Goal: Task Accomplishment & Management: Use online tool/utility

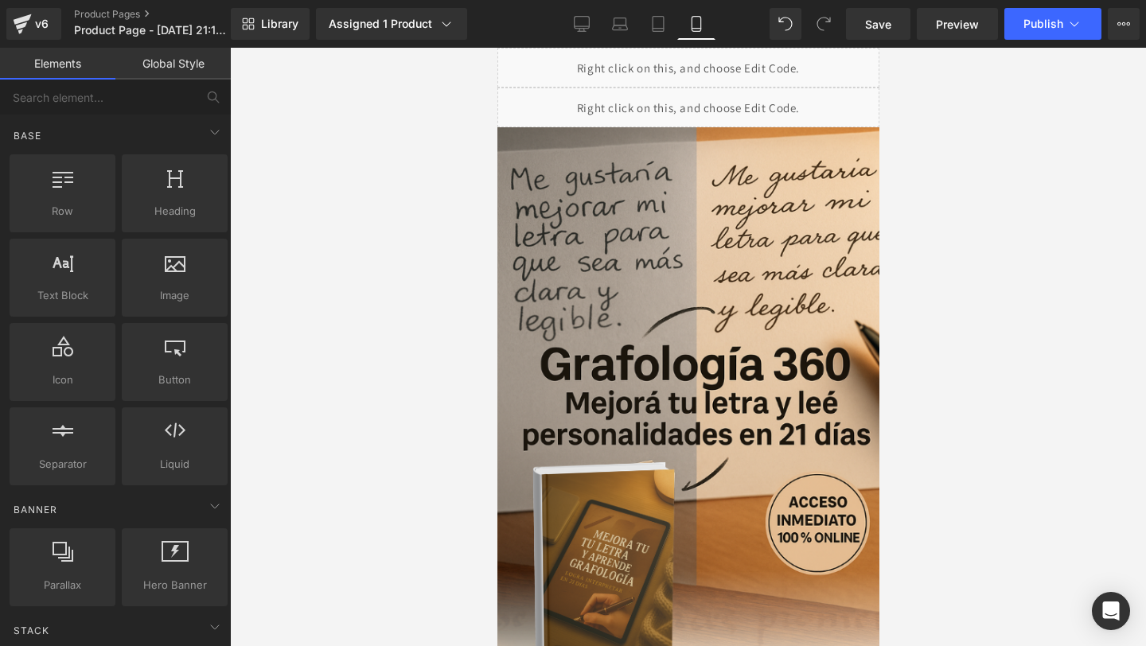
click at [475, 151] on div at bounding box center [688, 347] width 916 height 598
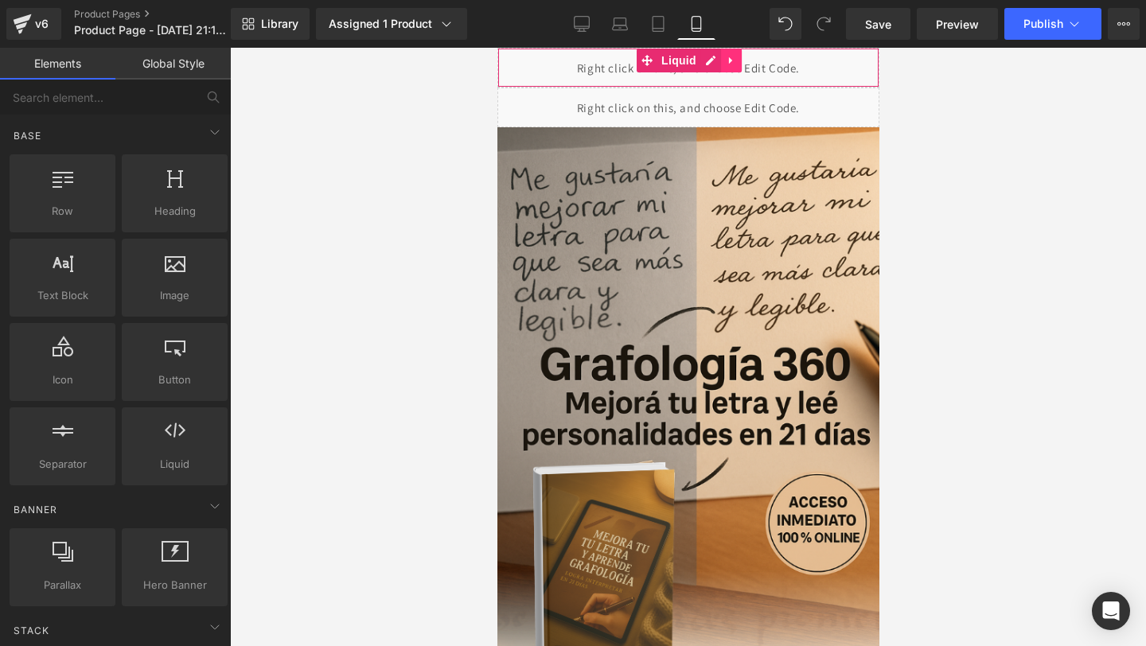
click at [729, 60] on icon at bounding box center [729, 60] width 3 height 7
click at [739, 62] on icon at bounding box center [740, 60] width 11 height 11
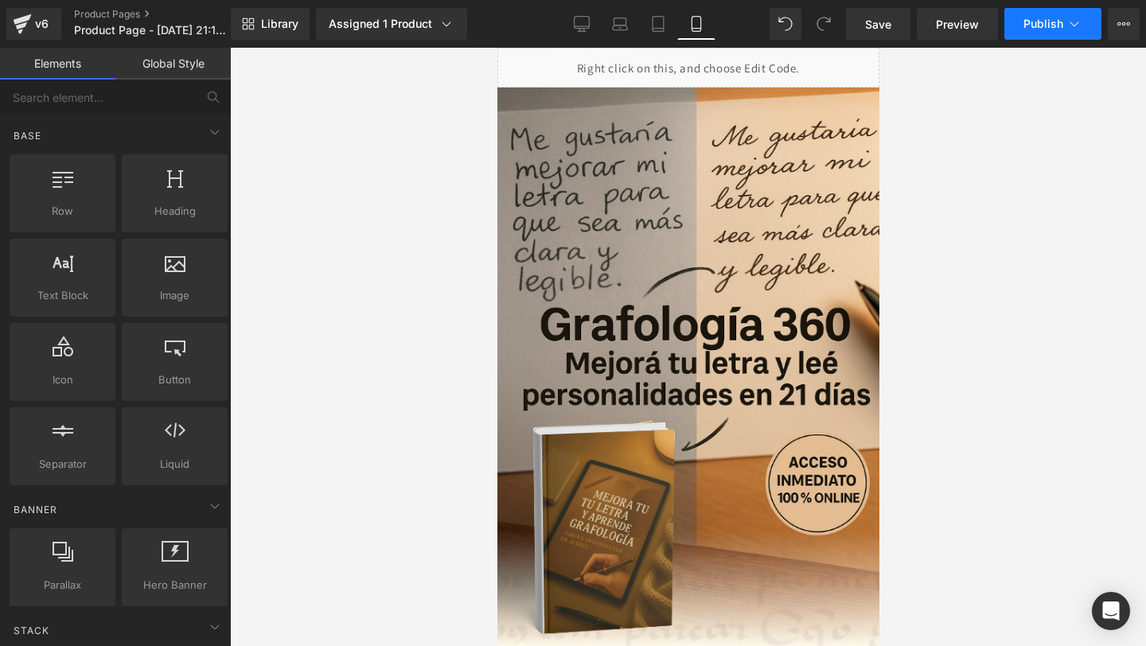
click at [1033, 21] on span "Publish" at bounding box center [1043, 24] width 40 height 13
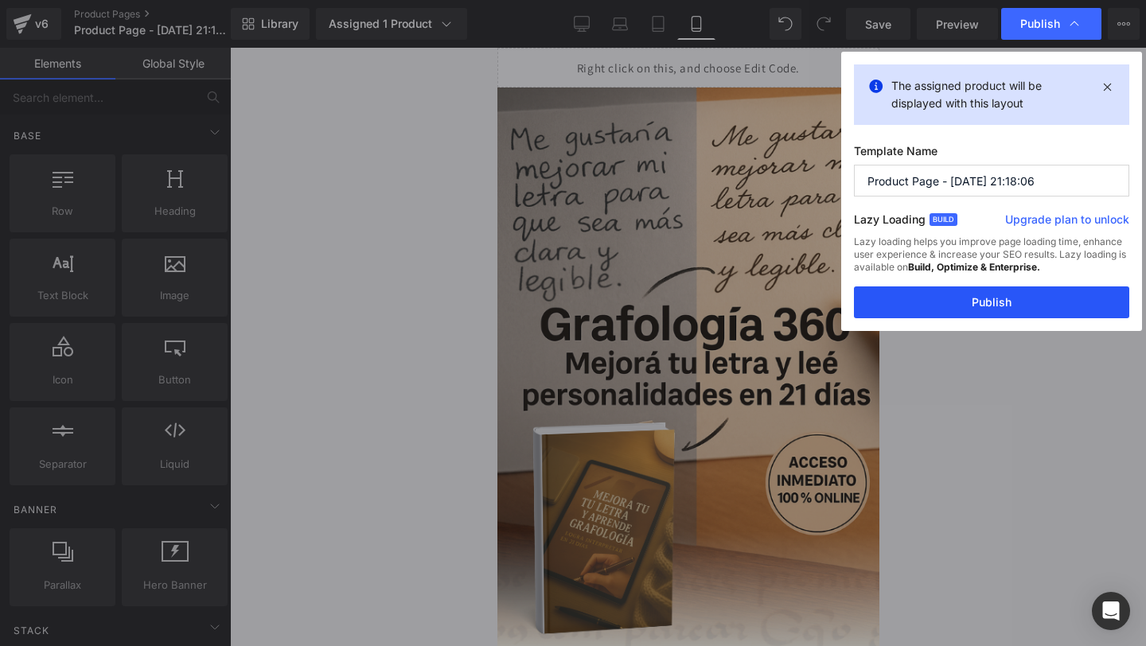
click at [976, 288] on button "Publish" at bounding box center [991, 302] width 275 height 32
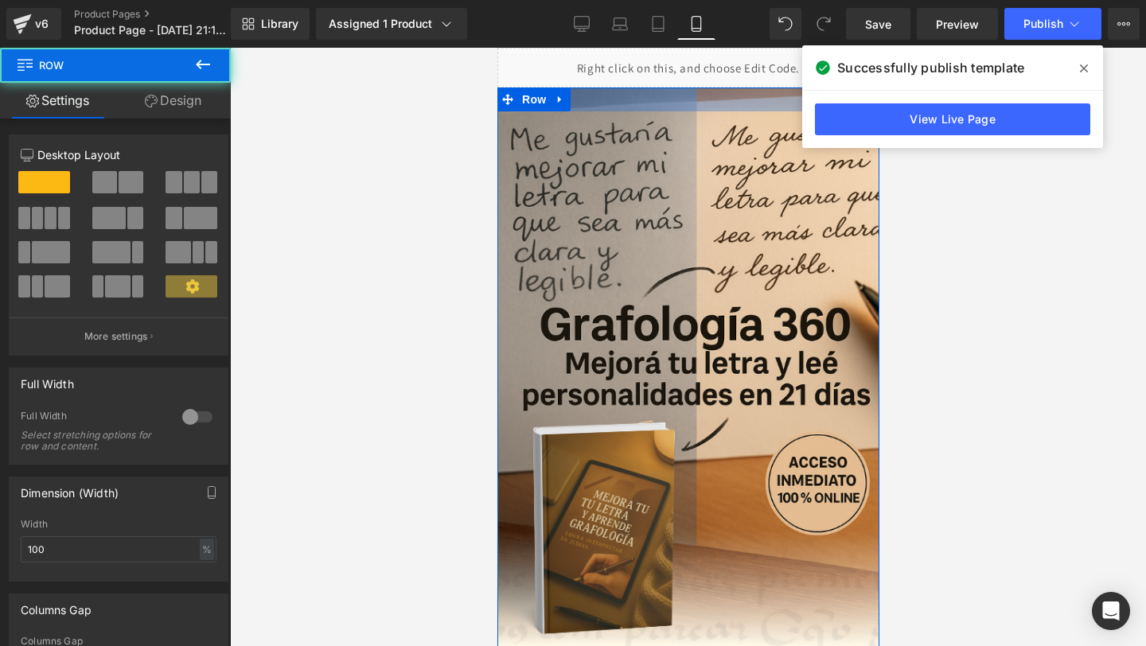
click at [606, 88] on div at bounding box center [688, 100] width 382 height 24
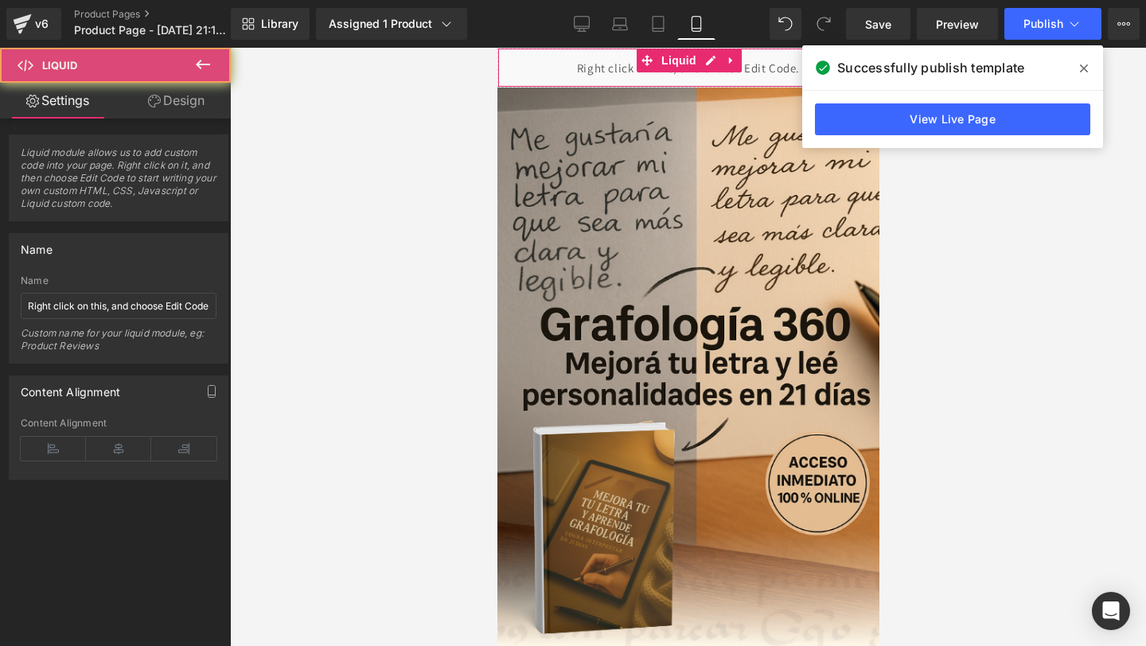
click at [582, 72] on div "Liquid" at bounding box center [688, 68] width 382 height 40
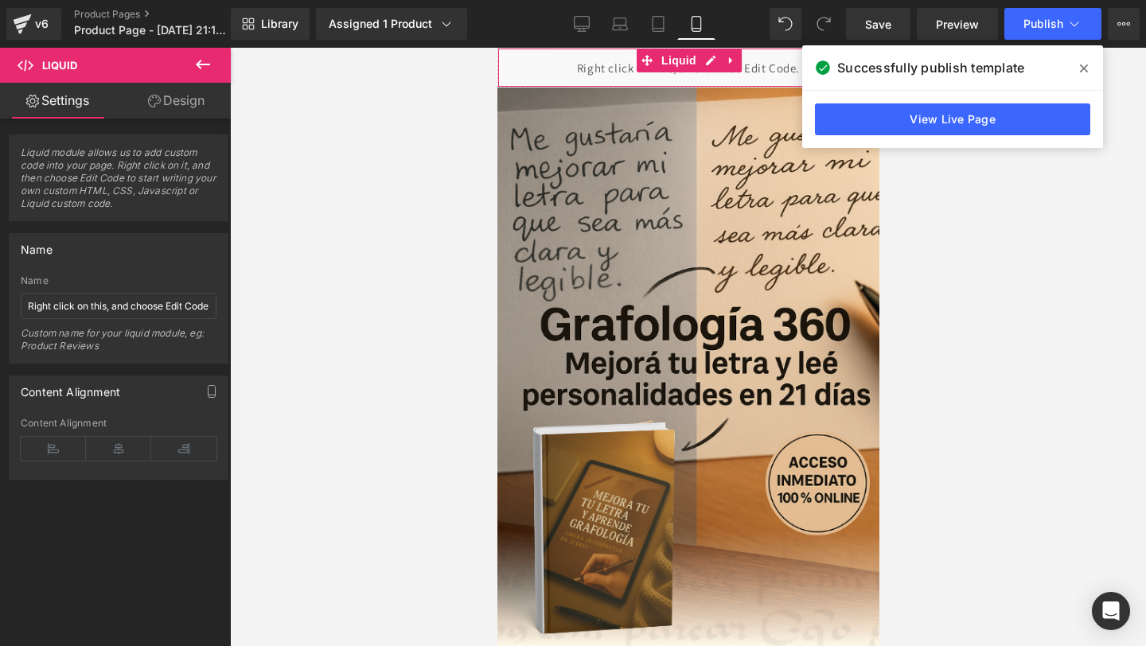
click at [582, 72] on div "Liquid" at bounding box center [688, 68] width 382 height 40
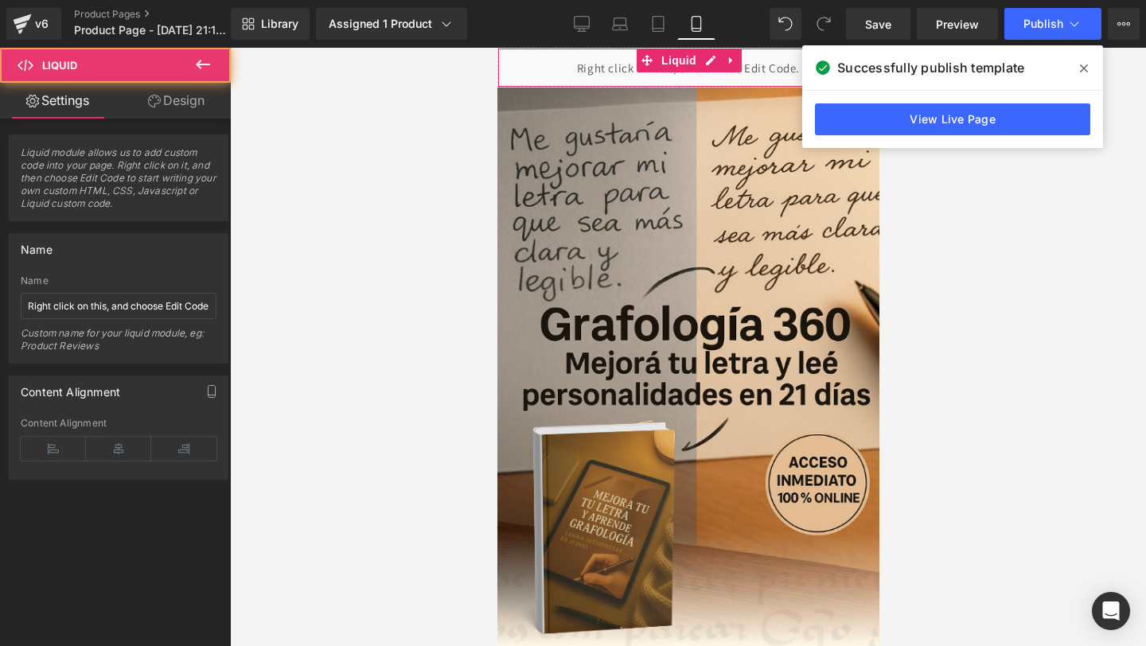
click at [582, 72] on div "Liquid" at bounding box center [688, 68] width 382 height 40
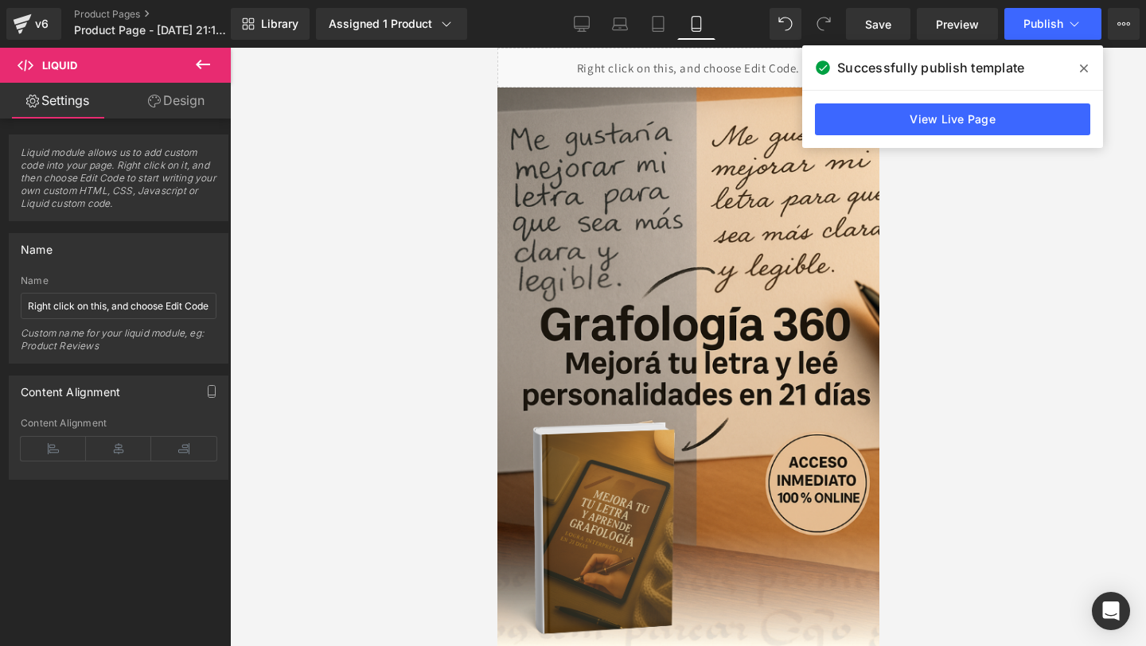
click at [1090, 73] on span at bounding box center [1083, 68] width 25 height 25
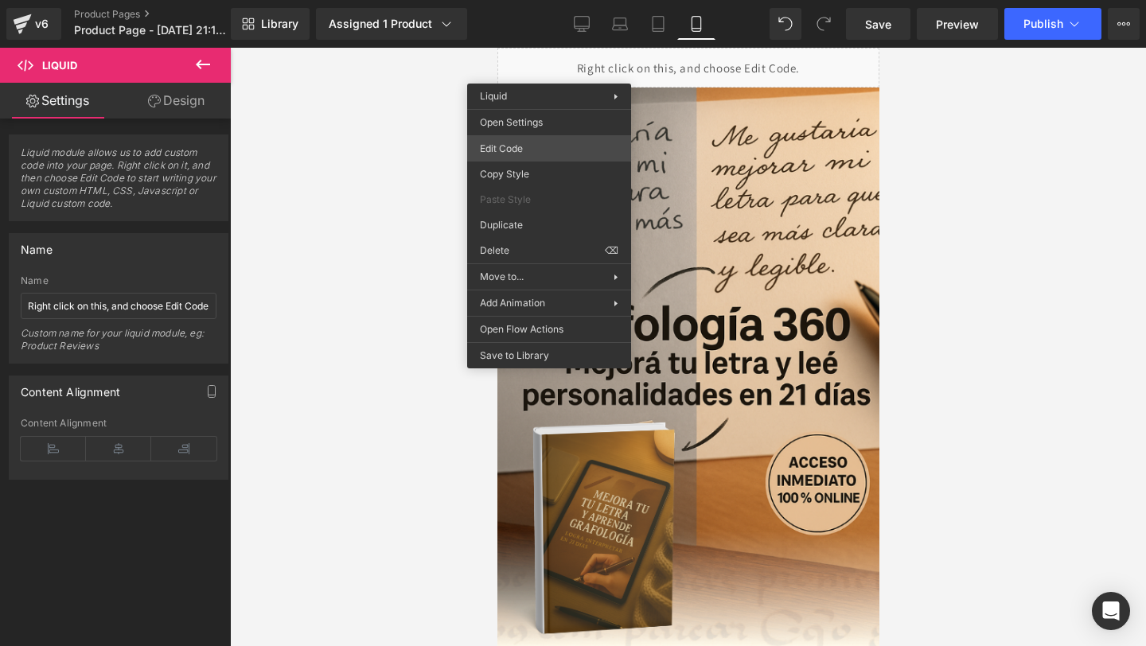
click at [578, 0] on div "Liquid You are previewing how the will restyle your page. You can not edit Elem…" at bounding box center [573, 0] width 1146 height 0
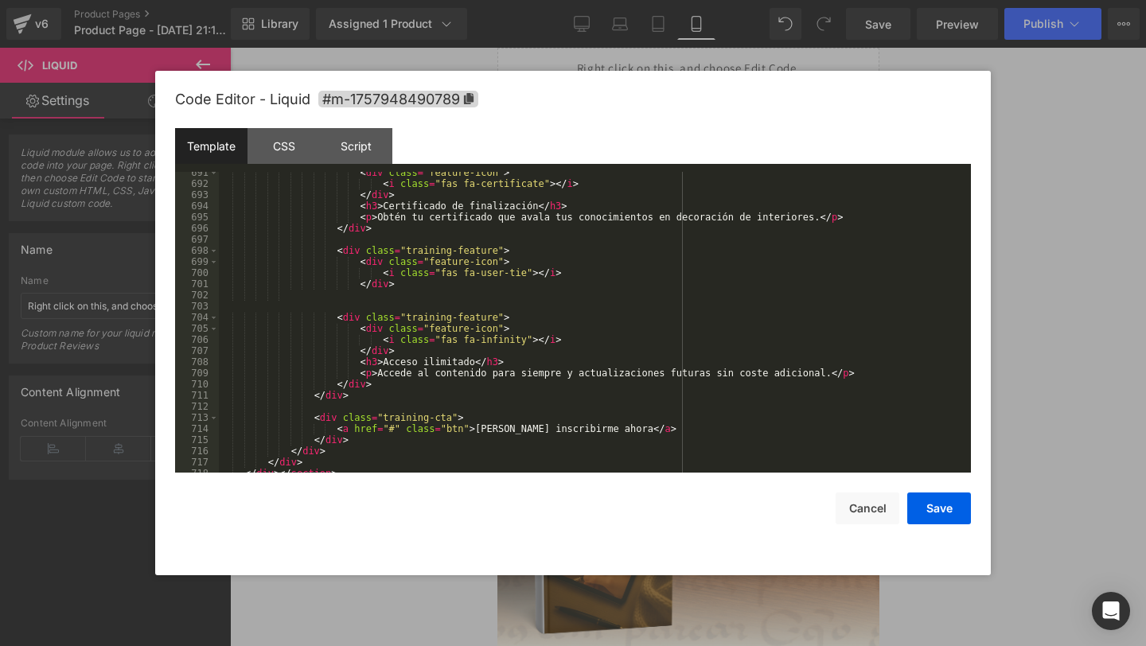
scroll to position [7815, 0]
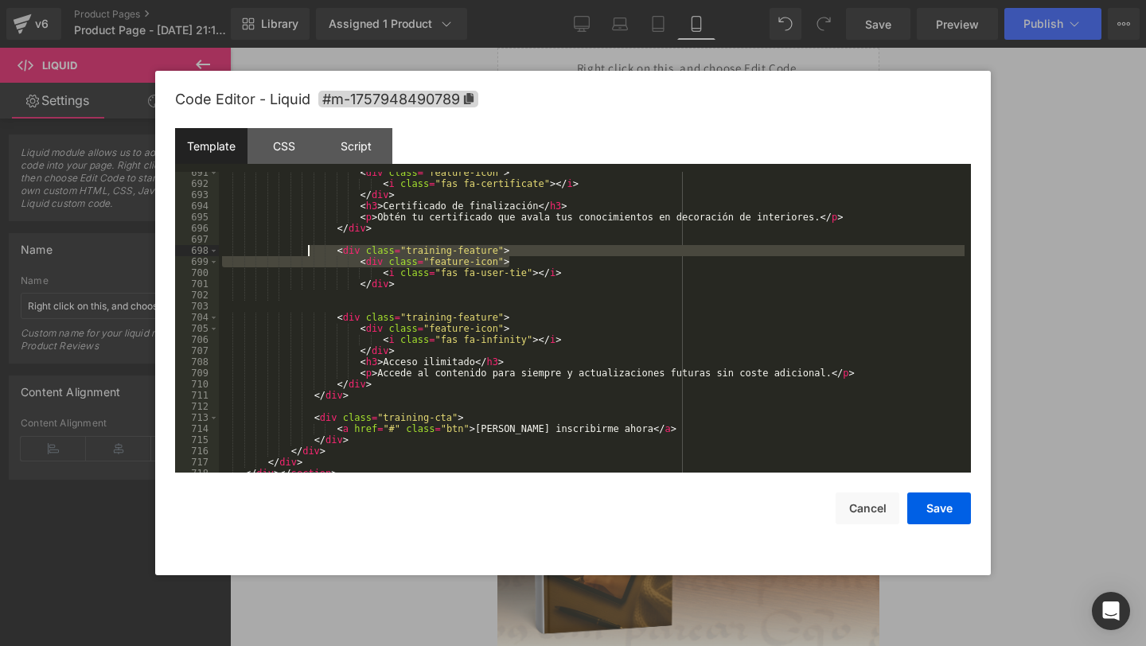
drag, startPoint x: 528, startPoint y: 261, endPoint x: 310, endPoint y: 247, distance: 217.7
click at [310, 247] on div "< div class = "feature-icon" > < i class = "fas fa-certificate" > </ i > </ div…" at bounding box center [592, 328] width 746 height 323
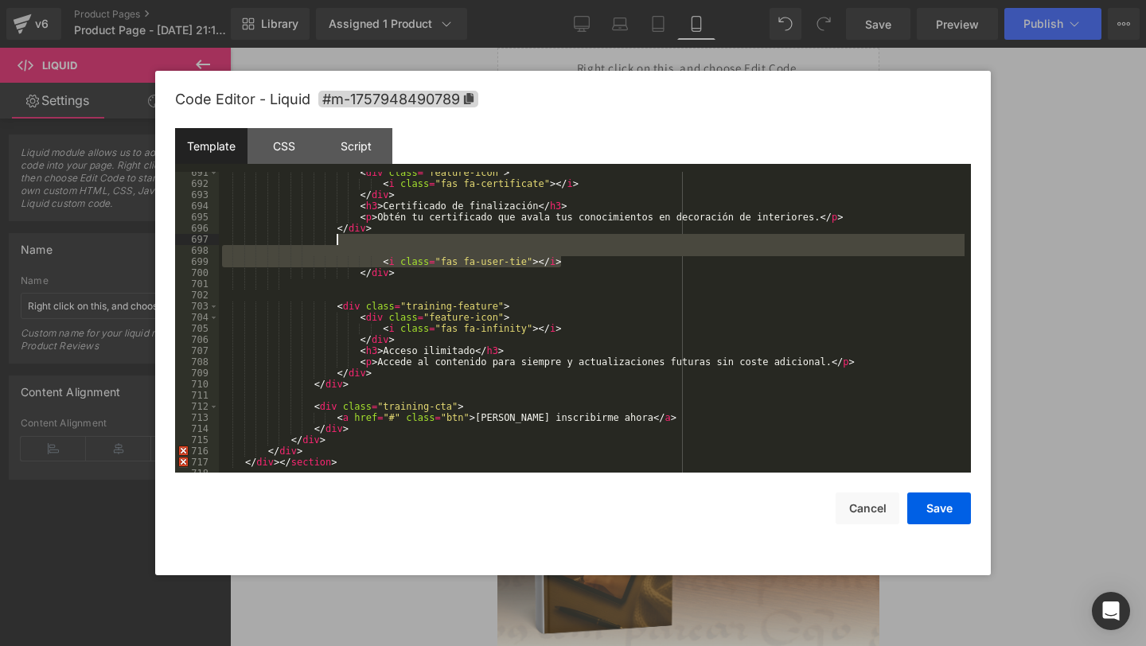
drag, startPoint x: 584, startPoint y: 258, endPoint x: 338, endPoint y: 242, distance: 246.4
click at [338, 242] on div "< div class = "feature-icon" > < i class = "fas fa-certificate" > </ i > </ div…" at bounding box center [592, 328] width 746 height 323
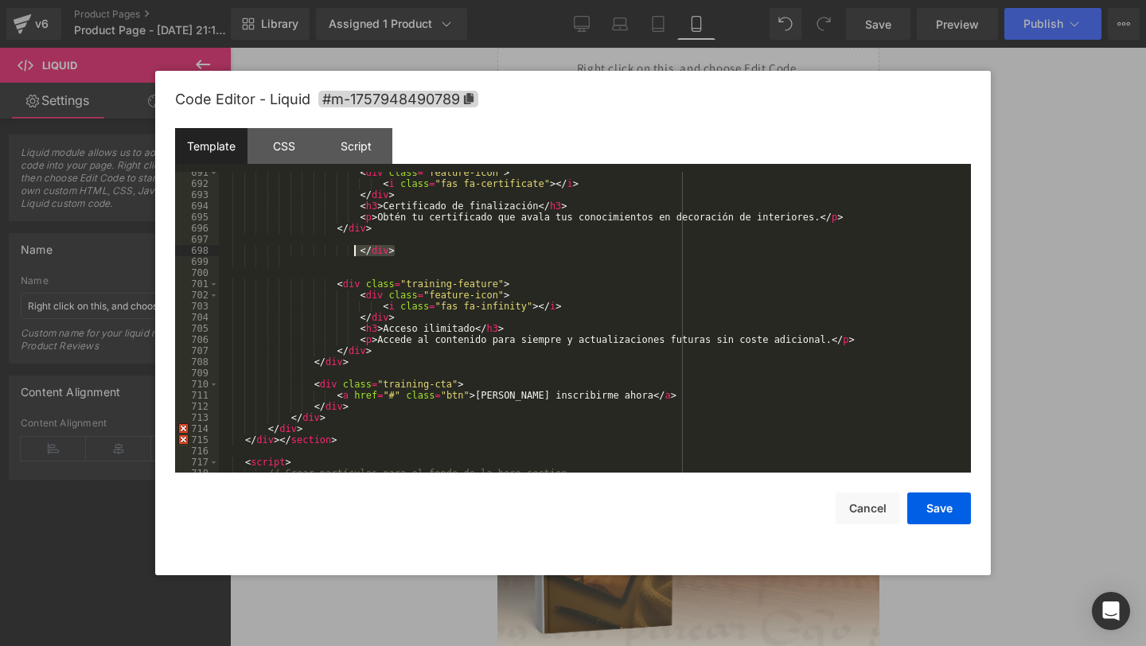
drag, startPoint x: 416, startPoint y: 247, endPoint x: 353, endPoint y: 248, distance: 62.9
click at [353, 248] on div "< div class = "feature-icon" > < i class = "fas fa-certificate" > </ i > </ div…" at bounding box center [592, 328] width 746 height 323
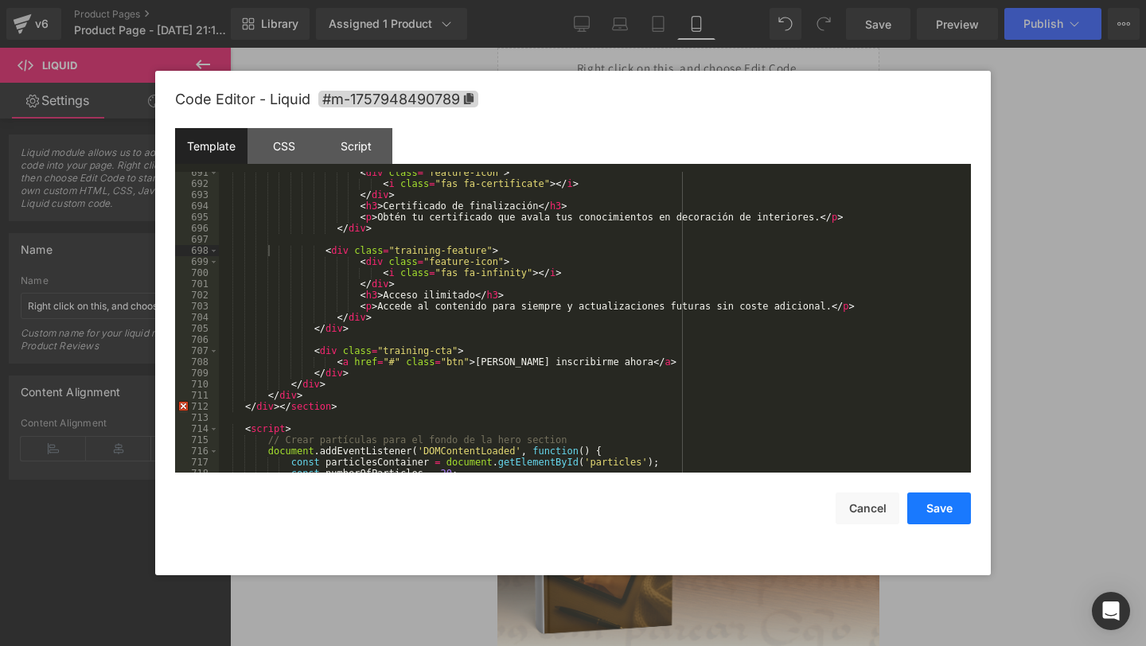
click at [962, 504] on button "Save" at bounding box center [939, 509] width 64 height 32
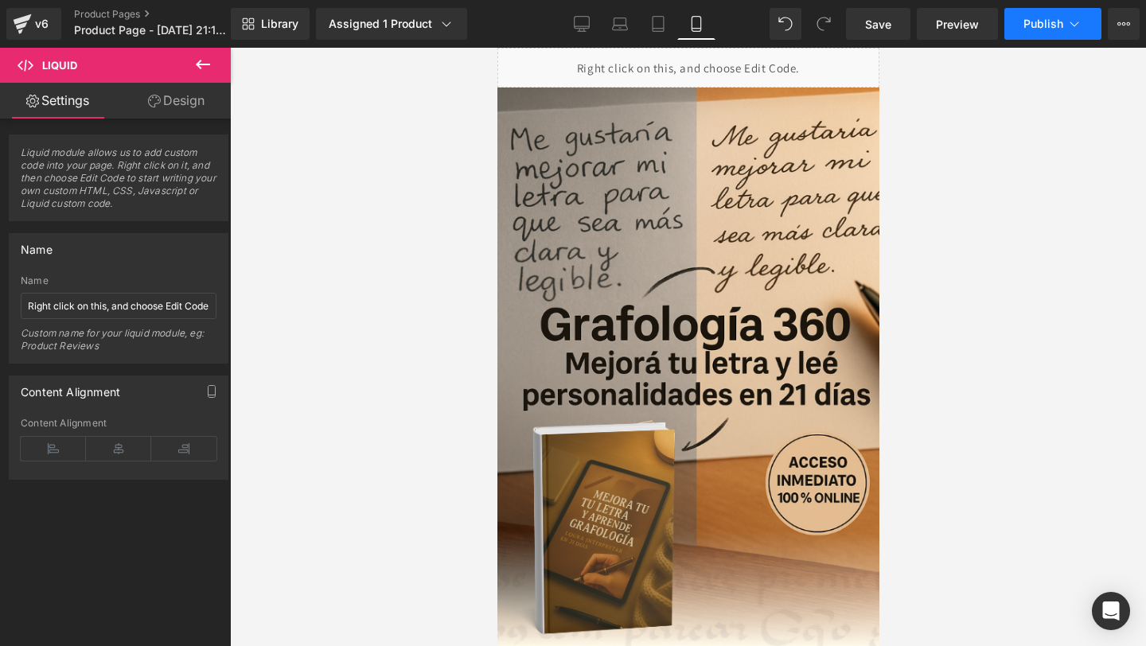
click at [1039, 18] on span "Publish" at bounding box center [1043, 24] width 40 height 13
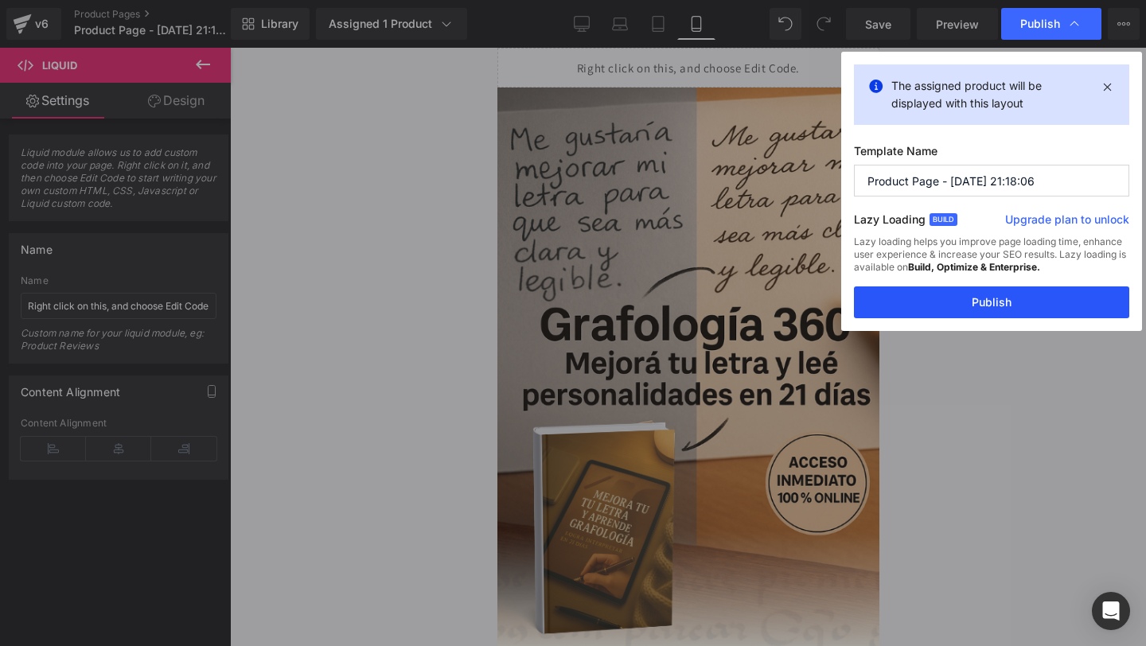
click at [926, 301] on button "Publish" at bounding box center [991, 302] width 275 height 32
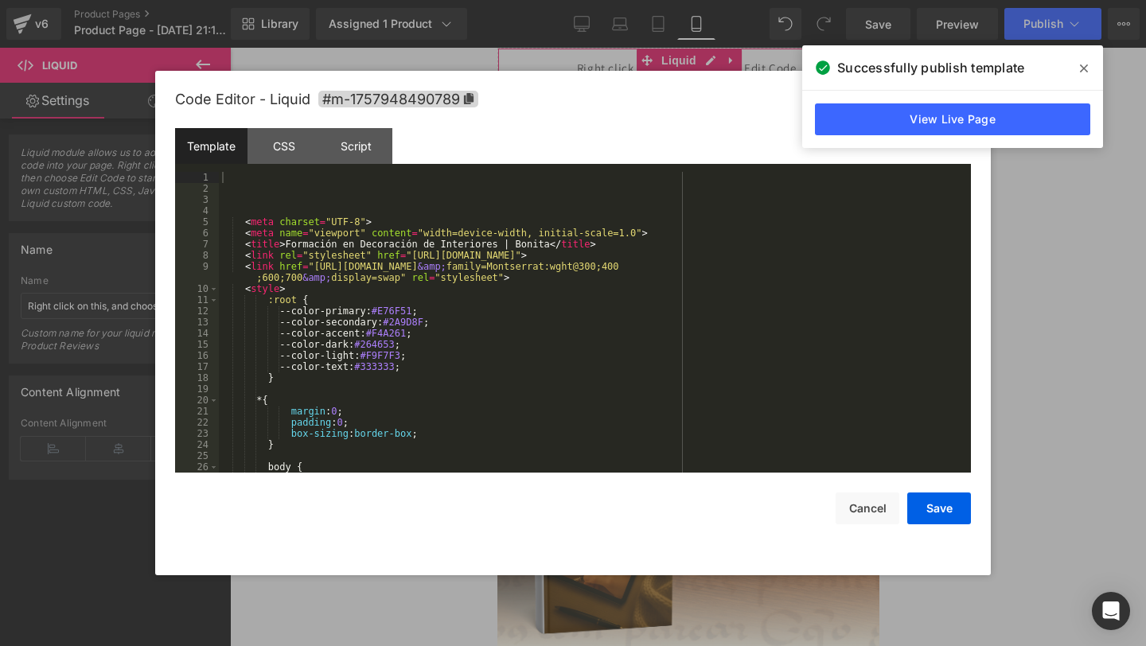
click at [566, 0] on div "Liquid You are previewing how the will restyle your page. You can not edit Elem…" at bounding box center [573, 0] width 1146 height 0
click at [354, 171] on div "Template CSS Script Data" at bounding box center [573, 150] width 796 height 44
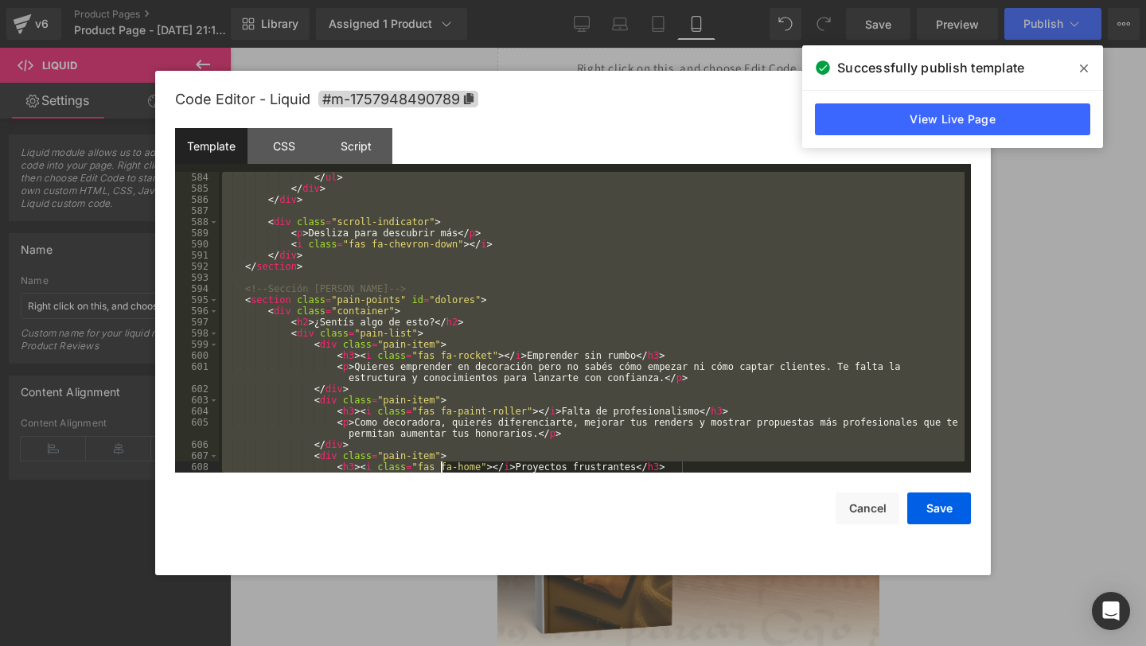
scroll to position [8345, 0]
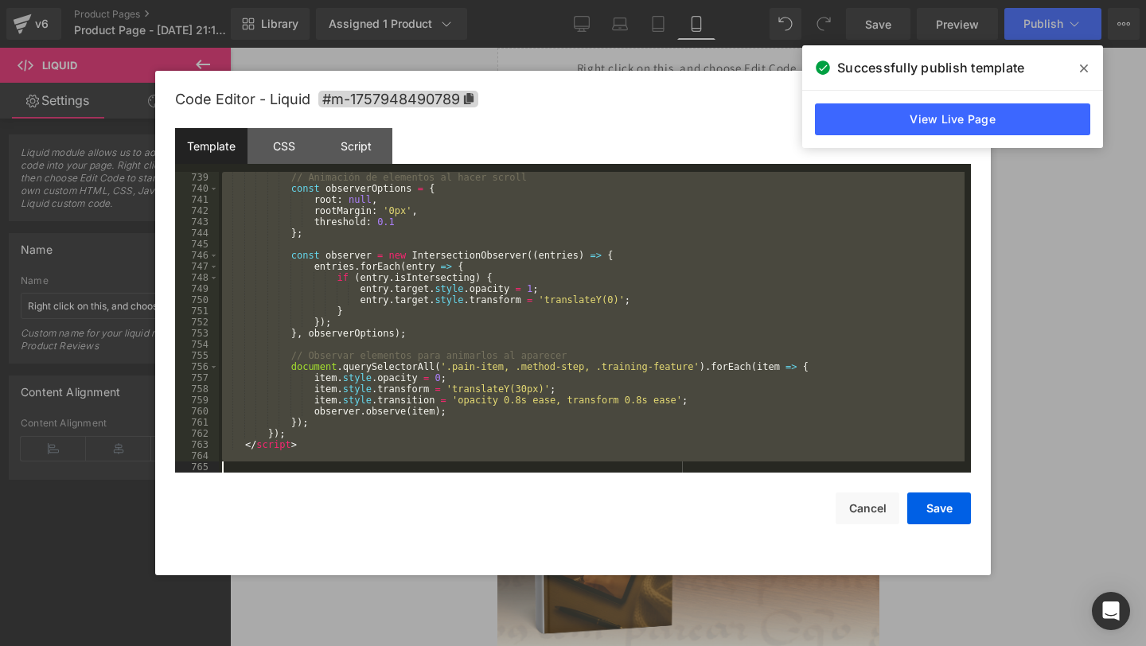
drag, startPoint x: 346, startPoint y: 178, endPoint x: 442, endPoint y: 645, distance: 476.8
click at [442, 645] on body "Liquid You are previewing how the will restyle your page. You can not edit Elem…" at bounding box center [573, 323] width 1146 height 646
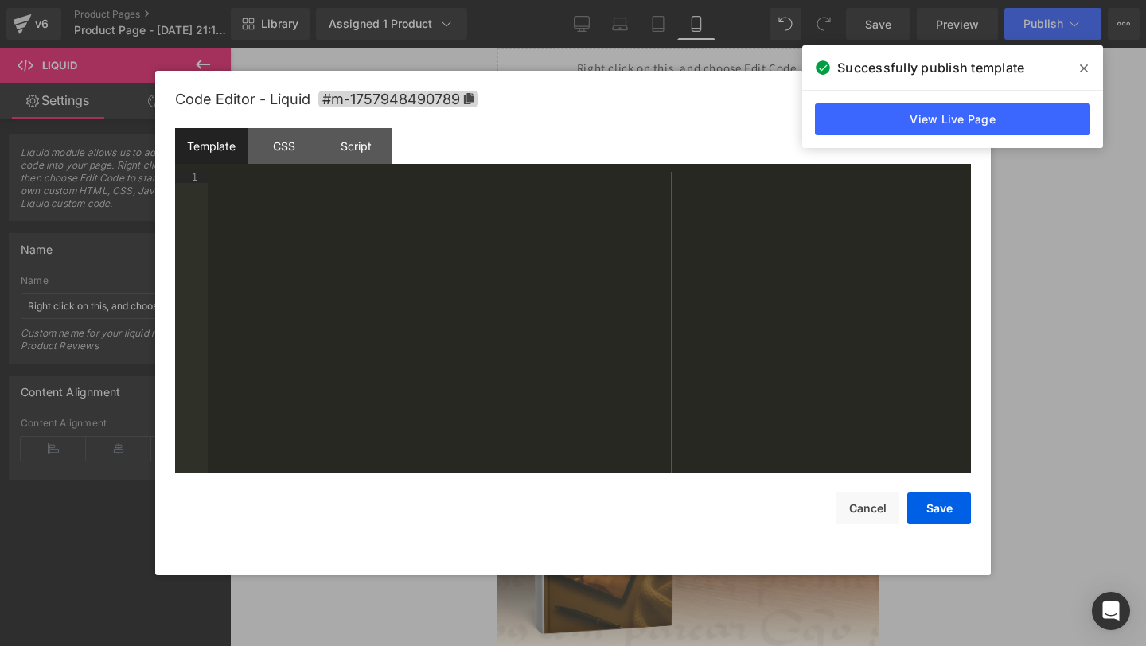
scroll to position [8334, 0]
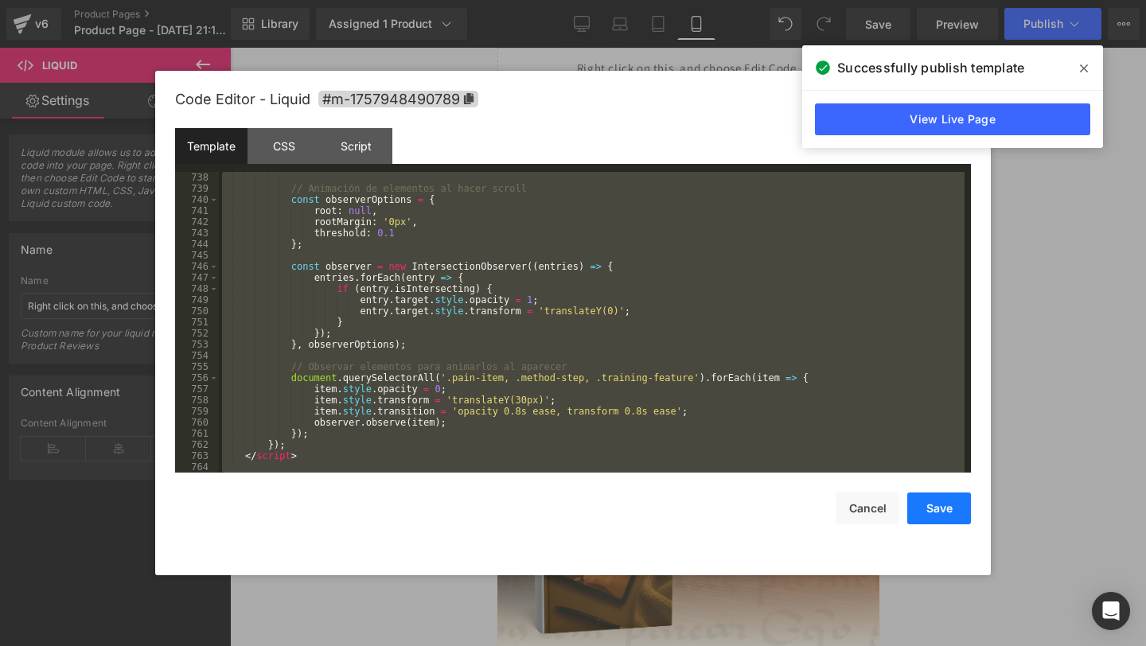
click at [923, 520] on button "Save" at bounding box center [939, 509] width 64 height 32
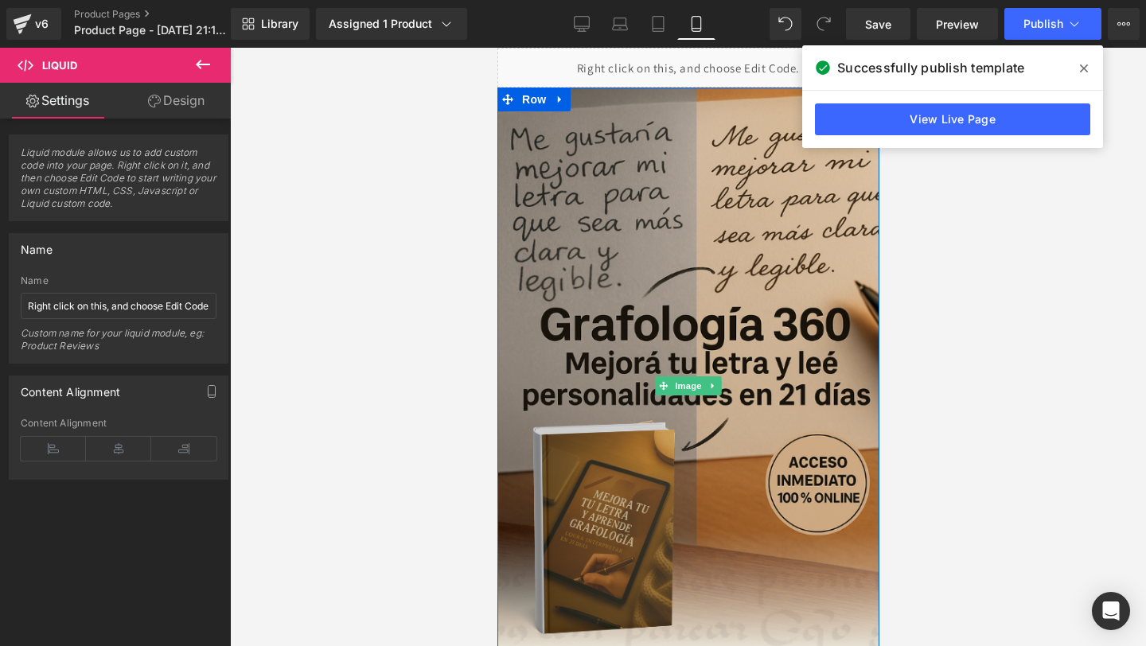
scroll to position [15, 0]
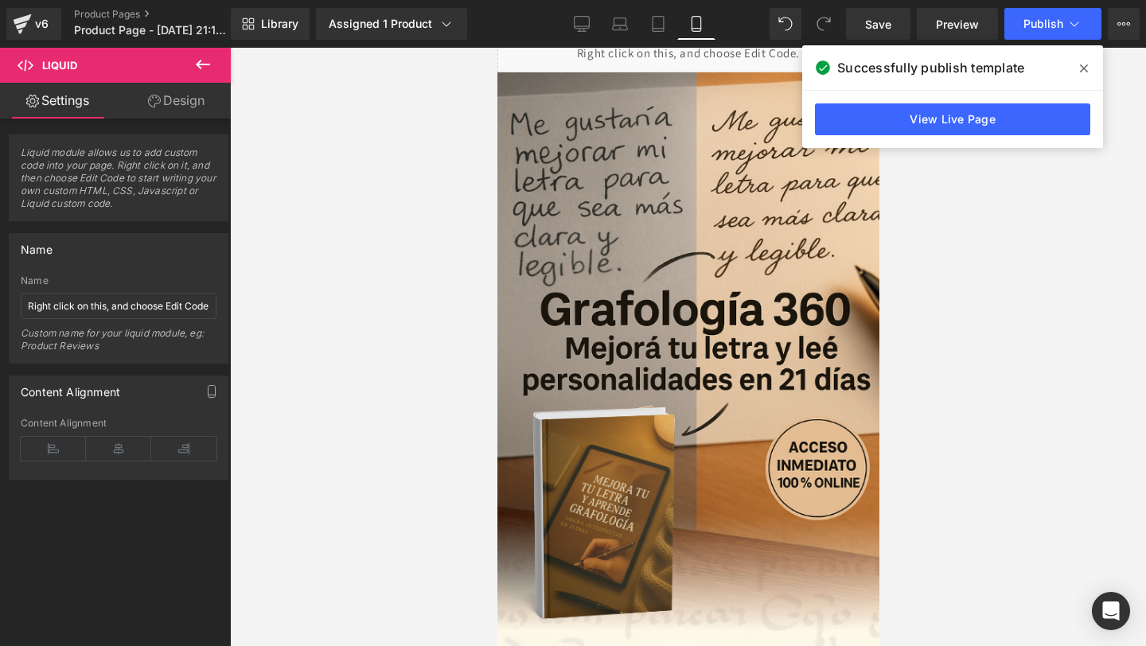
click at [1085, 72] on icon at bounding box center [1084, 68] width 8 height 13
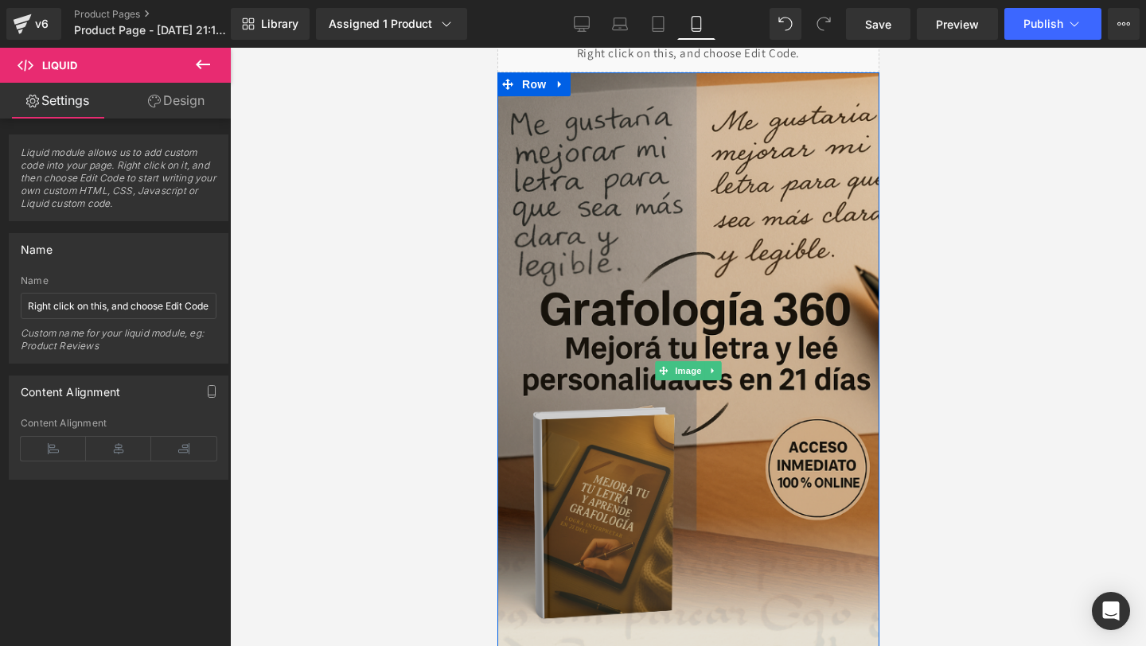
scroll to position [0, 0]
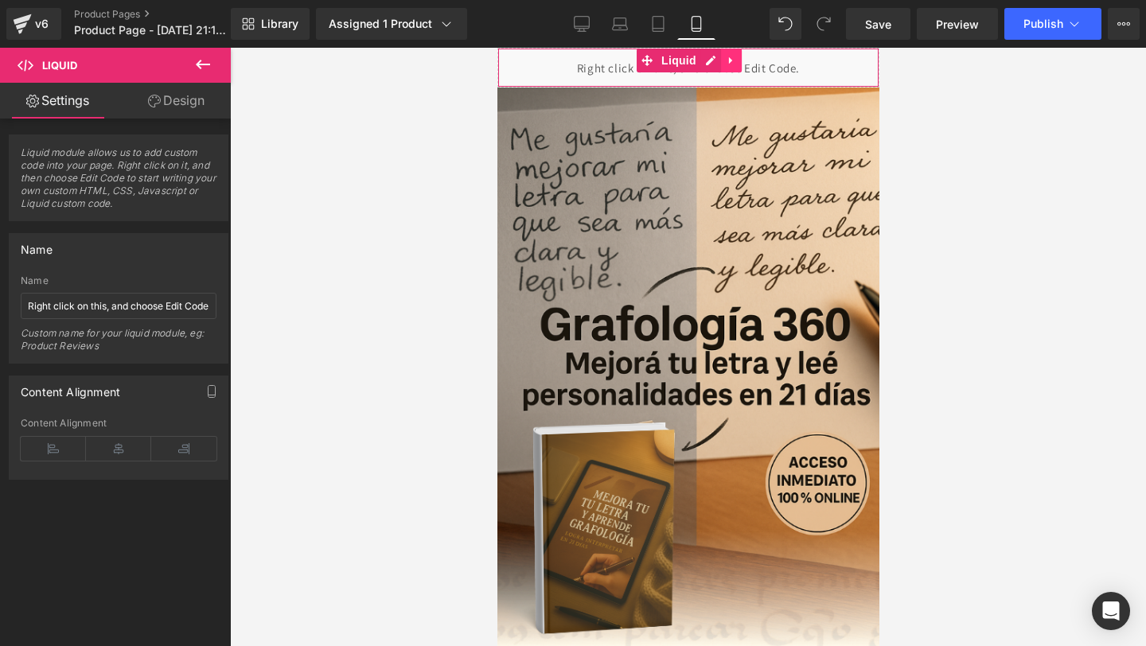
click at [734, 62] on icon at bounding box center [730, 61] width 11 height 12
click at [719, 59] on icon at bounding box center [720, 60] width 11 height 11
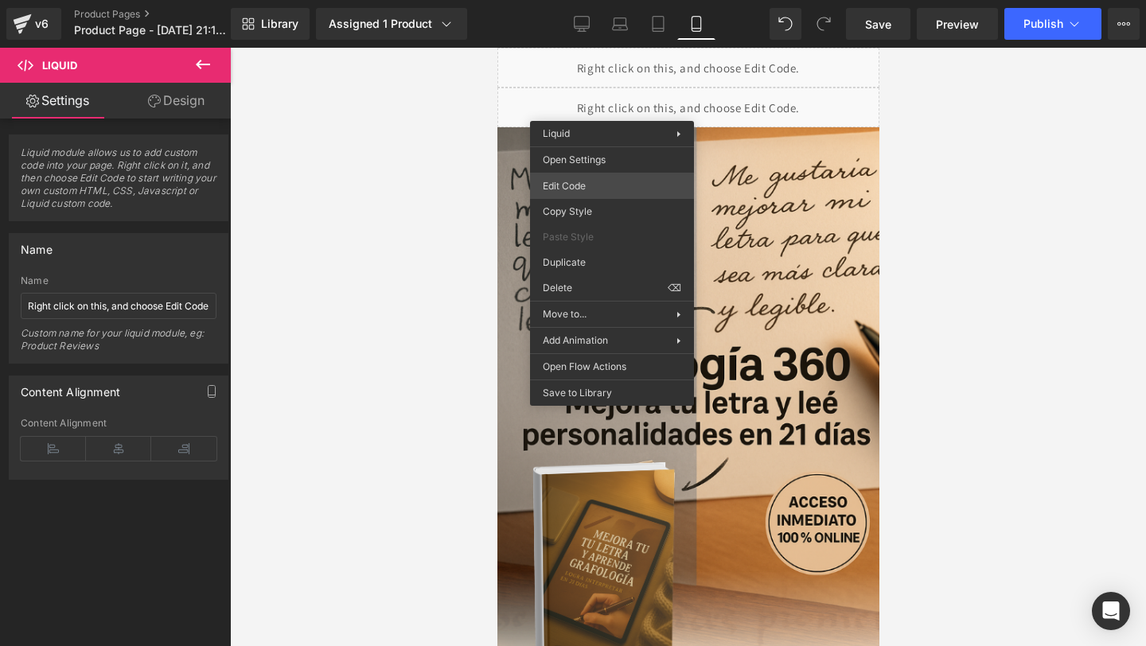
click at [579, 0] on div "Liquid You are previewing how the will restyle your page. You can not edit Elem…" at bounding box center [573, 0] width 1146 height 0
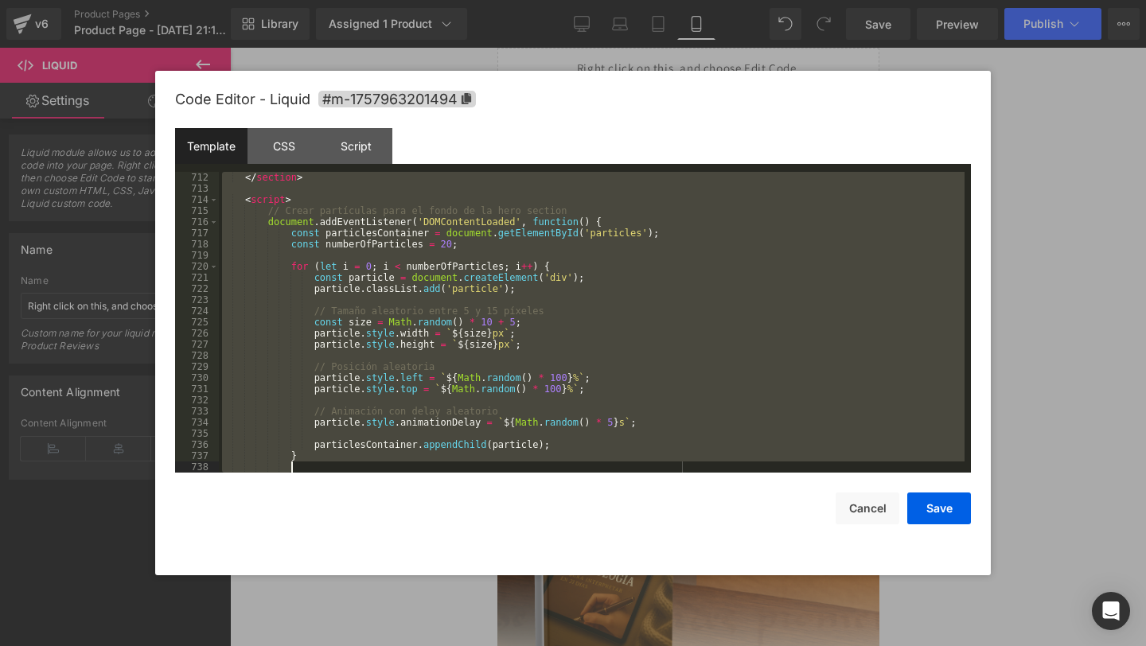
scroll to position [8345, 0]
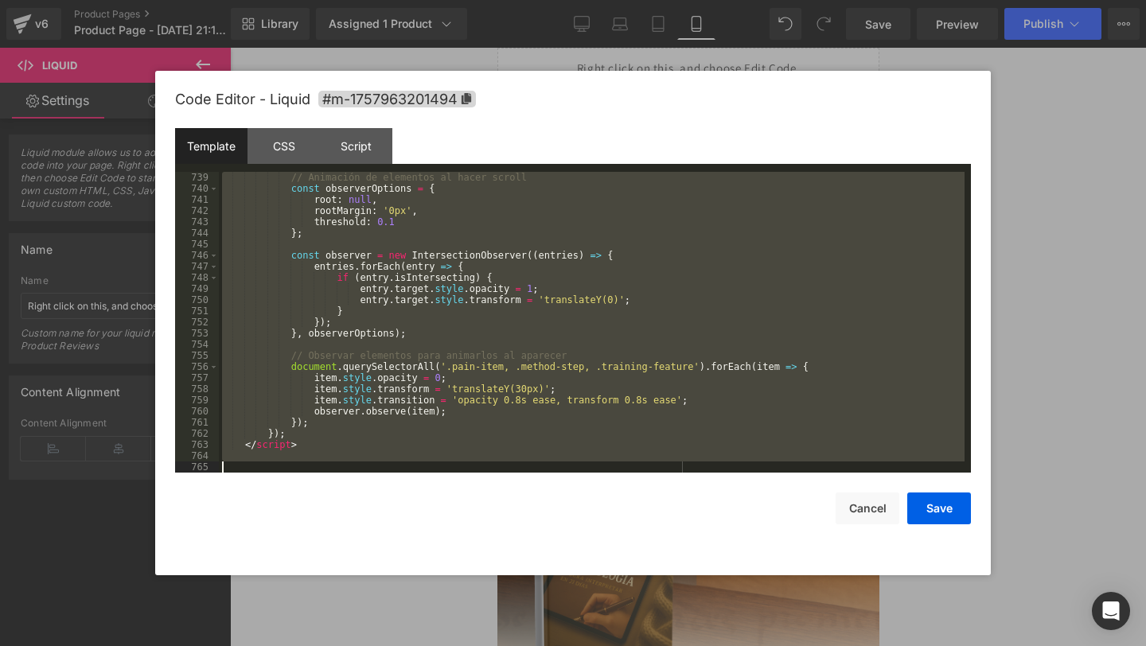
drag, startPoint x: 333, startPoint y: 188, endPoint x: 422, endPoint y: 645, distance: 466.0
click at [422, 645] on body "Liquid You are previewing how the will restyle your page. You can not edit Elem…" at bounding box center [573, 323] width 1146 height 646
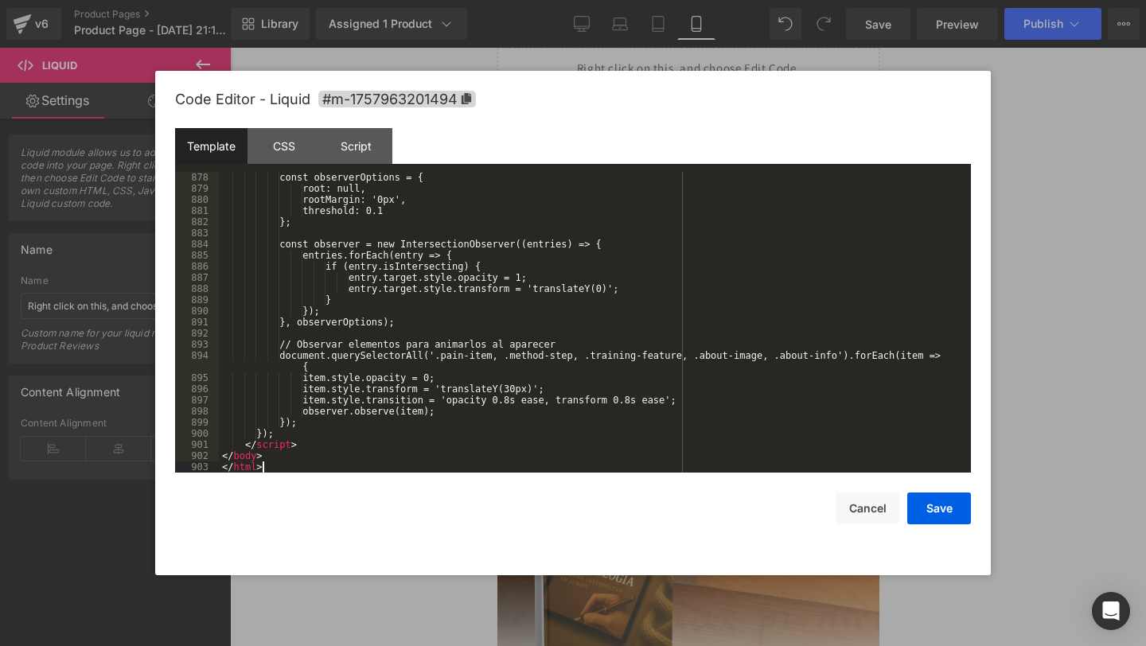
scroll to position [9960, 0]
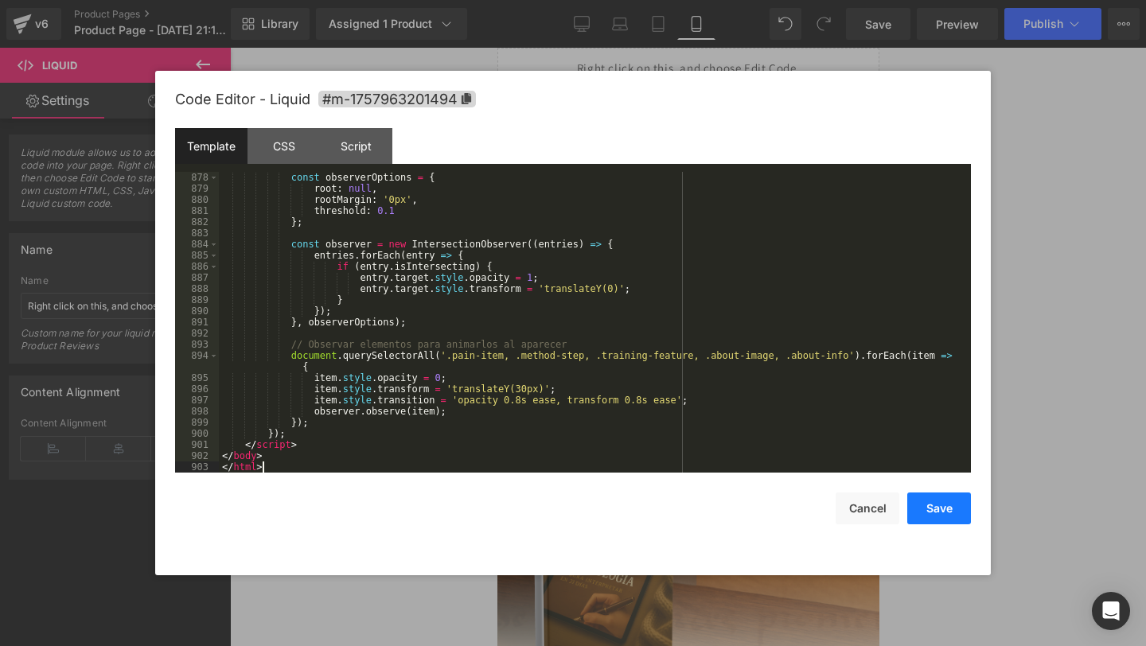
click at [945, 510] on button "Save" at bounding box center [939, 509] width 64 height 32
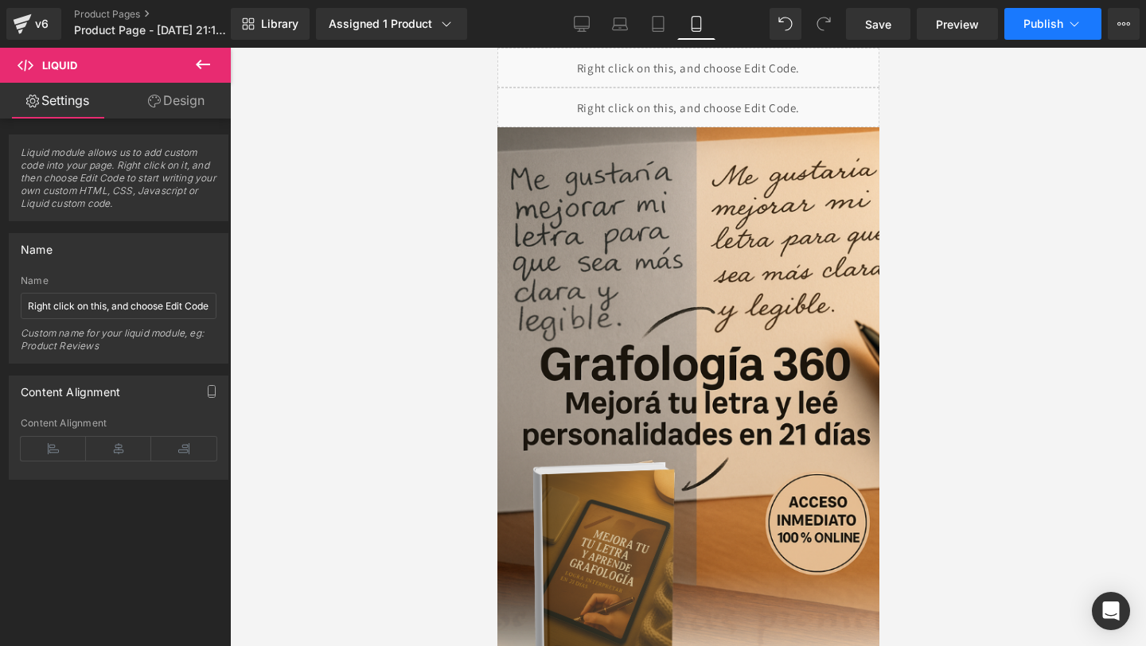
click at [1023, 13] on button "Publish" at bounding box center [1052, 24] width 97 height 32
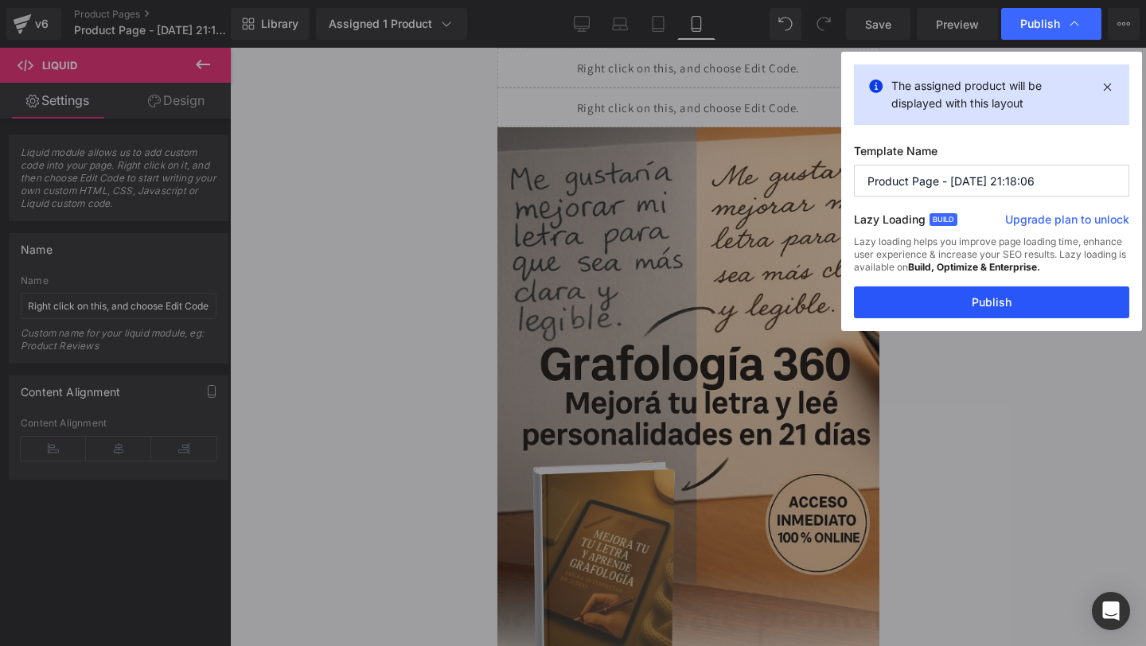
click at [1041, 313] on button "Publish" at bounding box center [991, 302] width 275 height 32
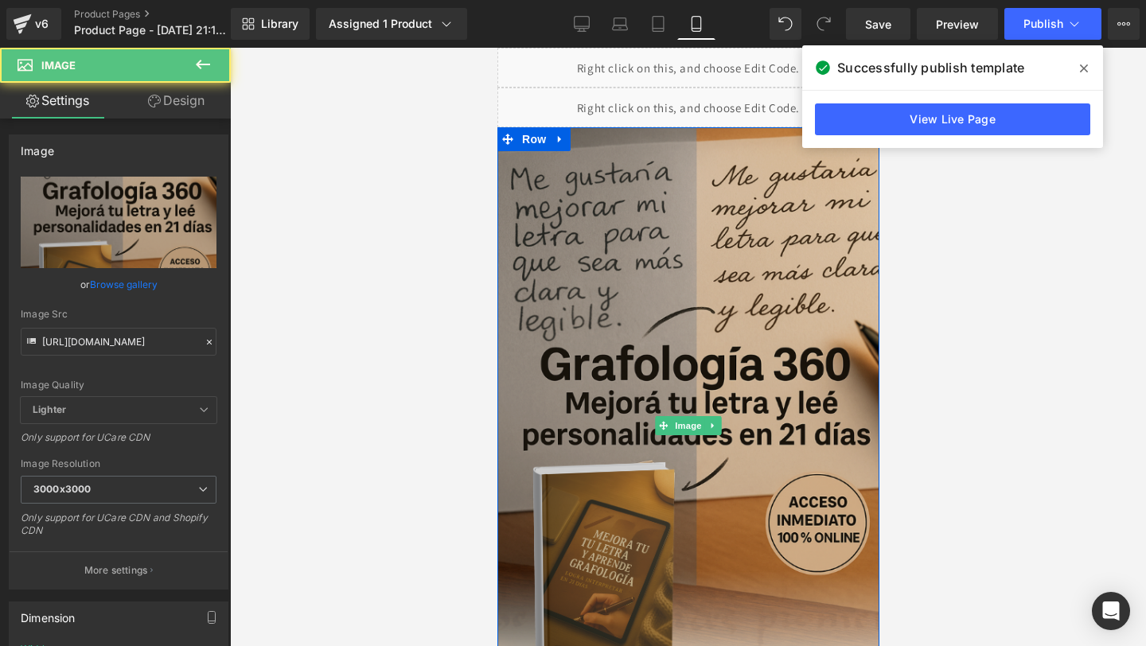
click at [835, 167] on img at bounding box center [688, 425] width 382 height 597
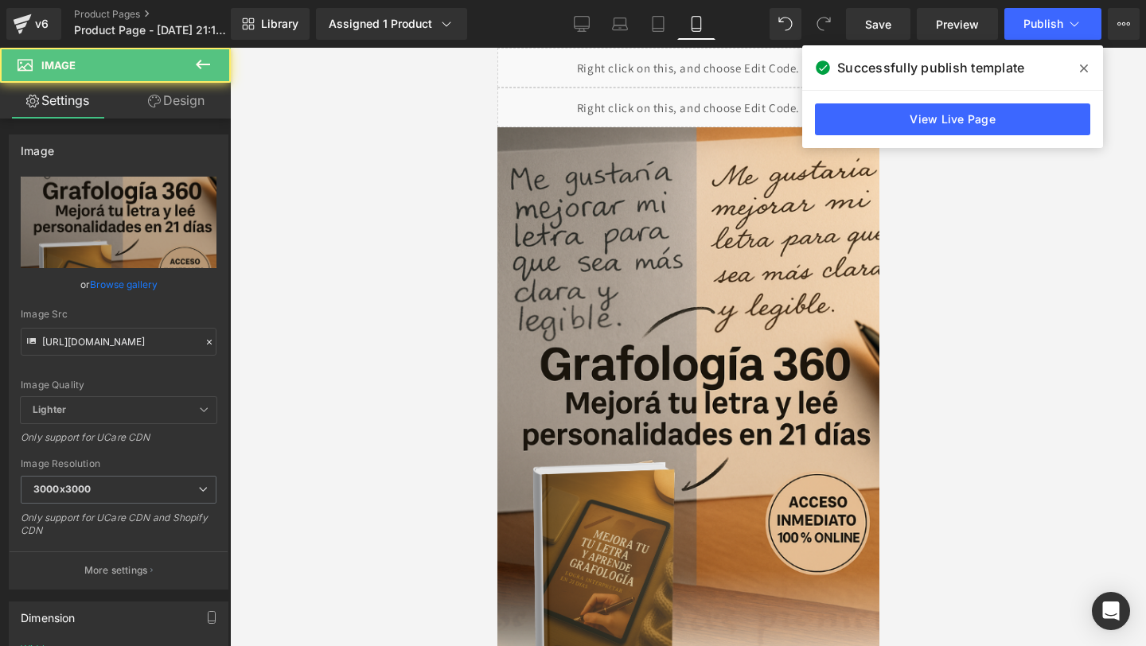
click at [1086, 65] on icon at bounding box center [1084, 68] width 8 height 8
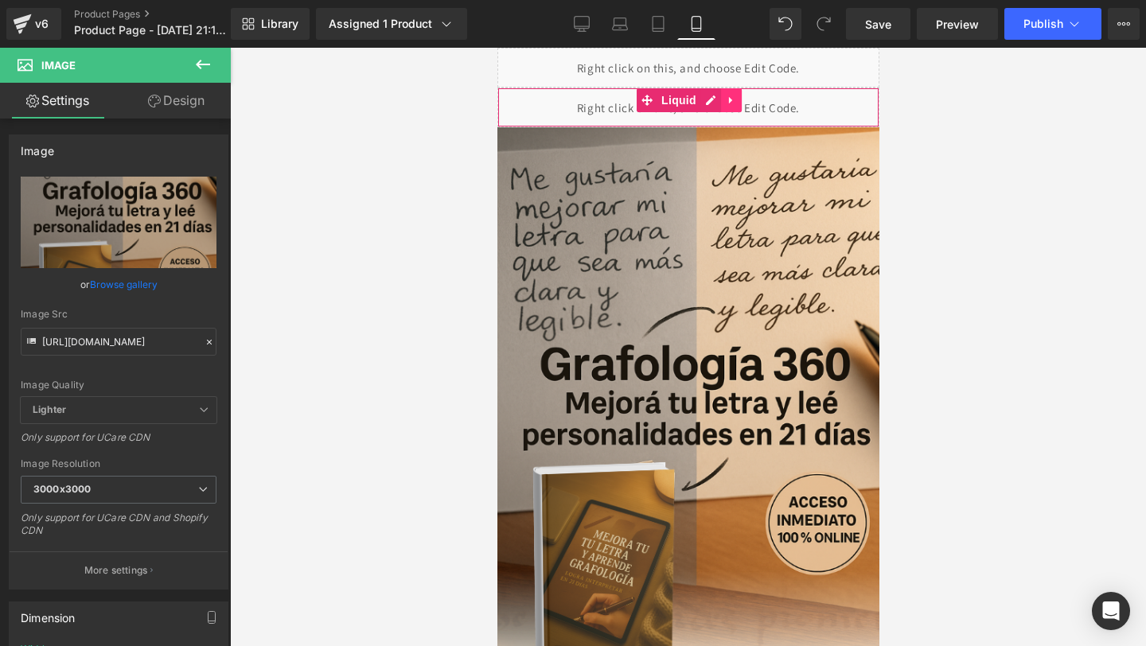
click at [735, 97] on icon at bounding box center [730, 101] width 11 height 12
click at [737, 98] on icon at bounding box center [740, 100] width 11 height 11
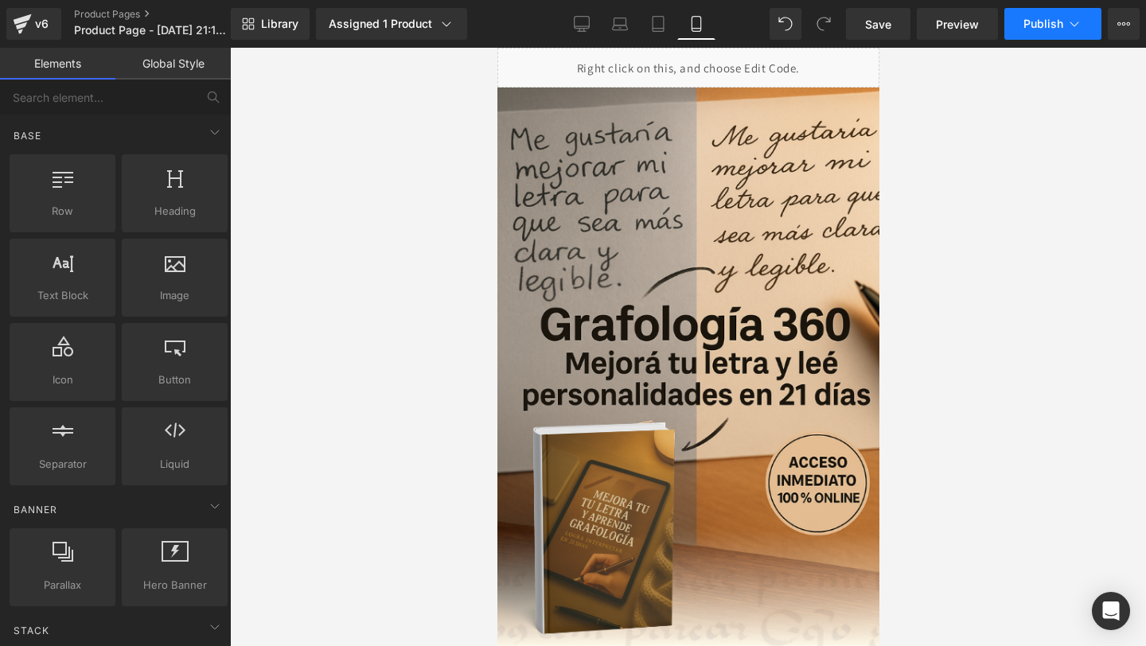
click at [1027, 29] on span "Publish" at bounding box center [1043, 24] width 40 height 13
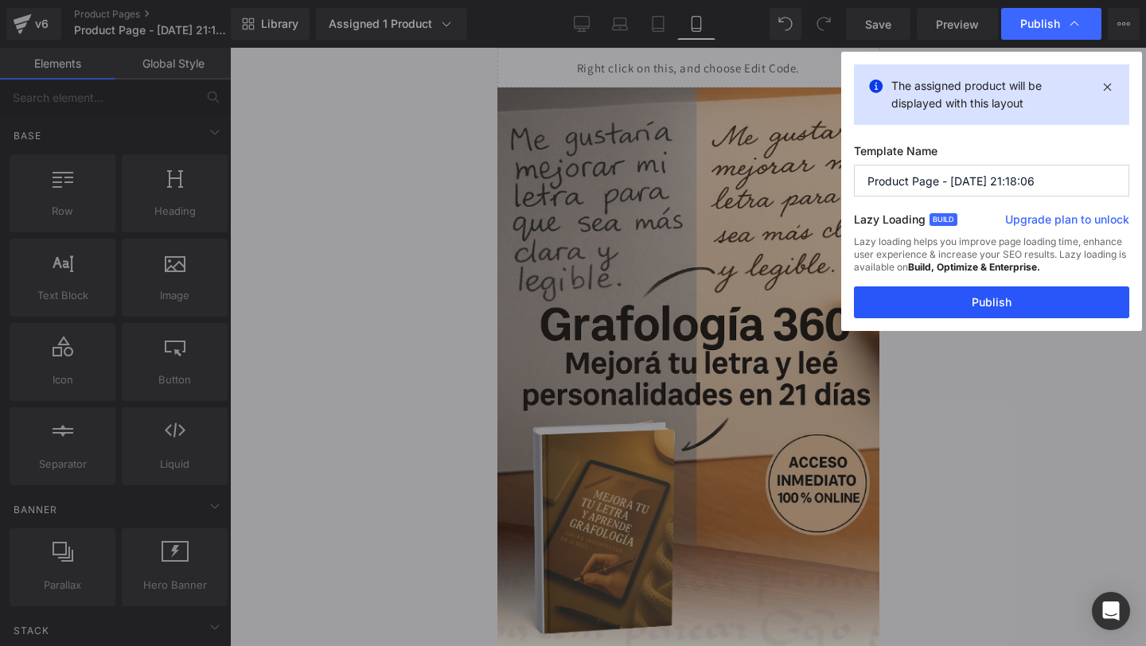
click at [887, 318] on button "Publish" at bounding box center [991, 302] width 275 height 32
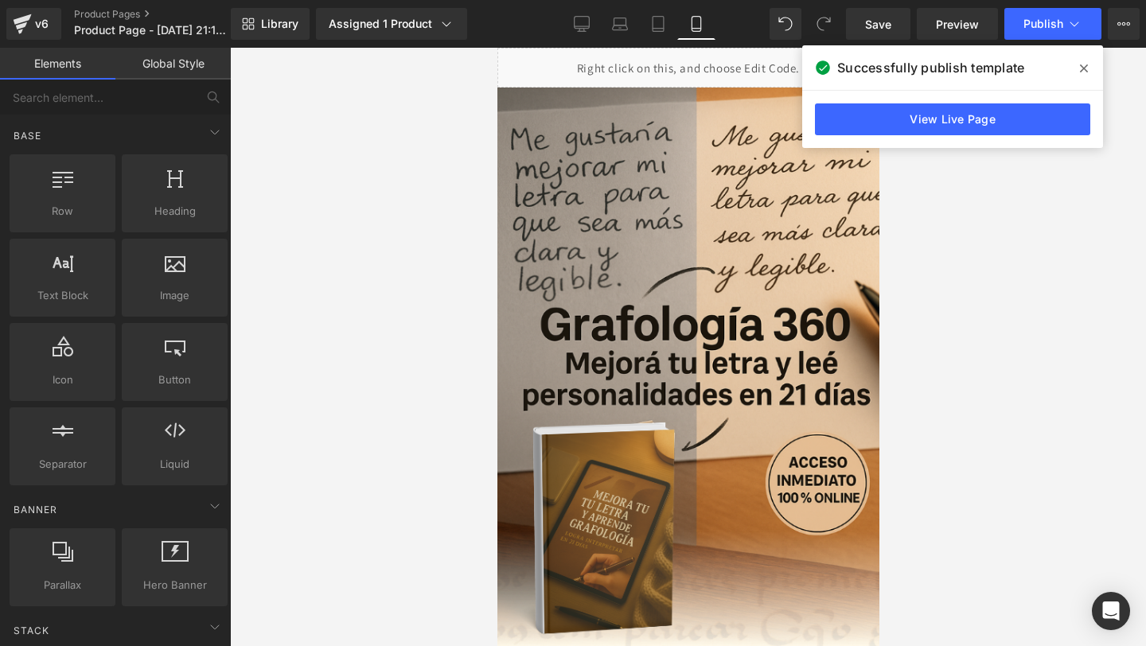
click at [575, 44] on div "Library Assigned 1 Product Product Preview Grafología 360: dominate mejorando t…" at bounding box center [688, 24] width 915 height 48
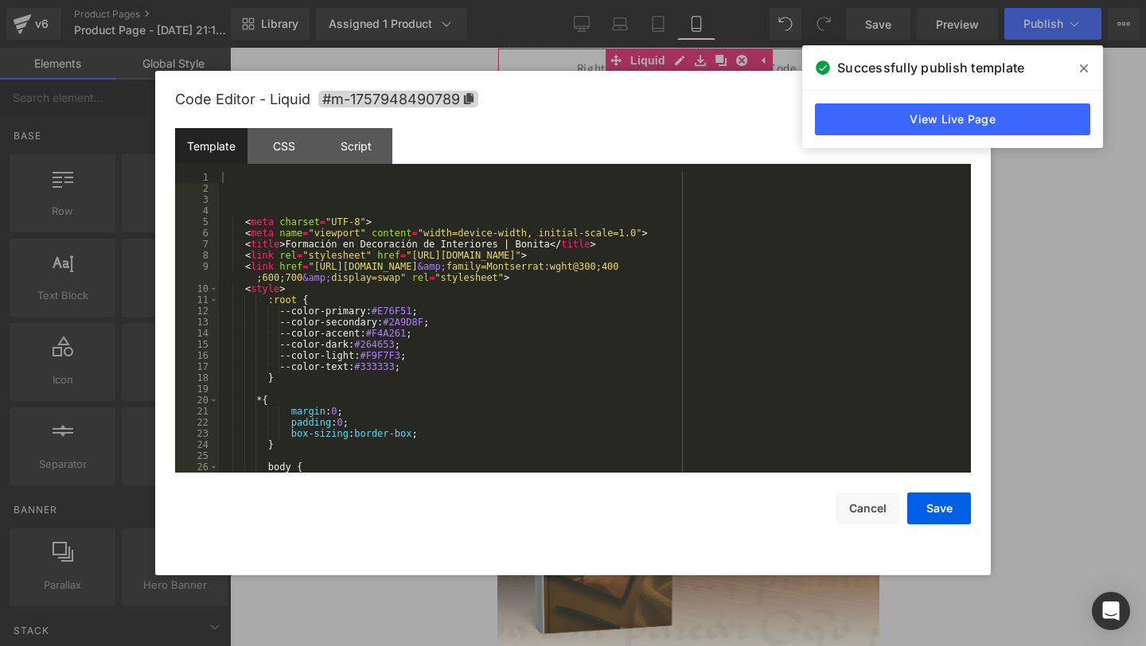
click at [501, 0] on div "Liquid You are previewing how the will restyle your page. You can not edit Elem…" at bounding box center [573, 0] width 1146 height 0
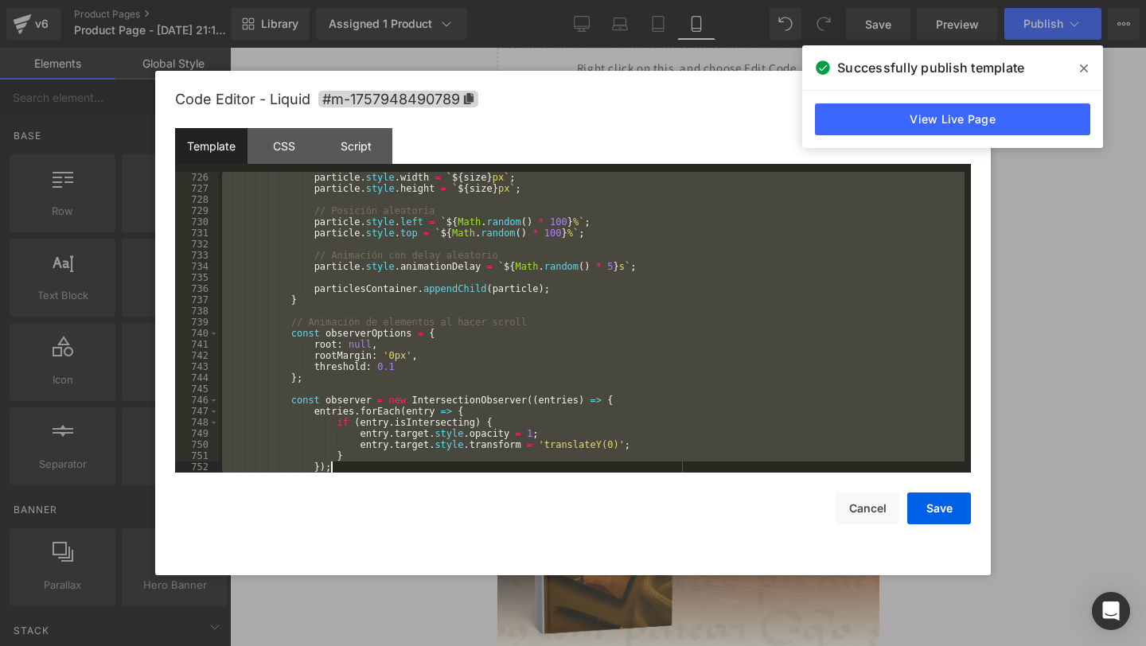
scroll to position [8345, 0]
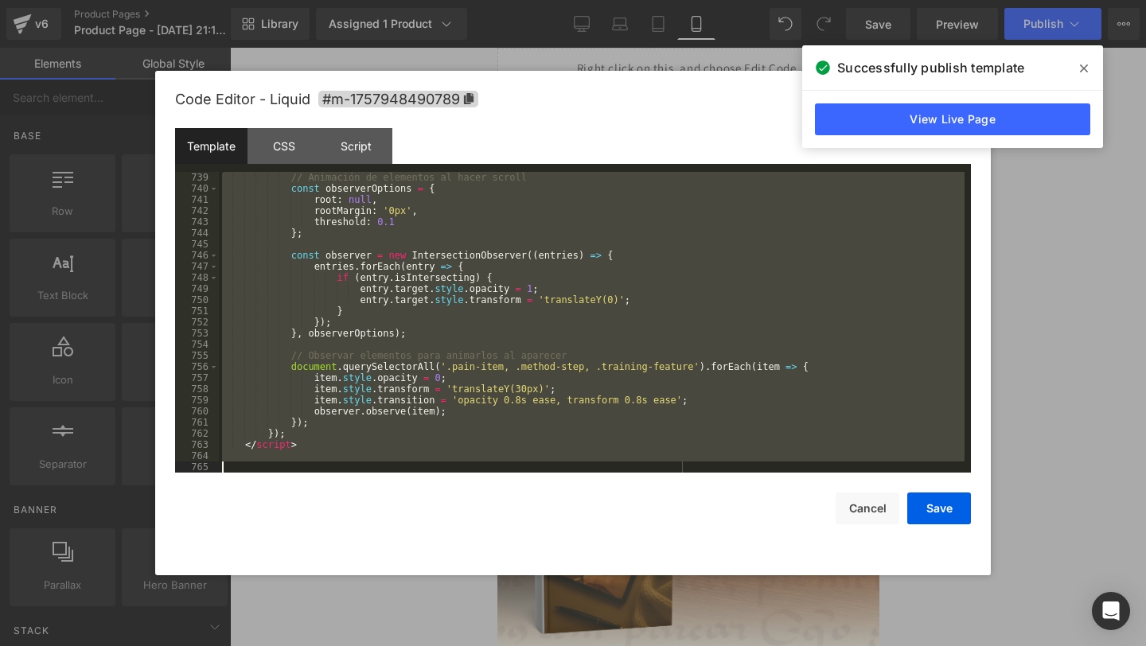
drag, startPoint x: 304, startPoint y: 187, endPoint x: 408, endPoint y: 645, distance: 470.1
click at [408, 645] on body "Liquid You are previewing how the will restyle your page. You can not edit Elem…" at bounding box center [573, 323] width 1146 height 646
click at [1075, 67] on span at bounding box center [1083, 68] width 25 height 25
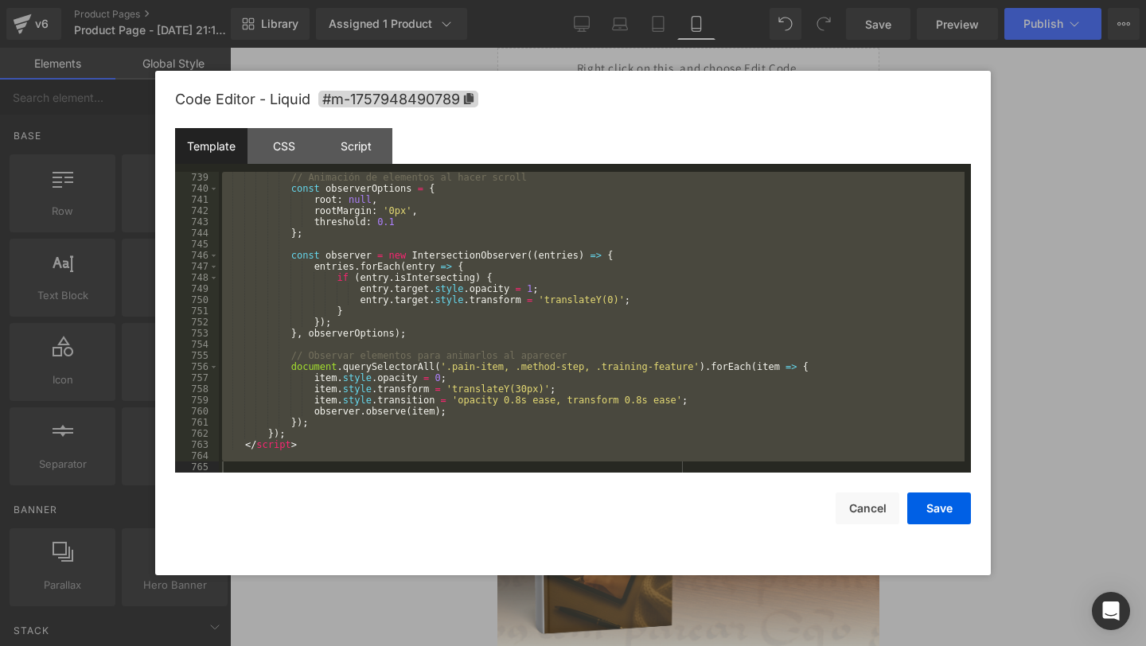
click at [606, 251] on div "// Animación de elementos al hacer scroll const observerOptions = { root : null…" at bounding box center [592, 333] width 746 height 323
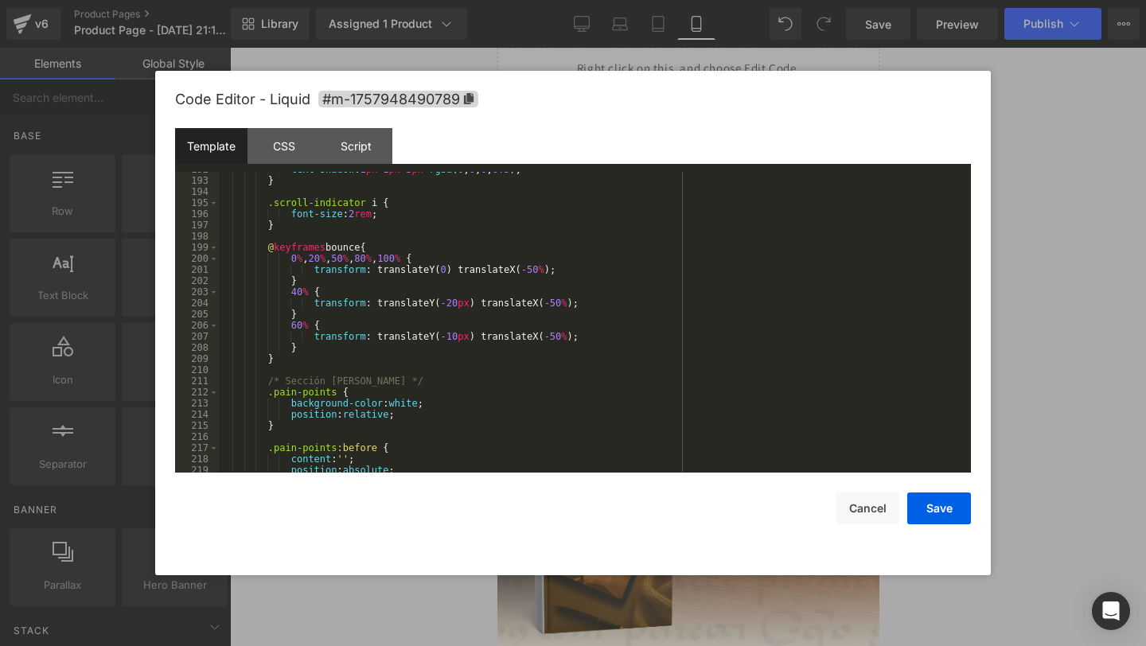
scroll to position [1046, 0]
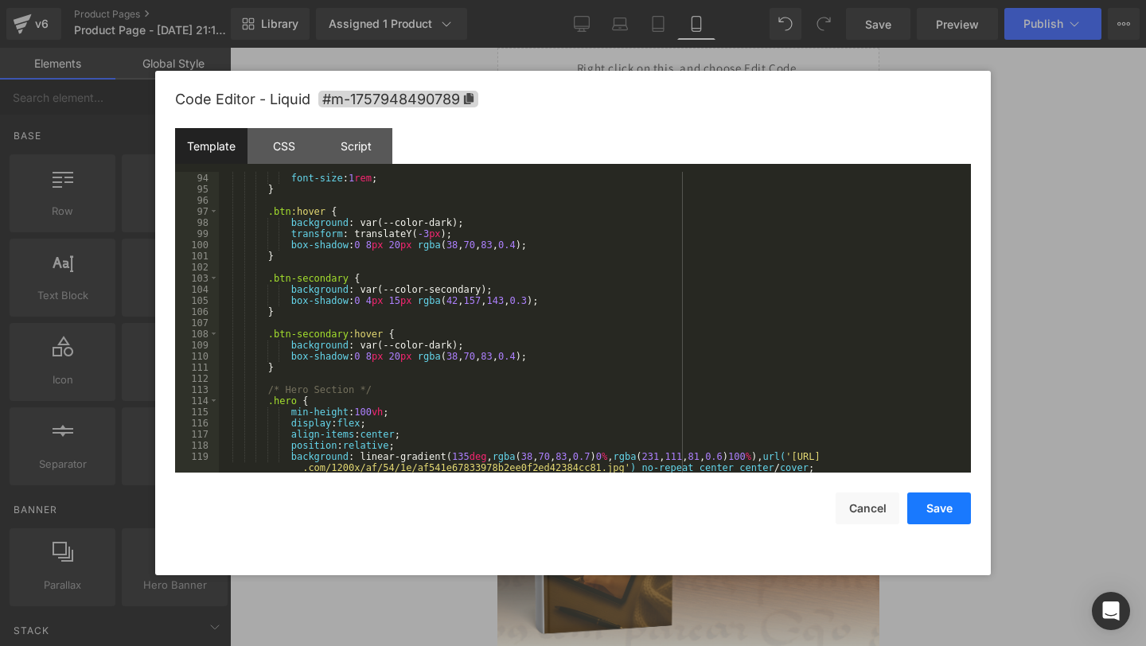
click at [935, 514] on button "Save" at bounding box center [939, 509] width 64 height 32
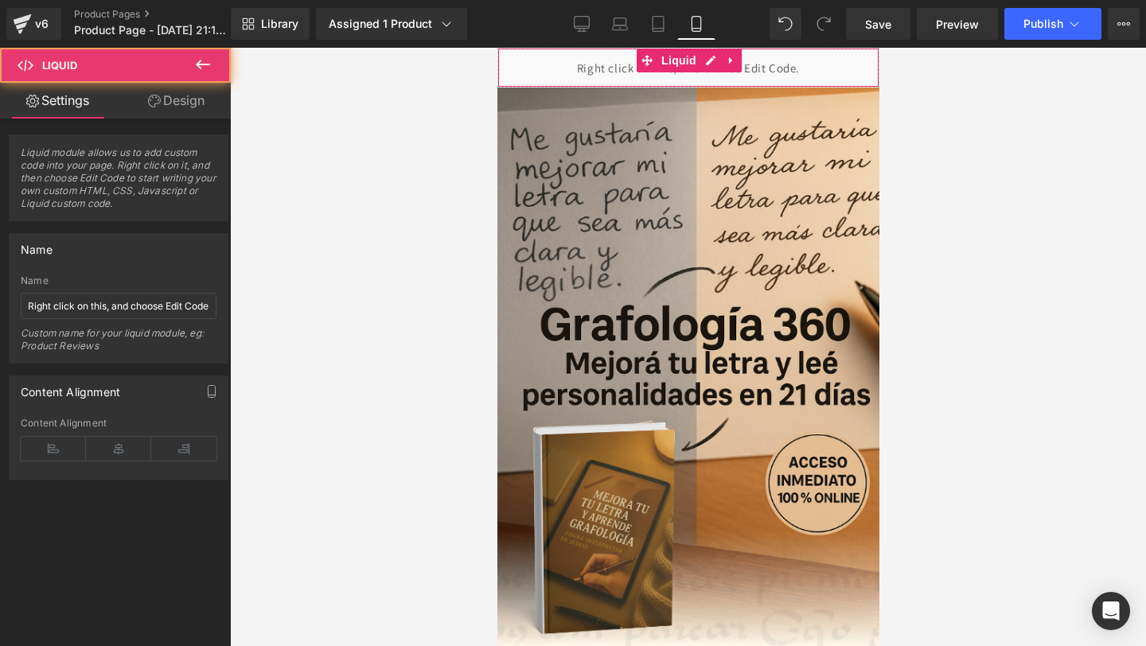
click at [556, 84] on div "Liquid" at bounding box center [688, 68] width 382 height 40
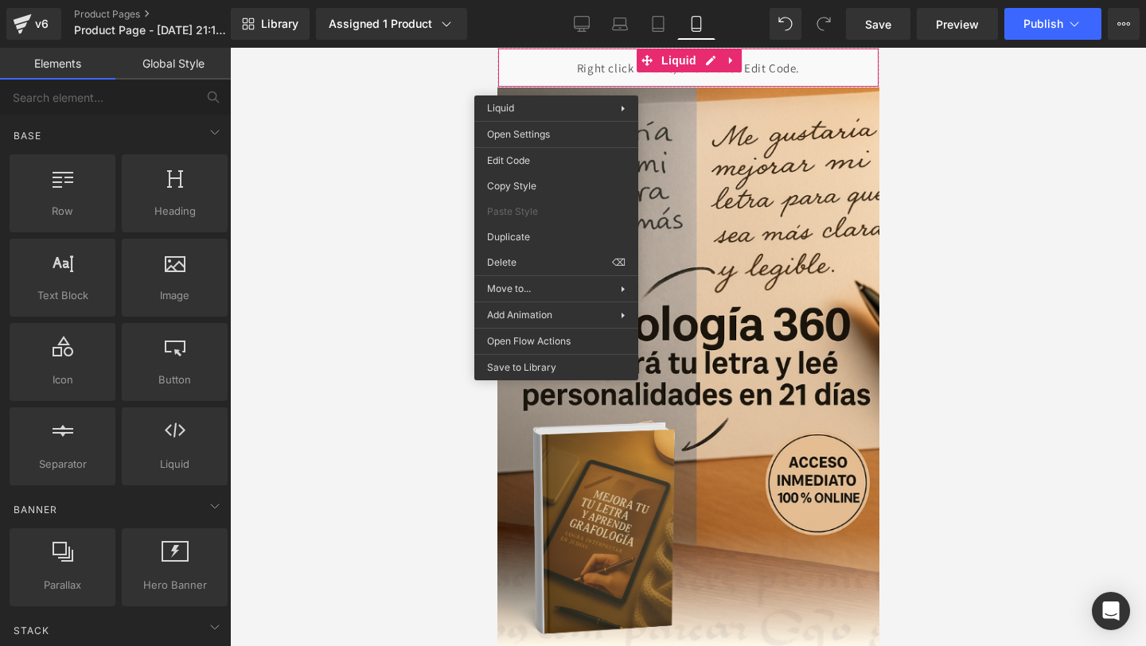
click at [291, 202] on div at bounding box center [688, 347] width 916 height 598
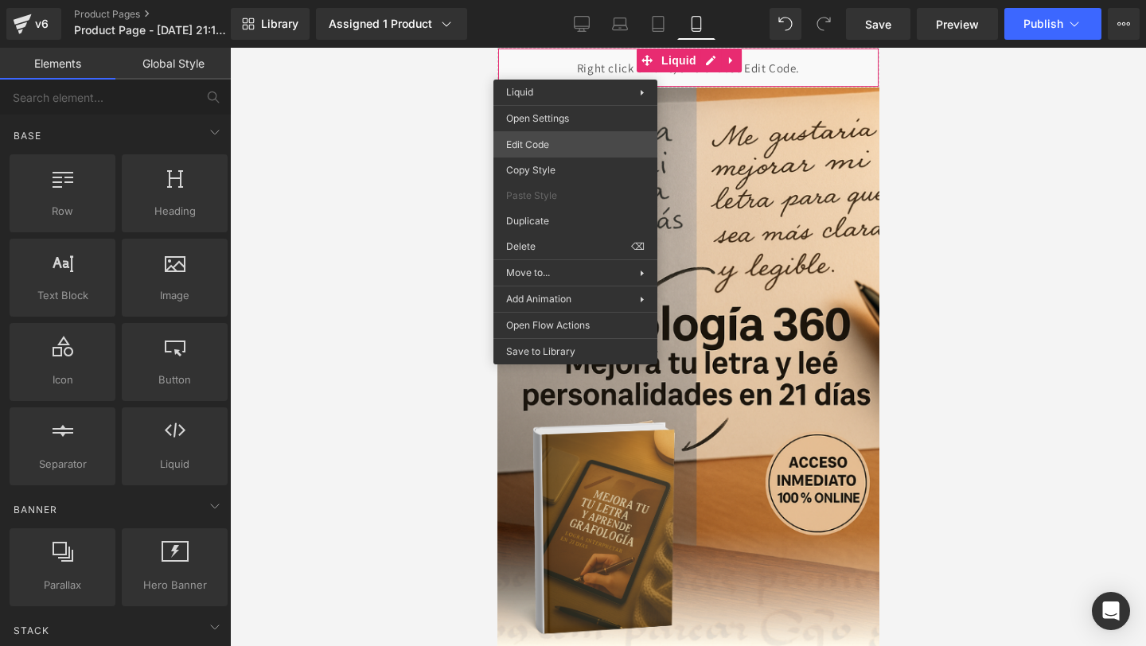
click at [532, 0] on div "Liquid You are previewing how the will restyle your page. You can not edit Elem…" at bounding box center [573, 0] width 1146 height 0
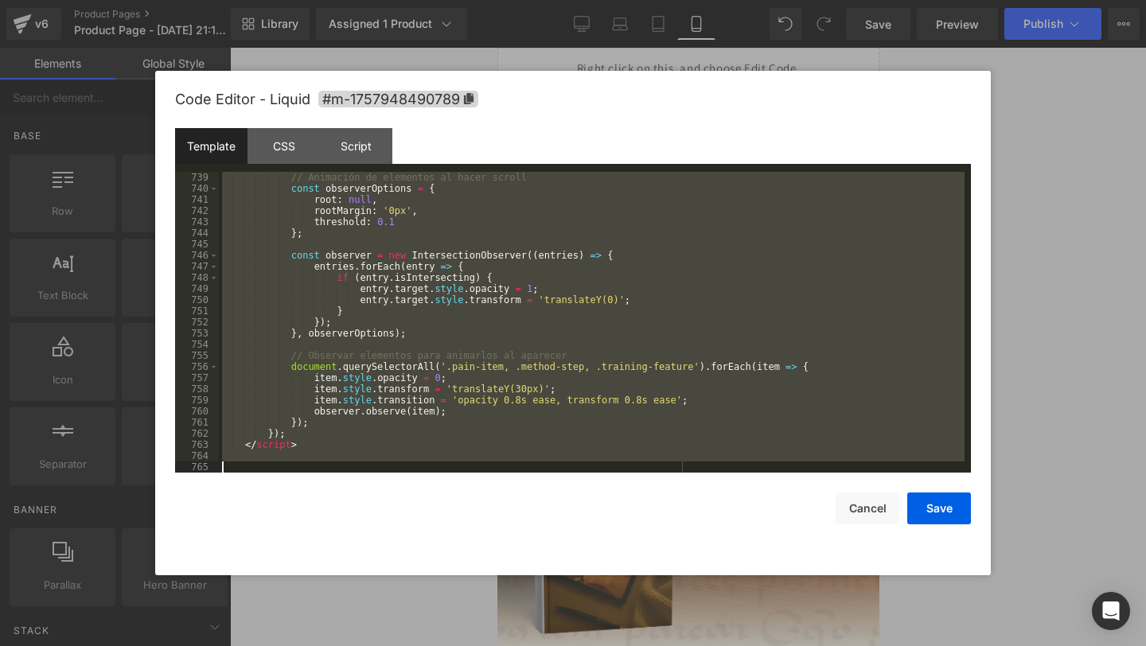
scroll to position [8345, 0]
drag, startPoint x: 277, startPoint y: 199, endPoint x: 338, endPoint y: 645, distance: 450.6
click at [338, 645] on body "Liquid You are previewing how the will restyle your page. You can not edit Elem…" at bounding box center [573, 323] width 1146 height 646
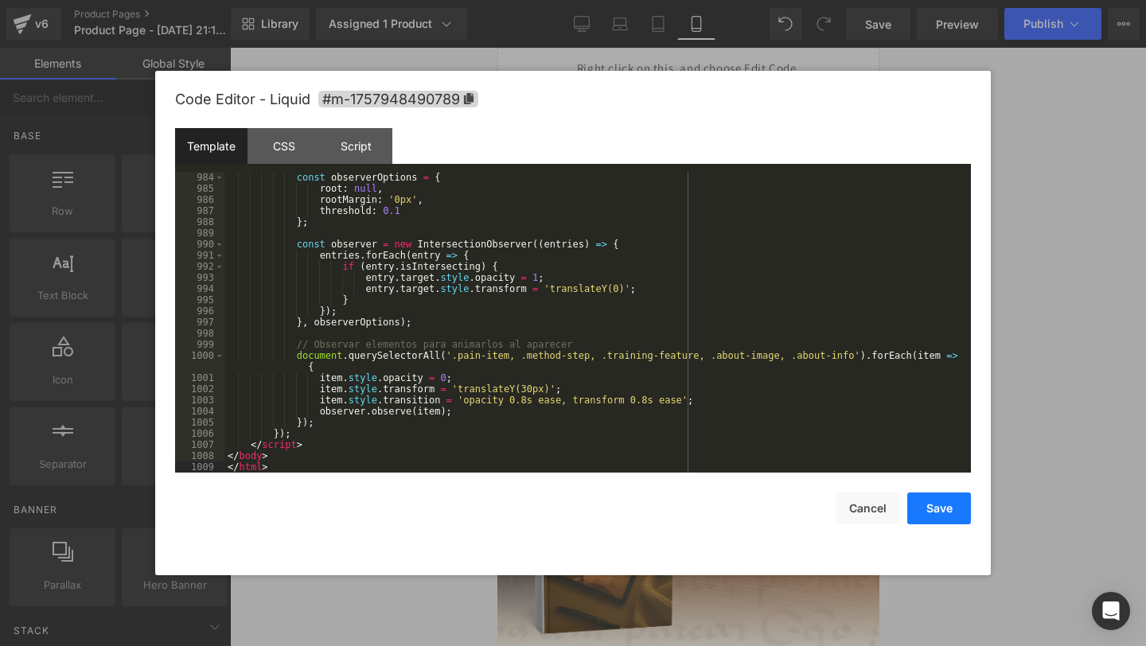
click at [921, 510] on button "Save" at bounding box center [939, 509] width 64 height 32
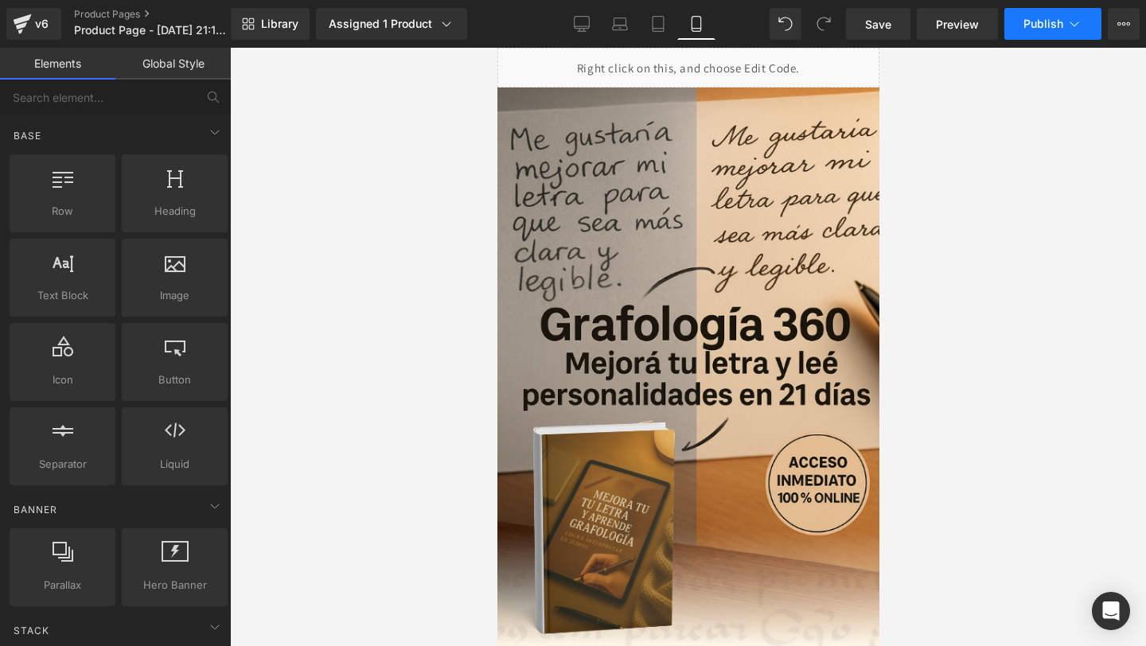
click at [1047, 34] on button "Publish" at bounding box center [1052, 24] width 97 height 32
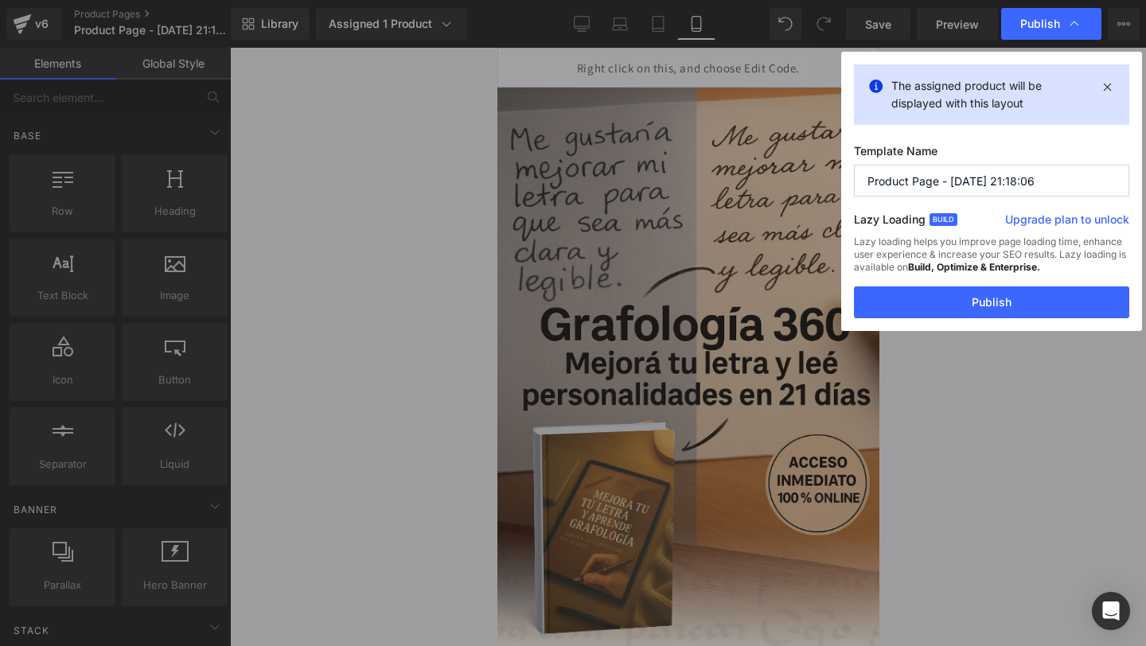
click at [916, 269] on strong "Build, Optimize & Enterprise." at bounding box center [974, 267] width 132 height 12
click at [913, 300] on button "Publish" at bounding box center [991, 302] width 275 height 32
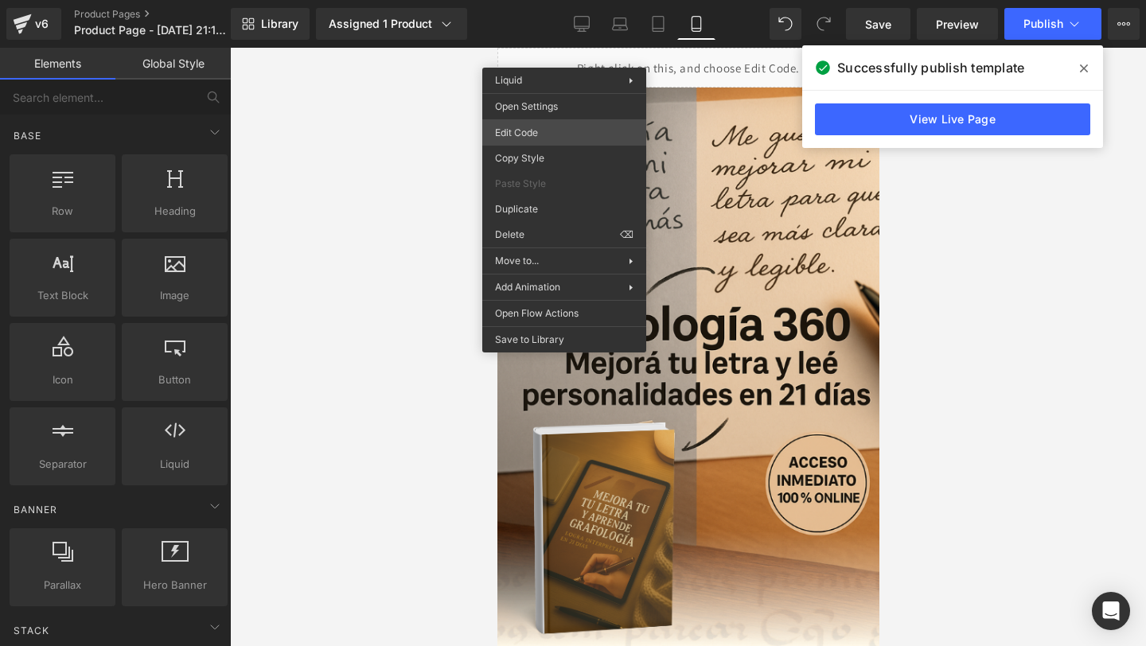
click at [538, 0] on div "Liquid You are previewing how the will restyle your page. You can not edit Elem…" at bounding box center [573, 0] width 1146 height 0
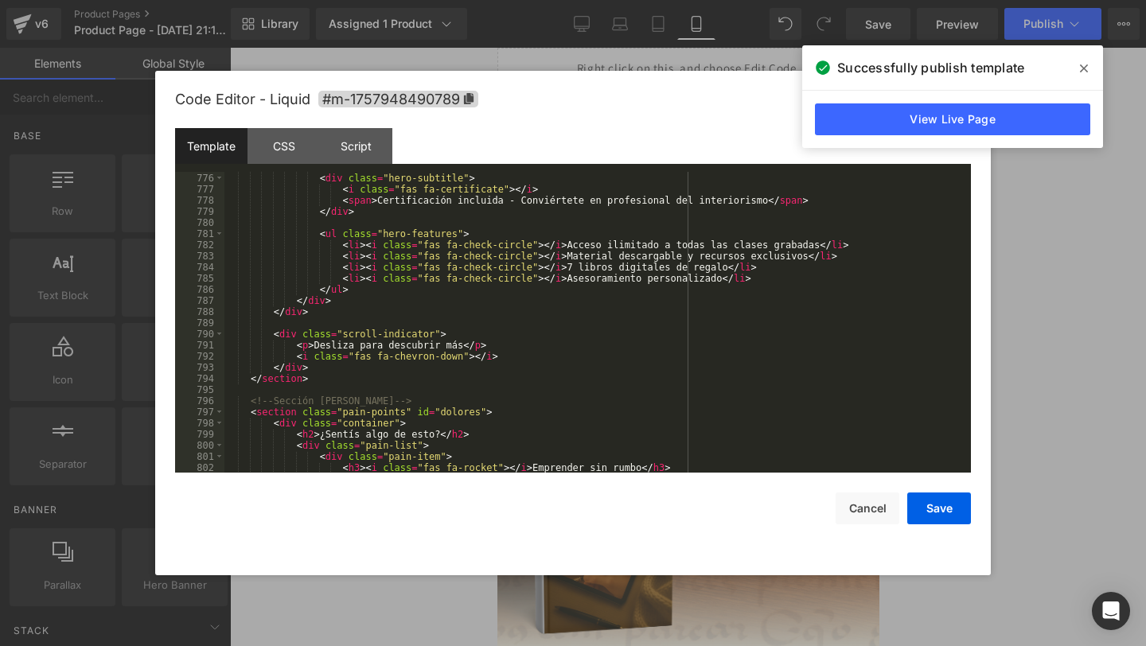
scroll to position [8654, 0]
drag, startPoint x: 727, startPoint y: 286, endPoint x: 574, endPoint y: 283, distance: 153.6
click at [574, 283] on div "< div class = "hero-subtitle" > < i class = "fas fa-certificate" > </ i > < spa…" at bounding box center [594, 325] width 740 height 323
click at [950, 519] on button "Save" at bounding box center [939, 509] width 64 height 32
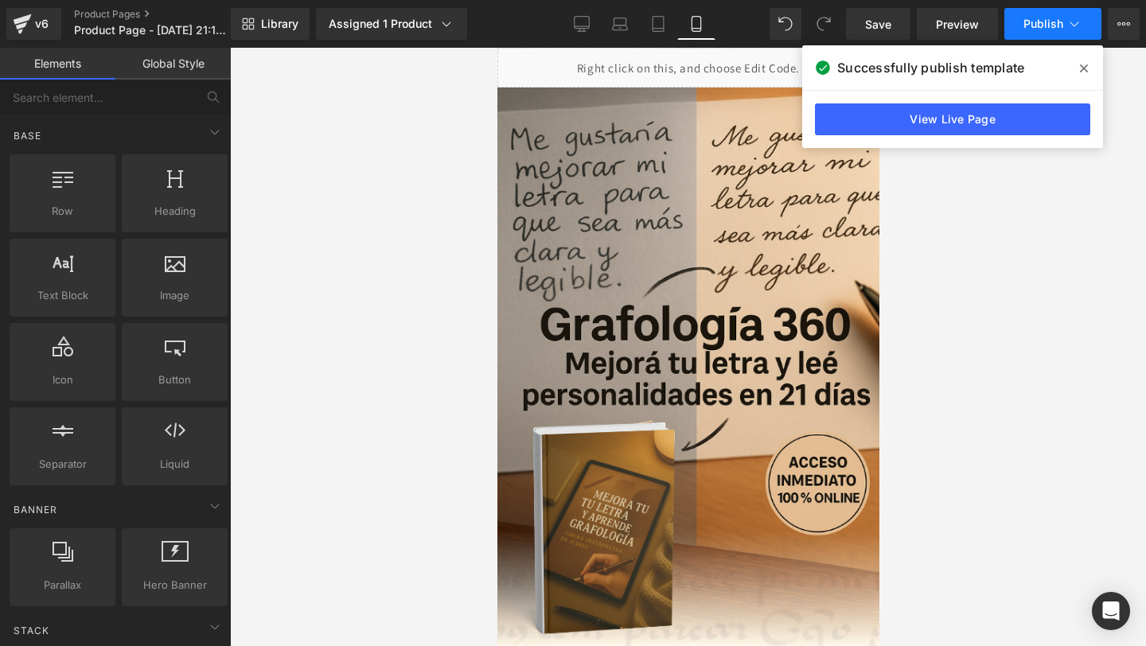
click at [1057, 31] on button "Publish" at bounding box center [1052, 24] width 97 height 32
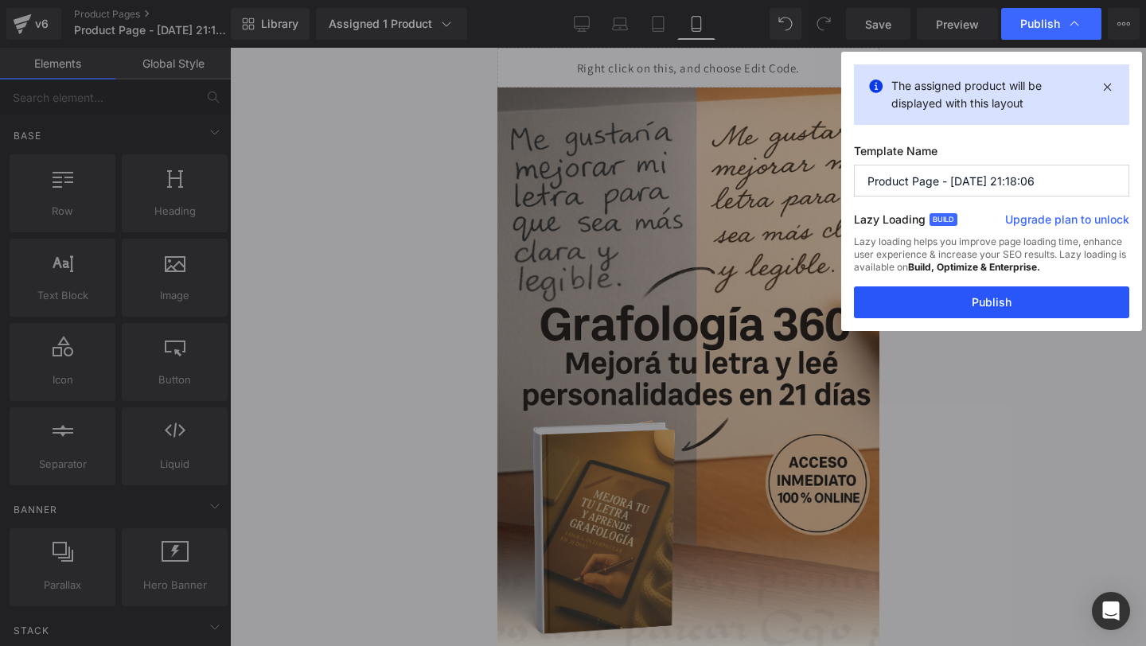
click at [936, 321] on div "The assigned product will be displayed with this layout Template Name Product P…" at bounding box center [991, 191] width 301 height 279
click at [944, 296] on button "Publish" at bounding box center [991, 302] width 275 height 32
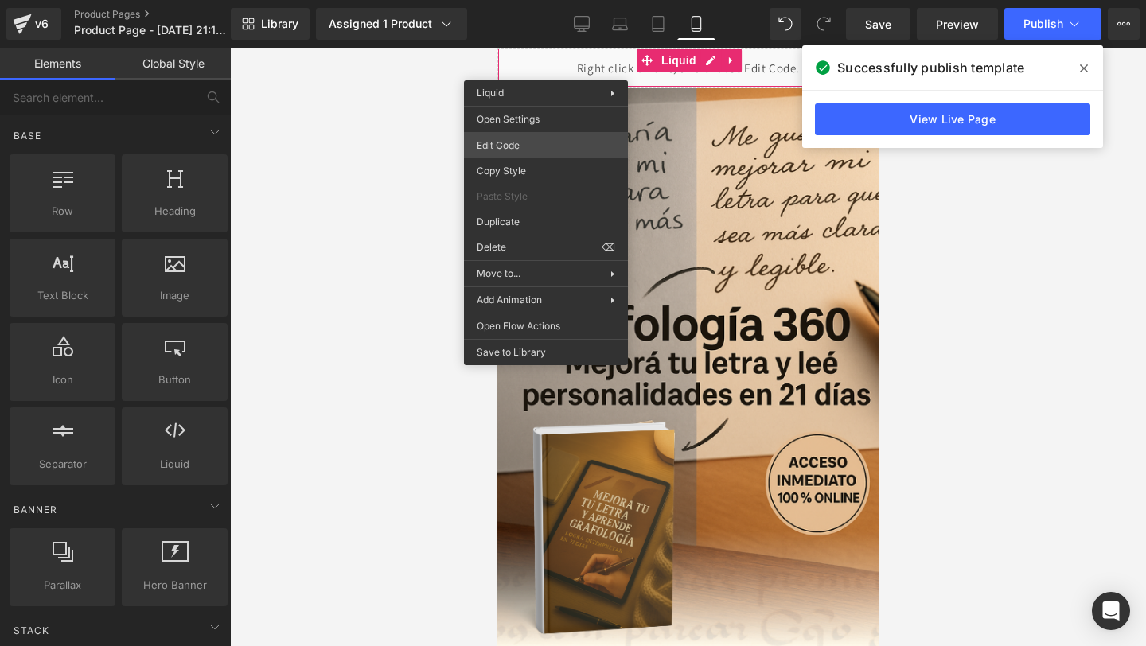
click at [508, 0] on div "Liquid You are previewing how the will restyle your page. You can not edit Elem…" at bounding box center [573, 0] width 1146 height 0
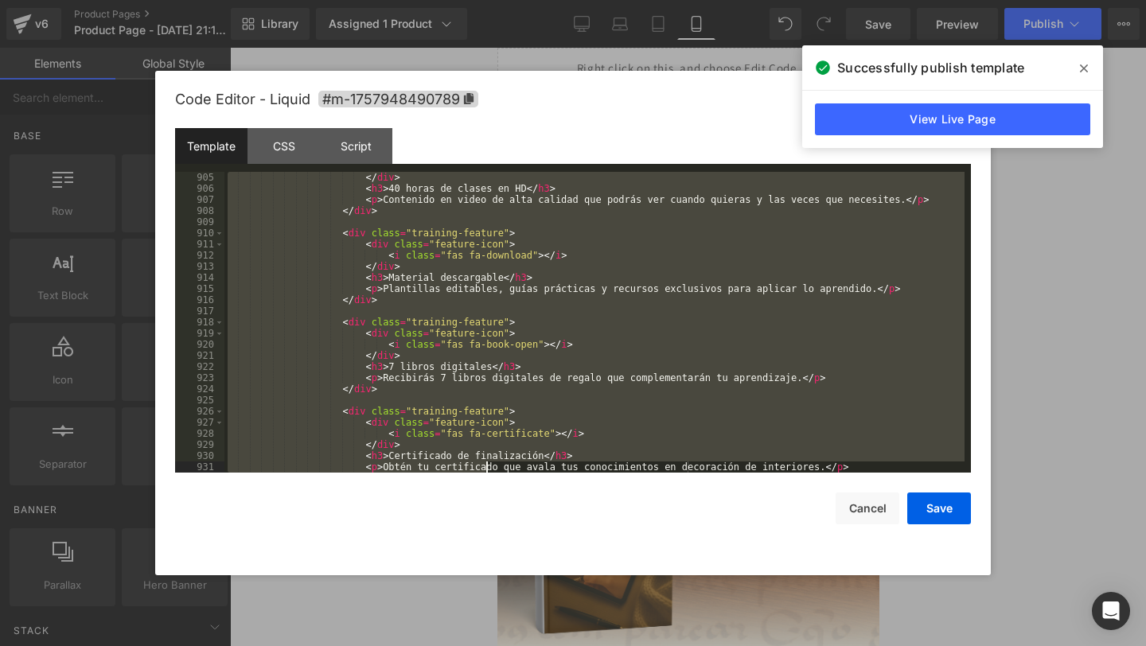
scroll to position [11141, 0]
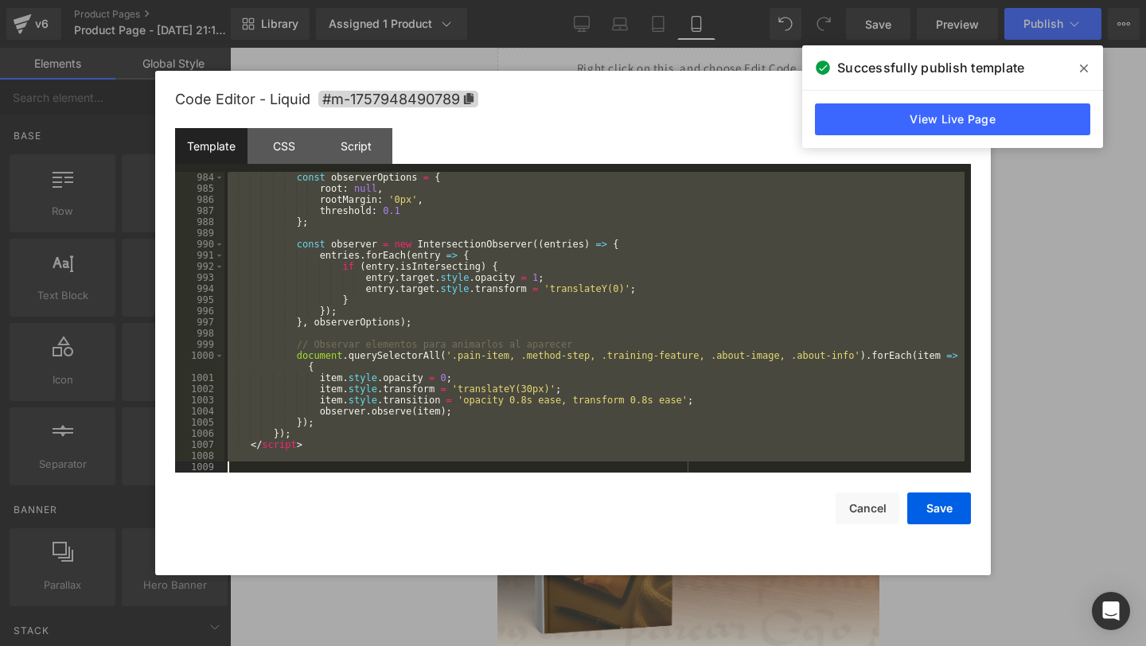
drag, startPoint x: 298, startPoint y: 186, endPoint x: 486, endPoint y: 645, distance: 496.4
click at [486, 645] on body "Liquid You are previewing how the will restyle your page. You can not edit Elem…" at bounding box center [573, 323] width 1146 height 646
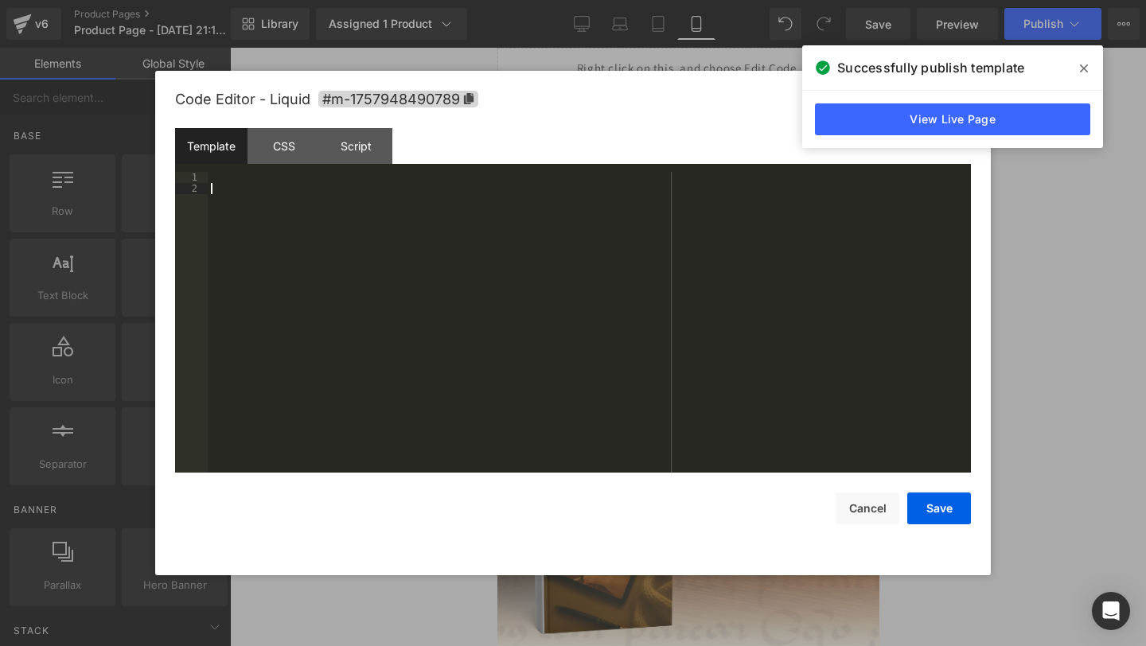
scroll to position [12857, 0]
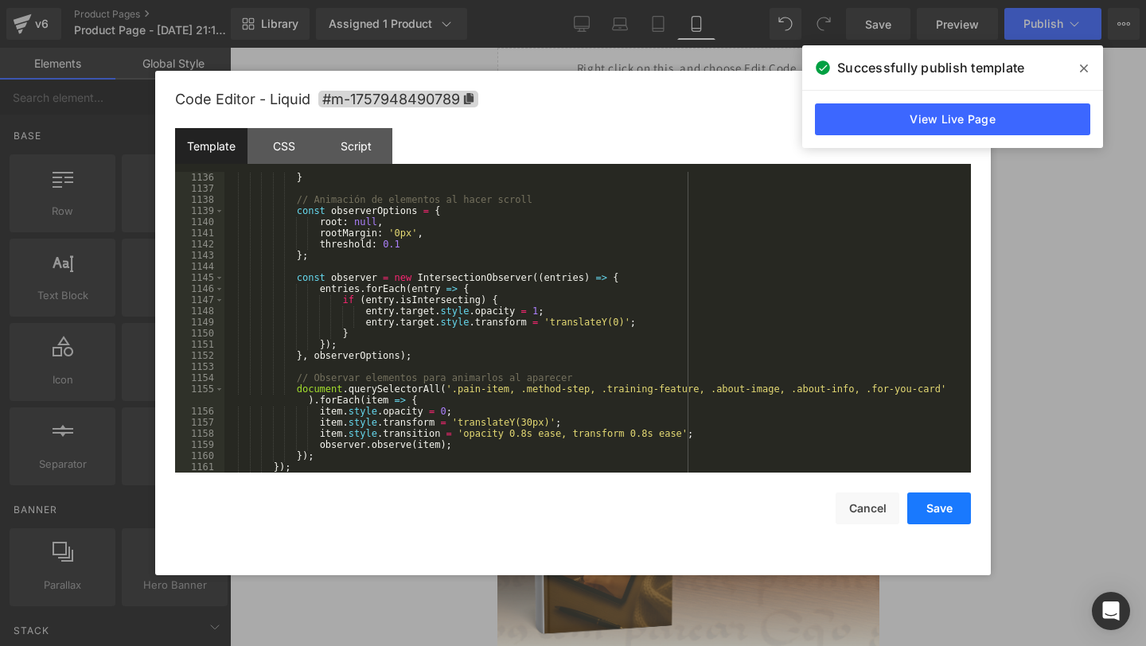
click at [945, 505] on button "Save" at bounding box center [939, 509] width 64 height 32
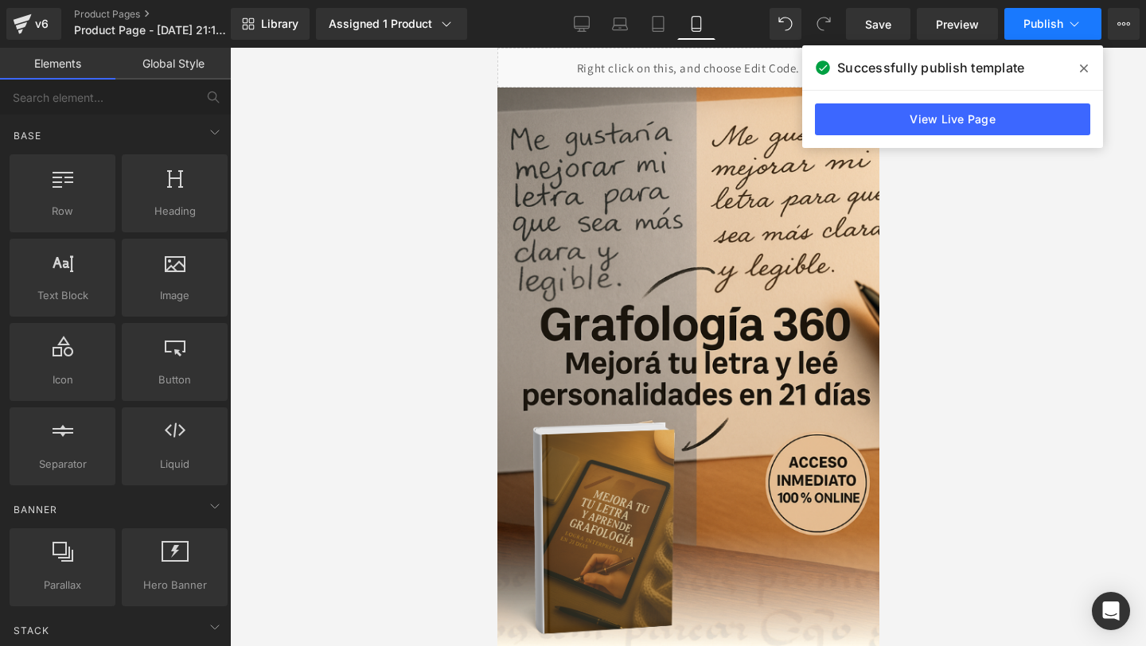
click at [1038, 22] on span "Publish" at bounding box center [1043, 24] width 40 height 13
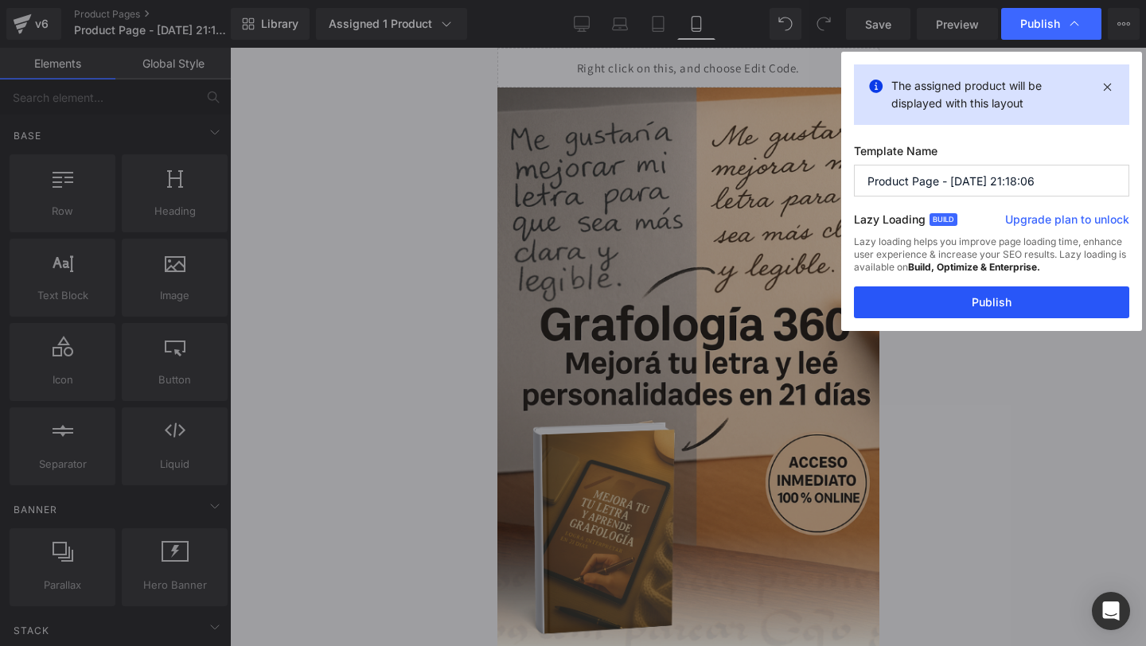
click at [896, 307] on button "Publish" at bounding box center [991, 302] width 275 height 32
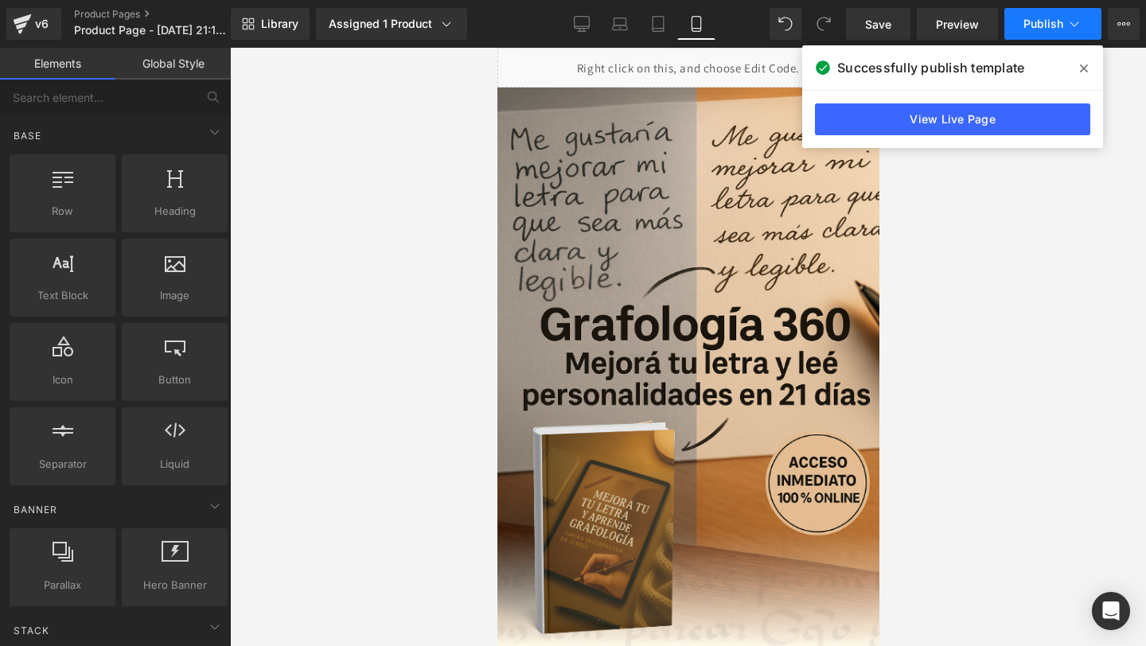
click at [1041, 34] on button "Publish" at bounding box center [1052, 24] width 97 height 32
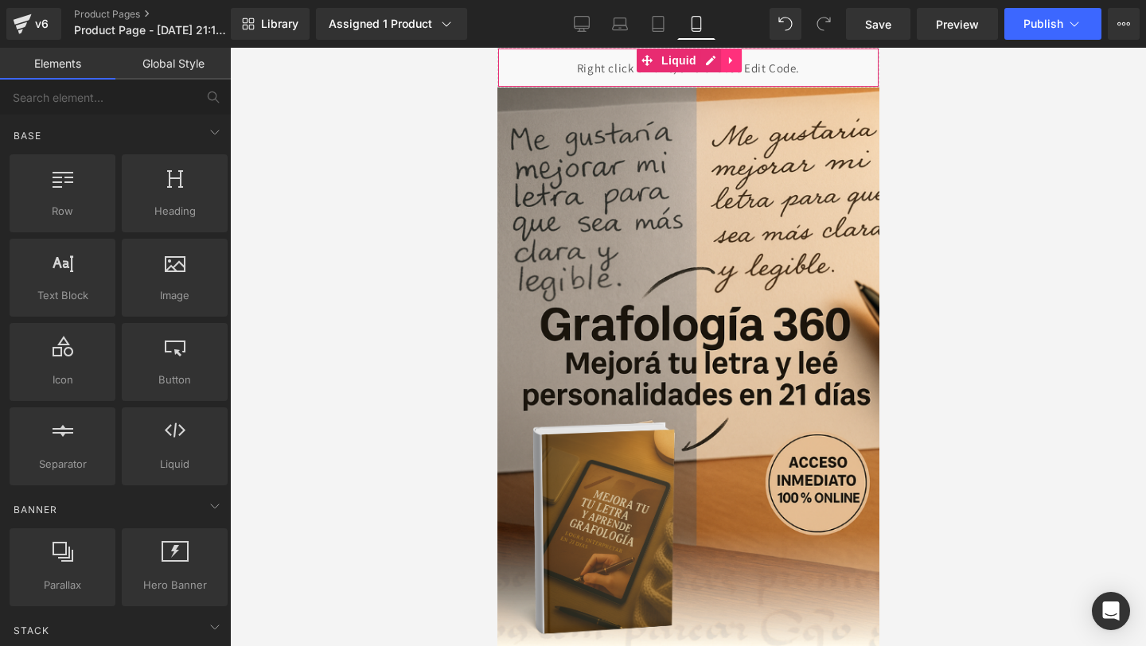
click at [730, 57] on icon at bounding box center [730, 61] width 11 height 12
click at [723, 61] on icon at bounding box center [720, 61] width 11 height 12
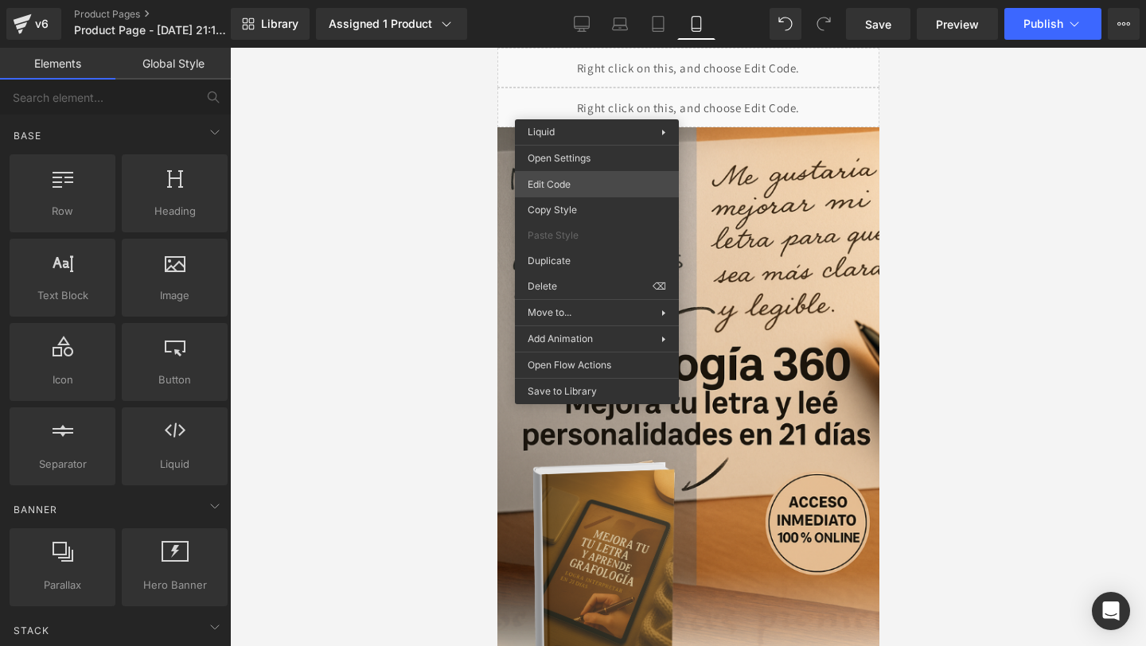
click at [571, 0] on div "Liquid You are previewing how the will restyle your page. You can not edit Elem…" at bounding box center [573, 0] width 1146 height 0
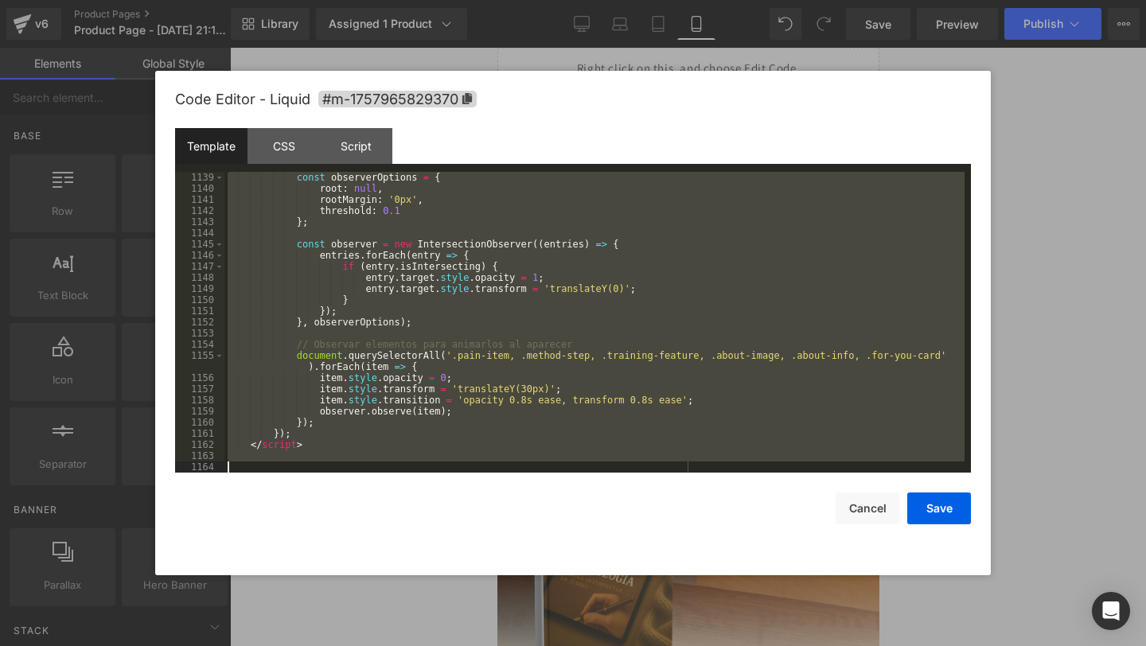
scroll to position [12890, 0]
drag, startPoint x: 247, startPoint y: 195, endPoint x: 364, endPoint y: 645, distance: 465.4
click at [364, 645] on body "Liquid You are previewing how the will restyle your page. You can not edit Elem…" at bounding box center [573, 323] width 1146 height 646
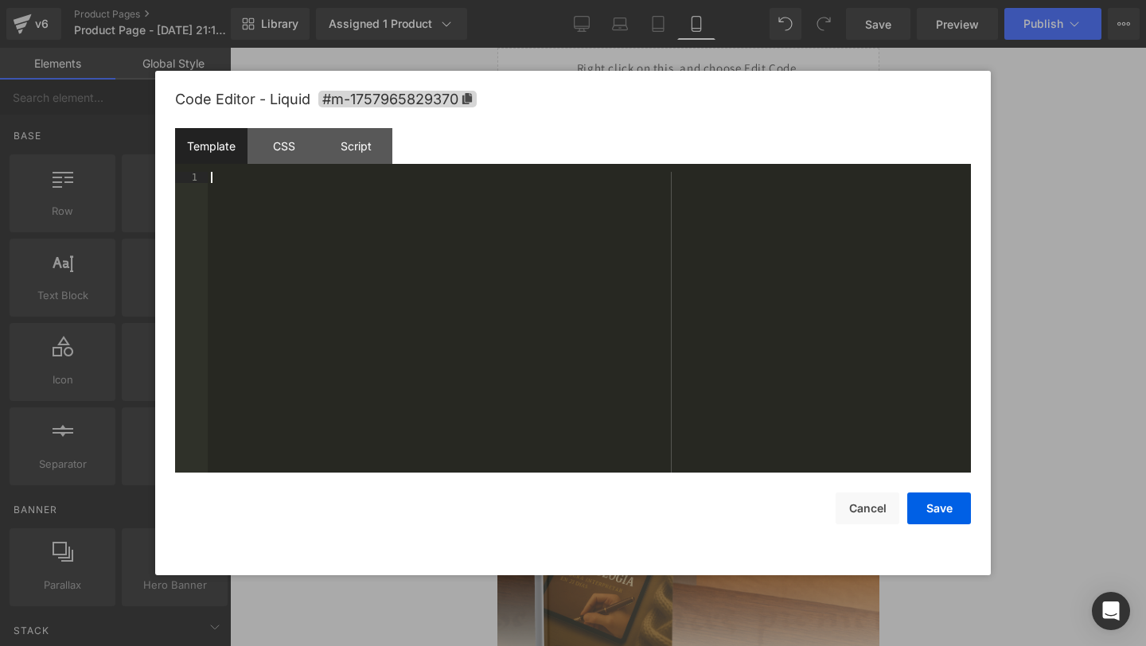
scroll to position [4468, 0]
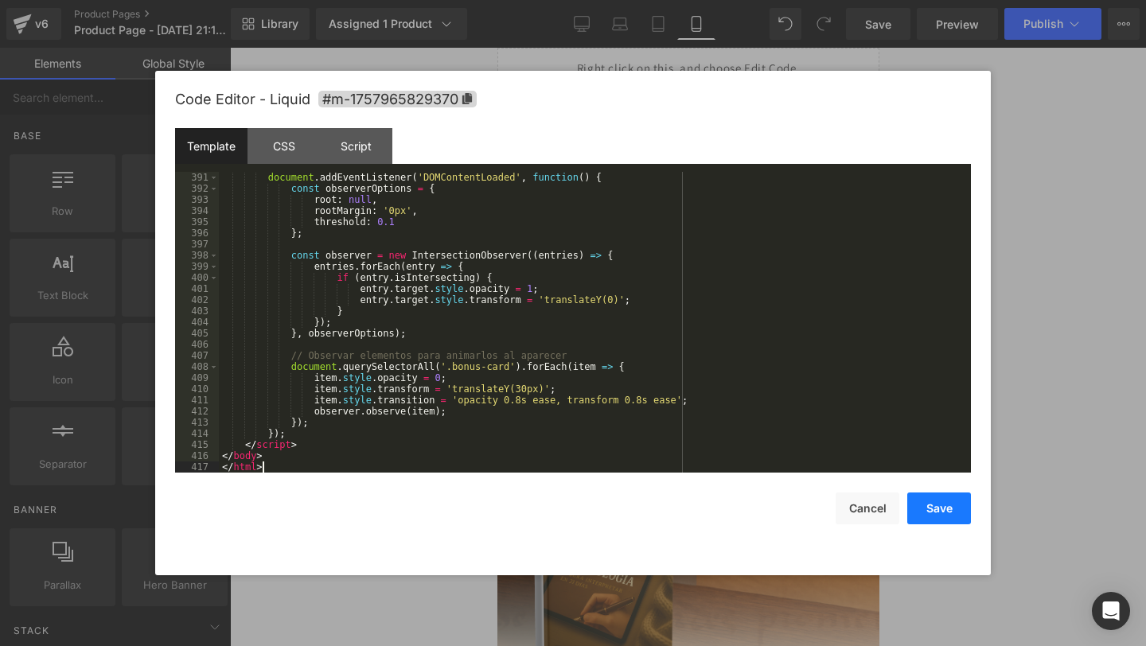
click at [928, 510] on button "Save" at bounding box center [939, 509] width 64 height 32
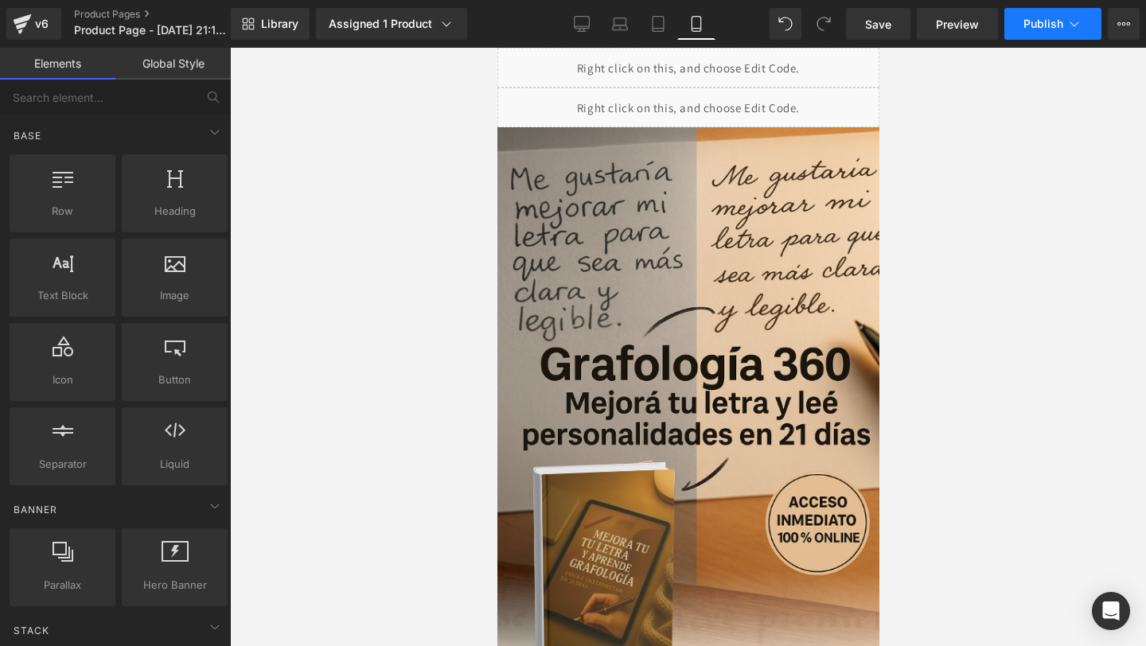
click at [1036, 26] on span "Publish" at bounding box center [1043, 24] width 40 height 13
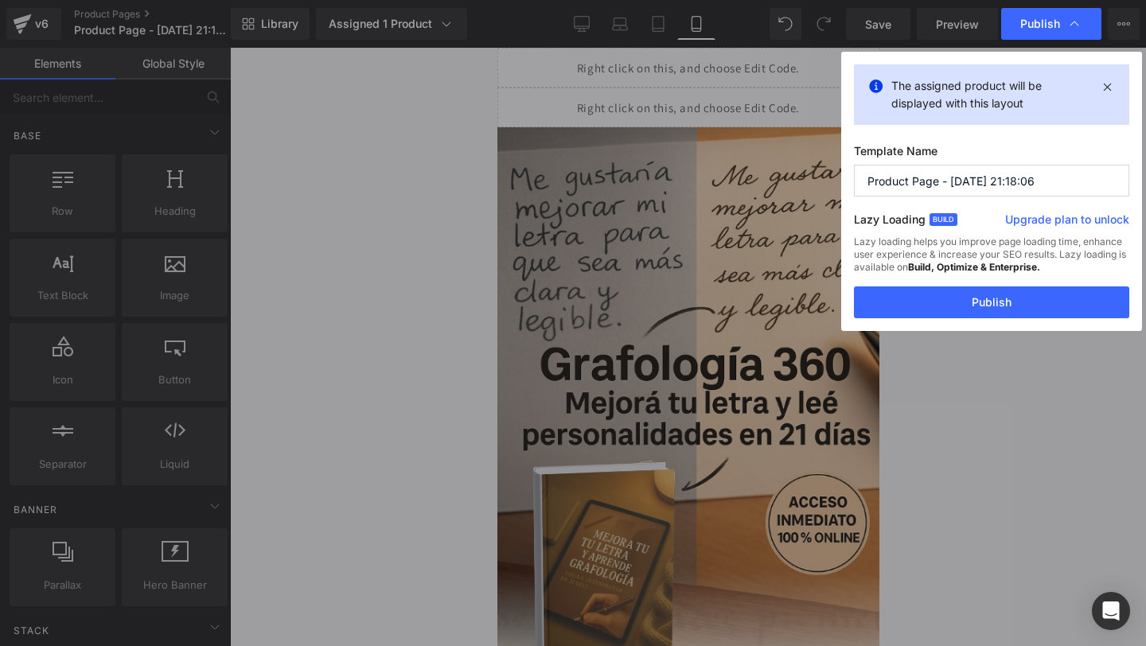
click at [894, 285] on div "Lazy loading helps you improve page loading time, enhance user experience & inc…" at bounding box center [991, 261] width 275 height 51
click at [888, 299] on button "Publish" at bounding box center [991, 302] width 275 height 32
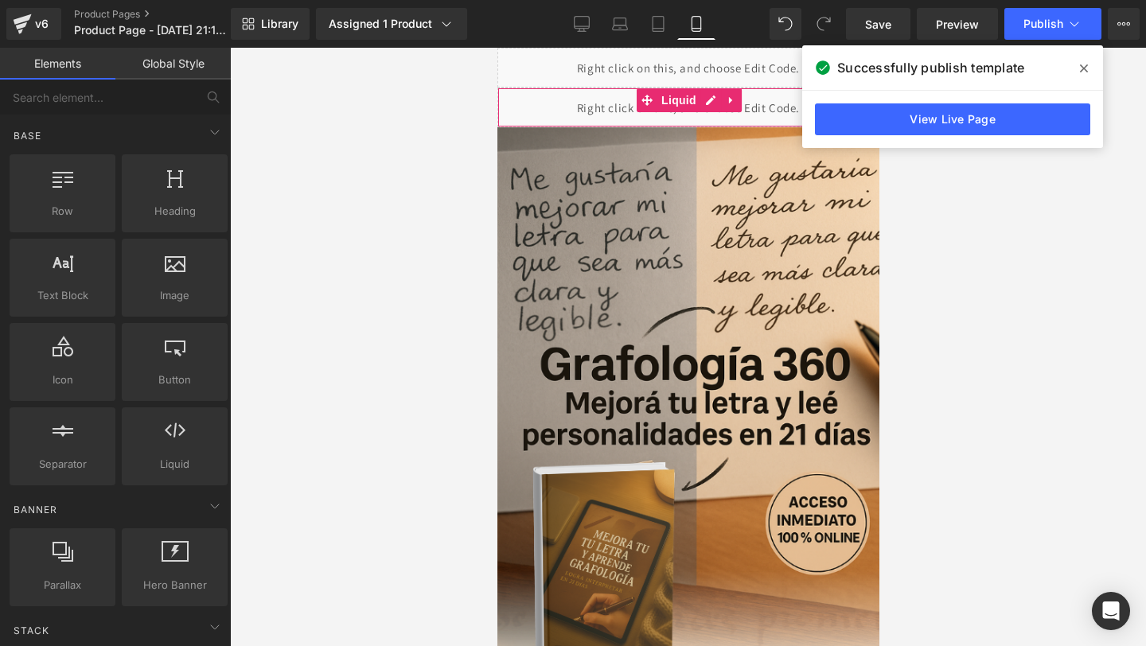
click at [548, 107] on div "Liquid" at bounding box center [688, 108] width 382 height 40
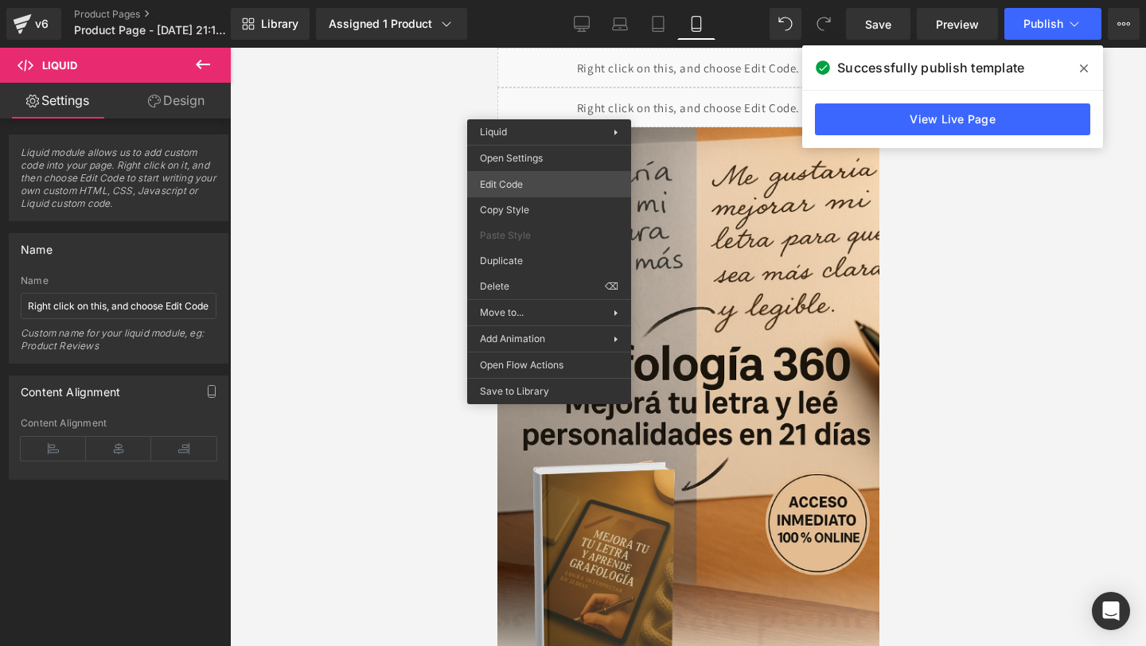
click at [511, 0] on div "Liquid You are previewing how the will restyle your page. You can not edit Elem…" at bounding box center [573, 0] width 1146 height 0
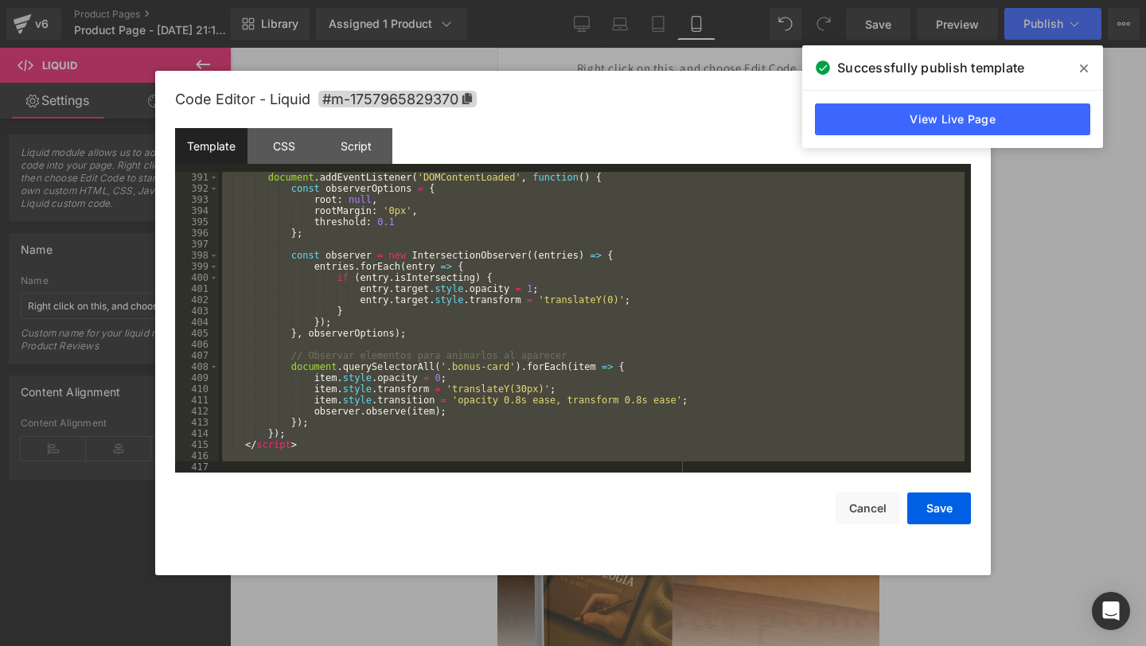
drag, startPoint x: 303, startPoint y: 183, endPoint x: 310, endPoint y: 645, distance: 462.4
click at [310, 645] on body "Liquid You are previewing how the will restyle your page. You can not edit Elem…" at bounding box center [573, 323] width 1146 height 646
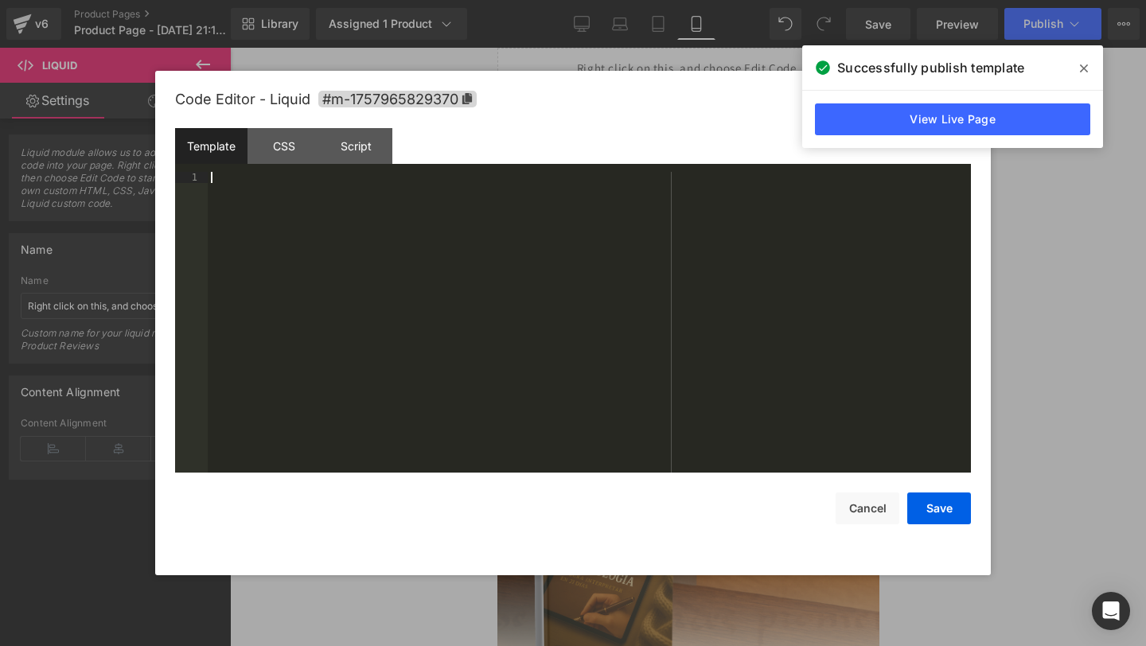
scroll to position [4791, 0]
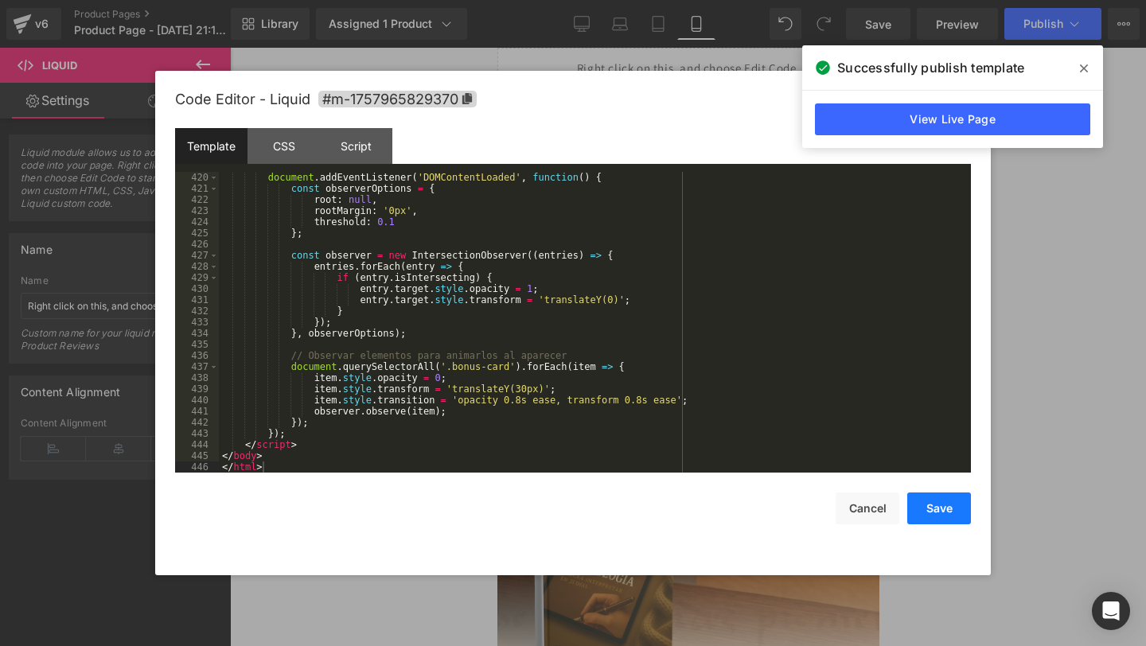
click at [954, 511] on button "Save" at bounding box center [939, 509] width 64 height 32
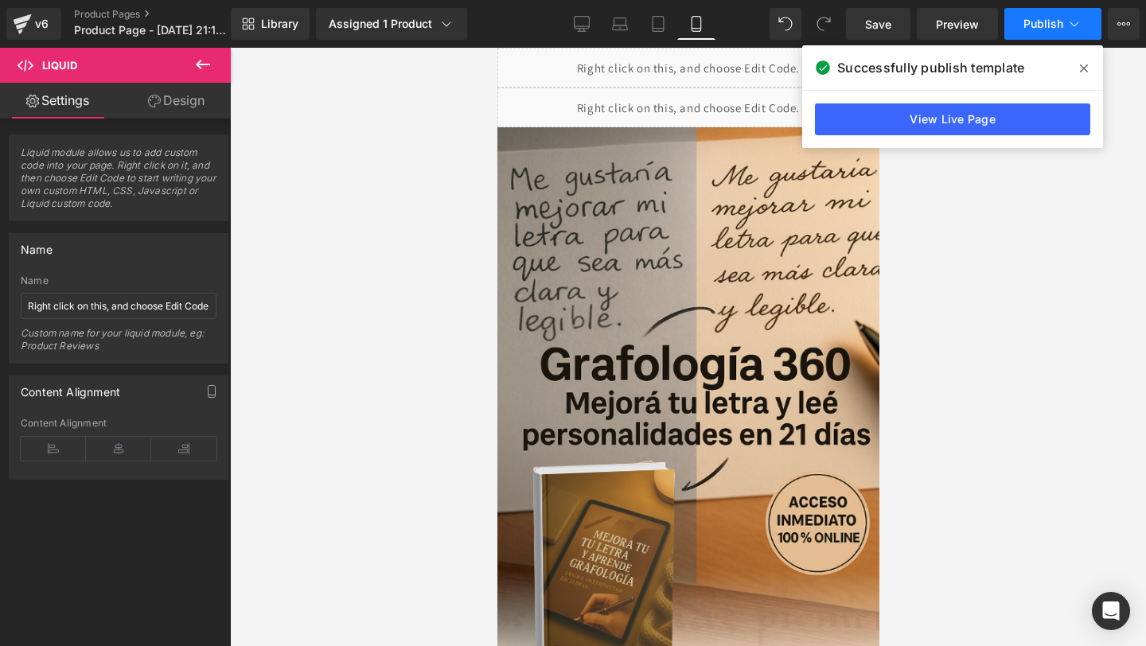
click at [1035, 21] on span "Publish" at bounding box center [1043, 24] width 40 height 13
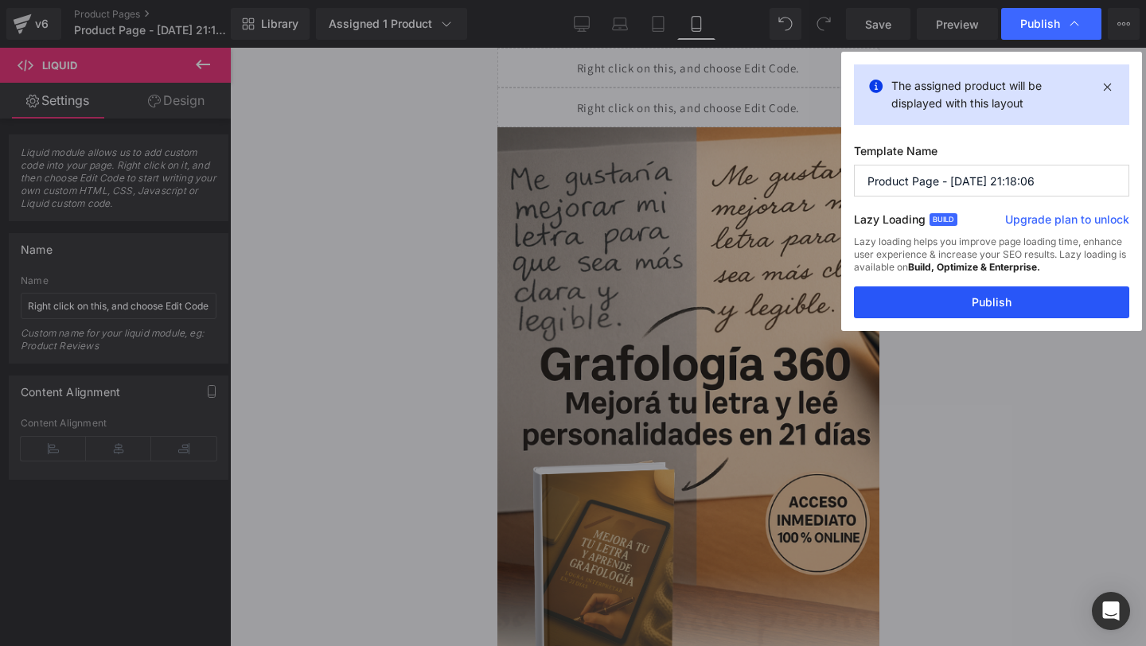
click at [880, 298] on button "Publish" at bounding box center [991, 302] width 275 height 32
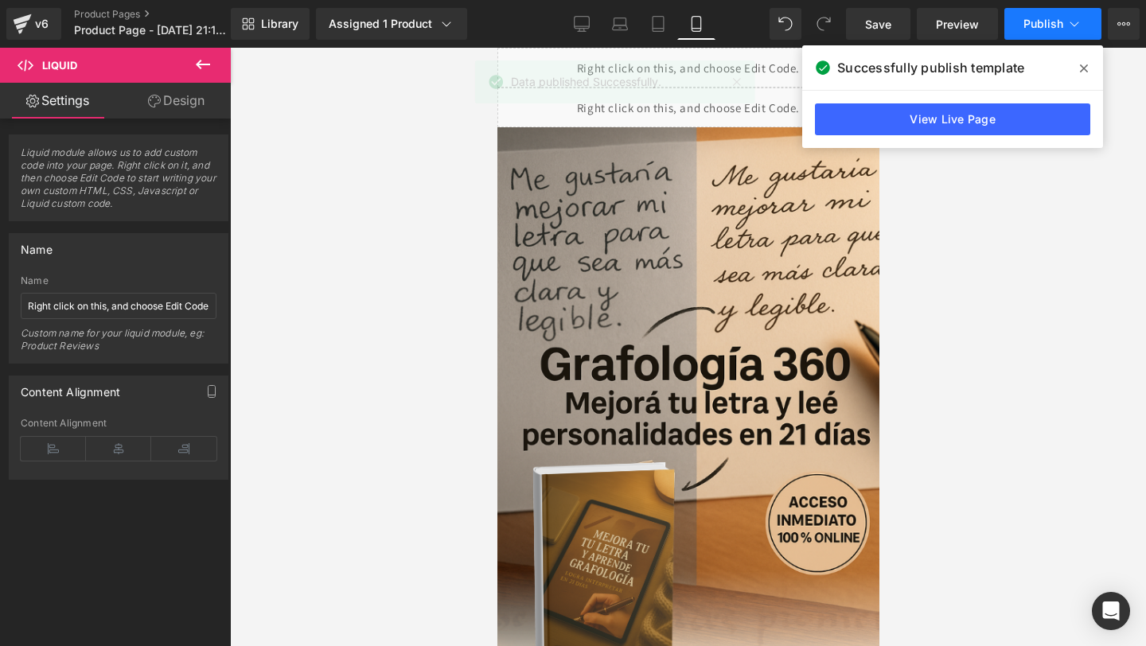
click at [1041, 23] on span "Publish" at bounding box center [1043, 24] width 40 height 13
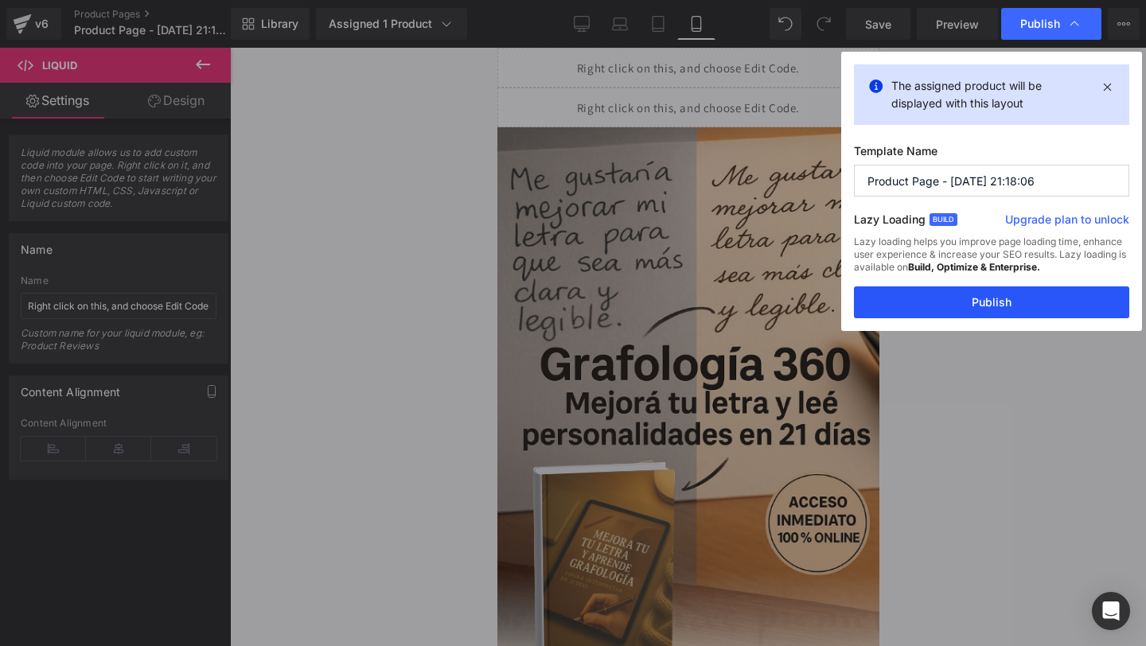
click at [913, 295] on button "Publish" at bounding box center [991, 302] width 275 height 32
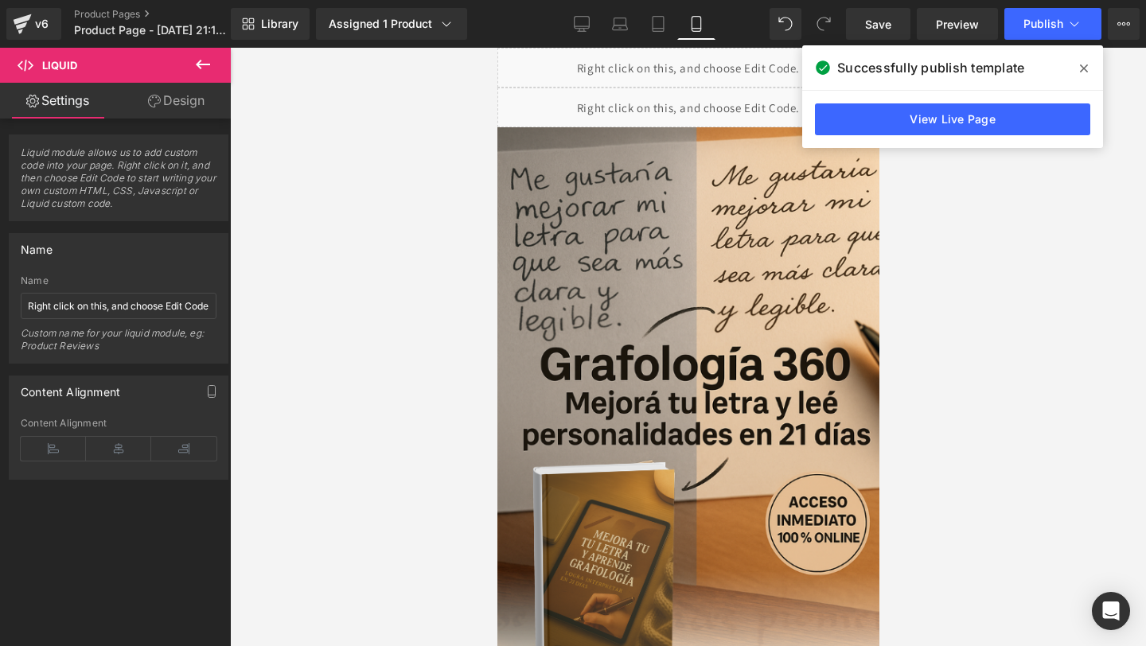
click at [1086, 66] on icon at bounding box center [1084, 68] width 8 height 8
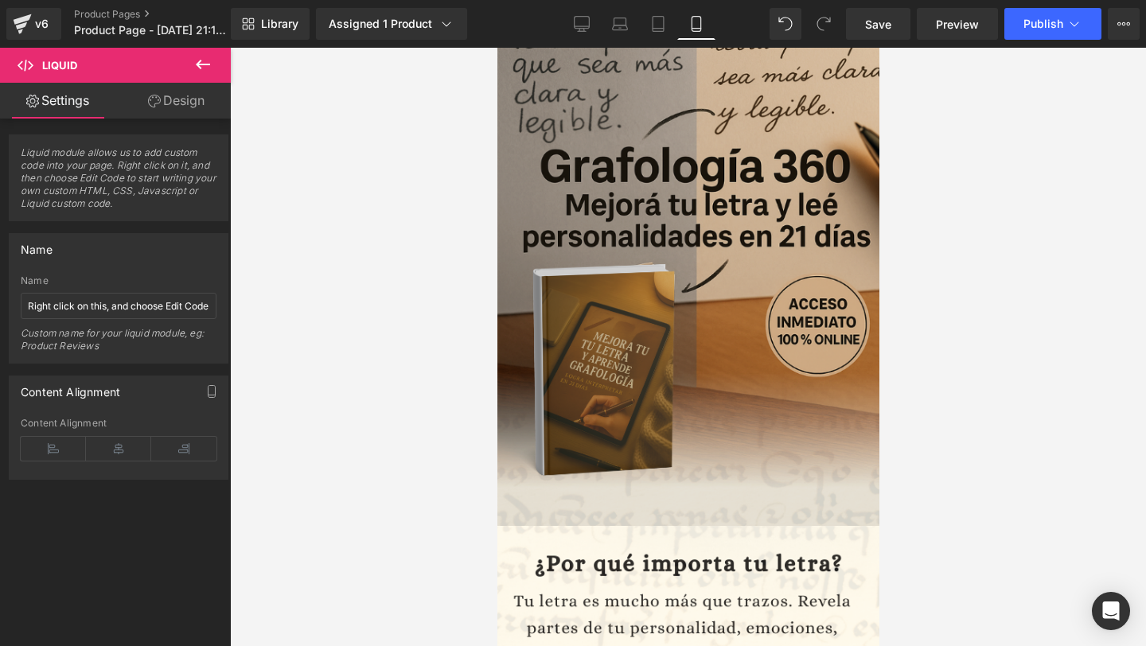
scroll to position [0, 0]
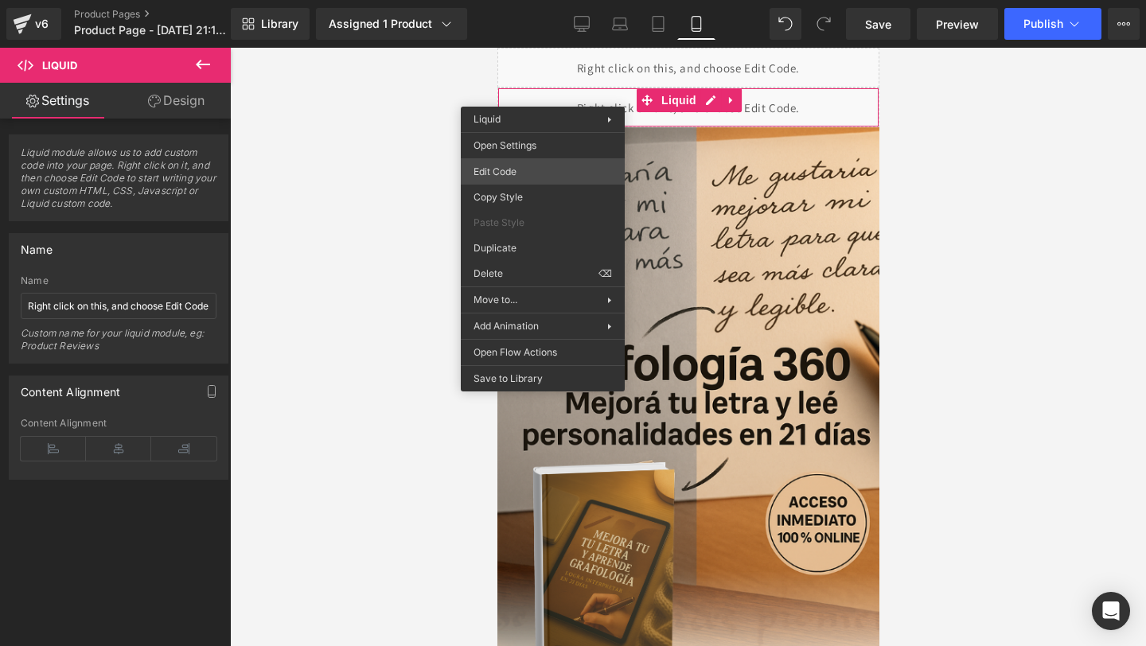
click at [508, 0] on div "Liquid You are previewing how the will restyle your page. You can not edit Elem…" at bounding box center [573, 0] width 1146 height 0
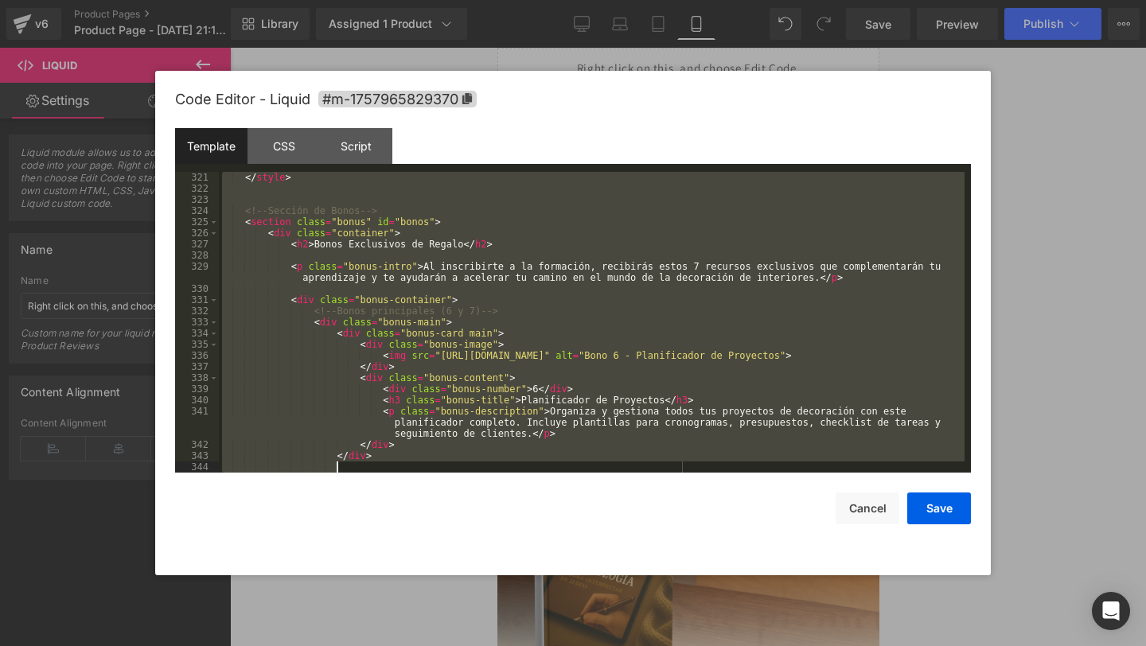
scroll to position [4791, 0]
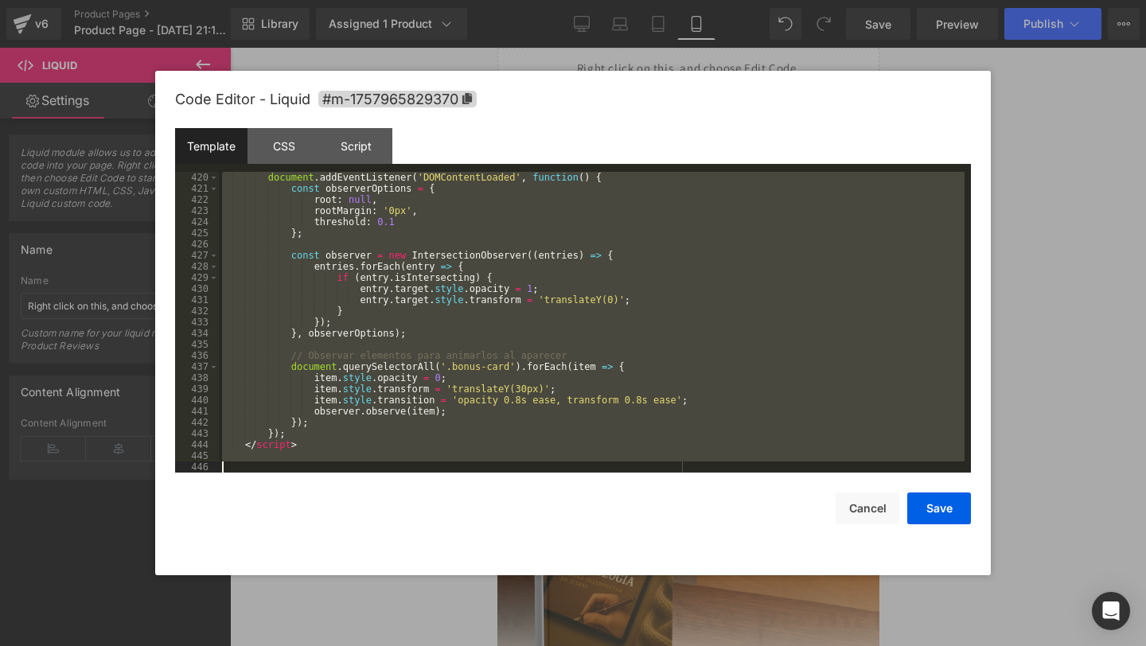
drag, startPoint x: 355, startPoint y: 197, endPoint x: 336, endPoint y: 645, distance: 448.4
click at [336, 645] on body "Liquid You are previewing how the will restyle your page. You can not edit Elem…" at bounding box center [573, 323] width 1146 height 646
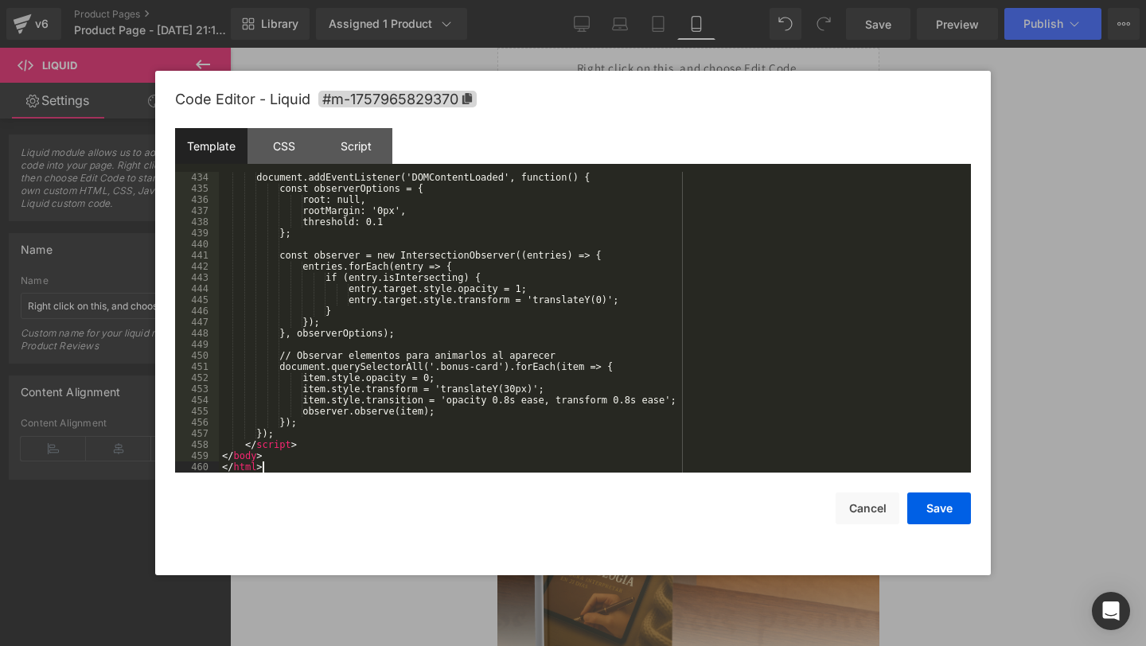
scroll to position [4947, 0]
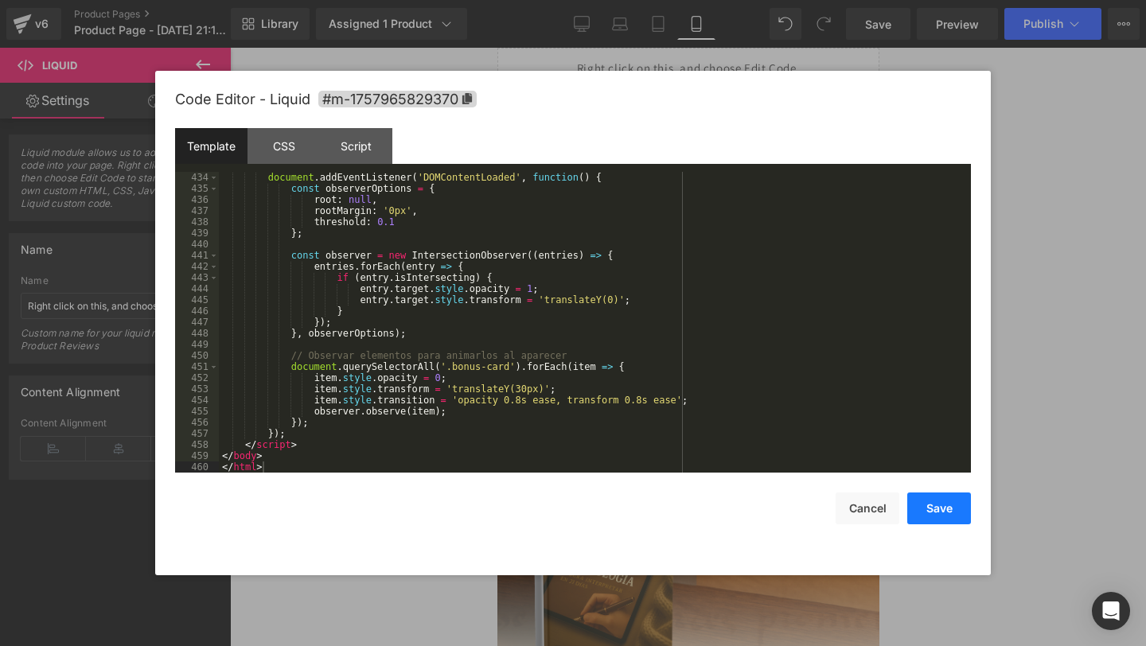
click at [946, 501] on button "Save" at bounding box center [939, 509] width 64 height 32
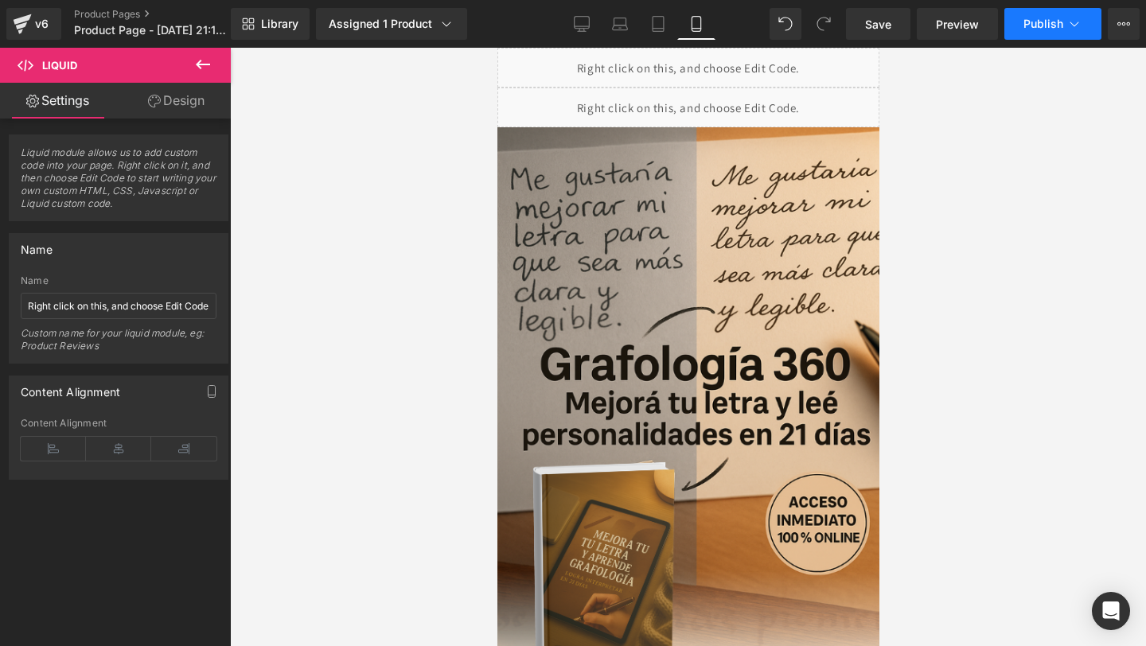
click at [1023, 28] on button "Publish" at bounding box center [1052, 24] width 97 height 32
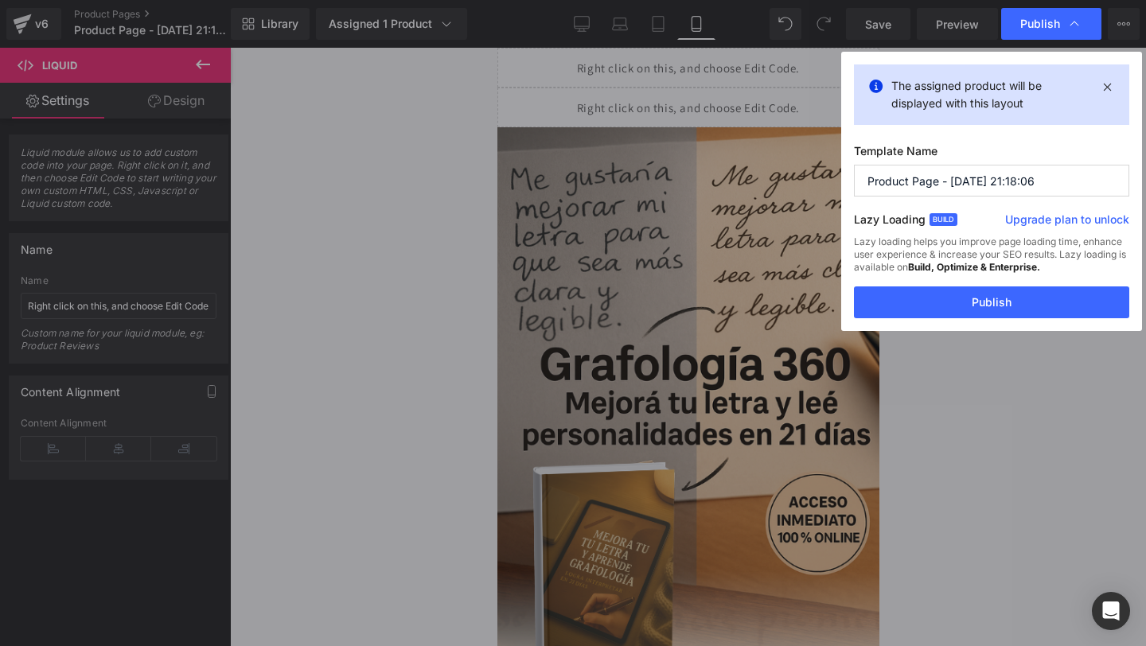
click at [895, 323] on div "The assigned product will be displayed with this layout Template Name Product P…" at bounding box center [991, 191] width 301 height 279
click at [927, 312] on button "Publish" at bounding box center [991, 302] width 275 height 32
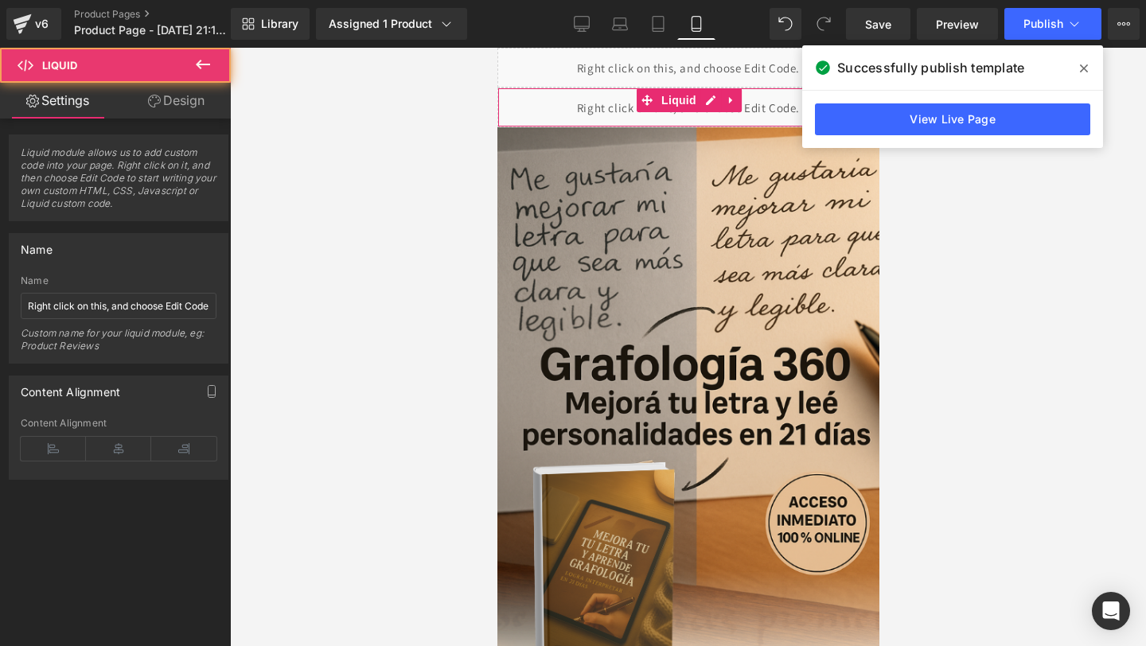
click at [579, 111] on div "Liquid" at bounding box center [688, 108] width 382 height 40
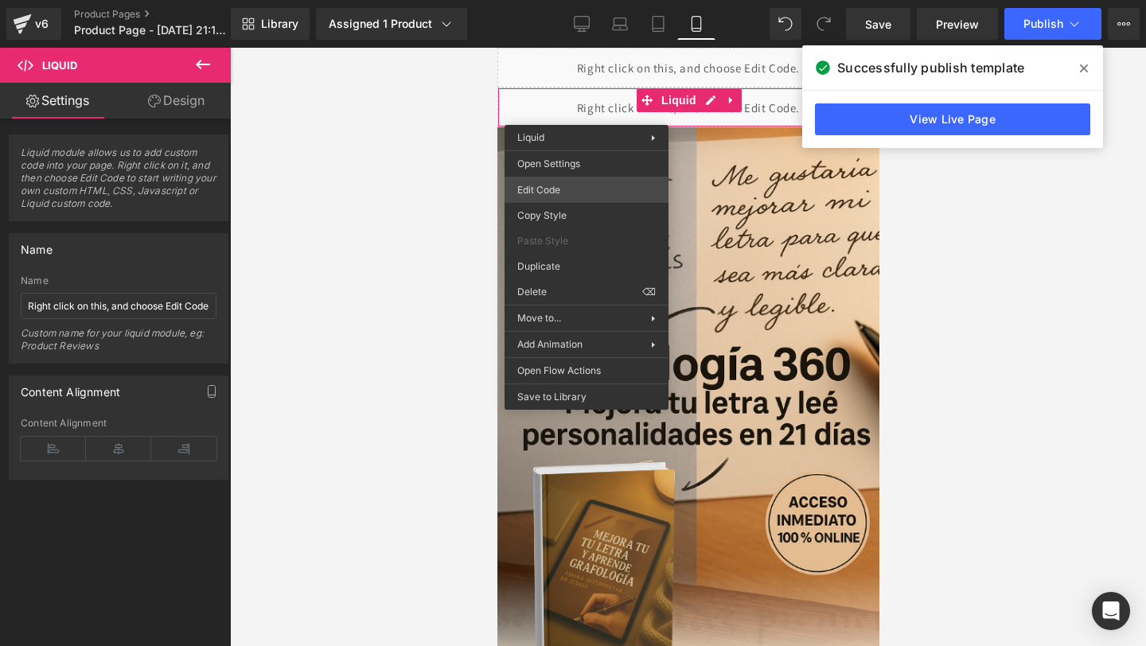
click at [551, 0] on div "Liquid You are previewing how the will restyle your page. You can not edit Elem…" at bounding box center [573, 0] width 1146 height 0
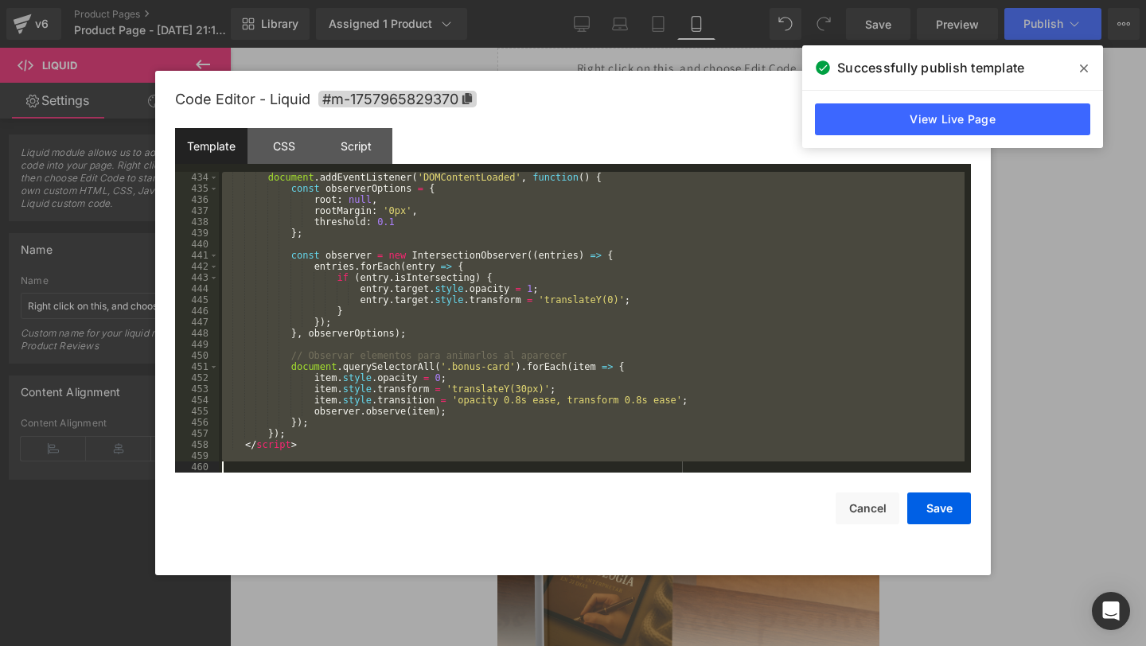
drag, startPoint x: 309, startPoint y: 187, endPoint x: 372, endPoint y: 645, distance: 462.7
click at [372, 645] on body "Liquid You are previewing how the will restyle your page. You can not edit Elem…" at bounding box center [573, 323] width 1146 height 646
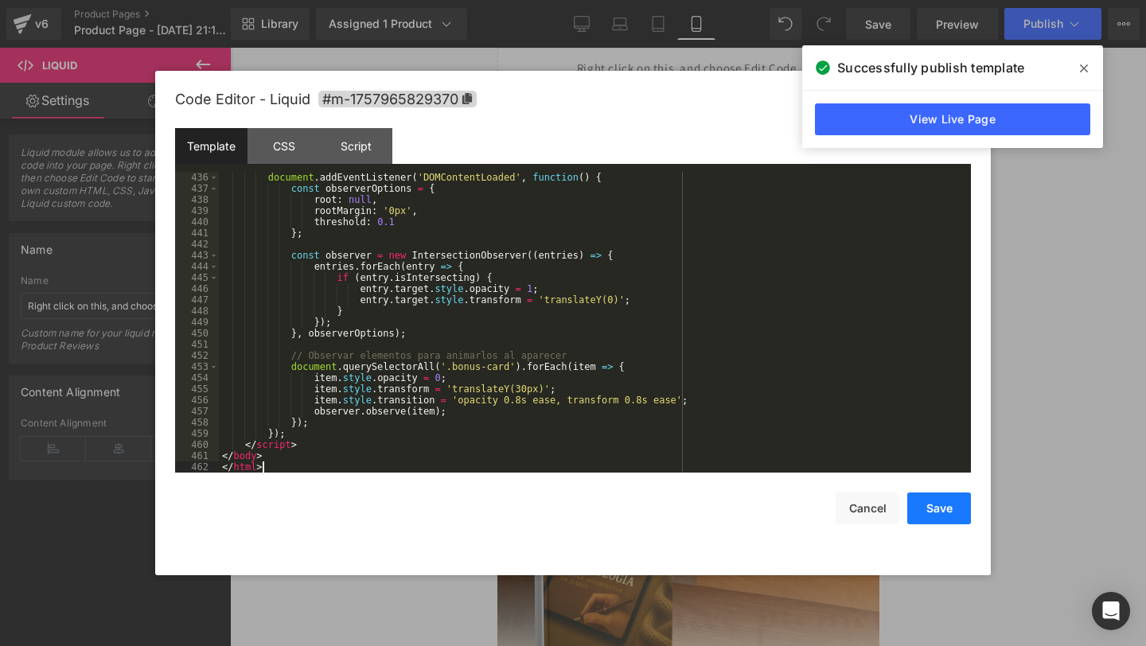
click at [932, 504] on button "Save" at bounding box center [939, 509] width 64 height 32
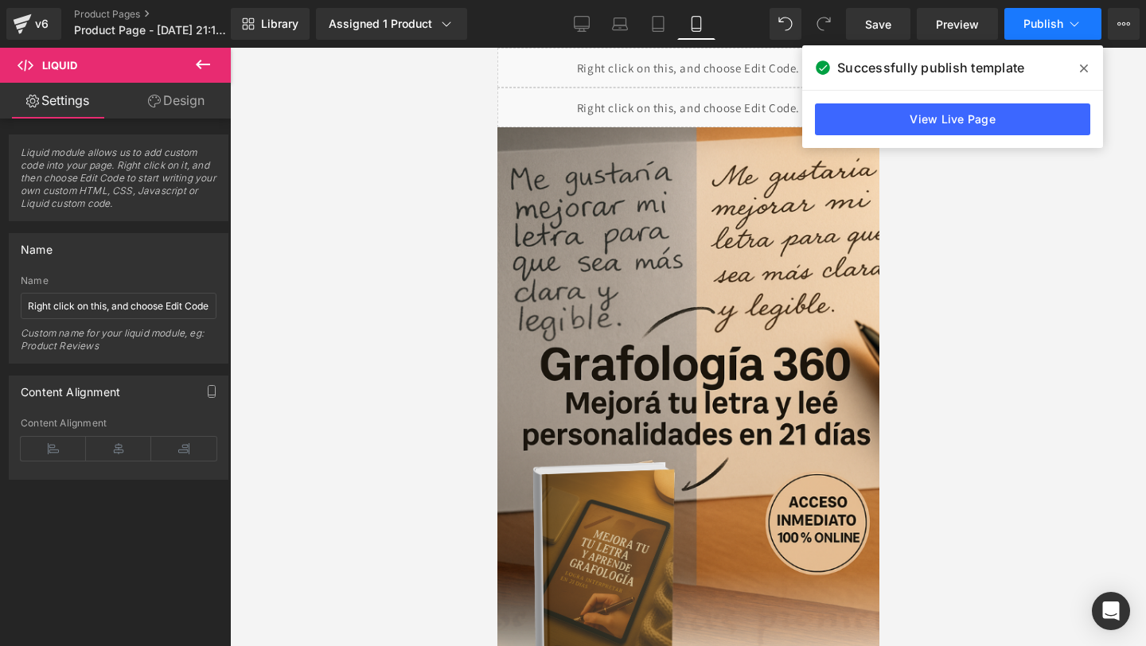
click at [1027, 19] on span "Publish" at bounding box center [1043, 24] width 40 height 13
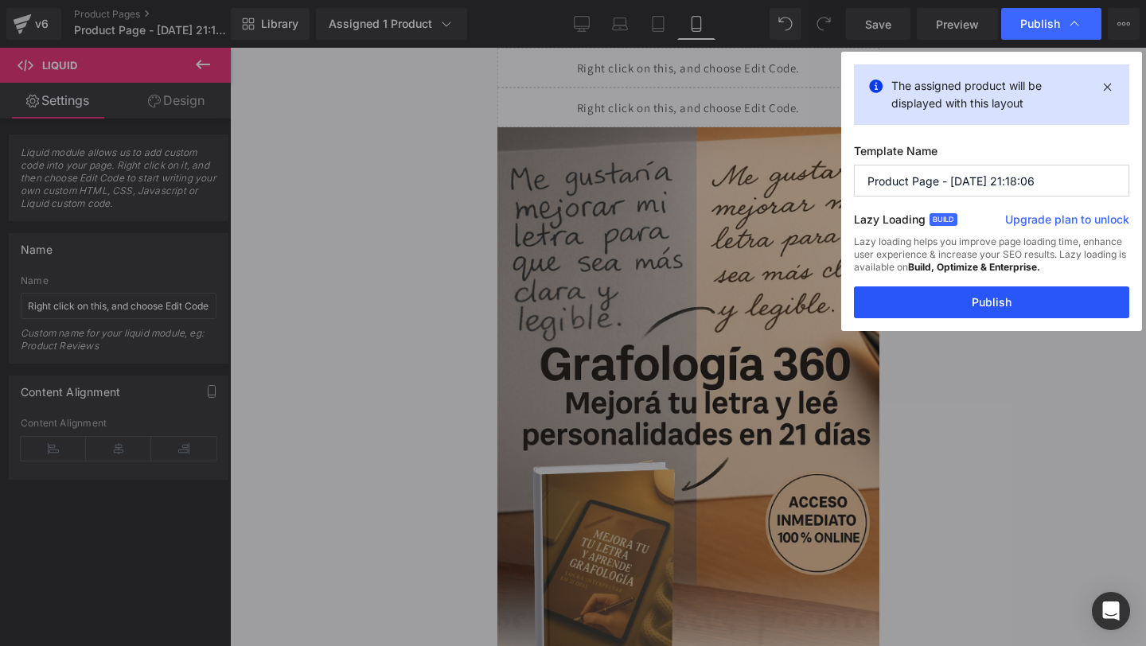
click at [945, 302] on button "Publish" at bounding box center [991, 302] width 275 height 32
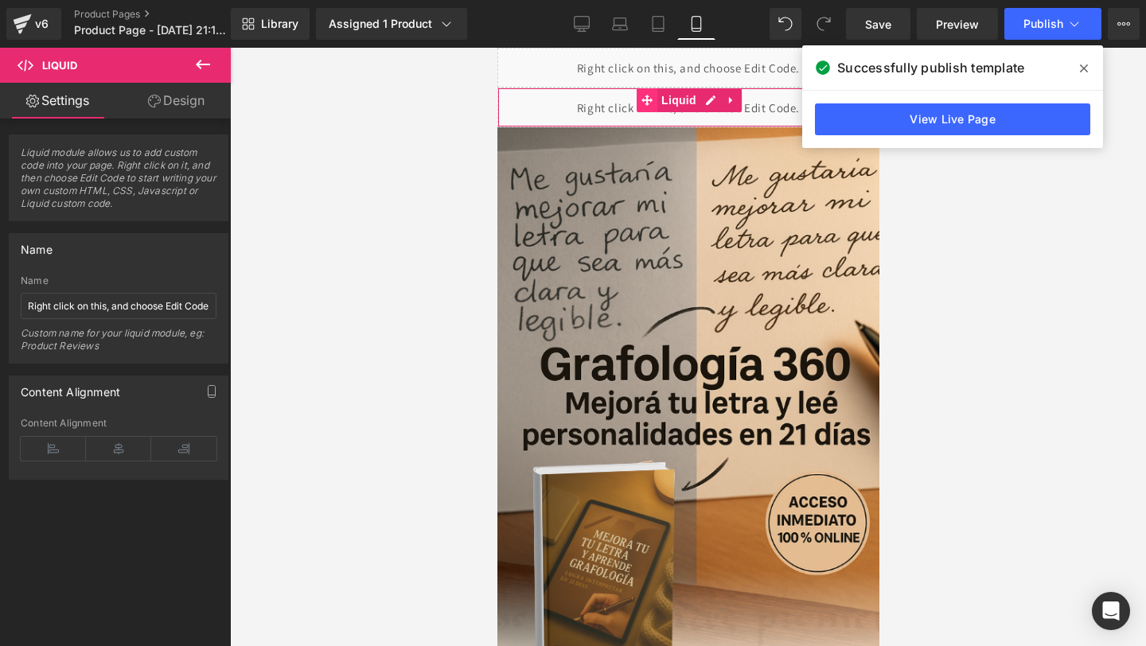
click at [636, 104] on span at bounding box center [646, 100] width 21 height 24
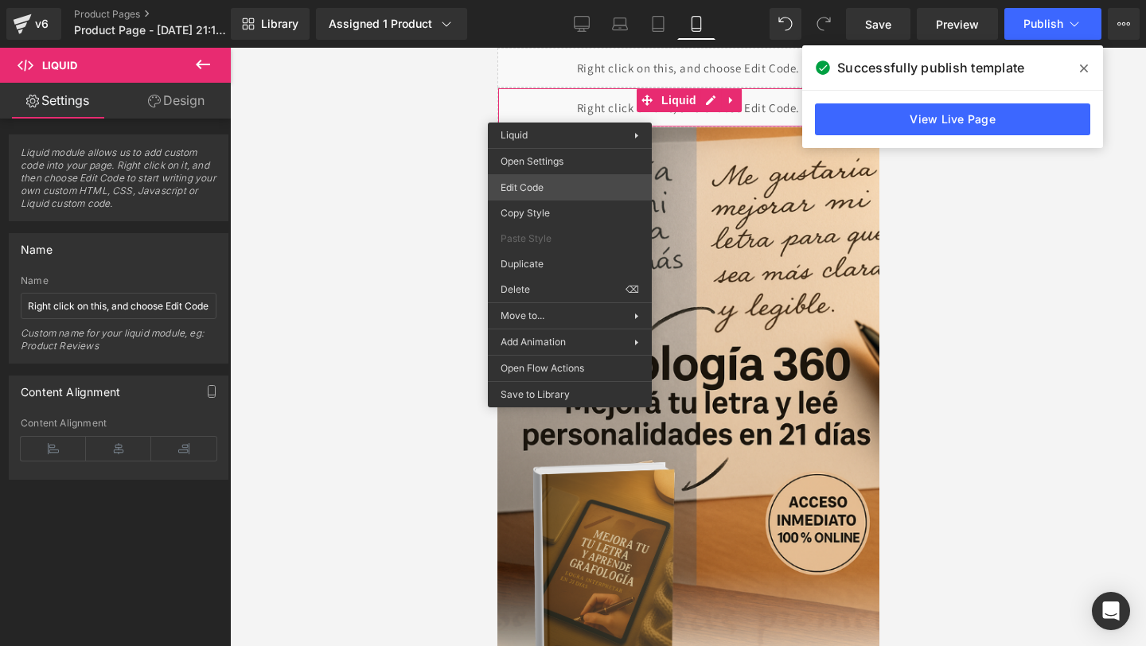
click at [546, 0] on div "Liquid You are previewing how the will restyle your page. You can not edit Elem…" at bounding box center [573, 0] width 1146 height 0
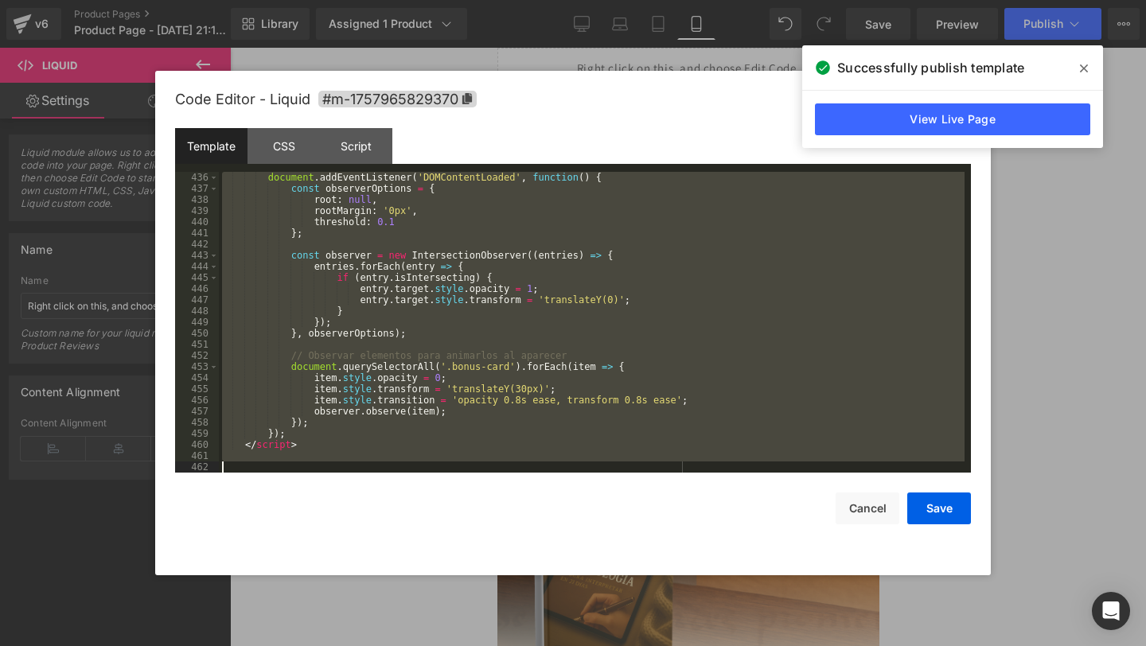
drag, startPoint x: 250, startPoint y: 185, endPoint x: 302, endPoint y: 645, distance: 463.7
click at [302, 645] on body "Liquid You are previewing how the will restyle your page. You can not edit Elem…" at bounding box center [573, 323] width 1146 height 646
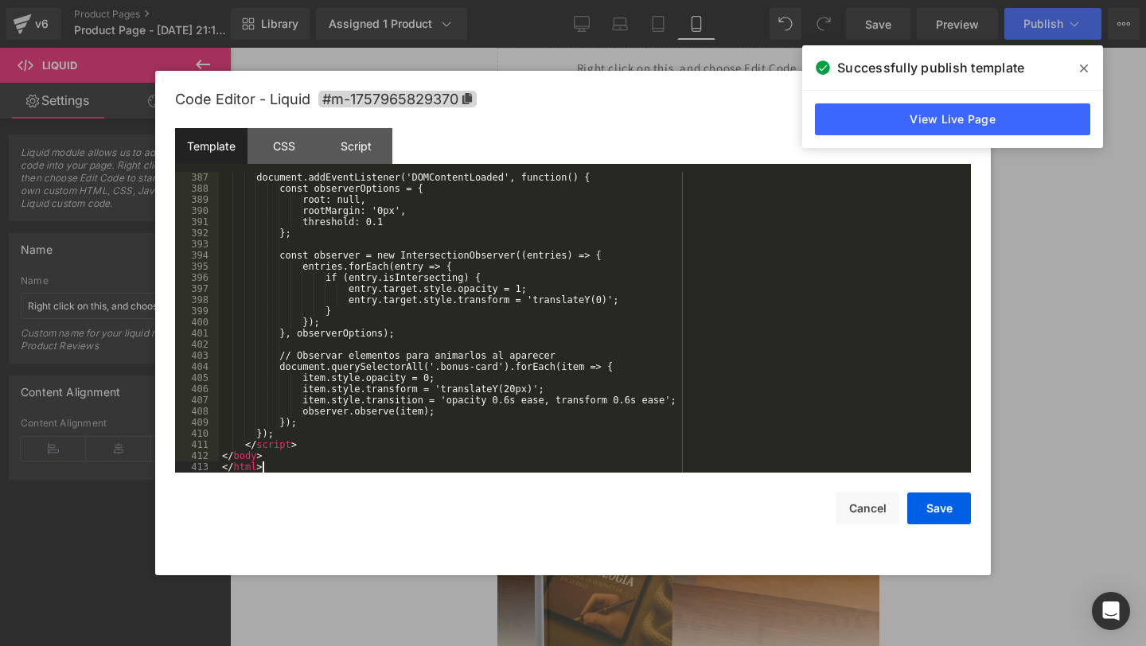
scroll to position [4423, 0]
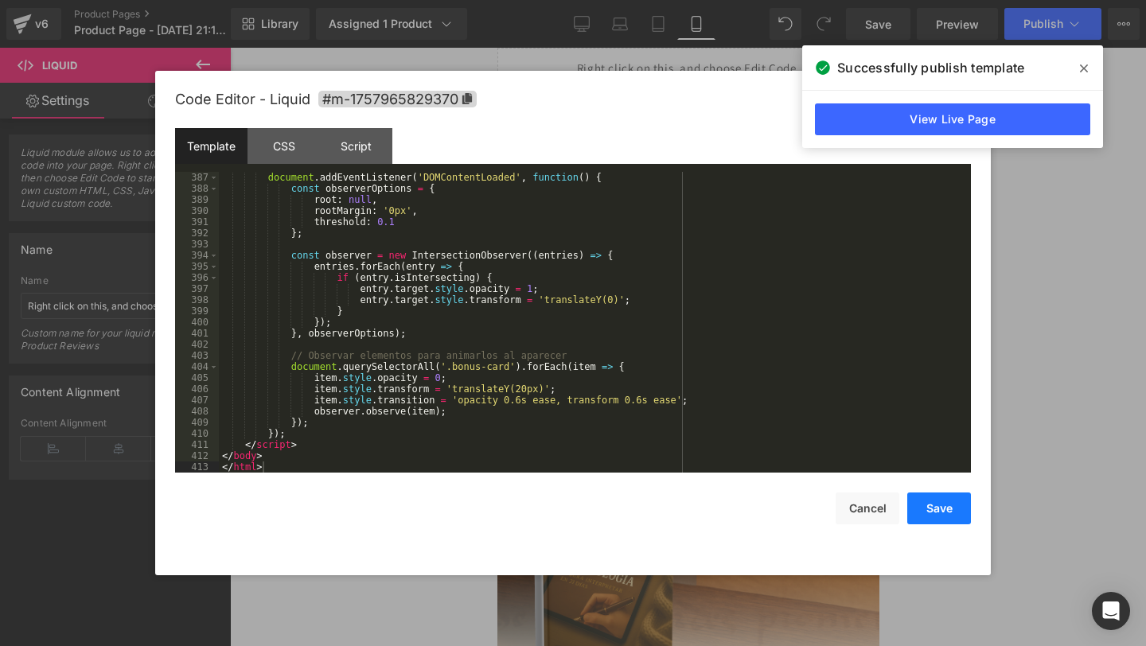
click at [942, 510] on button "Save" at bounding box center [939, 509] width 64 height 32
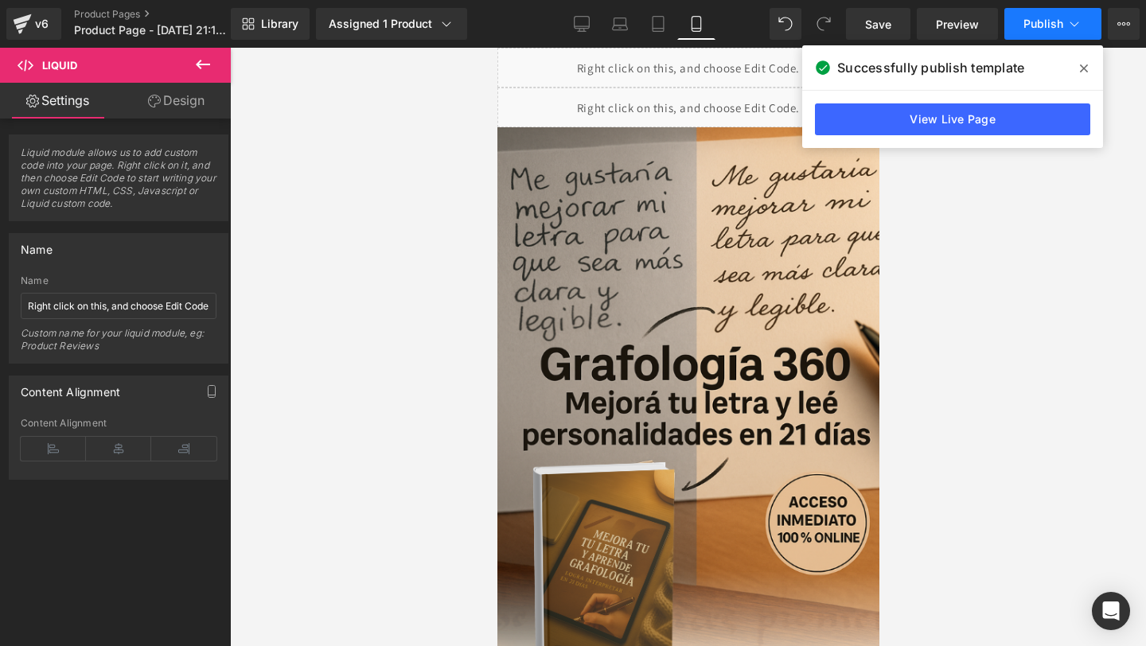
click at [1038, 35] on button "Publish" at bounding box center [1052, 24] width 97 height 32
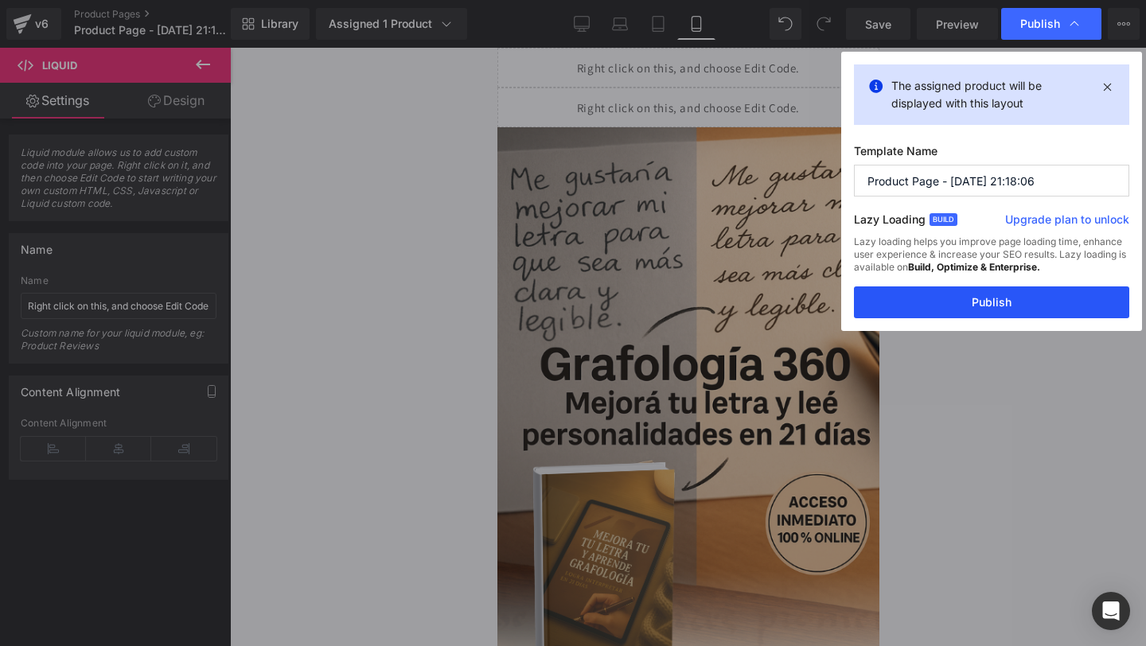
click at [915, 290] on button "Publish" at bounding box center [991, 302] width 275 height 32
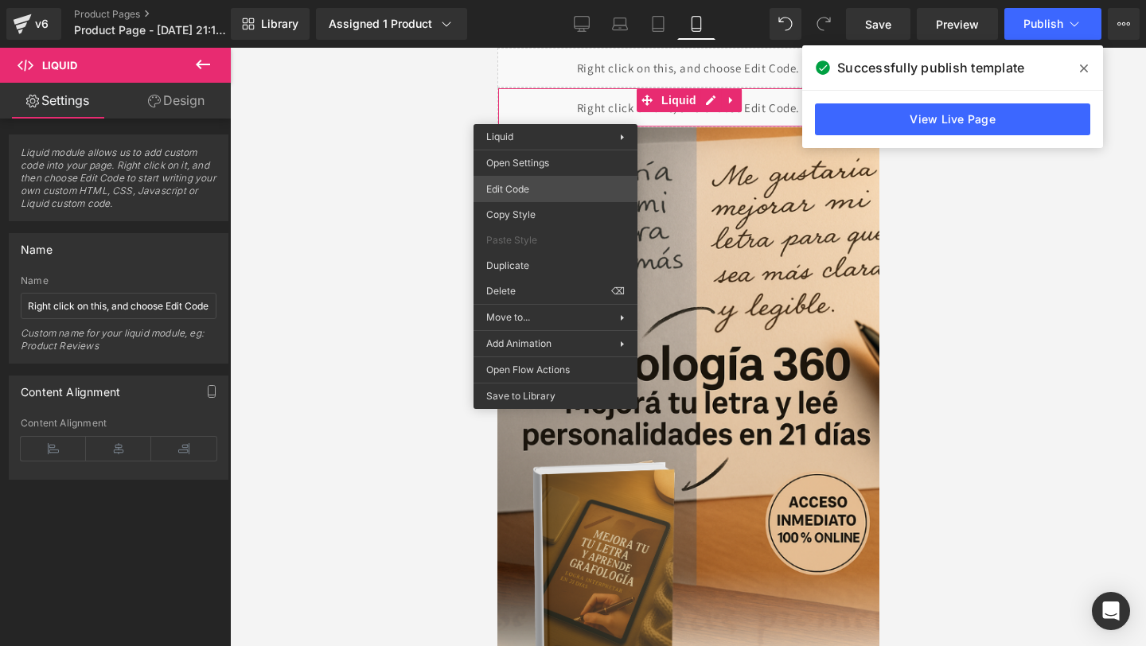
click at [524, 0] on div "Liquid You are previewing how the will restyle your page. You can not edit Elem…" at bounding box center [573, 0] width 1146 height 0
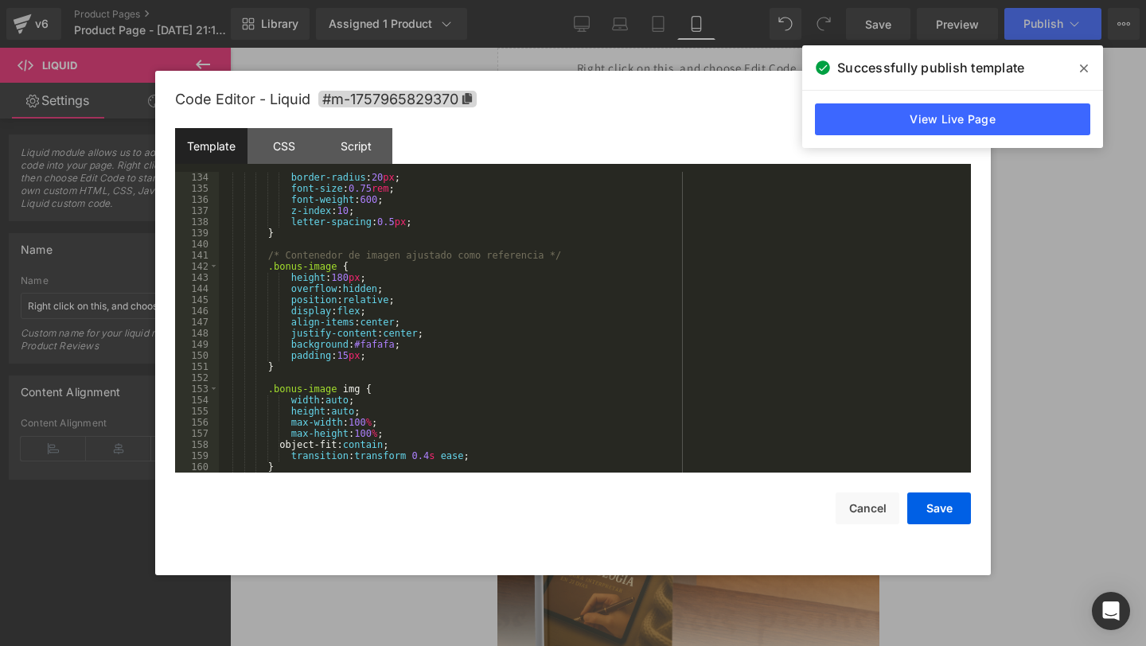
scroll to position [1492, 0]
click at [354, 279] on div "padding : 5 px 12 px ; border-radius : 20 px ; font-size : 0.75 rem ; font-weig…" at bounding box center [592, 323] width 746 height 323
click at [341, 281] on div "padding : 5 px 12 px ; border-radius : 20 px ; font-size : 0.75 rem ; font-weig…" at bounding box center [592, 323] width 746 height 323
click at [1085, 72] on icon at bounding box center [1084, 68] width 8 height 13
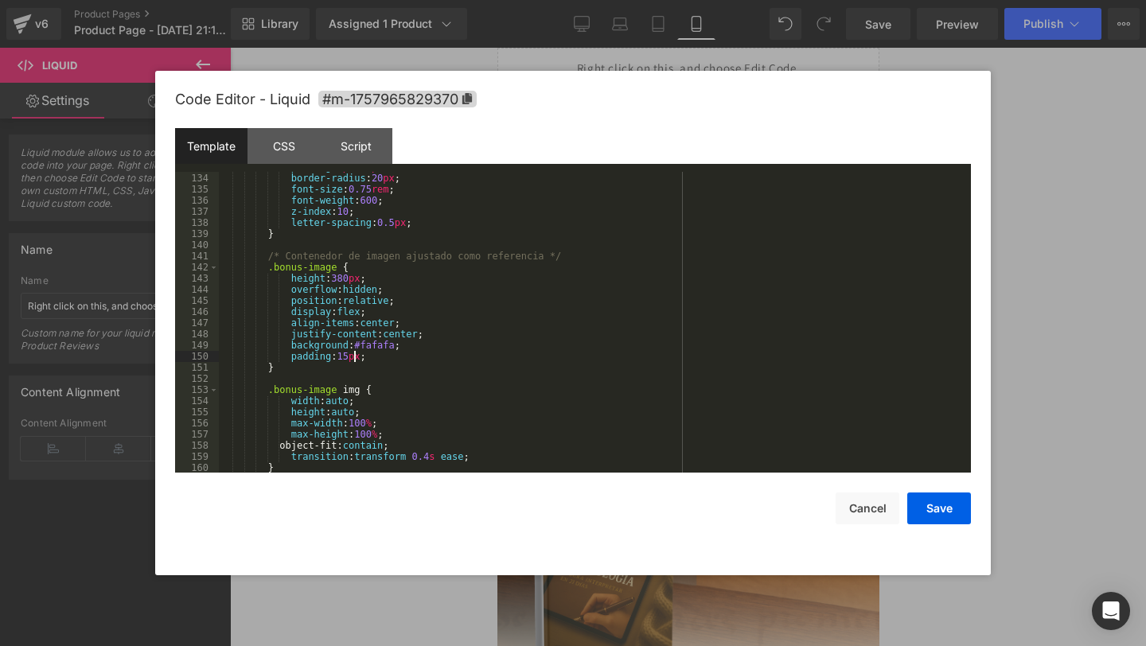
click at [355, 362] on div "padding : 5 px 12 px ; border-radius : 20 px ; font-size : 0.75 rem ; font-weig…" at bounding box center [592, 323] width 746 height 323
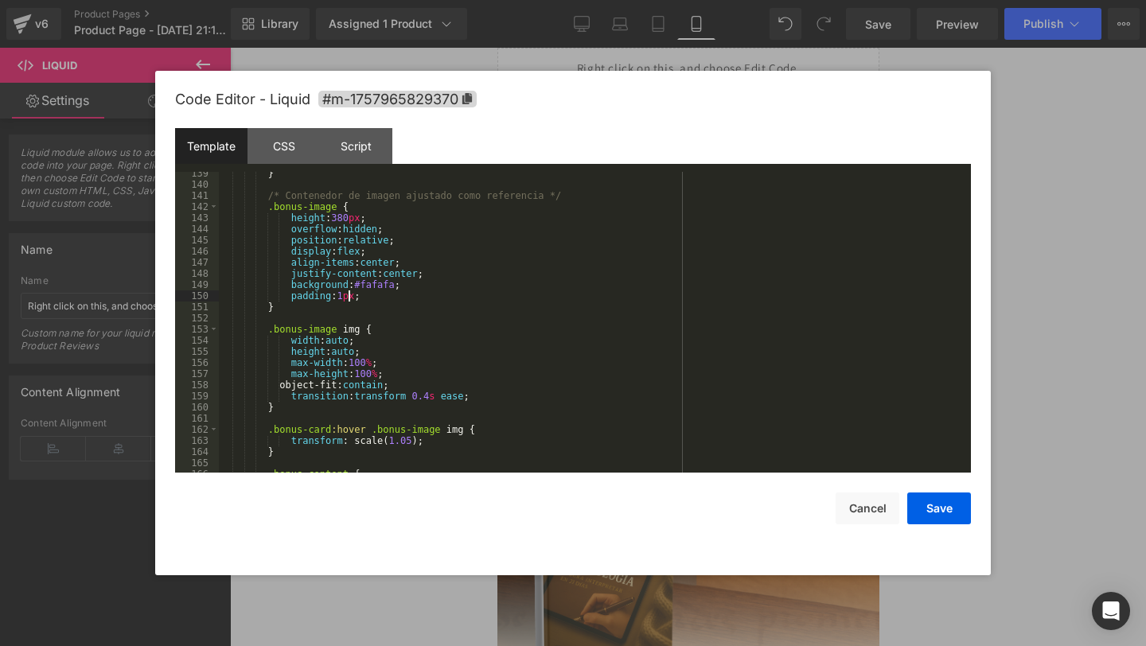
scroll to position [1569, 0]
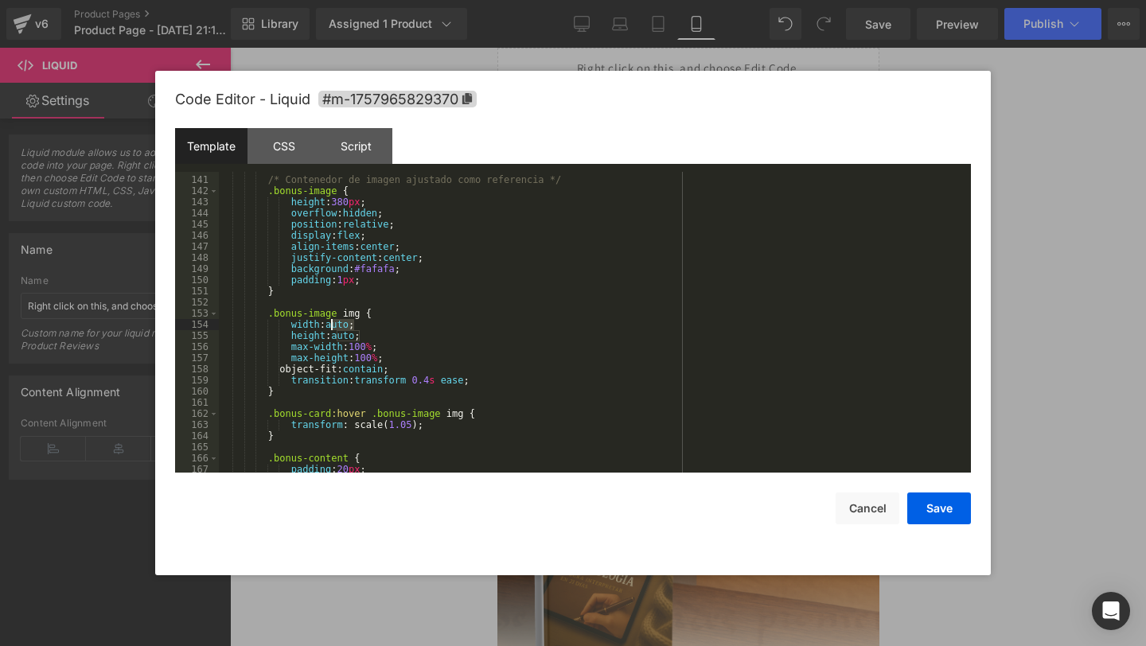
drag, startPoint x: 353, startPoint y: 325, endPoint x: 330, endPoint y: 325, distance: 23.1
click at [330, 325] on div "/* Contenedor de imagen ajustado como referencia */ .bonus-image { height : 380…" at bounding box center [592, 324] width 746 height 323
drag, startPoint x: 361, startPoint y: 338, endPoint x: 336, endPoint y: 338, distance: 25.5
click at [335, 338] on div "/* Contenedor de imagen ajustado como referencia */ .bonus-image { height : 380…" at bounding box center [592, 324] width 746 height 323
click at [928, 509] on button "Save" at bounding box center [939, 509] width 64 height 32
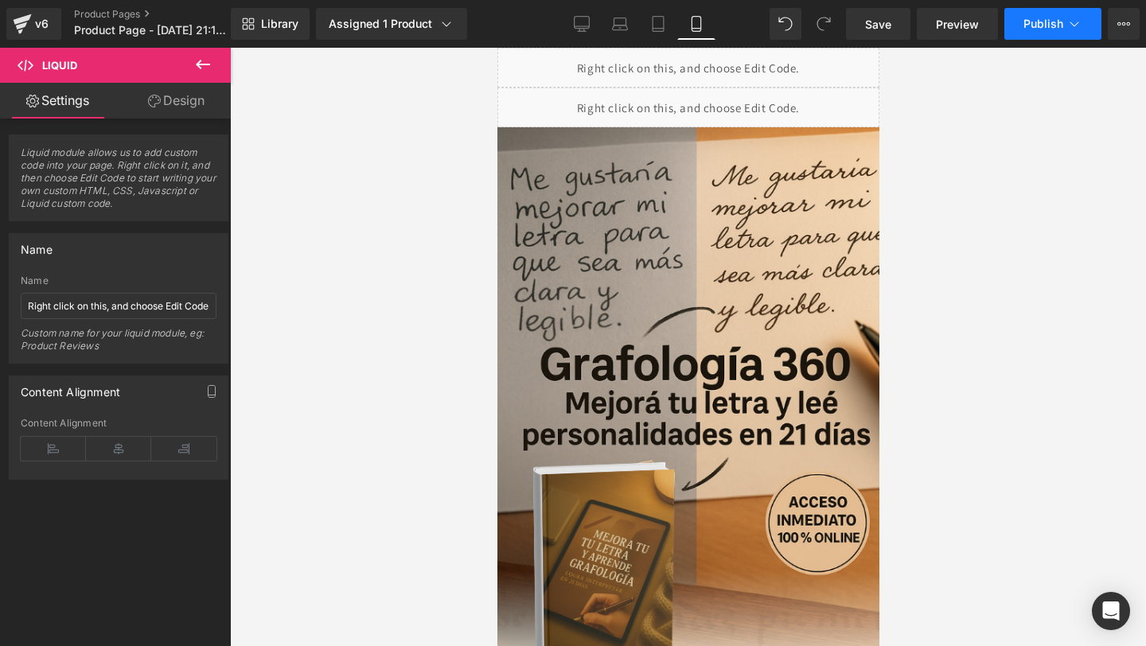
click at [1031, 33] on button "Publish" at bounding box center [1052, 24] width 97 height 32
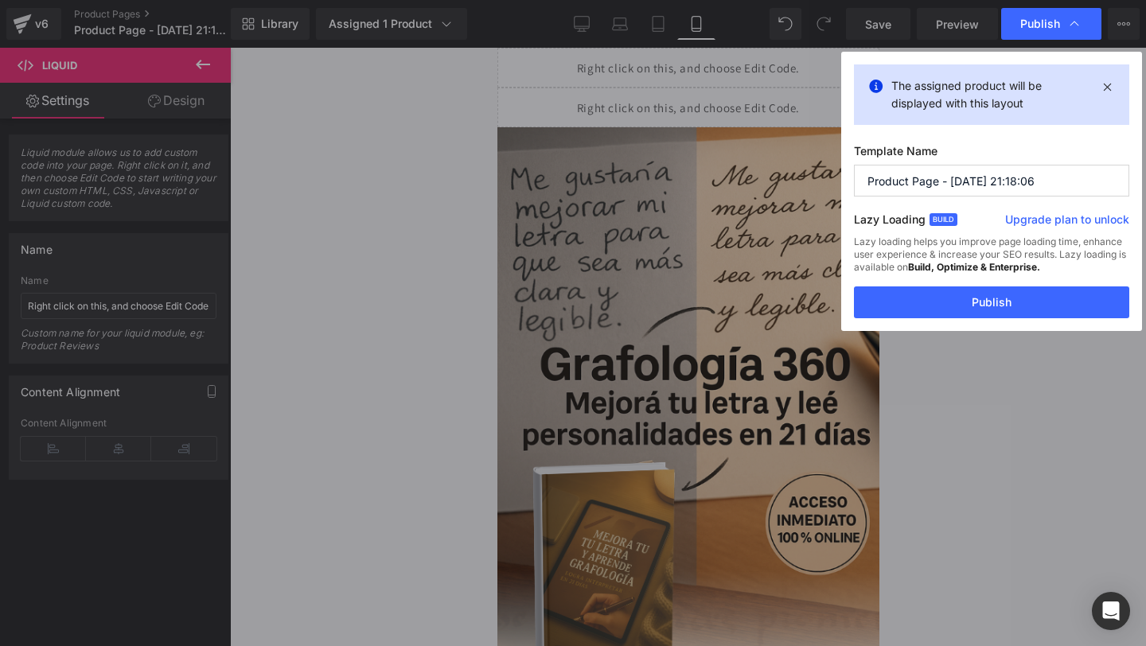
click at [888, 285] on div "Lazy loading helps you improve page loading time, enhance user experience & inc…" at bounding box center [991, 261] width 275 height 51
click at [886, 291] on button "Publish" at bounding box center [991, 302] width 275 height 32
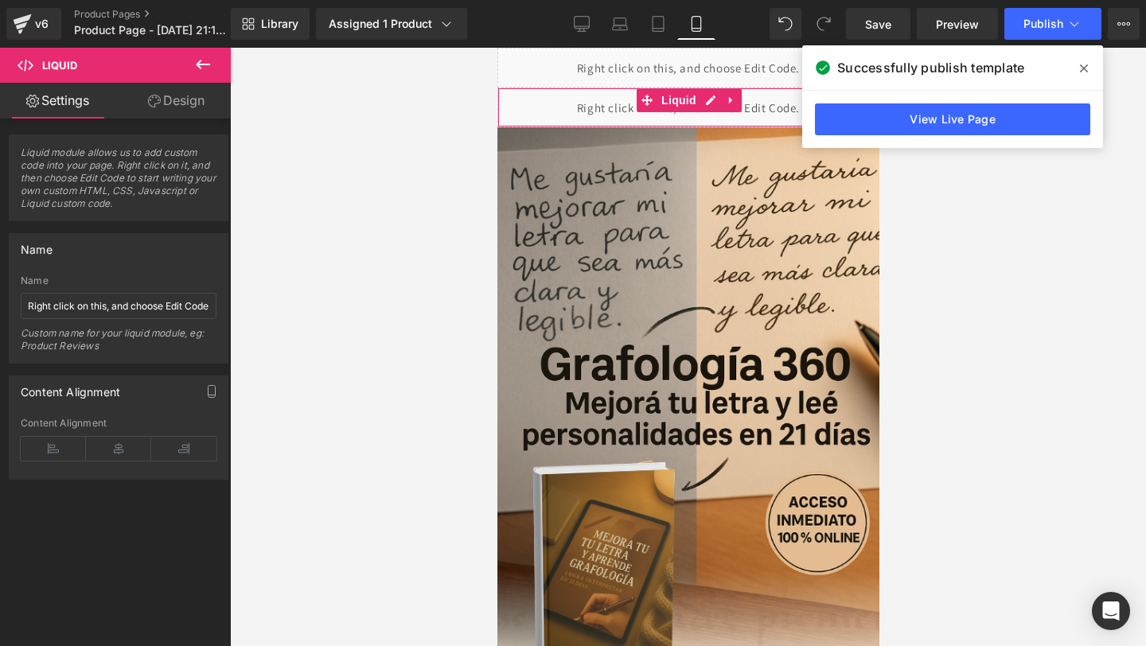
click at [523, 113] on div "Liquid" at bounding box center [688, 108] width 382 height 40
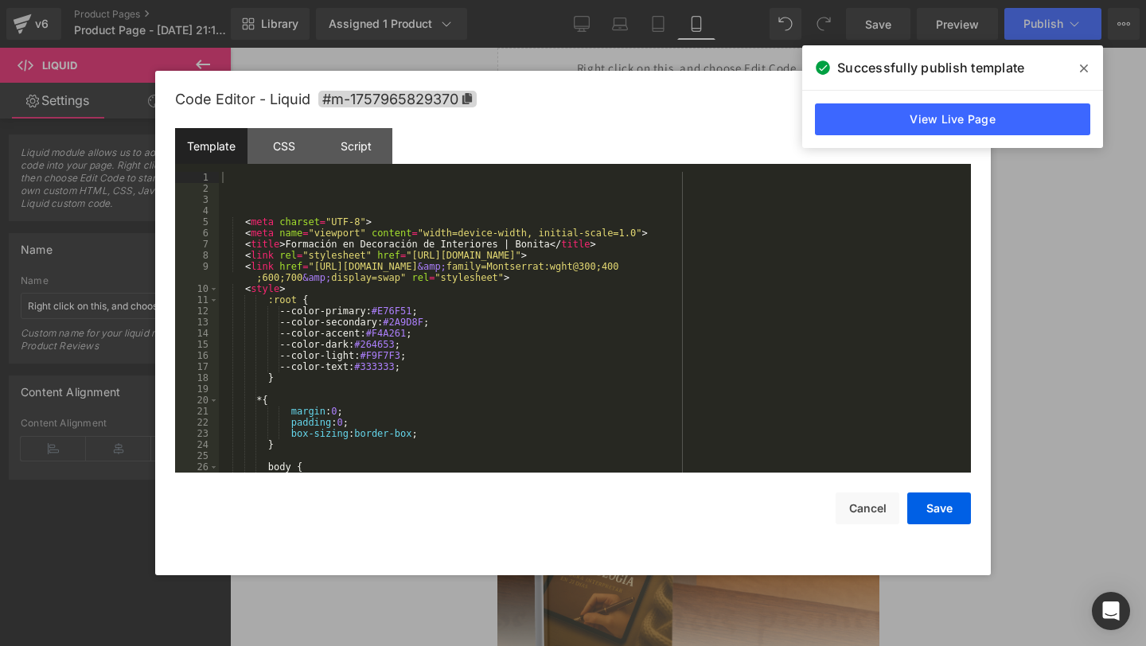
click at [548, 0] on div "Liquid You are previewing how the will restyle your page. You can not edit Elem…" at bounding box center [573, 0] width 1146 height 0
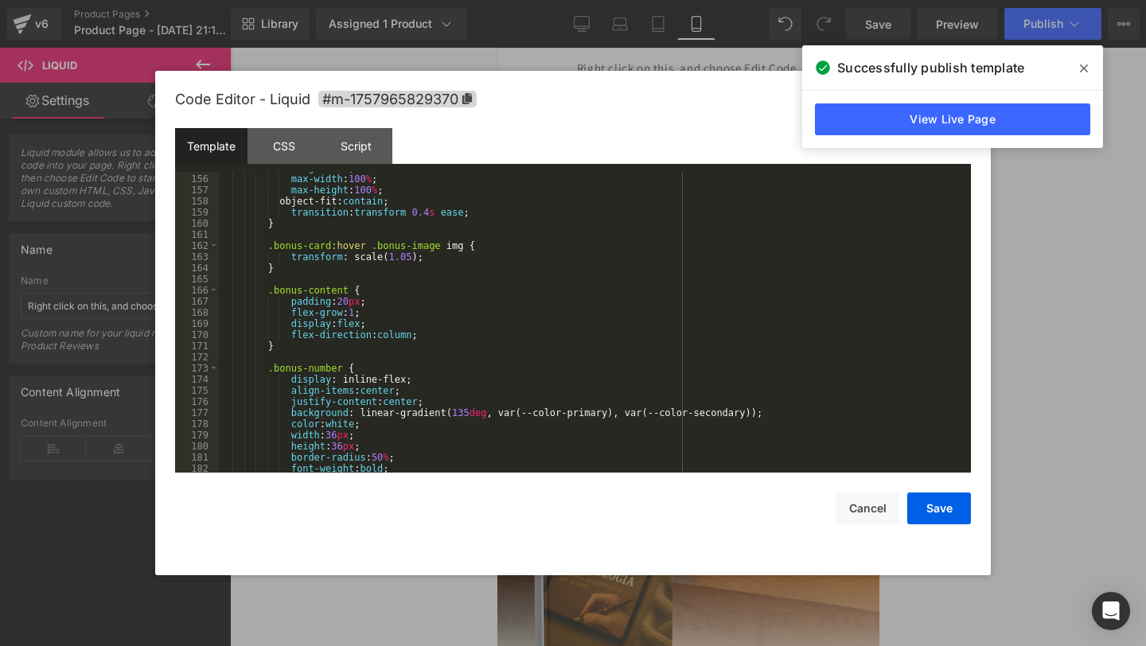
scroll to position [1745, 0]
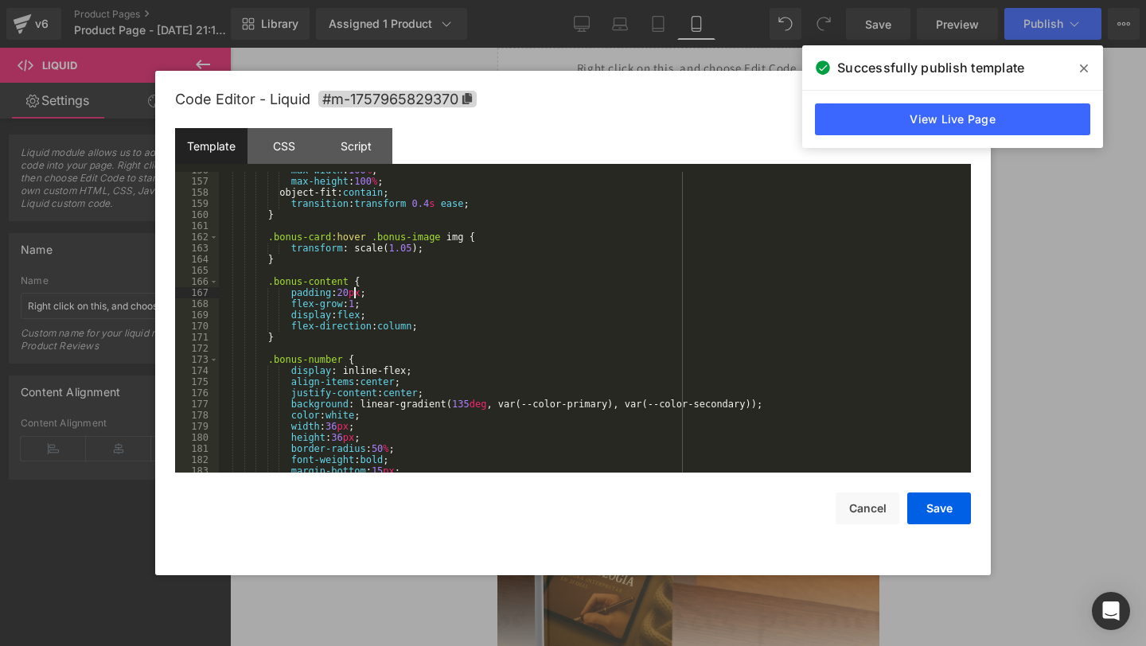
click at [353, 293] on div "max-width : 100 % ; max-height : 100 % ; object-fit: contain ; transition : tra…" at bounding box center [592, 326] width 746 height 323
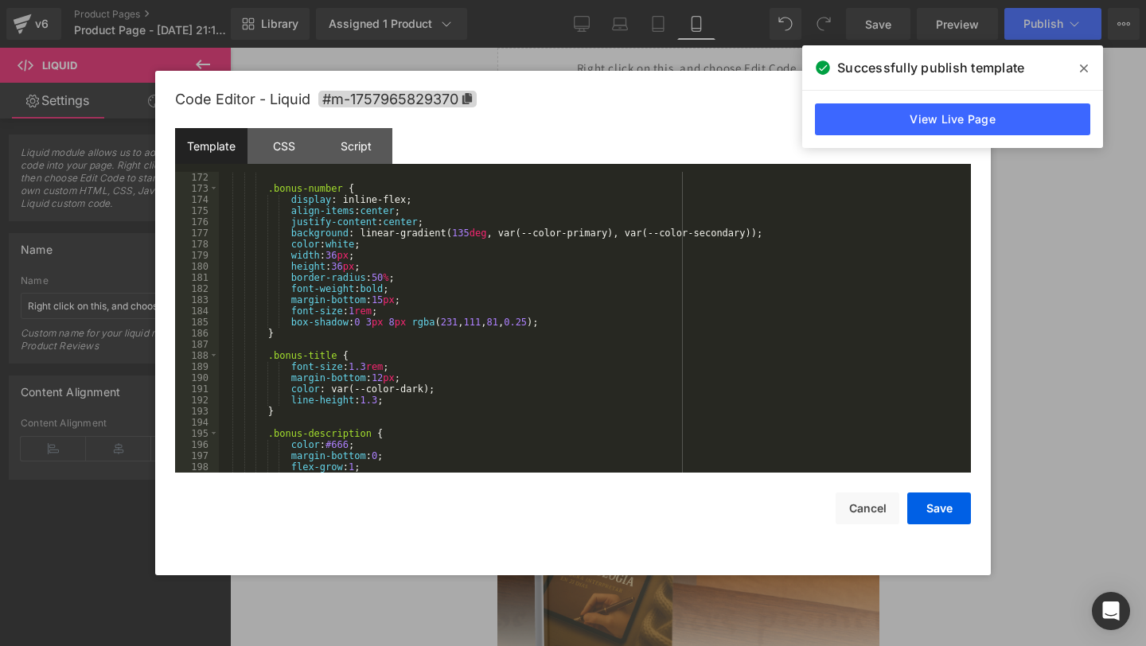
scroll to position [1921, 0]
click at [371, 362] on div ".bonus-number { display : inline-flex; align-items : center ; justify-content :…" at bounding box center [592, 328] width 746 height 323
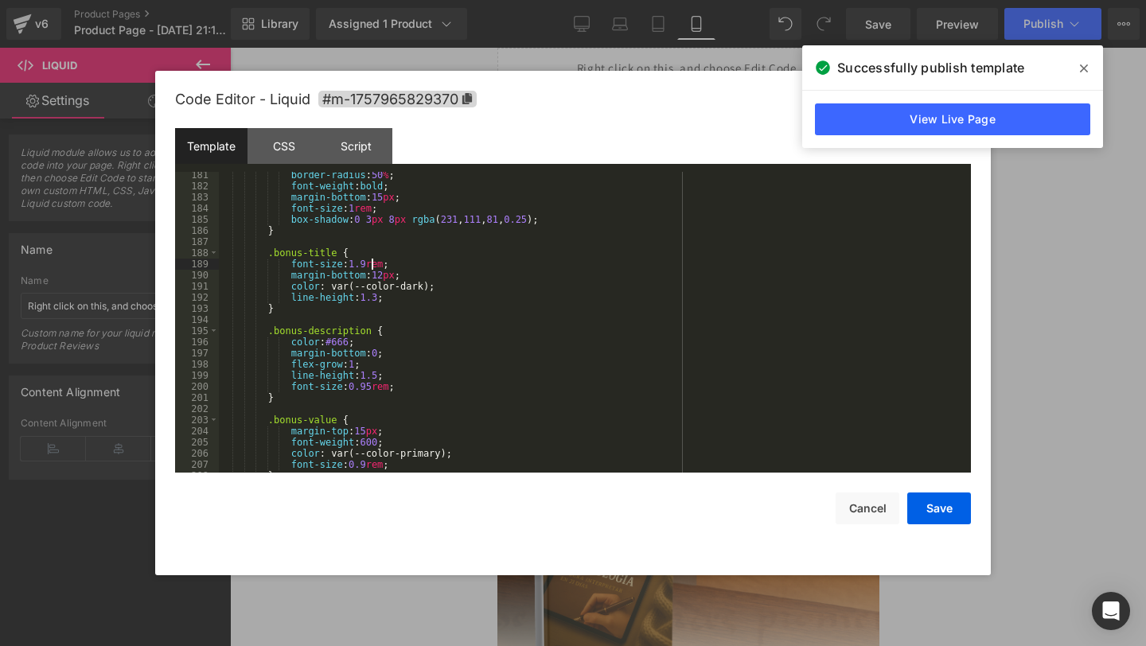
scroll to position [2019, 0]
click at [361, 386] on div "border-radius : 50 % ; font-weight : bold ; margin-bottom : 15 px ; font-size :…" at bounding box center [592, 331] width 746 height 323
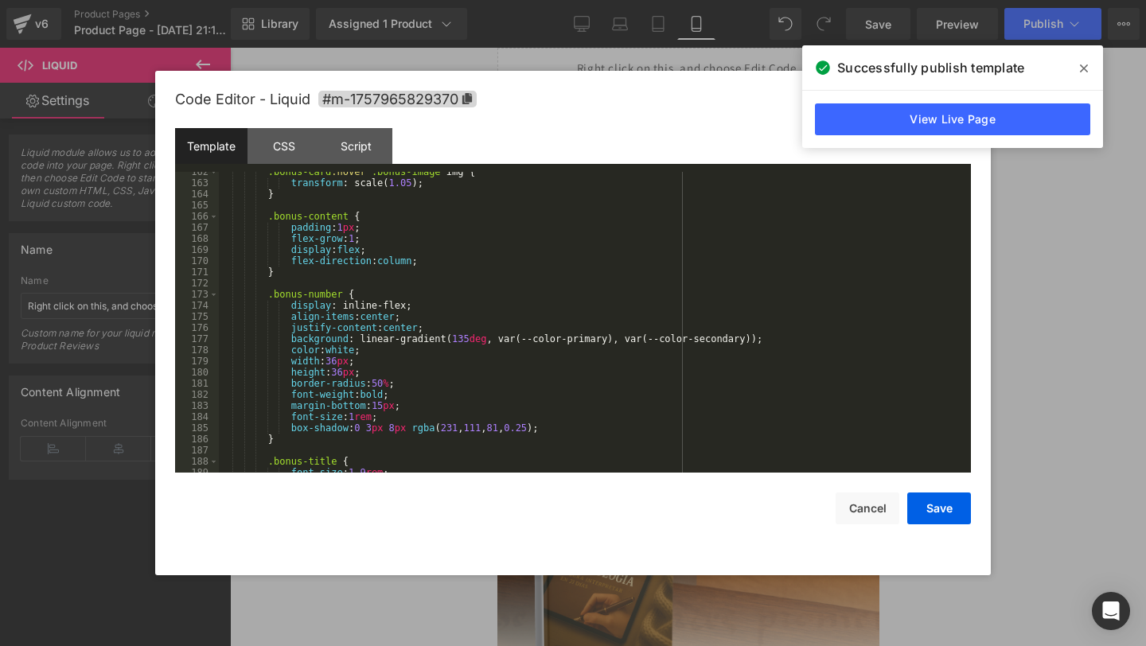
scroll to position [1810, 0]
click at [945, 509] on button "Save" at bounding box center [939, 509] width 64 height 32
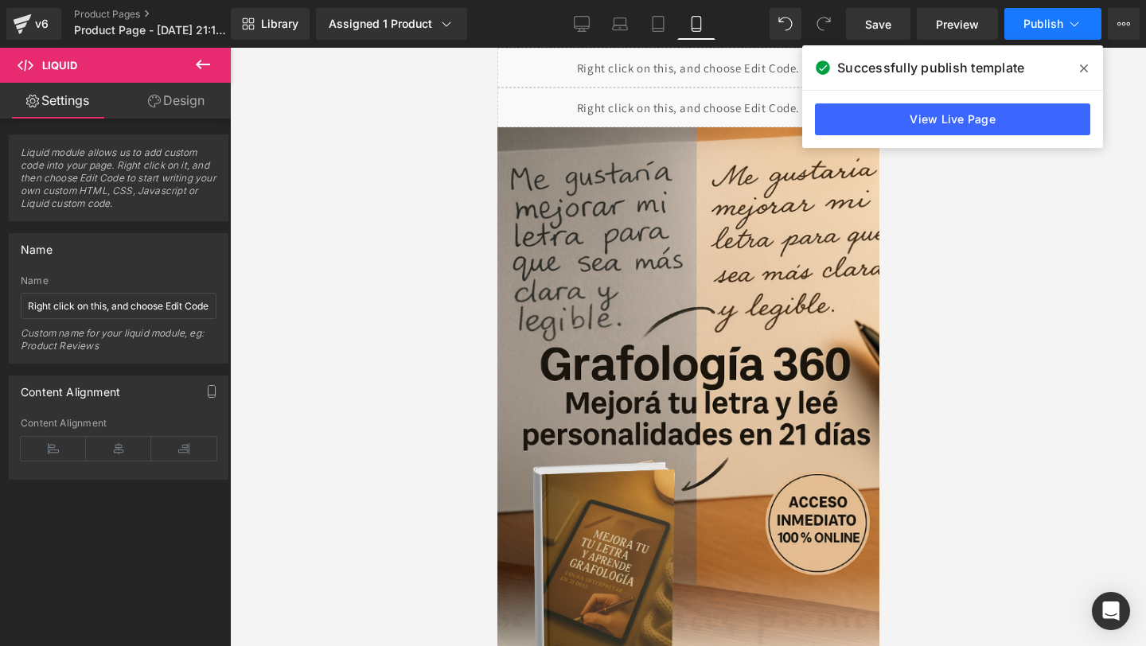
click at [1035, 29] on span "Publish" at bounding box center [1043, 24] width 40 height 13
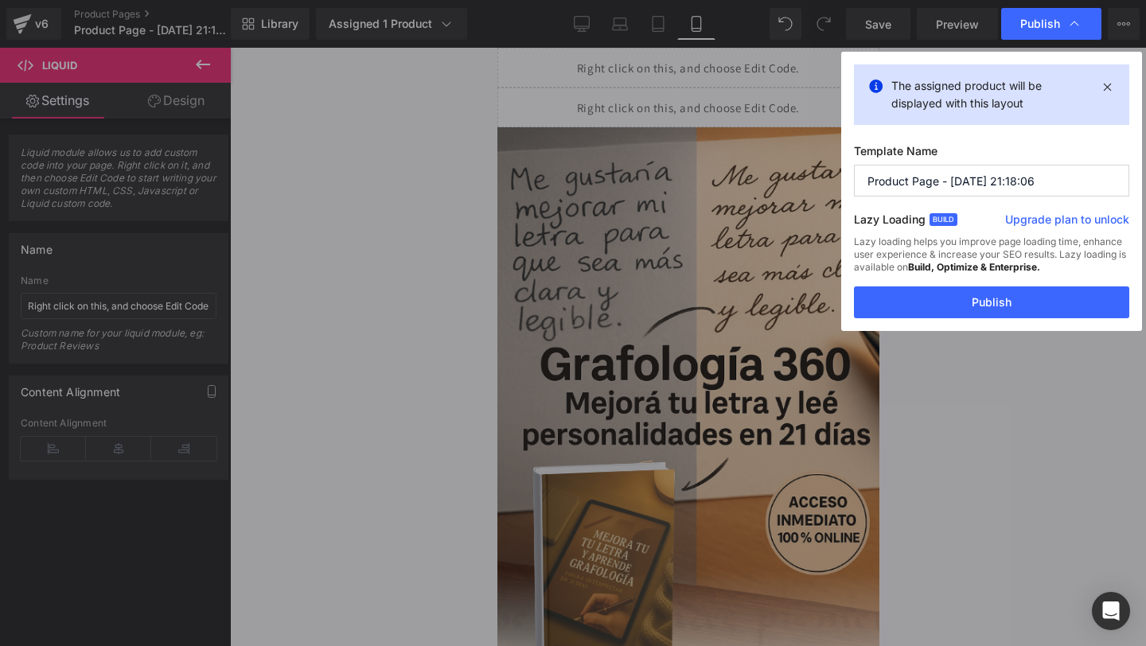
click at [898, 280] on div "Lazy loading helps you improve page loading time, enhance user experience & inc…" at bounding box center [991, 261] width 275 height 51
click at [888, 292] on button "Publish" at bounding box center [991, 302] width 275 height 32
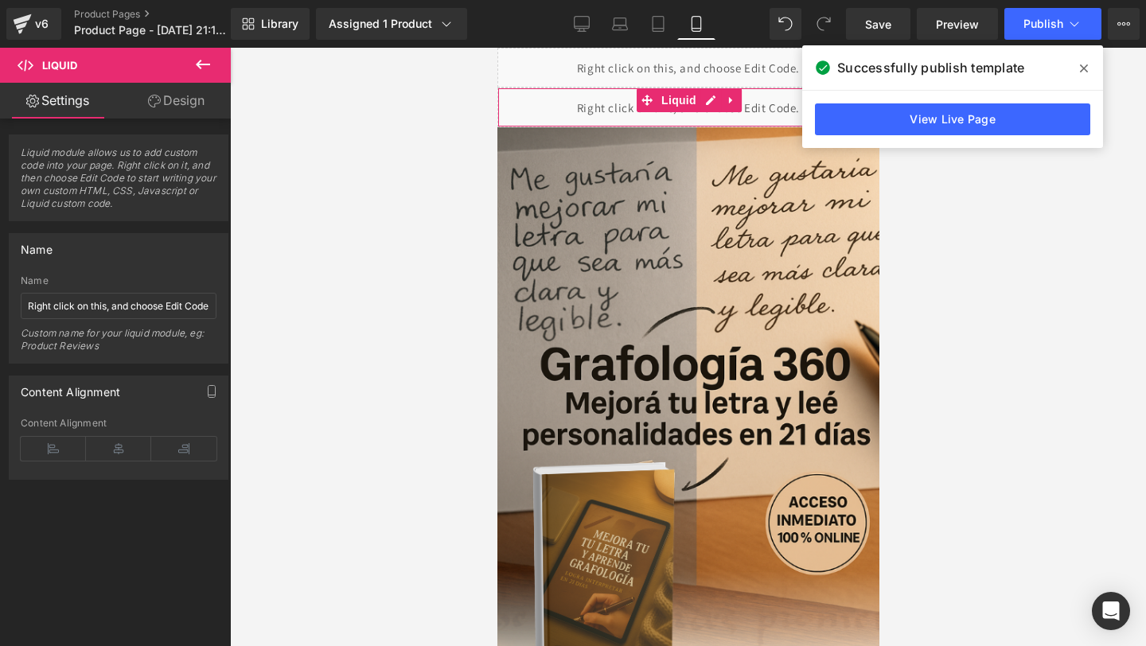
click at [528, 103] on div "Liquid" at bounding box center [688, 108] width 382 height 40
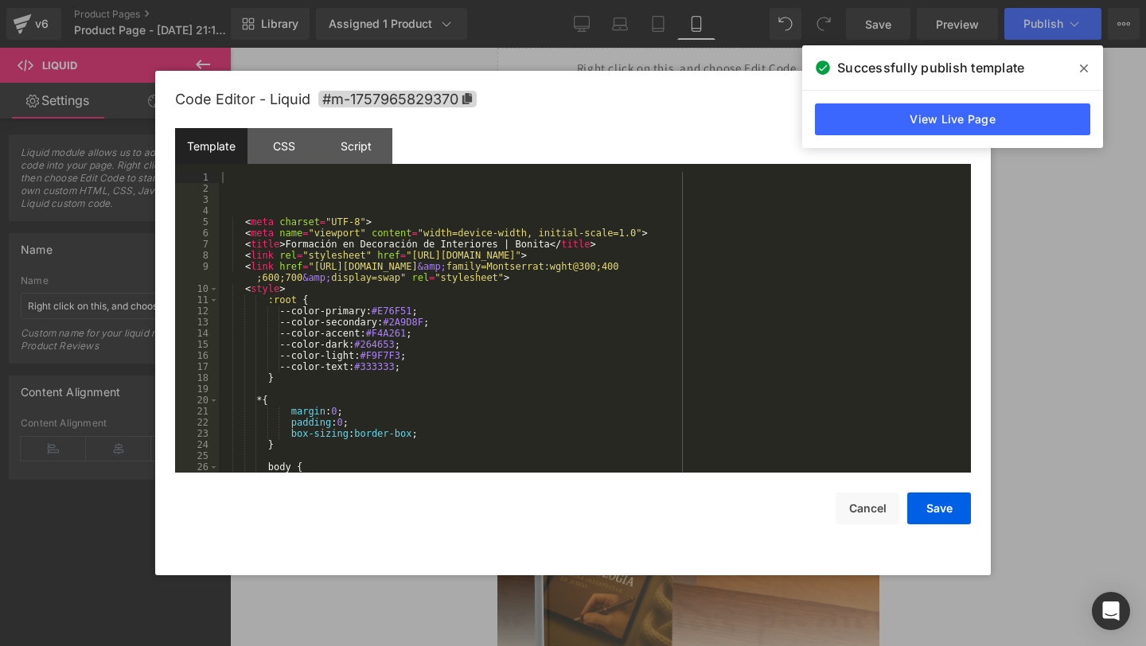
click at [567, 0] on div "Liquid You are previewing how the will restyle your page. You can not edit Elem…" at bounding box center [573, 0] width 1146 height 0
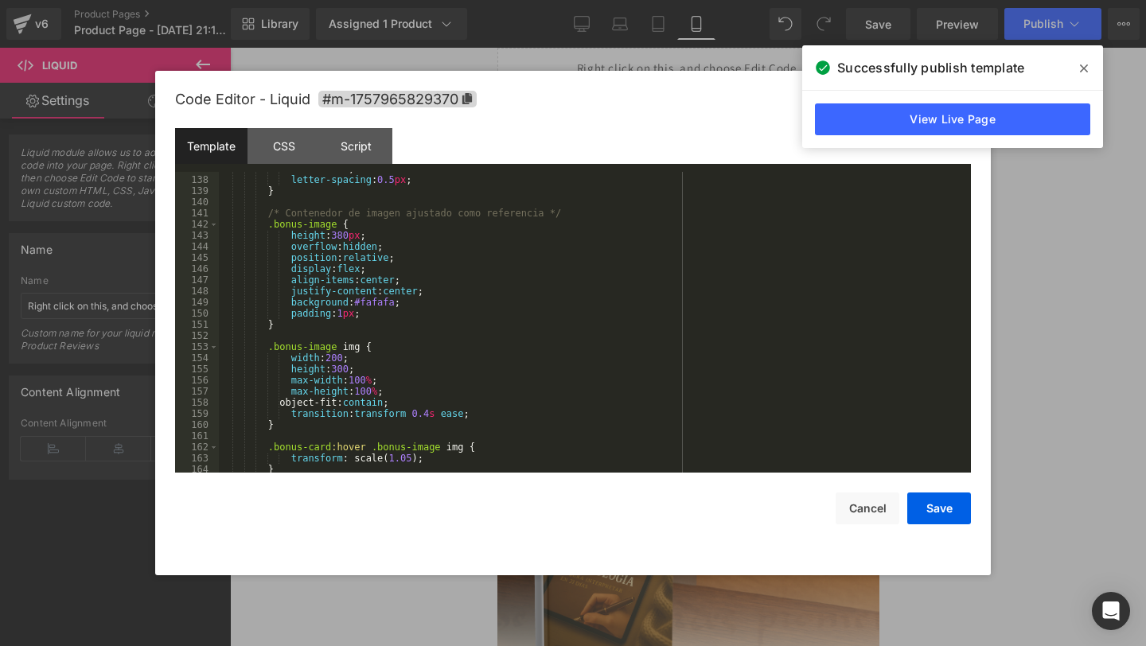
scroll to position [1651, 0]
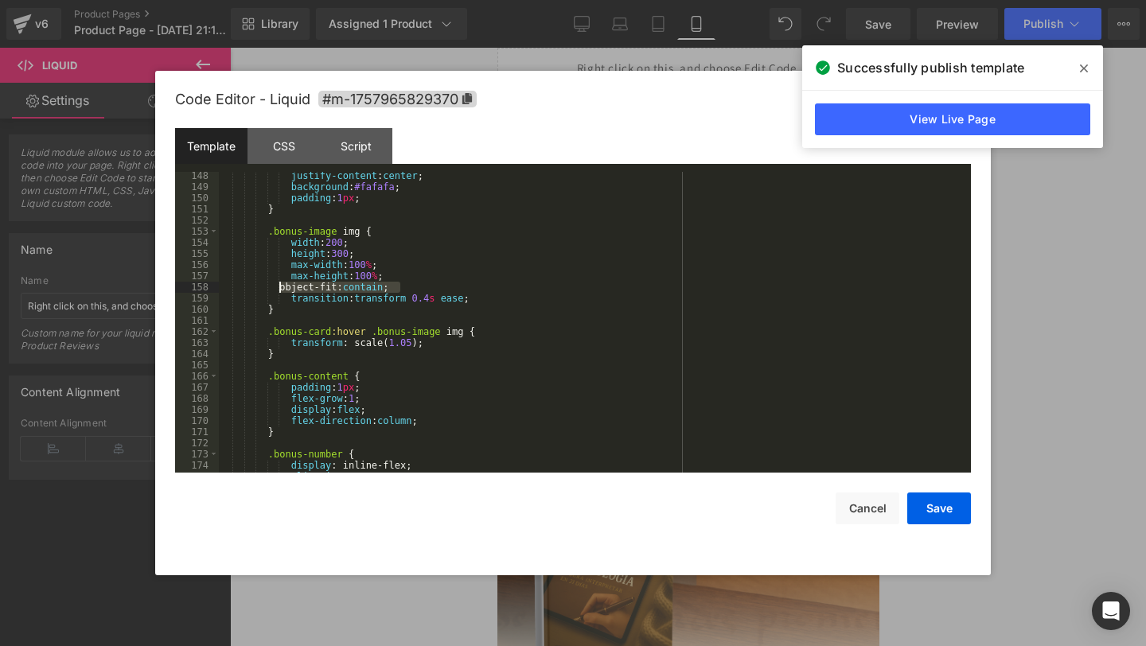
drag, startPoint x: 401, startPoint y: 290, endPoint x: 283, endPoint y: 290, distance: 117.8
click at [283, 290] on div "justify-content : center ; background : #fafafa ; padding : 1 px ; } .bonus-ima…" at bounding box center [592, 331] width 746 height 323
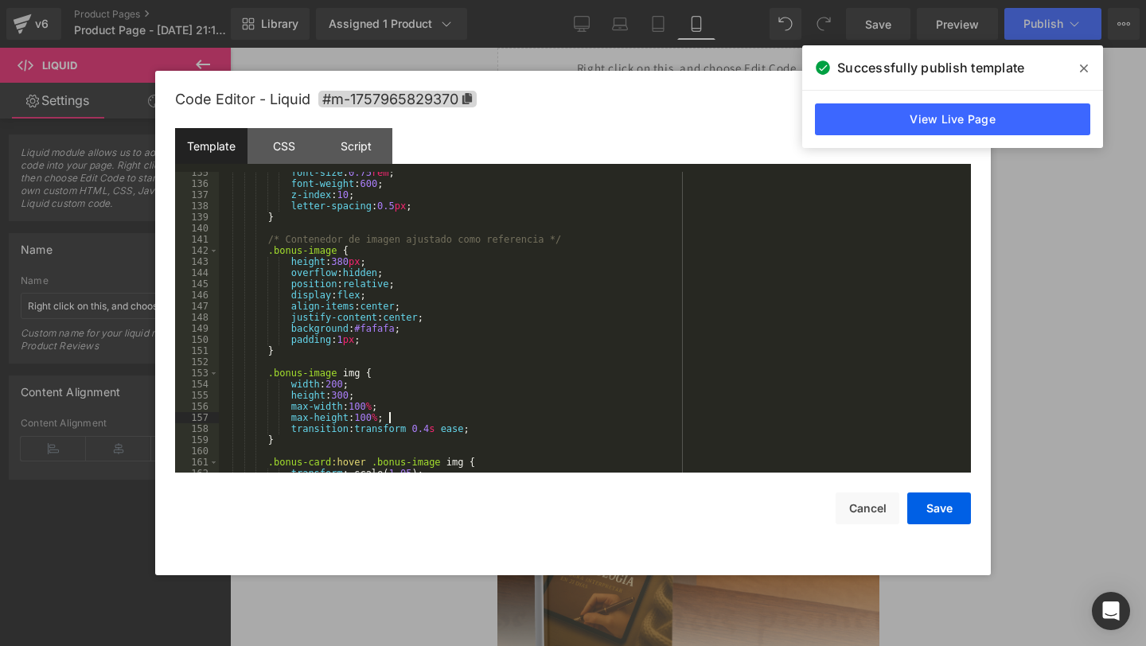
scroll to position [1509, 0]
click at [341, 262] on div "font-size : 0.75 rem ; font-weight : 600 ; z-index : 10 ; letter-spacing : 0.5 …" at bounding box center [592, 328] width 746 height 323
click at [939, 516] on button "Save" at bounding box center [939, 509] width 64 height 32
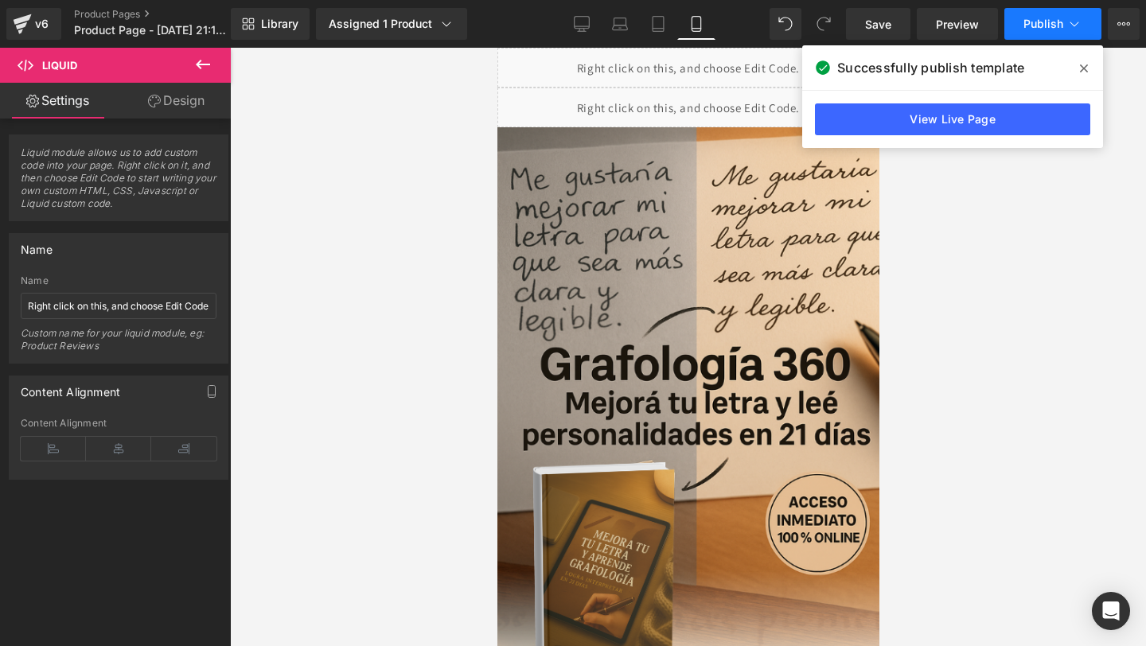
click at [1039, 36] on button "Publish" at bounding box center [1052, 24] width 97 height 32
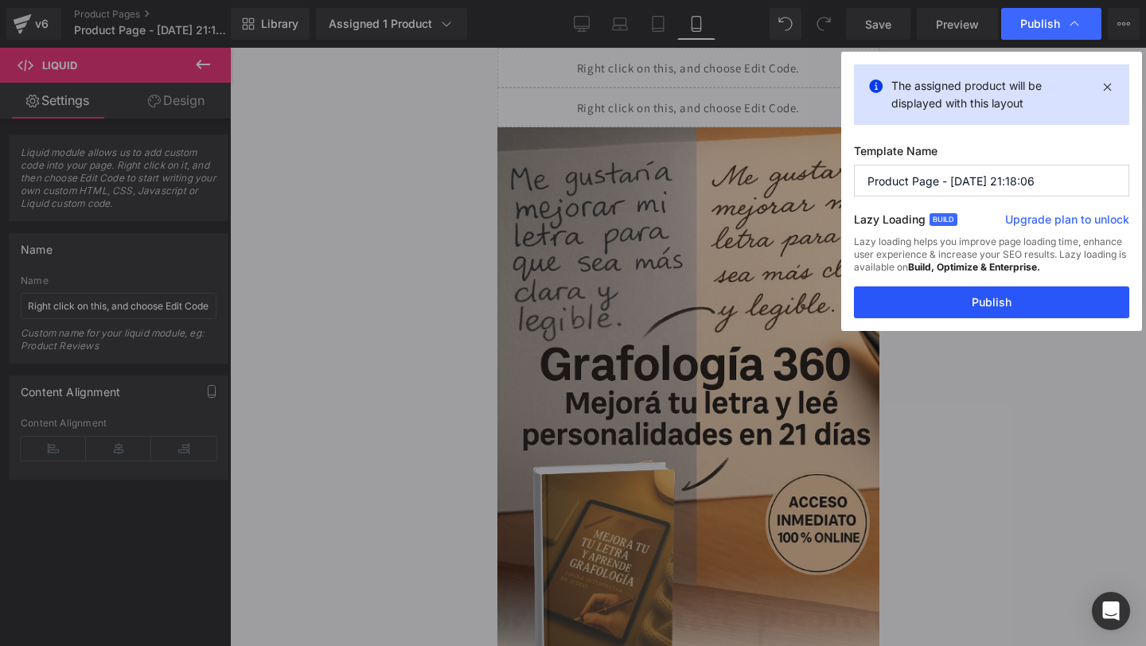
click at [921, 295] on button "Publish" at bounding box center [991, 302] width 275 height 32
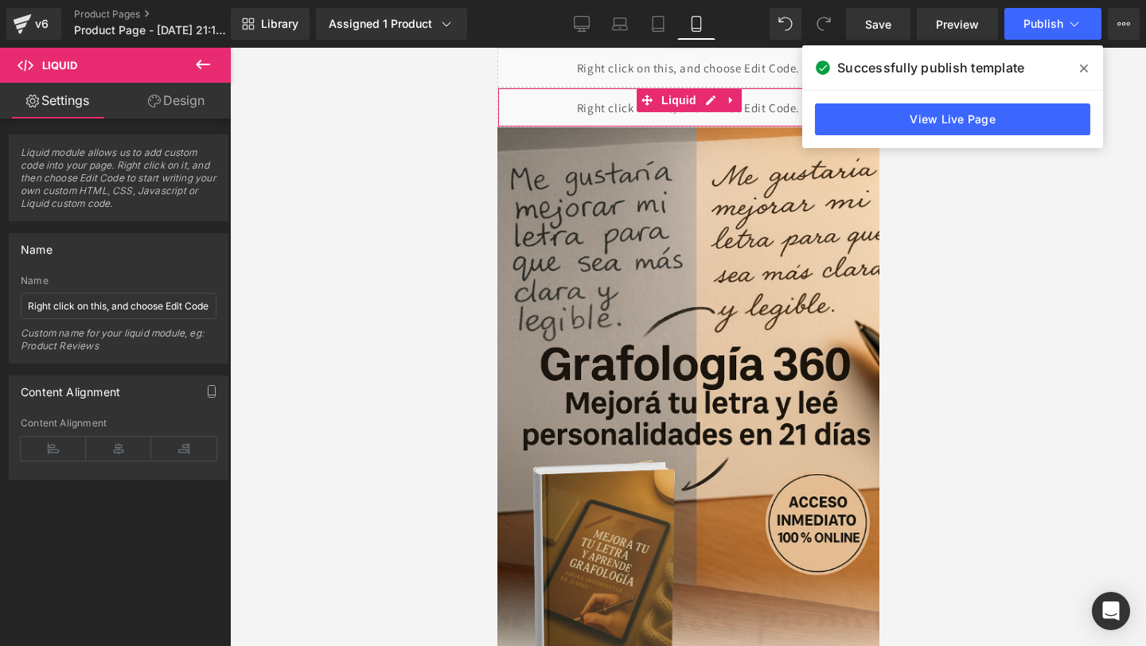
click at [550, 99] on div "Liquid" at bounding box center [688, 108] width 382 height 40
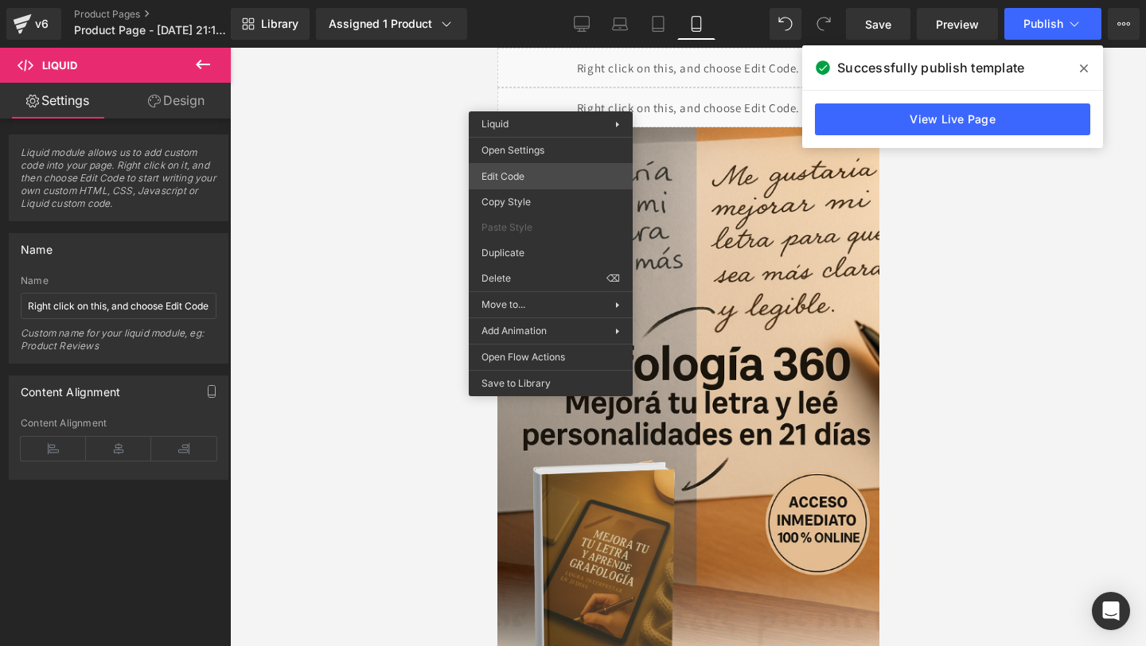
click at [525, 0] on div "Liquid You are previewing how the will restyle your page. You can not edit Elem…" at bounding box center [573, 0] width 1146 height 0
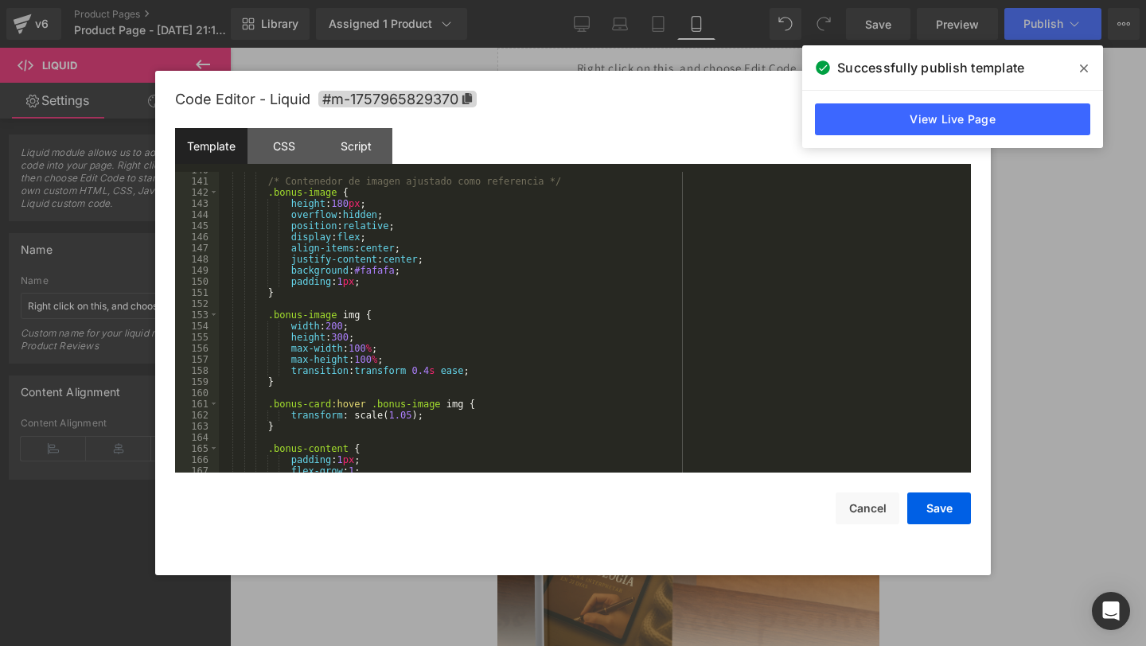
scroll to position [1561, 0]
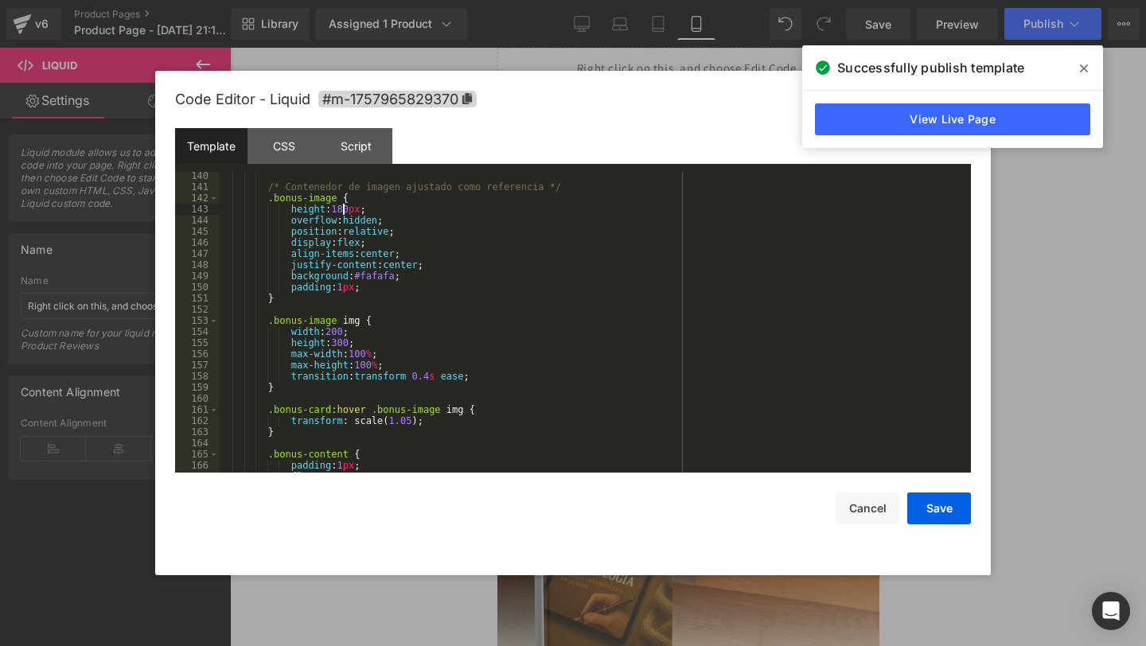
click at [344, 209] on div "/* Contenedor de imagen ajustado como referencia */ .bonus-image { height : 180…" at bounding box center [592, 331] width 746 height 323
click at [414, 299] on div "/* Contenedor de imagen ajustado como referencia */ .bonus-image { height : 680…" at bounding box center [592, 331] width 746 height 323
click at [939, 498] on button "Save" at bounding box center [939, 509] width 64 height 32
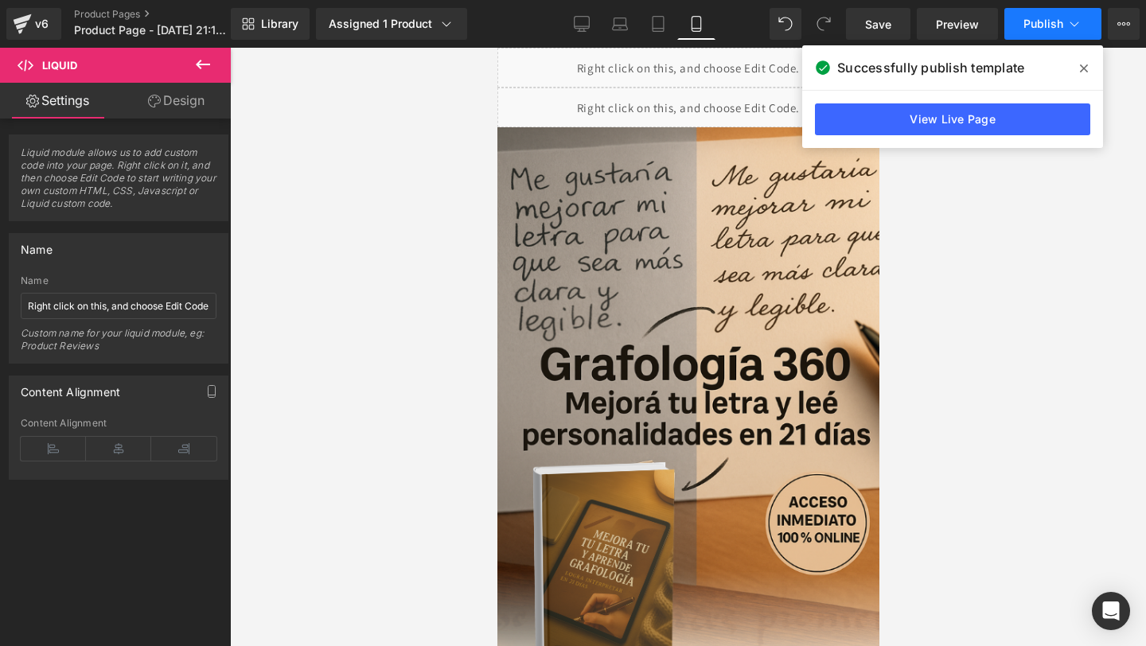
click at [1043, 19] on span "Publish" at bounding box center [1043, 24] width 40 height 13
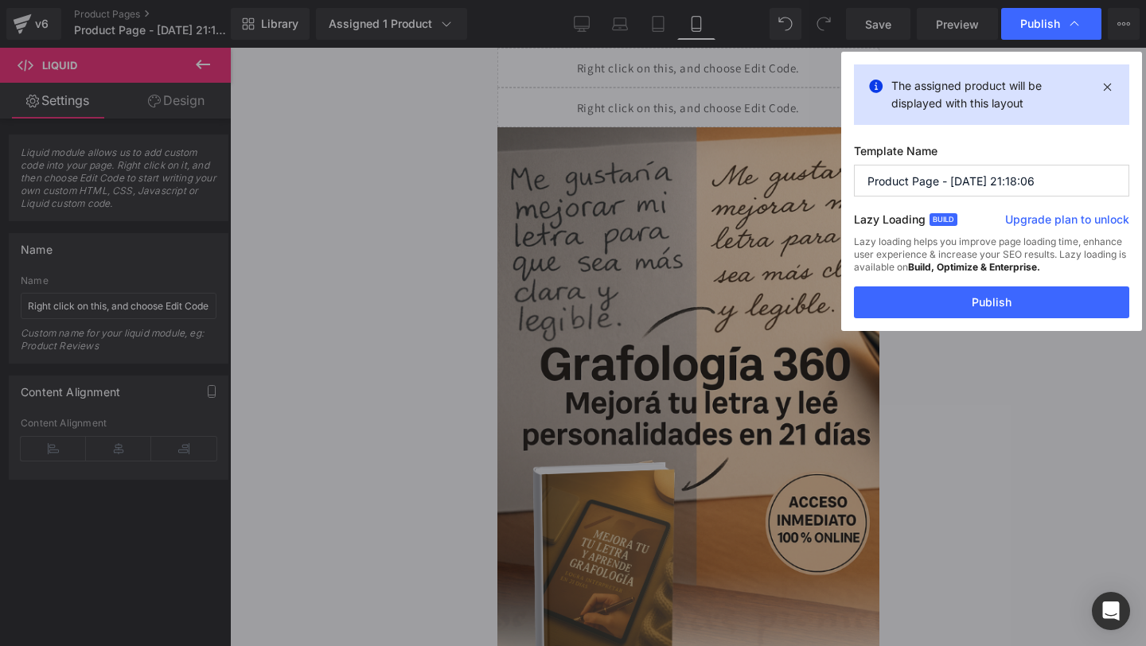
click at [886, 321] on div "The assigned product will be displayed with this layout Template Name Product P…" at bounding box center [991, 191] width 301 height 279
click at [887, 299] on button "Publish" at bounding box center [991, 302] width 275 height 32
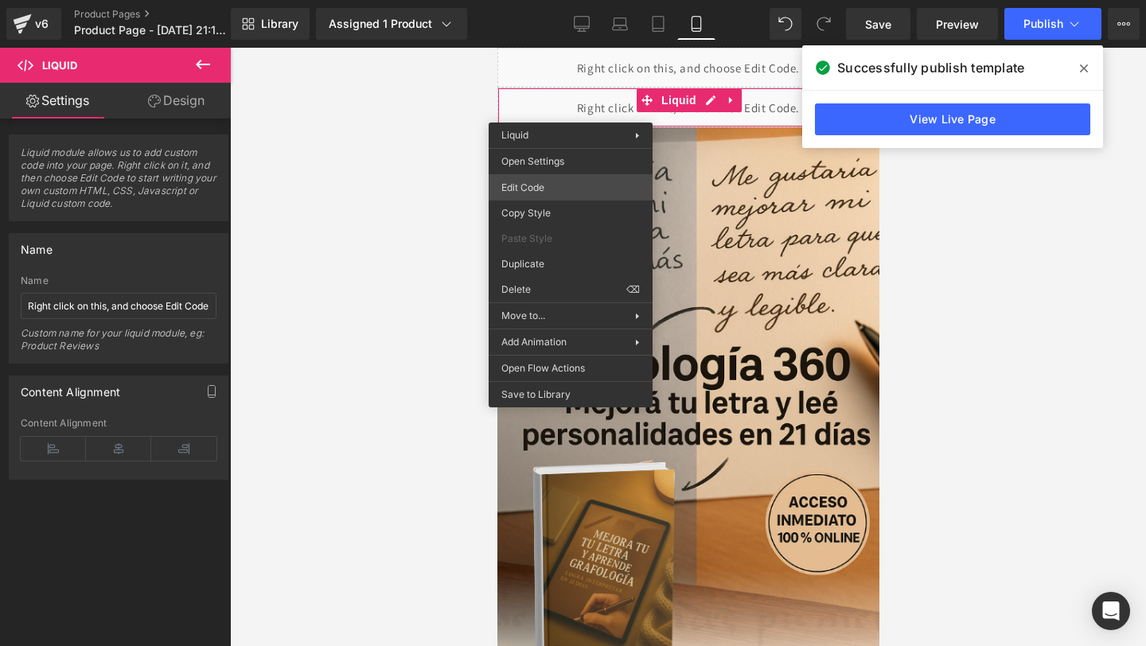
click at [563, 0] on div "Liquid You are previewing how the will restyle your page. You can not edit Elem…" at bounding box center [573, 0] width 1146 height 0
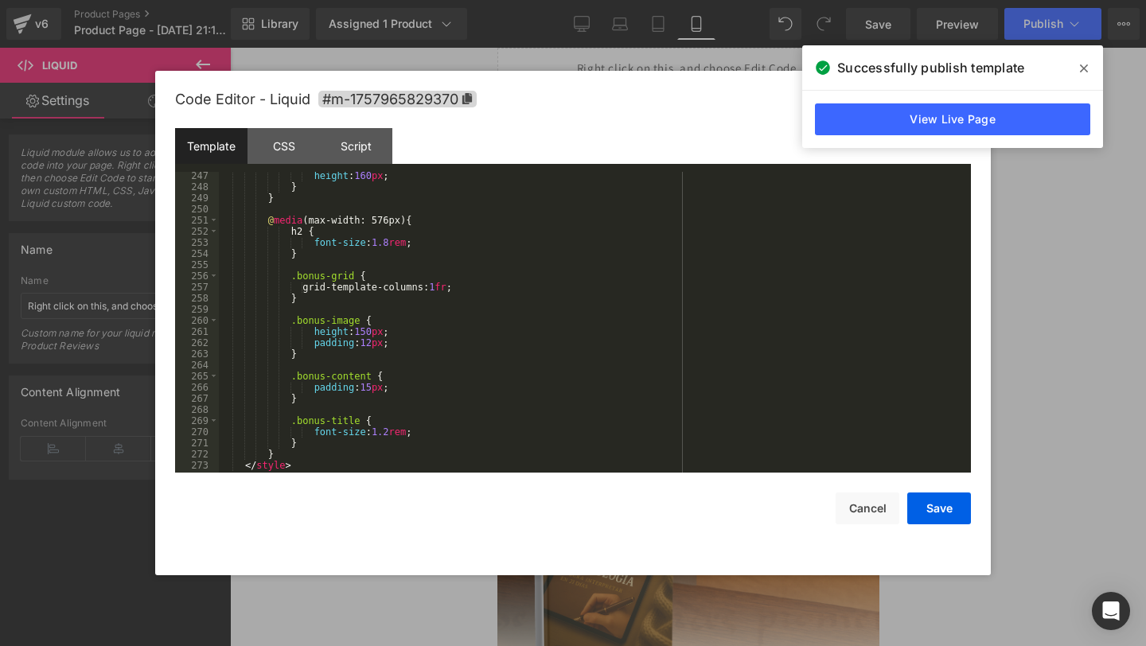
scroll to position [2755, 0]
click at [383, 240] on div "height : 160 px ; } } @ media (max-width: 576px) { h2 { font-size : 1.8 rem ; }…" at bounding box center [592, 330] width 746 height 323
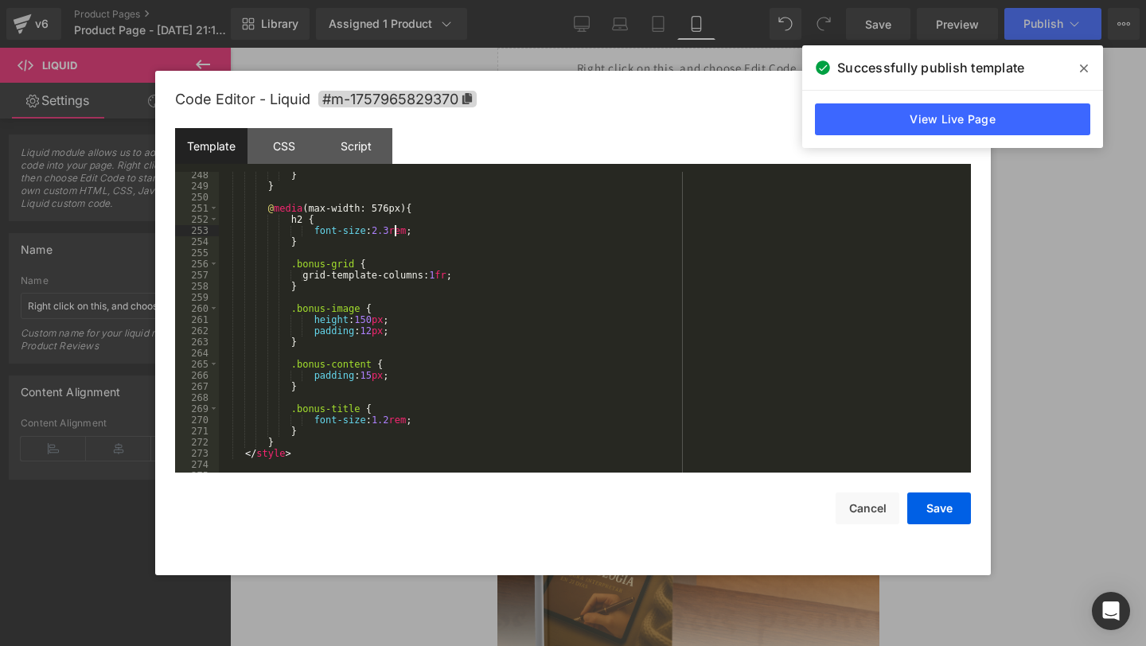
scroll to position [2758, 0]
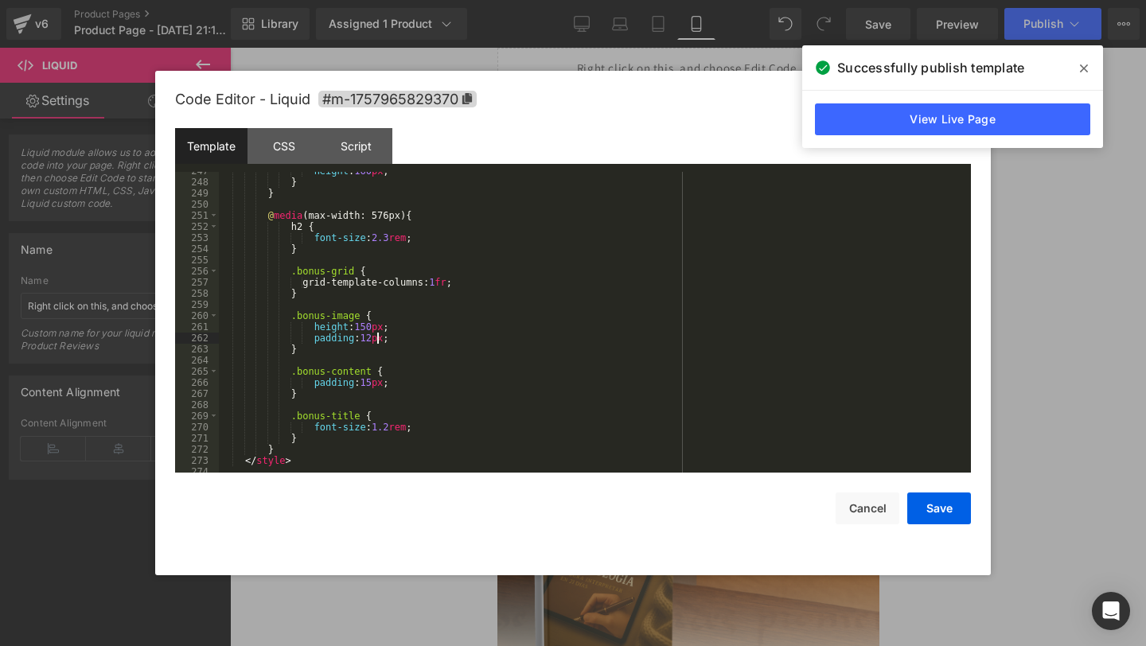
click at [377, 341] on div "height : 160 px ; } } @ media (max-width: 576px) { h2 { font-size : 2.3 rem ; }…" at bounding box center [592, 327] width 746 height 323
click at [367, 331] on div "height : 160 px ; } } @ media (max-width: 576px) { h2 { font-size : 2.3 rem ; }…" at bounding box center [592, 327] width 746 height 323
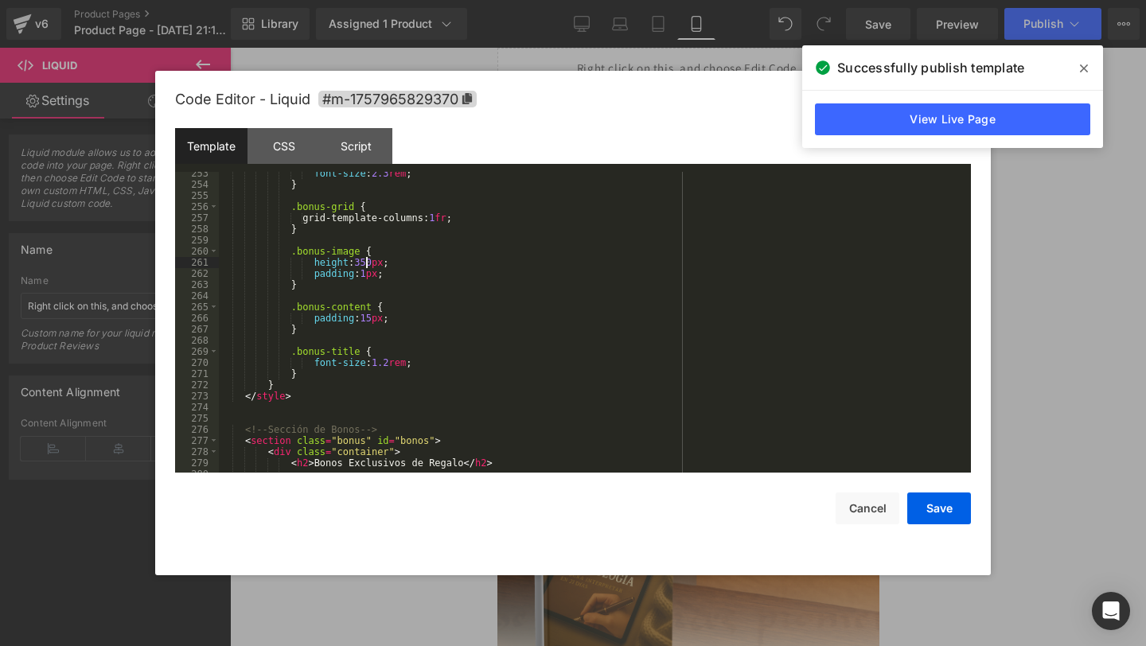
scroll to position [2837, 0]
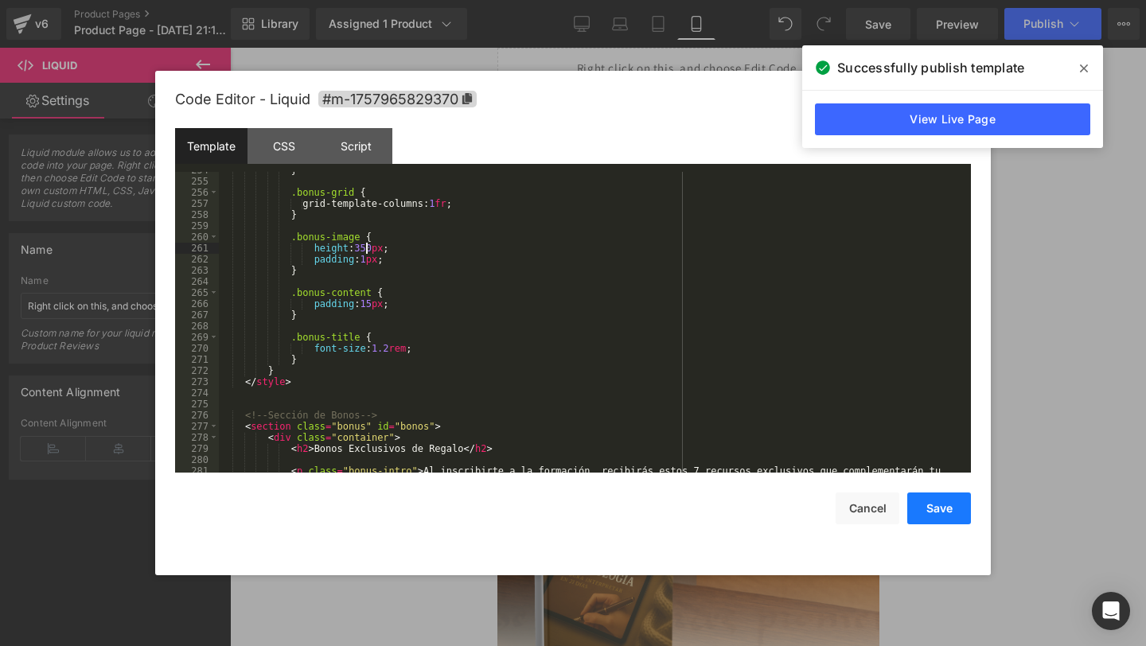
click at [930, 507] on button "Save" at bounding box center [939, 509] width 64 height 32
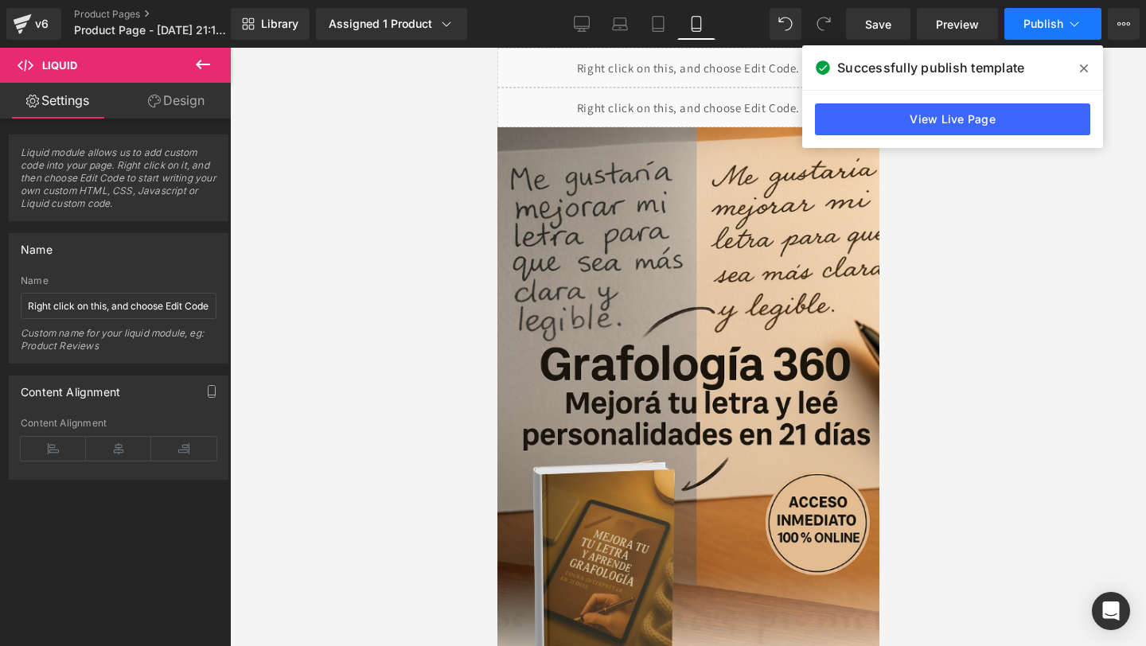
click at [1019, 20] on button "Publish" at bounding box center [1052, 24] width 97 height 32
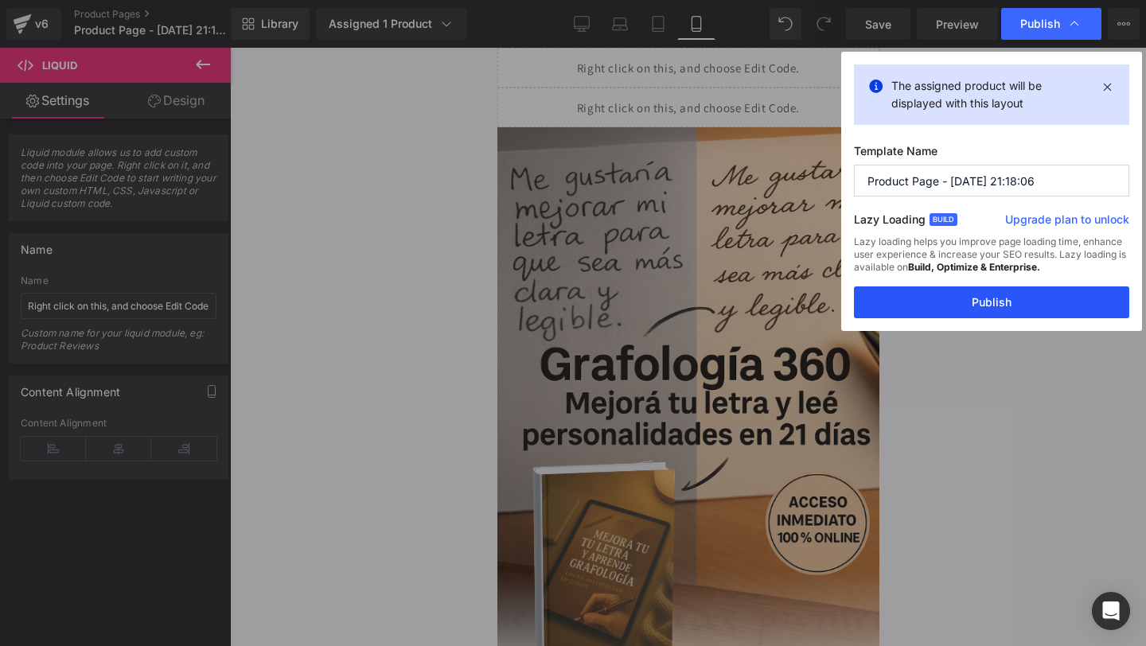
click at [882, 304] on button "Publish" at bounding box center [991, 302] width 275 height 32
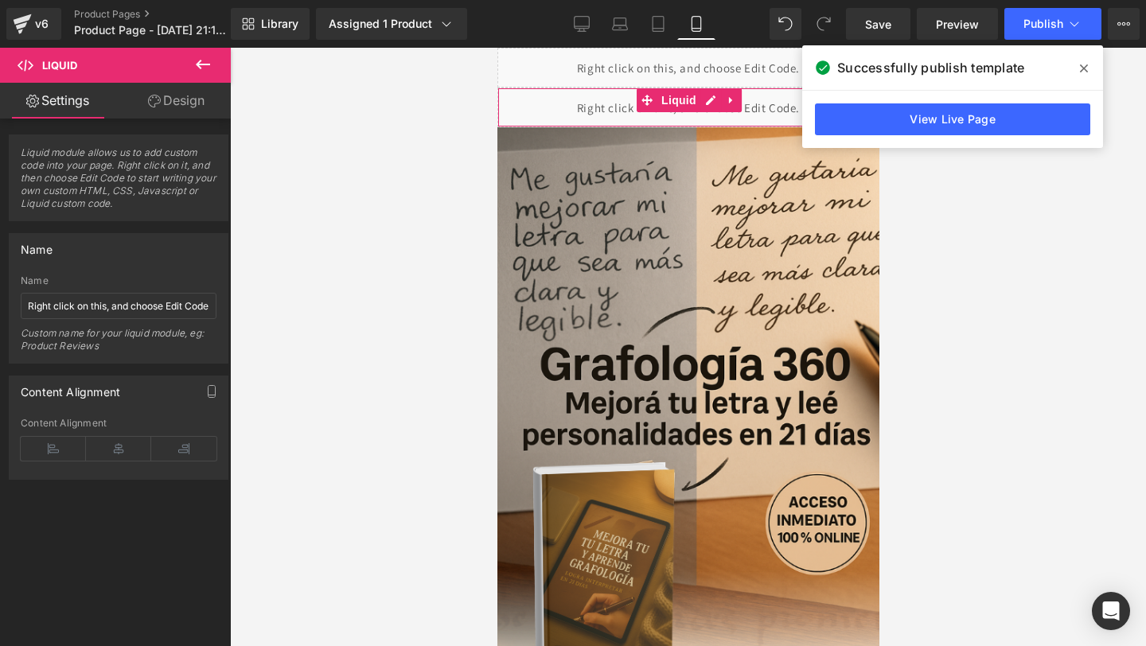
click at [569, 97] on div "Liquid" at bounding box center [688, 108] width 382 height 40
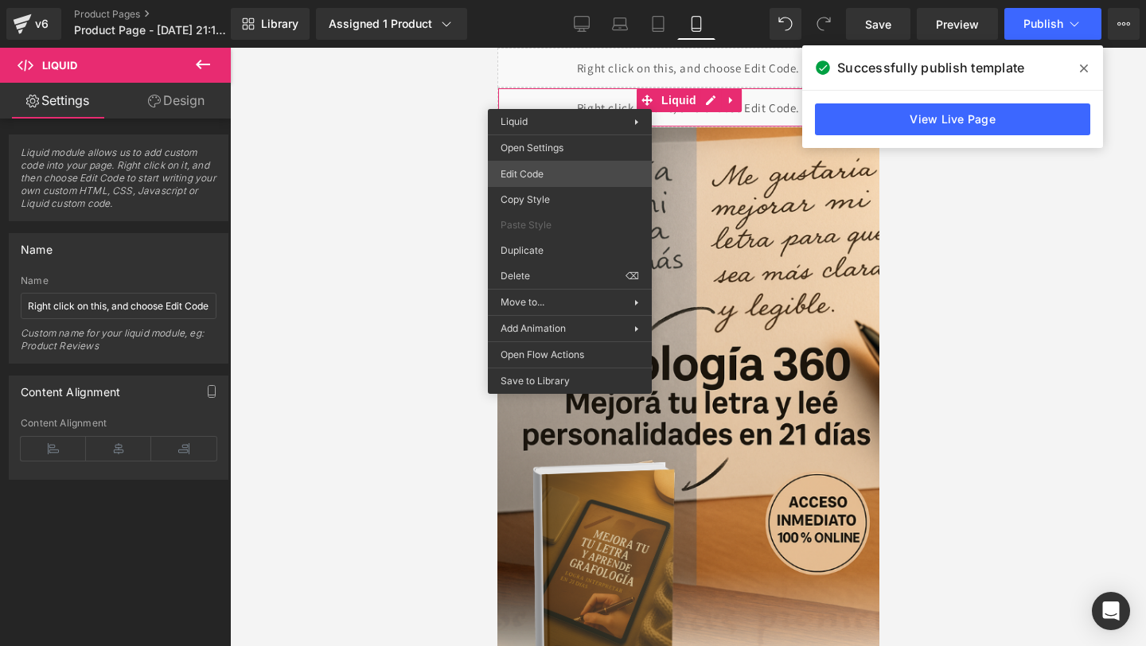
click at [548, 0] on div "Liquid You are previewing how the will restyle your page. You can not edit Elem…" at bounding box center [573, 0] width 1146 height 0
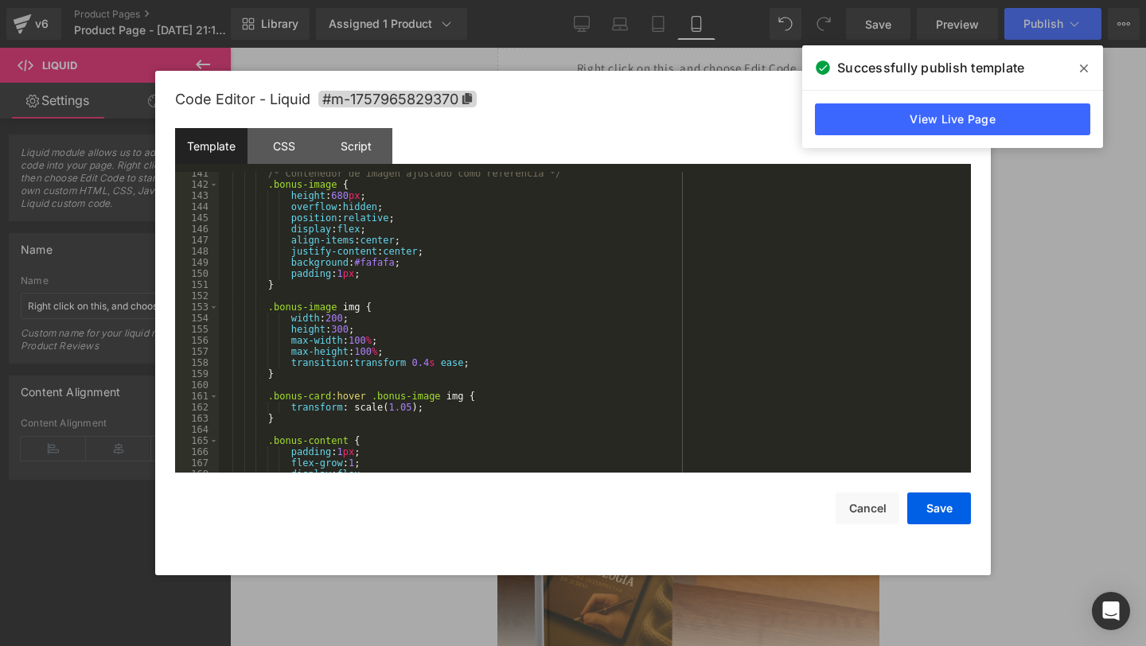
scroll to position [1577, 0]
click at [406, 353] on div "/* Contenedor de imagen ajustado como referencia */ .bonus-image { height : 680…" at bounding box center [592, 327] width 746 height 323
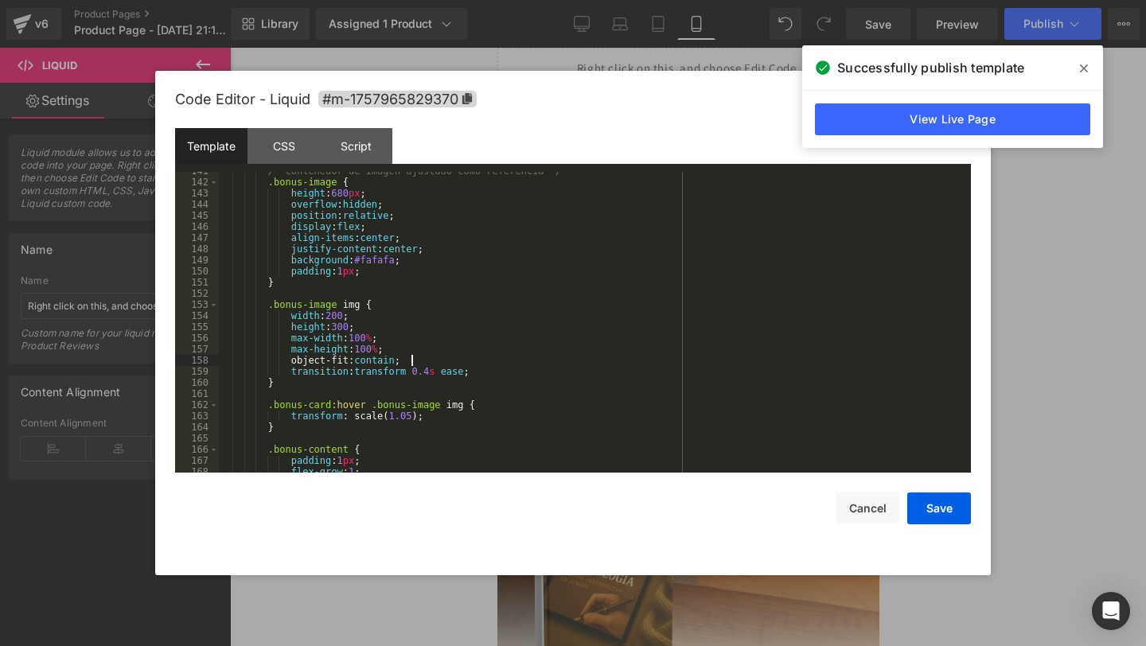
click at [298, 359] on div "/* Contenedor de imagen ajustado como referencia */ .bonus-image { height : 680…" at bounding box center [592, 327] width 746 height 323
click at [344, 368] on div "/* Contenedor de imagen ajustado como referencia */ .bonus-image { height : 680…" at bounding box center [592, 327] width 746 height 323
click at [396, 361] on div "/* Contenedor de imagen ajustado como referencia */ .bonus-image { height : 680…" at bounding box center [592, 327] width 746 height 323
drag, startPoint x: 398, startPoint y: 361, endPoint x: 372, endPoint y: 362, distance: 26.3
click at [372, 362] on div "/* Contenedor de imagen ajustado como referencia */ .bonus-image { height : 680…" at bounding box center [592, 327] width 746 height 323
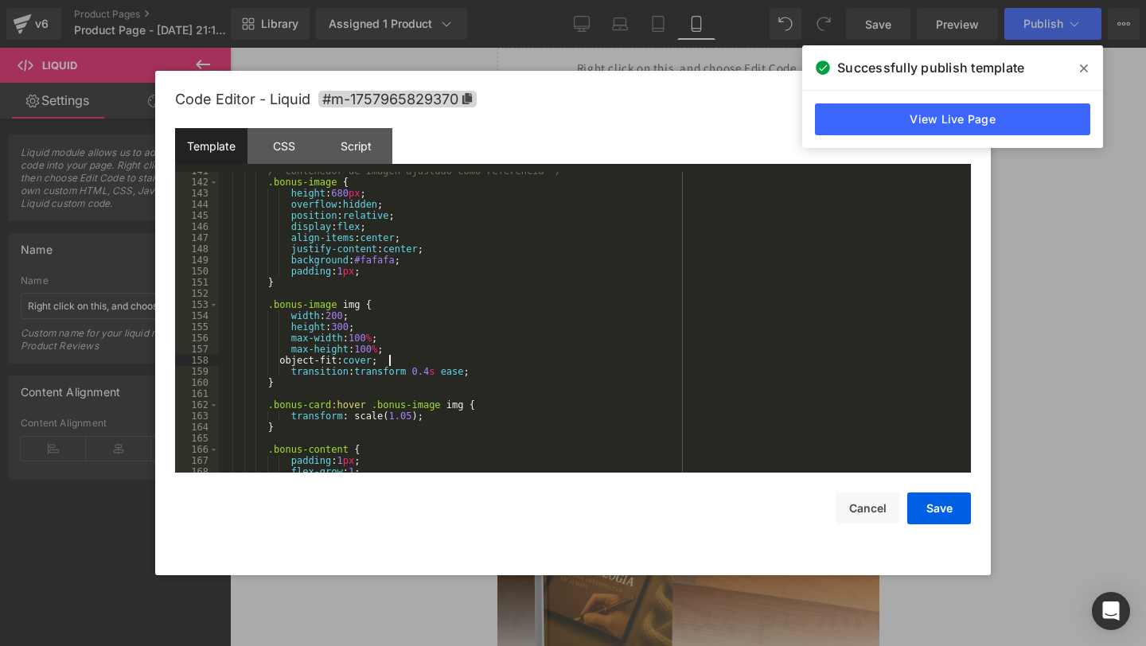
click at [516, 371] on div "/* Contenedor de imagen ajustado como referencia */ .bonus-image { height : 680…" at bounding box center [592, 327] width 746 height 323
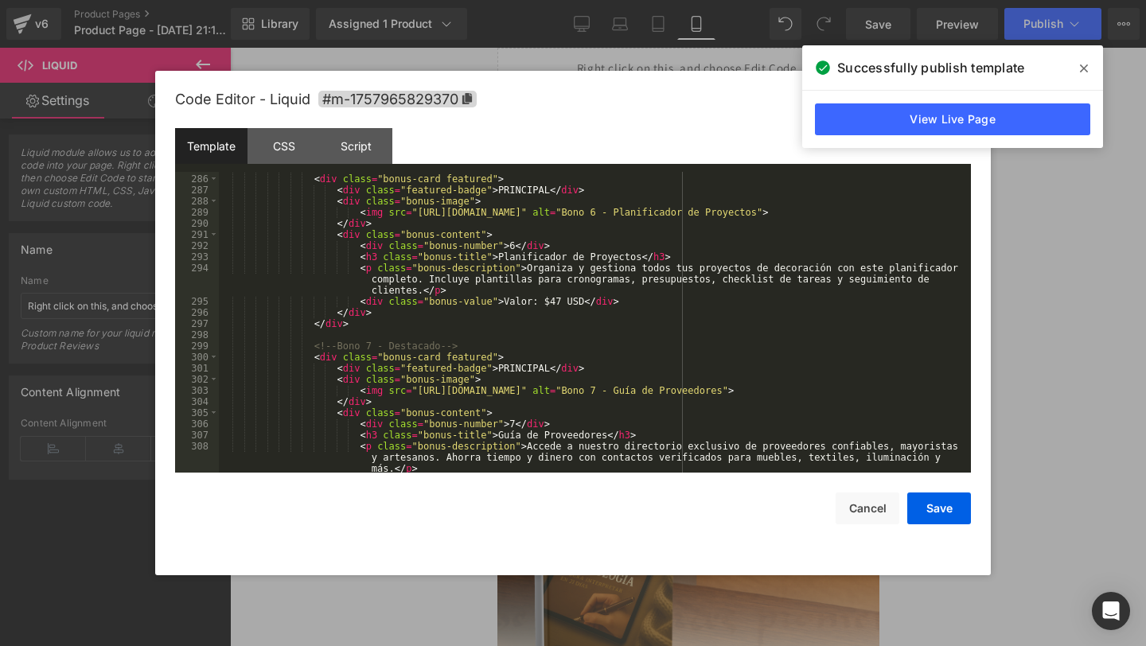
scroll to position [3196, 0]
drag, startPoint x: 618, startPoint y: 394, endPoint x: 419, endPoint y: 389, distance: 199.0
click at [419, 389] on div "<!-- Bono 6 - Destacado --> < div class = "bonus-card featured" > < div class =…" at bounding box center [592, 334] width 746 height 345
drag, startPoint x: 619, startPoint y: 392, endPoint x: 419, endPoint y: 390, distance: 200.5
click at [419, 390] on div "<!-- Bono 6 - Destacado --> < div class = "bonus-card featured" > < div class =…" at bounding box center [592, 334] width 746 height 345
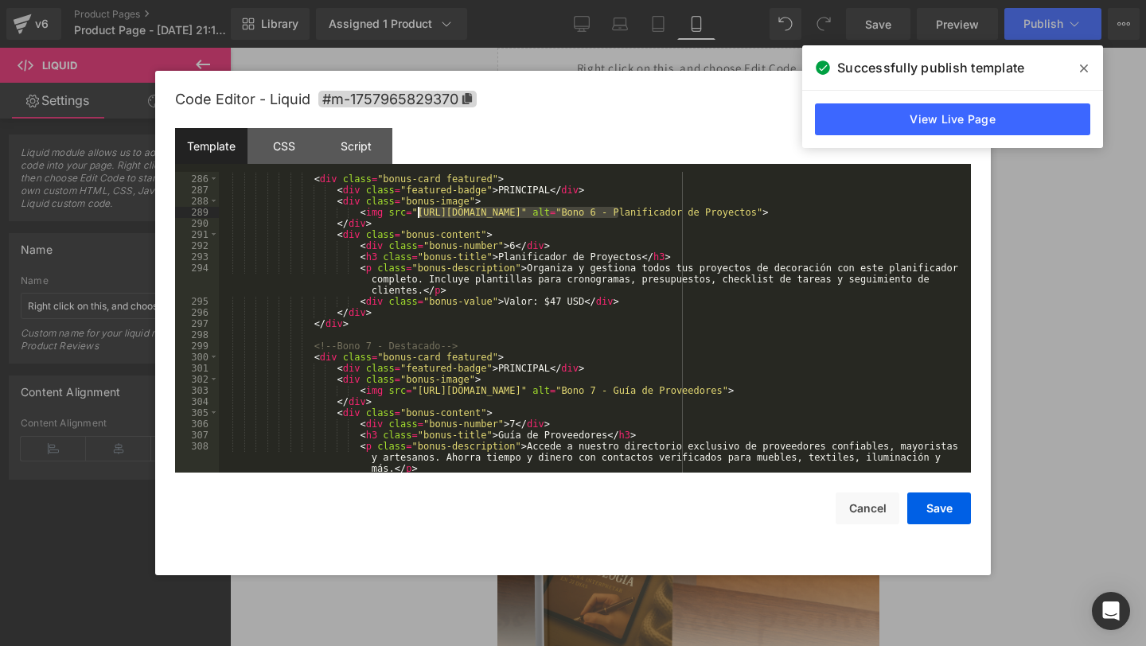
drag, startPoint x: 620, startPoint y: 216, endPoint x: 417, endPoint y: 213, distance: 202.9
click at [417, 213] on div "<!-- Bono 6 - Destacado --> < div class = "bonus-card featured" > < div class =…" at bounding box center [592, 334] width 746 height 345
click at [958, 514] on button "Save" at bounding box center [939, 509] width 64 height 32
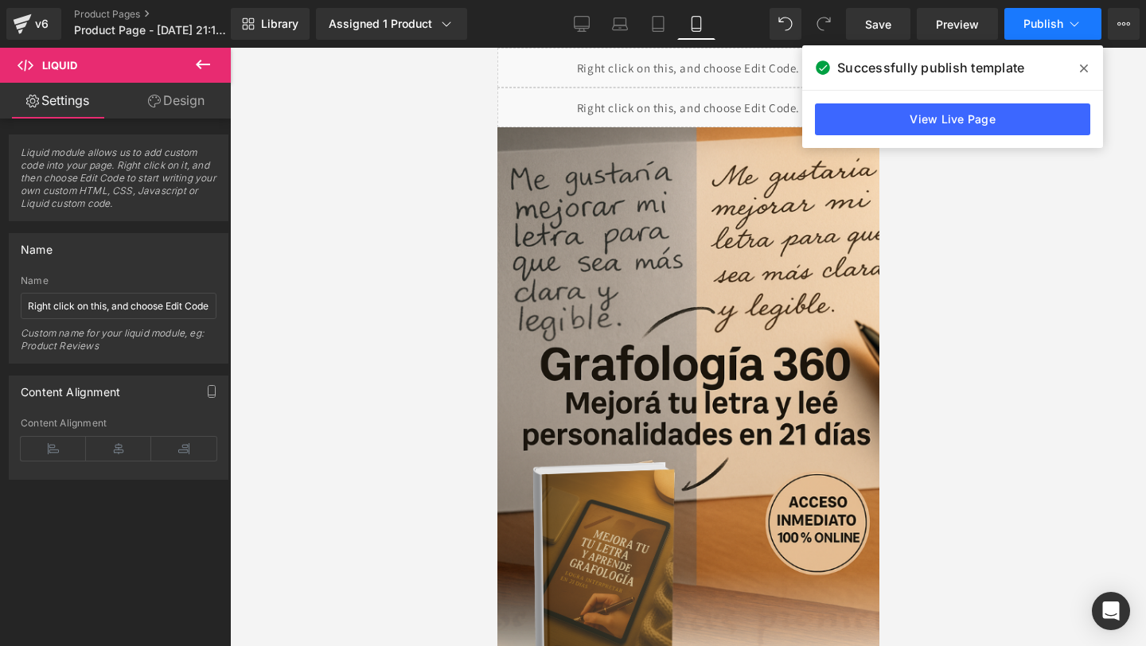
click at [1045, 25] on span "Publish" at bounding box center [1043, 24] width 40 height 13
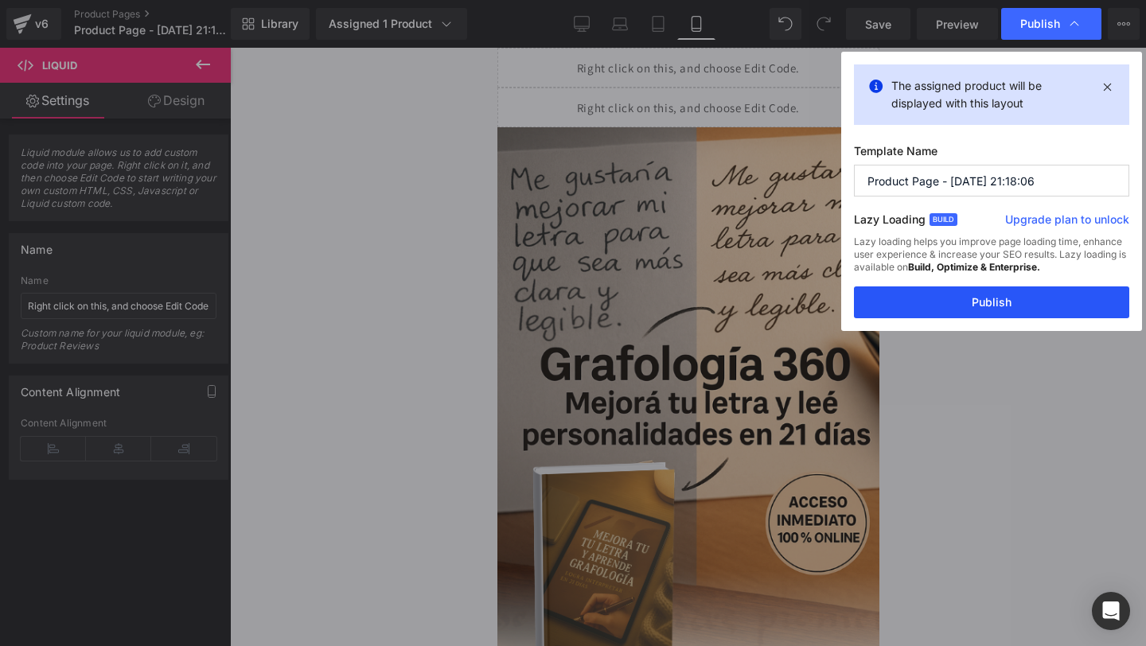
click at [885, 297] on button "Publish" at bounding box center [991, 302] width 275 height 32
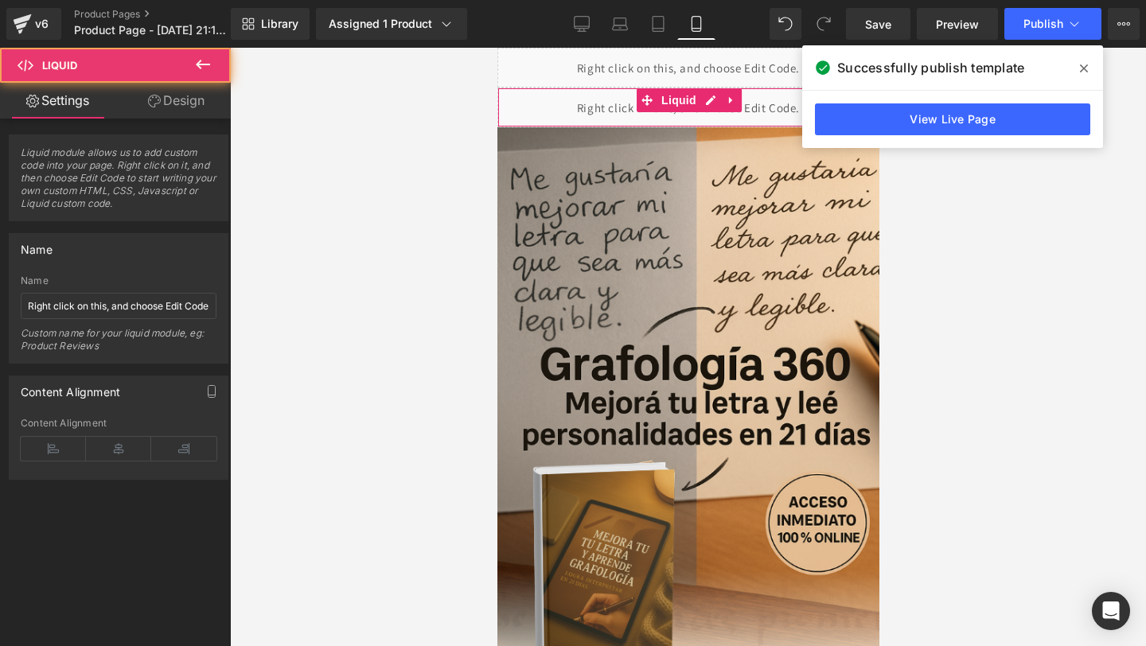
click at [521, 109] on div "Liquid" at bounding box center [688, 108] width 382 height 40
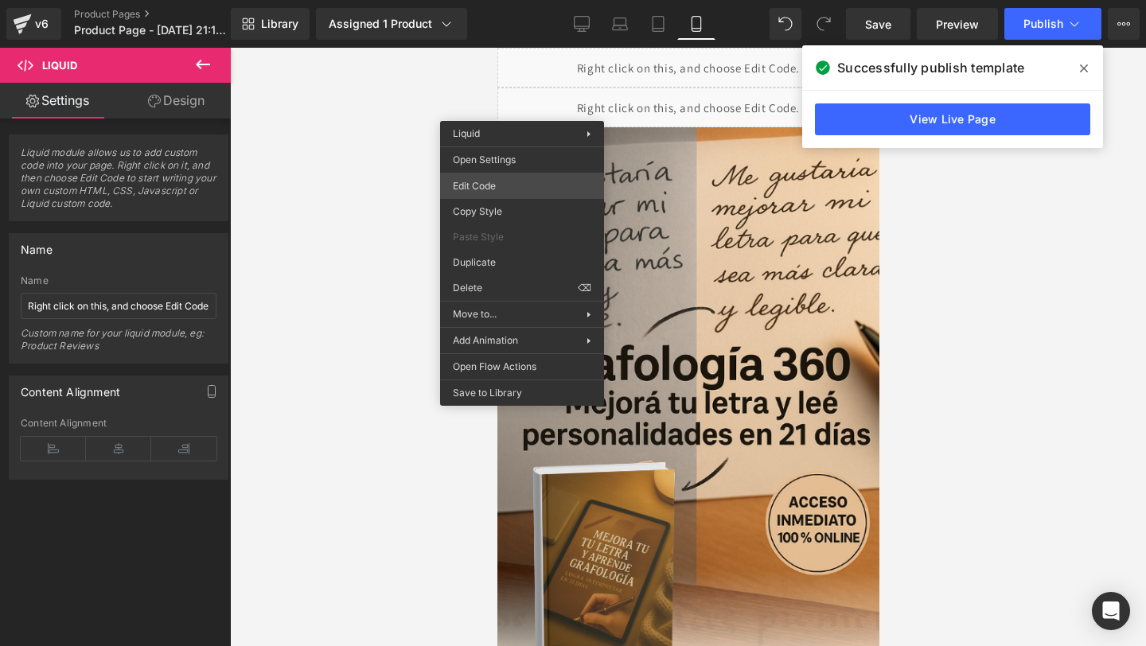
click at [554, 0] on div "Liquid You are previewing how the will restyle your page. You can not edit Elem…" at bounding box center [573, 0] width 1146 height 0
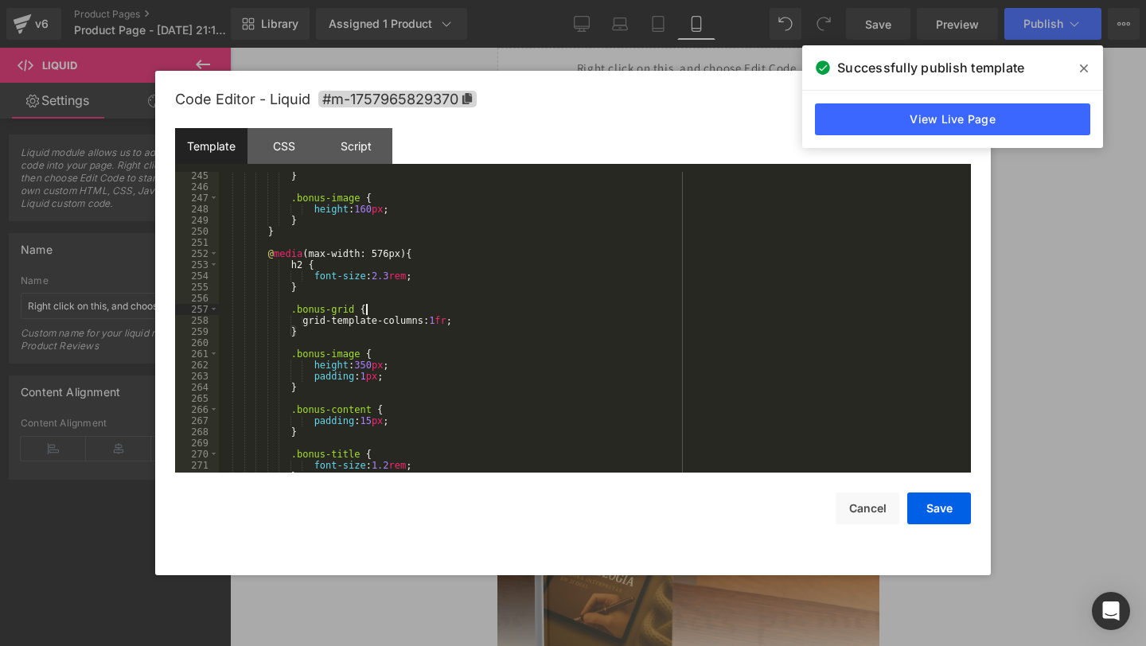
scroll to position [2741, 0]
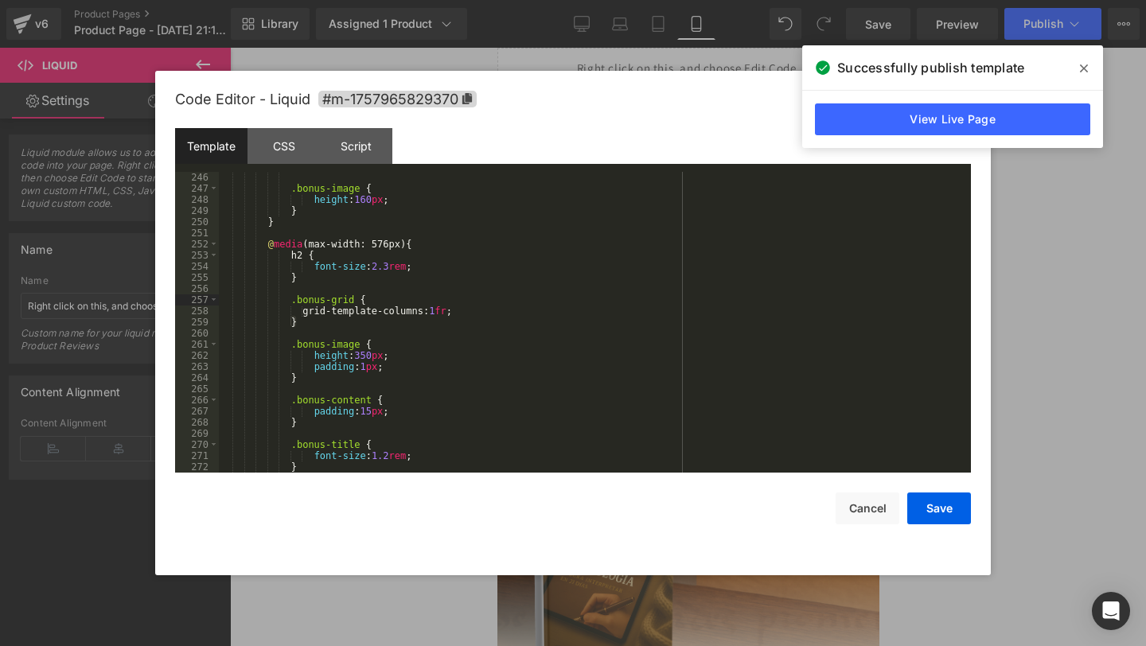
click at [365, 356] on div ".bonus-image { height : 160 px ; } } @ media (max-width: 576px) { h2 { font-siz…" at bounding box center [592, 333] width 746 height 323
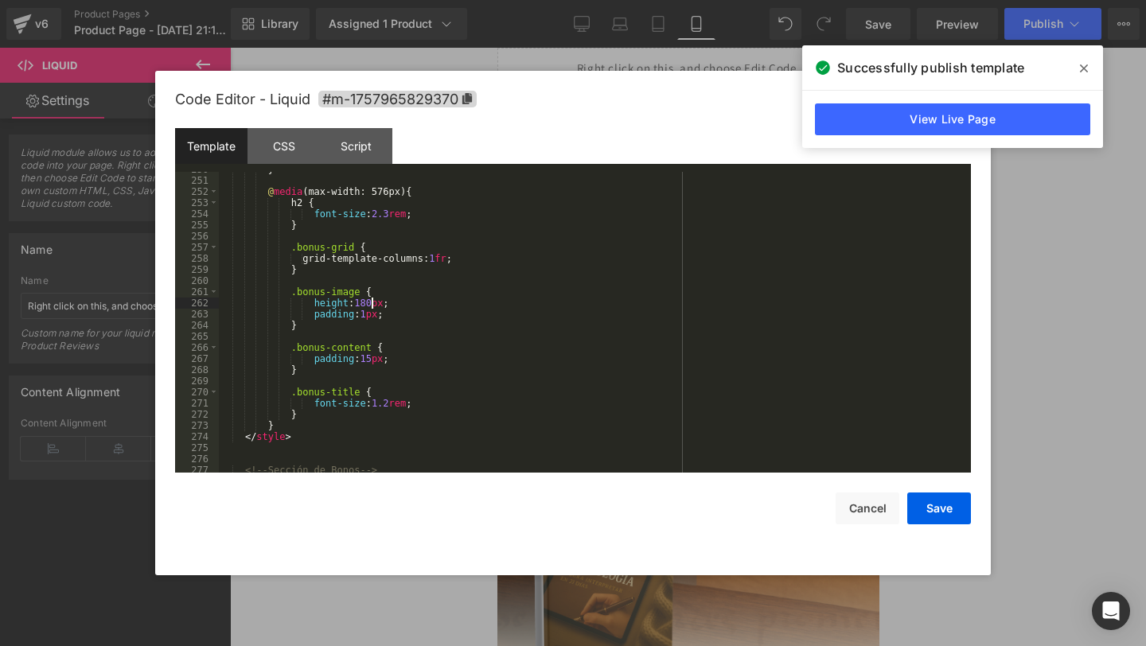
scroll to position [2800, 0]
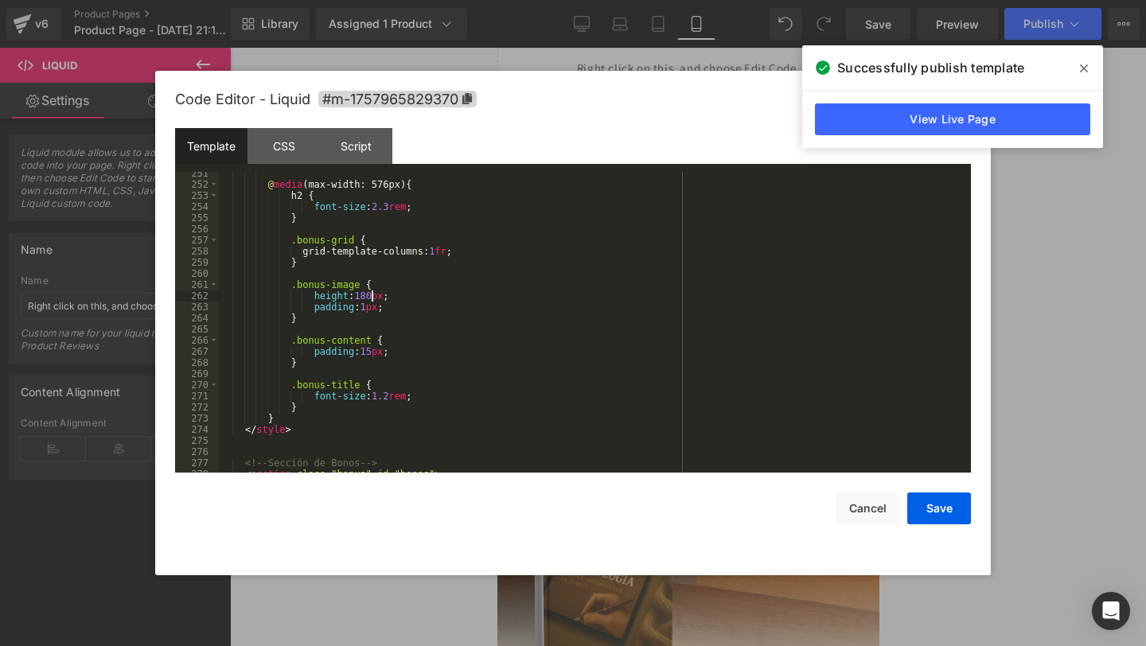
click at [375, 355] on div "@ media (max-width: 576px) { h2 { font-size : 2.3 rem ; } .bonus-grid { grid-te…" at bounding box center [592, 329] width 746 height 323
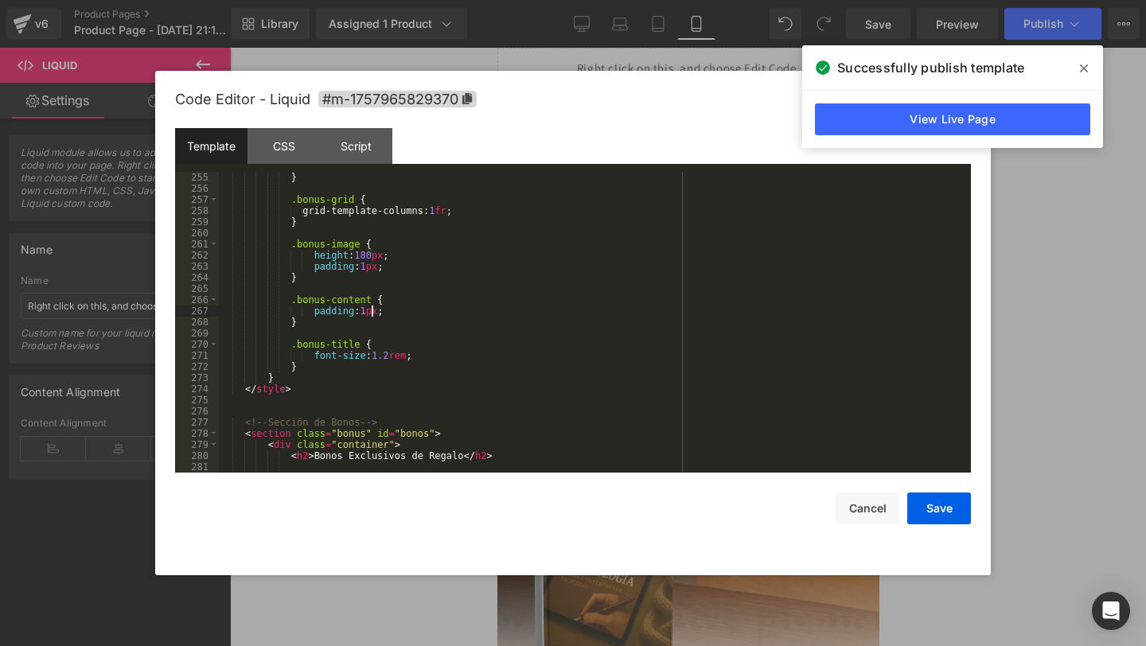
scroll to position [2840, 0]
click at [396, 361] on div "font-size : 2.3 rem ; } .bonus-grid { grid-template-columns: 1 fr ; } .bonus-im…" at bounding box center [592, 323] width 746 height 323
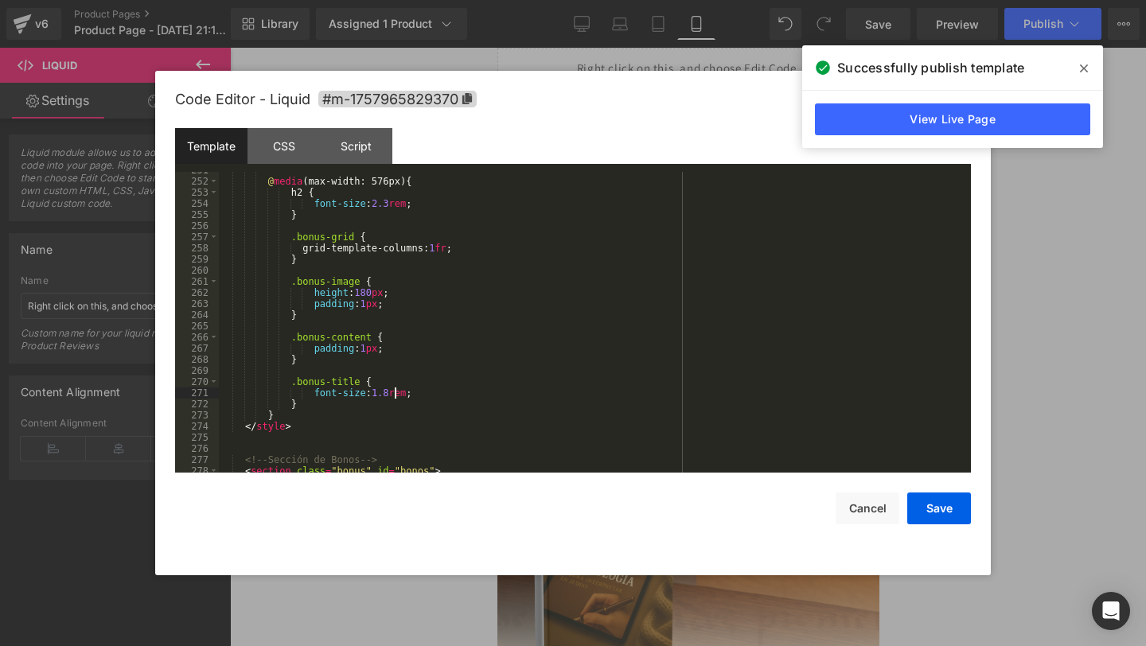
scroll to position [2804, 0]
click at [925, 513] on button "Save" at bounding box center [939, 509] width 64 height 32
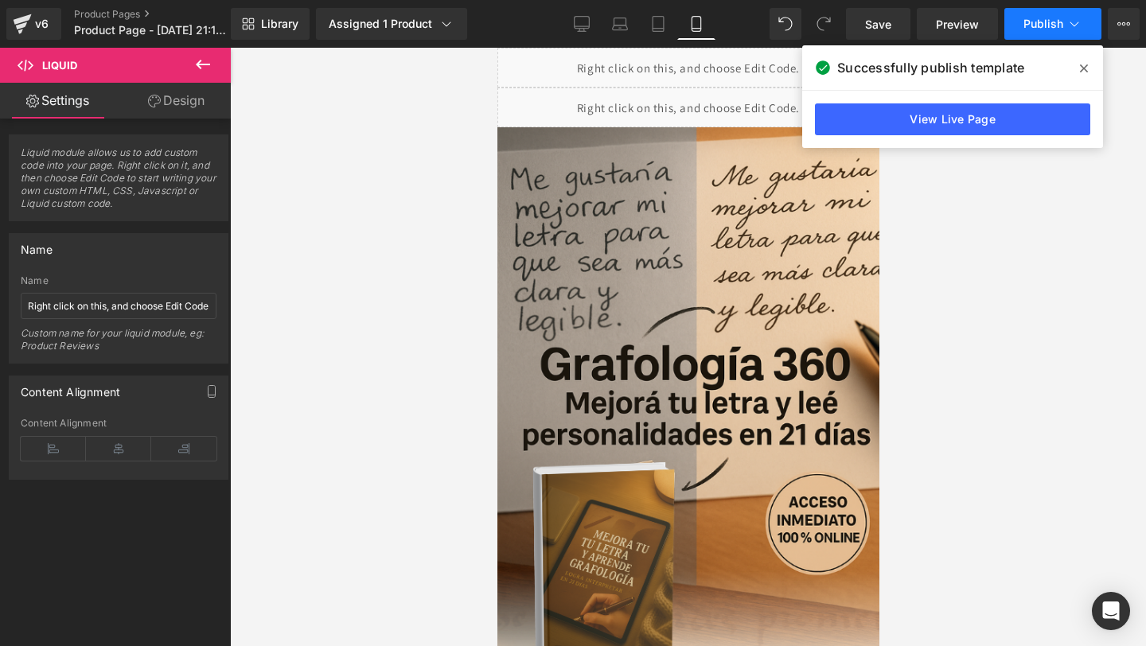
click at [1043, 21] on span "Publish" at bounding box center [1043, 24] width 40 height 13
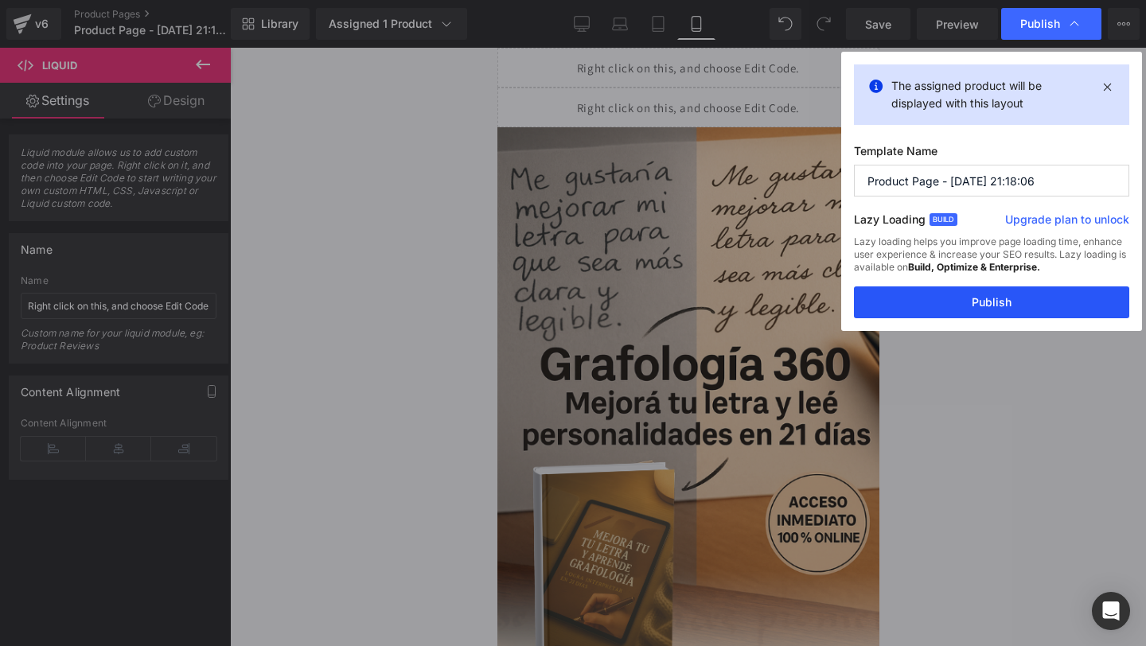
click at [875, 310] on button "Publish" at bounding box center [991, 302] width 275 height 32
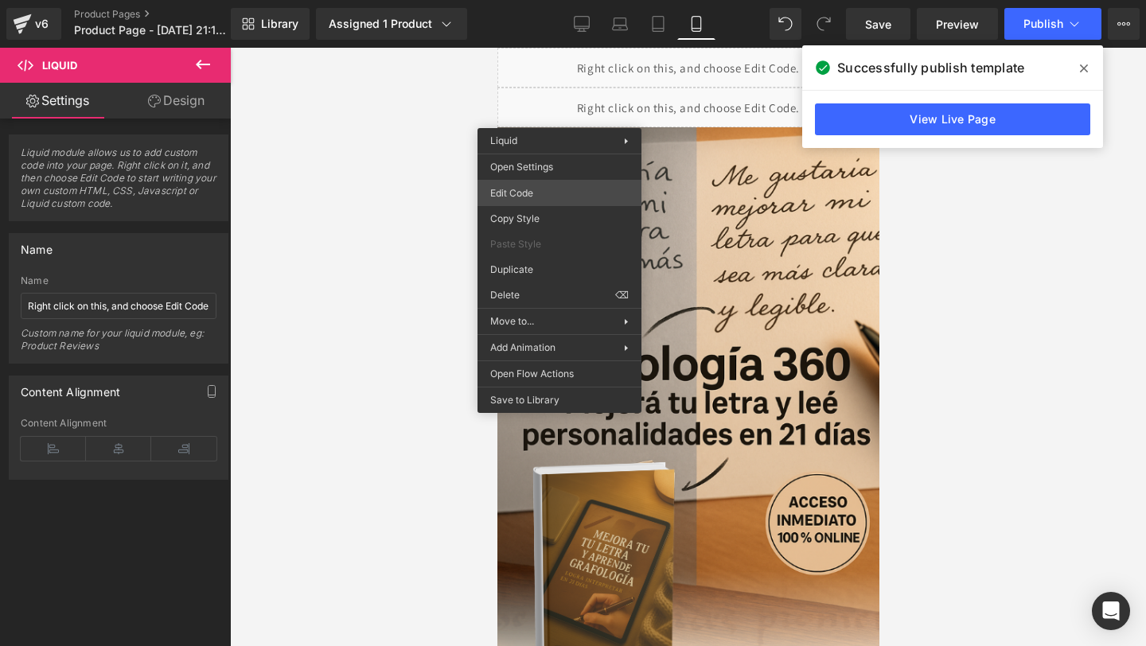
click at [555, 0] on div "Liquid You are previewing how the will restyle your page. You can not edit Elem…" at bounding box center [573, 0] width 1146 height 0
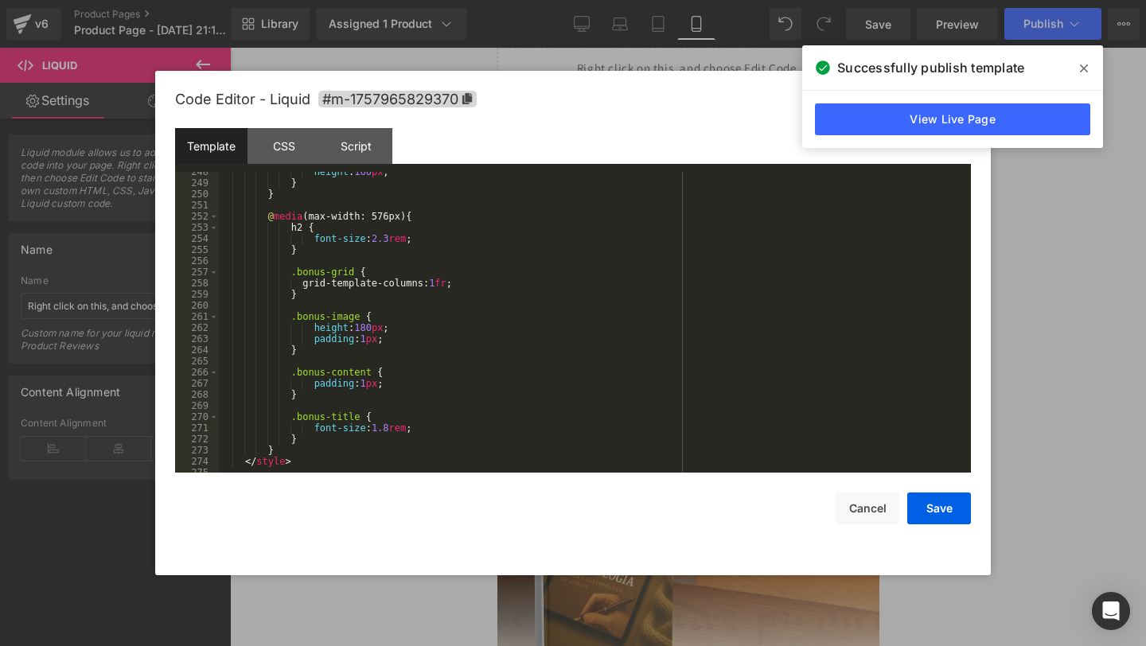
scroll to position [2767, 0]
click at [392, 430] on div "height : 160 px ; } } @ media (max-width: 576px) { h2 { font-size : 2.3 rem ; }…" at bounding box center [592, 329] width 746 height 323
click at [394, 241] on div "height : 160 px ; } } @ media (max-width: 576px) { h2 { font-size : 2.3 rem ; }…" at bounding box center [592, 329] width 746 height 323
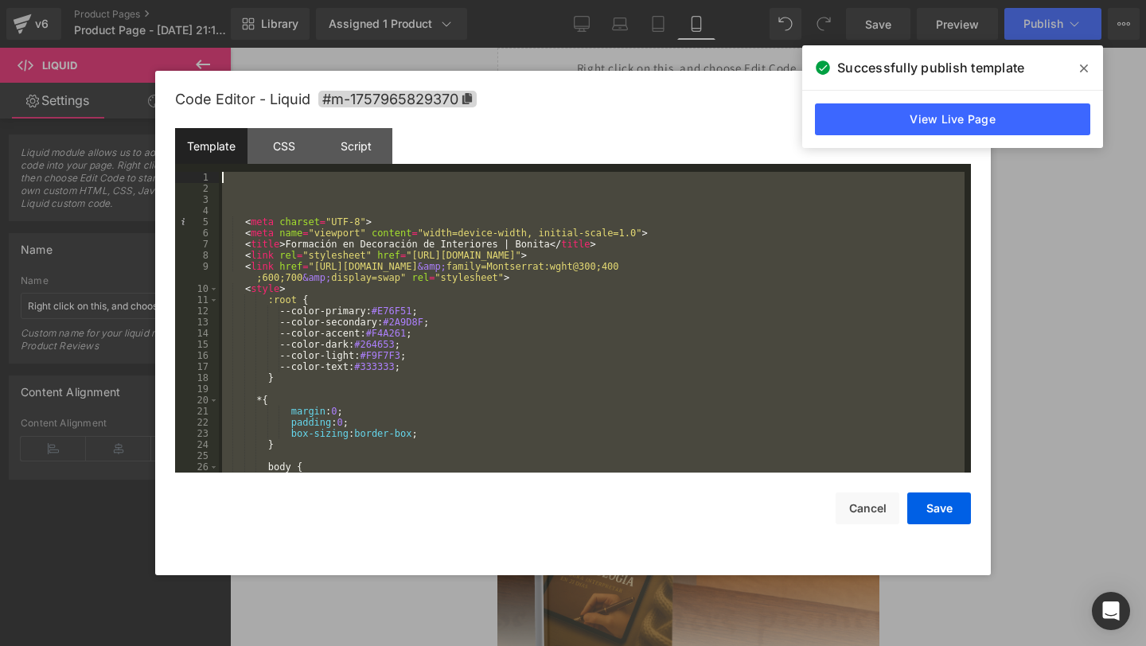
scroll to position [0, 0]
drag, startPoint x: 300, startPoint y: 464, endPoint x: 531, endPoint y: 180, distance: 366.0
click at [531, 180] on div "< meta charset = "UTF-8" > < meta name = "viewport" content = "width=device-wid…" at bounding box center [592, 333] width 746 height 323
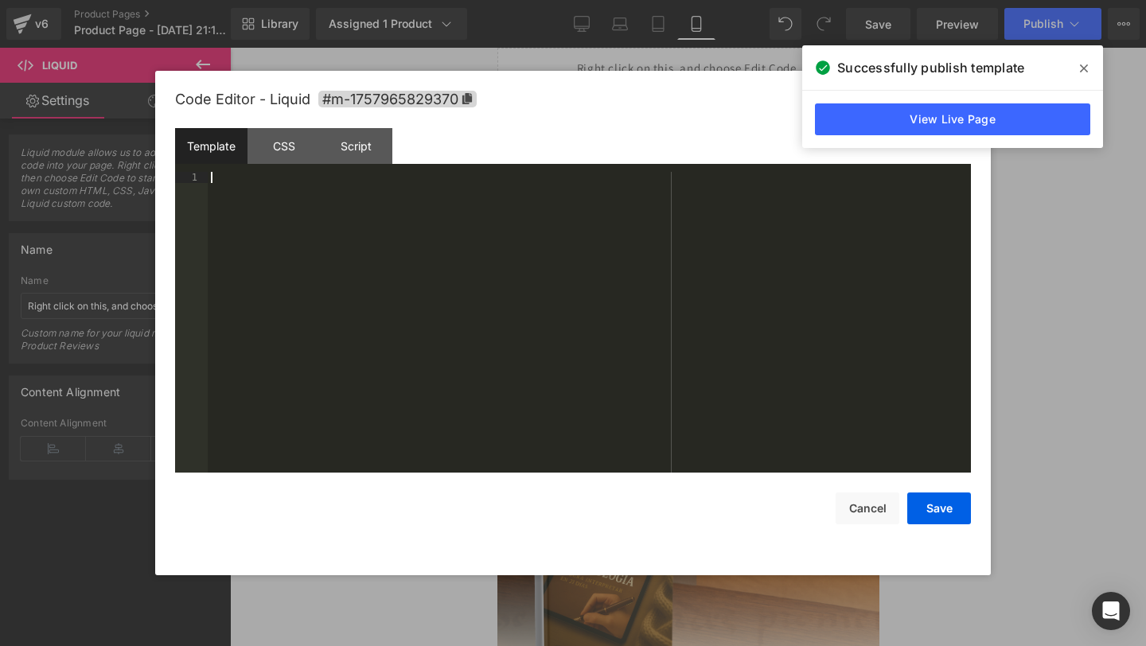
scroll to position [4167, 0]
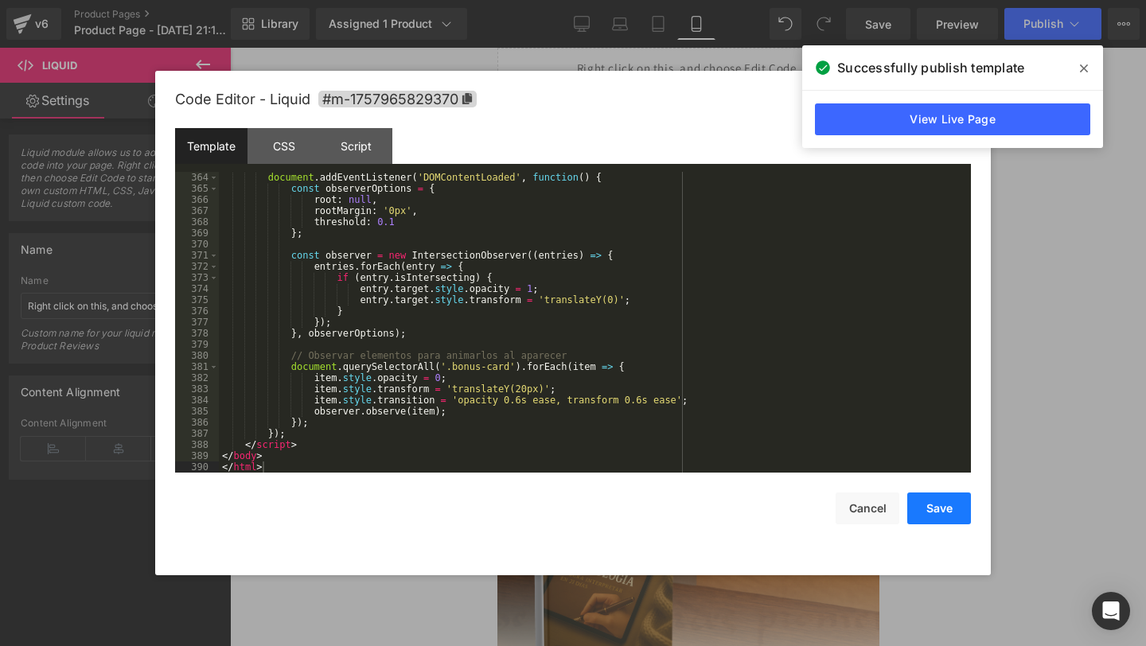
click at [964, 516] on button "Save" at bounding box center [939, 509] width 64 height 32
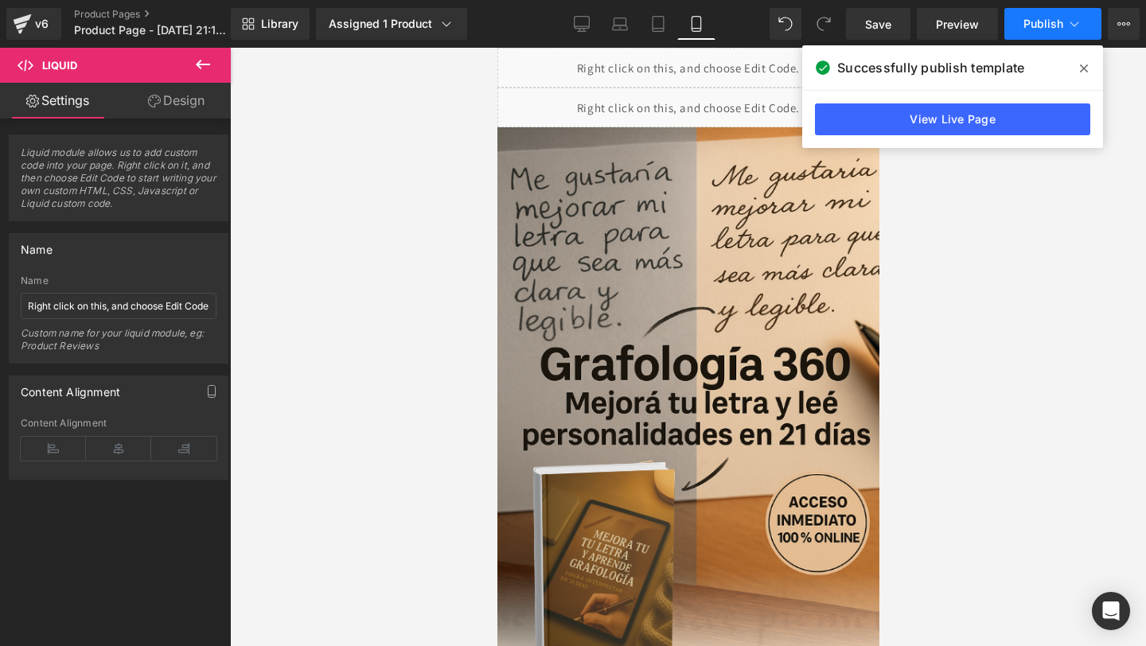
click at [1035, 14] on button "Publish" at bounding box center [1052, 24] width 97 height 32
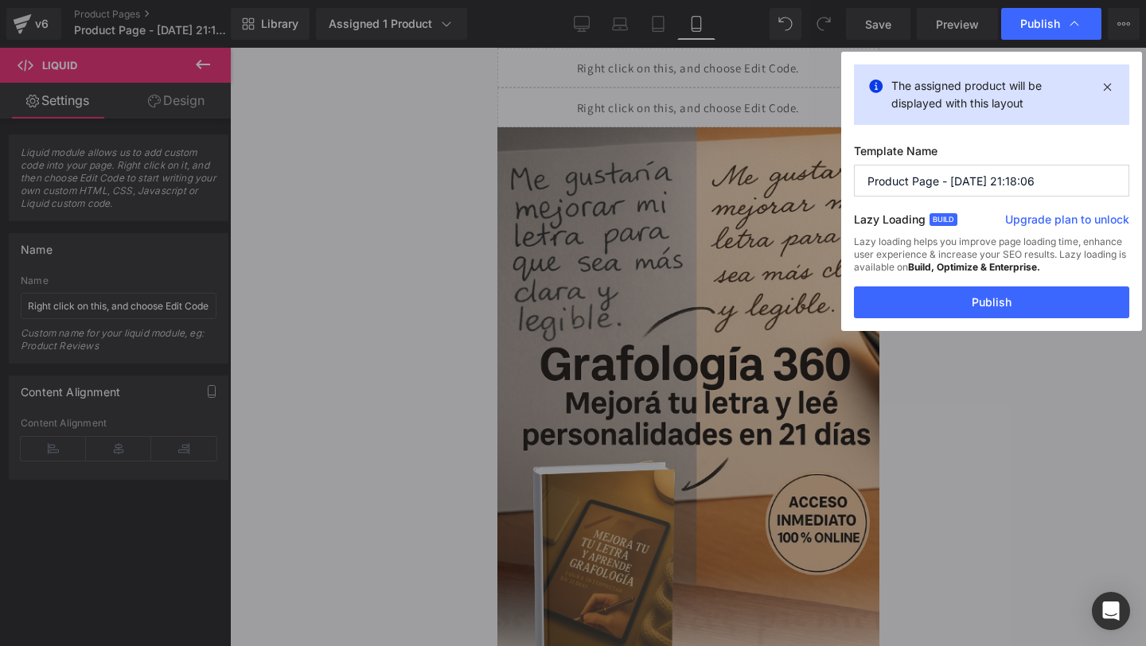
click at [967, 322] on div "The assigned product will be displayed with this layout Template Name Product P…" at bounding box center [991, 191] width 301 height 279
click at [948, 295] on button "Publish" at bounding box center [991, 302] width 275 height 32
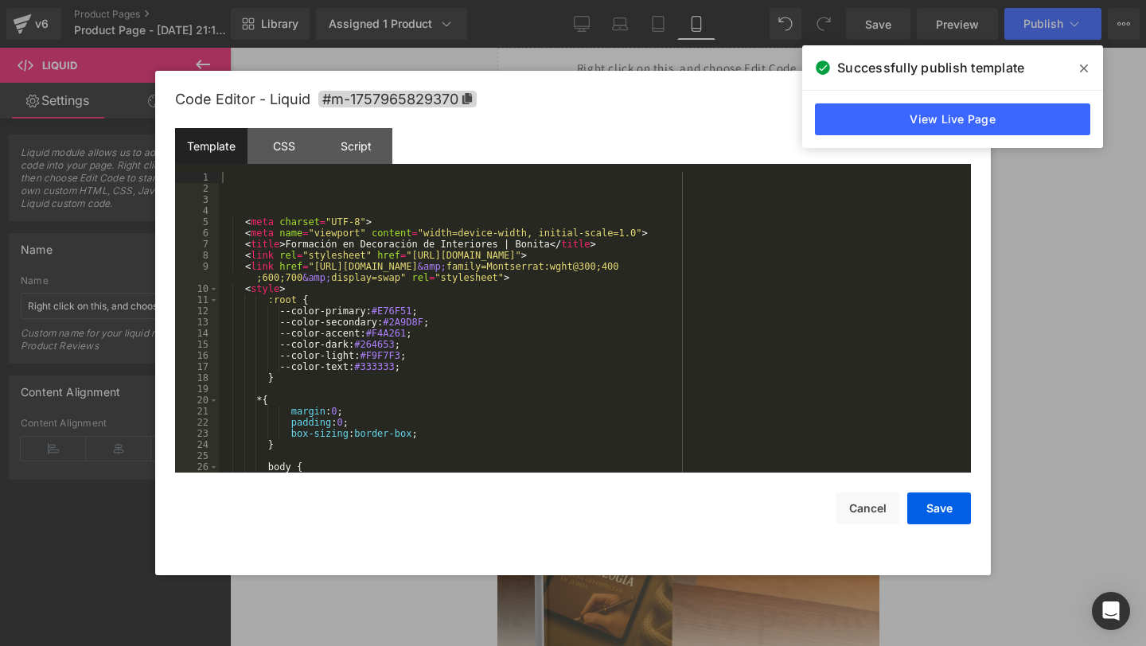
click at [524, 0] on div "Liquid You are previewing how the will restyle your page. You can not edit Elem…" at bounding box center [573, 0] width 1146 height 0
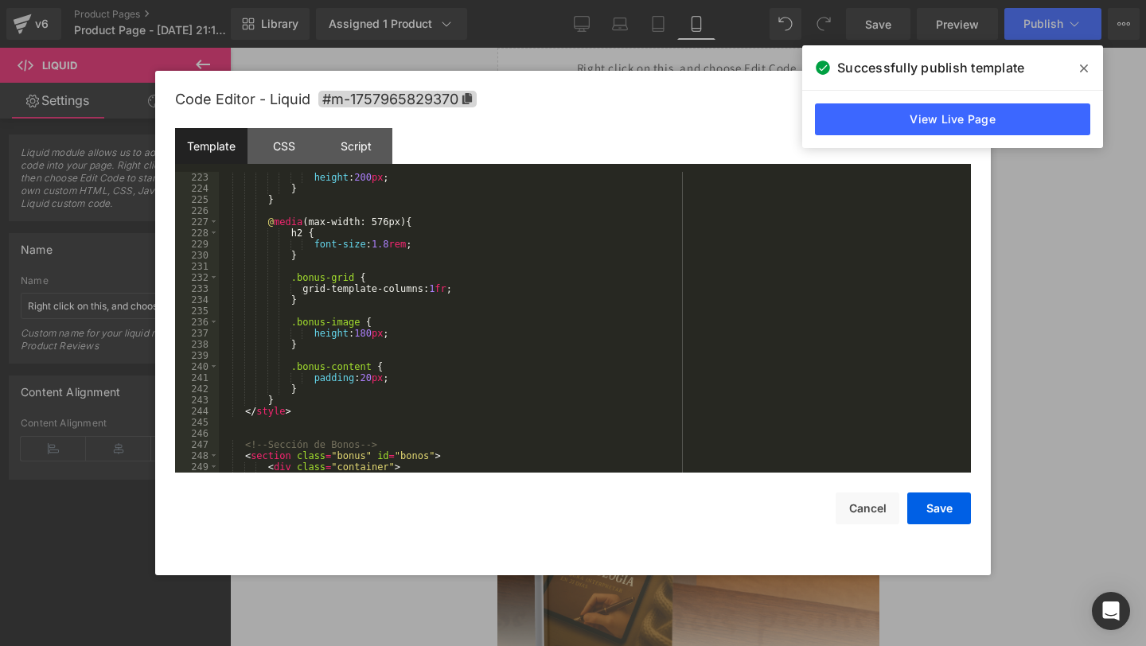
scroll to position [2481, 0]
click at [364, 340] on div ".bonus-image { height : 200 px ; } } @ media (max-width: 576px) { h2 { font-siz…" at bounding box center [592, 325] width 746 height 323
click at [374, 378] on div ".bonus-image { height : 200 px ; } } @ media (max-width: 576px) { h2 { font-siz…" at bounding box center [592, 325] width 746 height 323
click at [937, 519] on button "Save" at bounding box center [939, 509] width 64 height 32
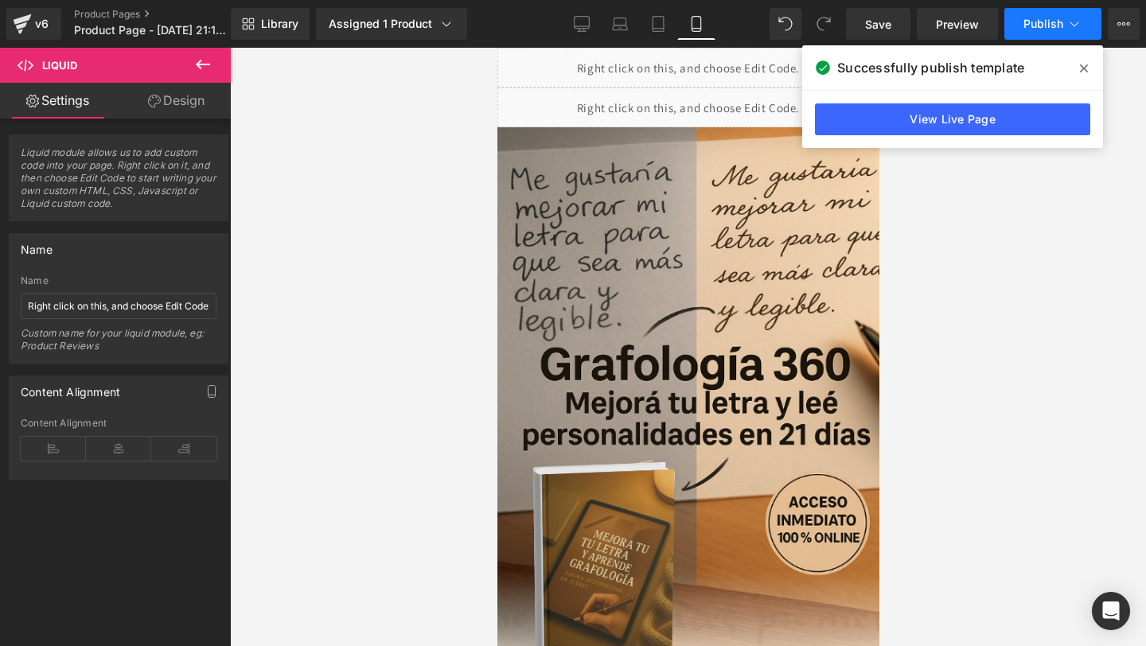
click at [1041, 18] on span "Publish" at bounding box center [1043, 24] width 40 height 13
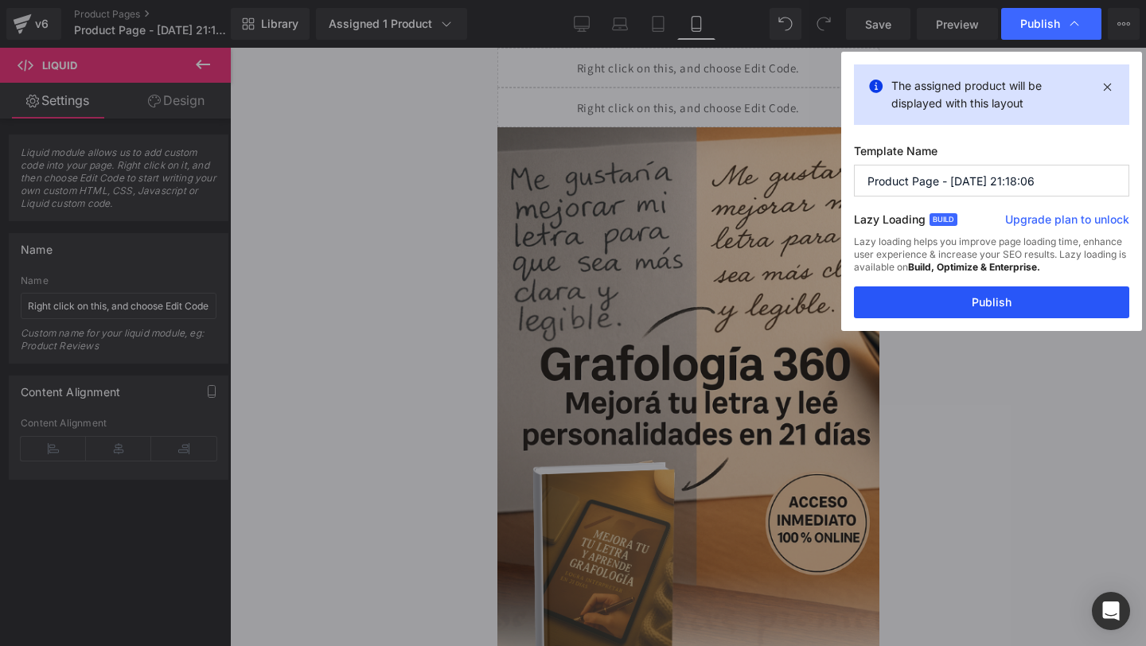
click at [892, 306] on button "Publish" at bounding box center [991, 302] width 275 height 32
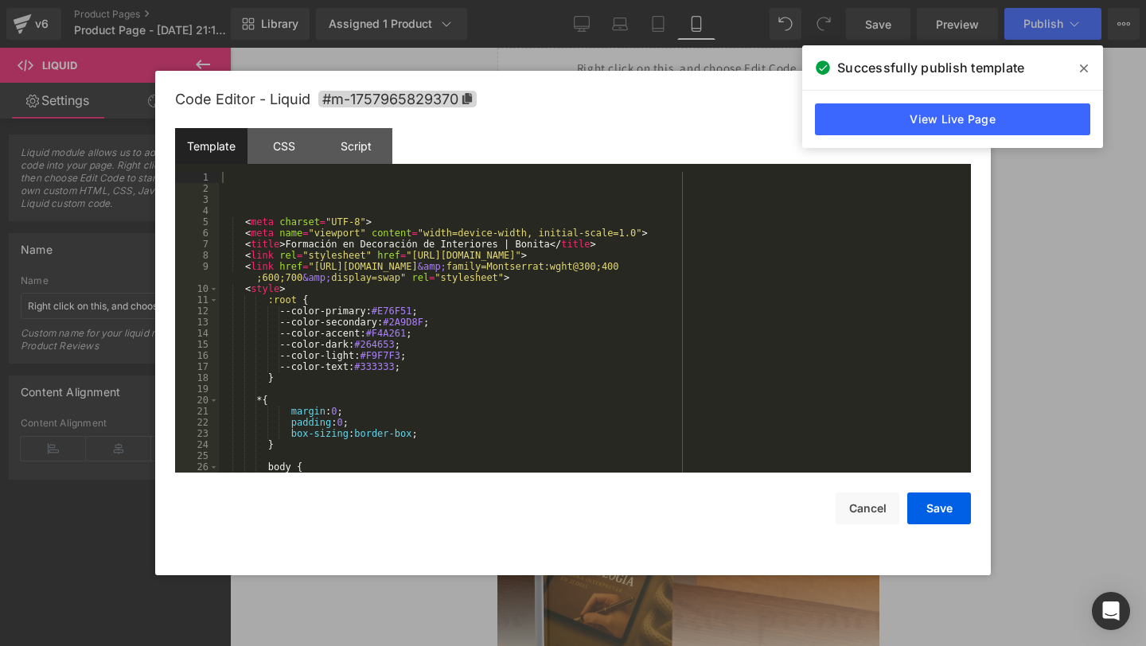
click at [580, 0] on div "Liquid You are previewing how the will restyle your page. You can not edit Elem…" at bounding box center [573, 0] width 1146 height 0
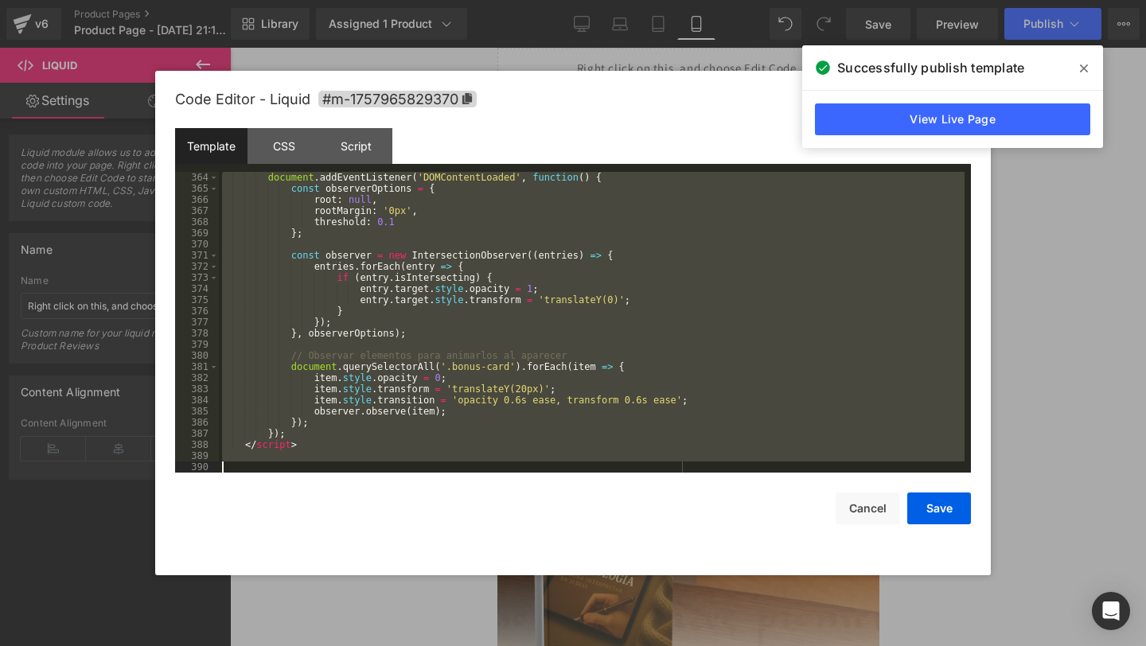
scroll to position [4167, 0]
drag, startPoint x: 259, startPoint y: 177, endPoint x: 256, endPoint y: 645, distance: 468.7
click at [256, 645] on body "Liquid You are previewing how the will restyle your page. You can not edit Elem…" at bounding box center [573, 323] width 1146 height 646
click at [461, 242] on div "document . addEventListener ( 'DOMContentLoaded' , function ( ) { const observe…" at bounding box center [592, 333] width 746 height 323
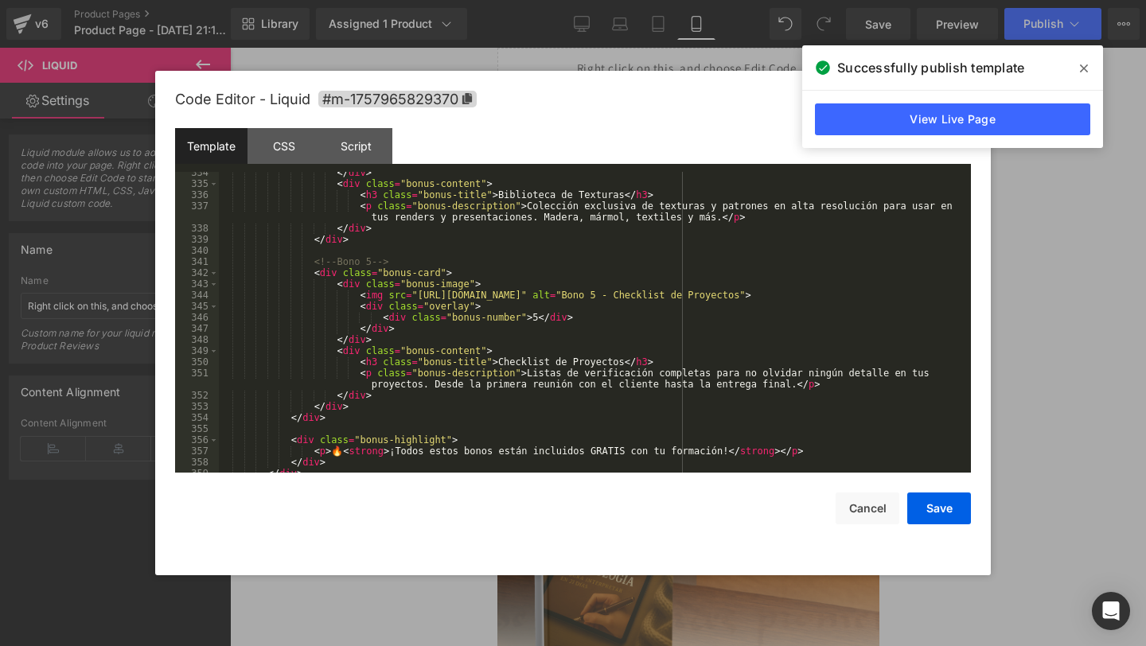
scroll to position [3782, 0]
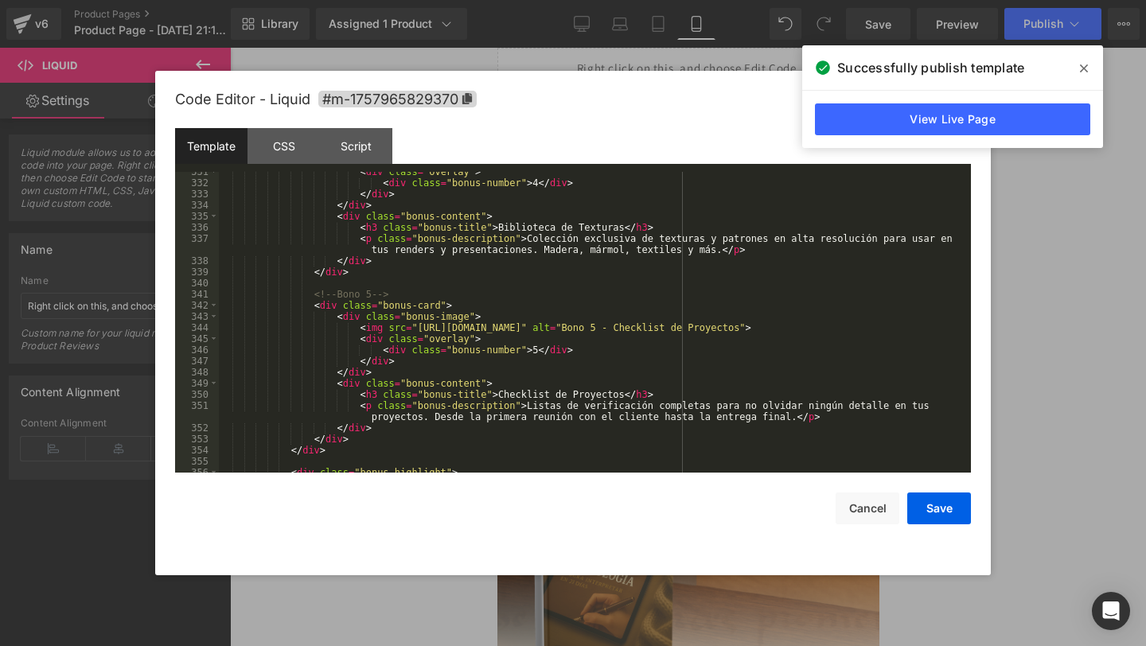
click at [1077, 64] on span at bounding box center [1083, 68] width 25 height 25
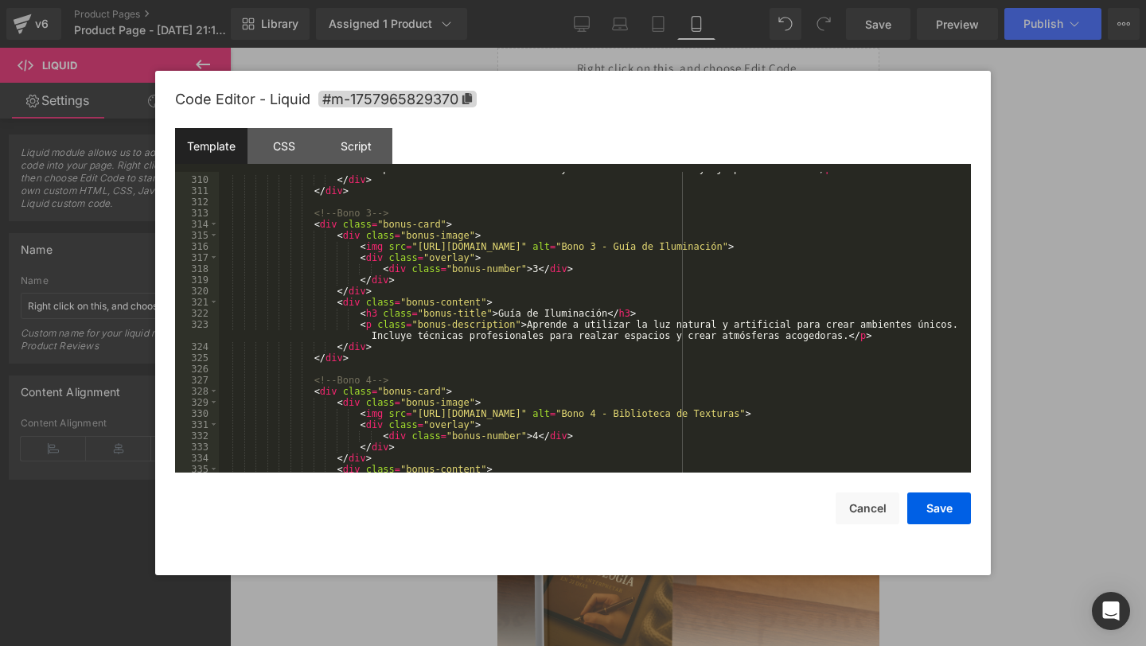
scroll to position [3526, 0]
drag, startPoint x: 619, startPoint y: 250, endPoint x: 564, endPoint y: 252, distance: 55.0
click at [564, 252] on div "< p class = "bonus-description" > Plantillas editables y profesionales para cre…" at bounding box center [592, 322] width 746 height 334
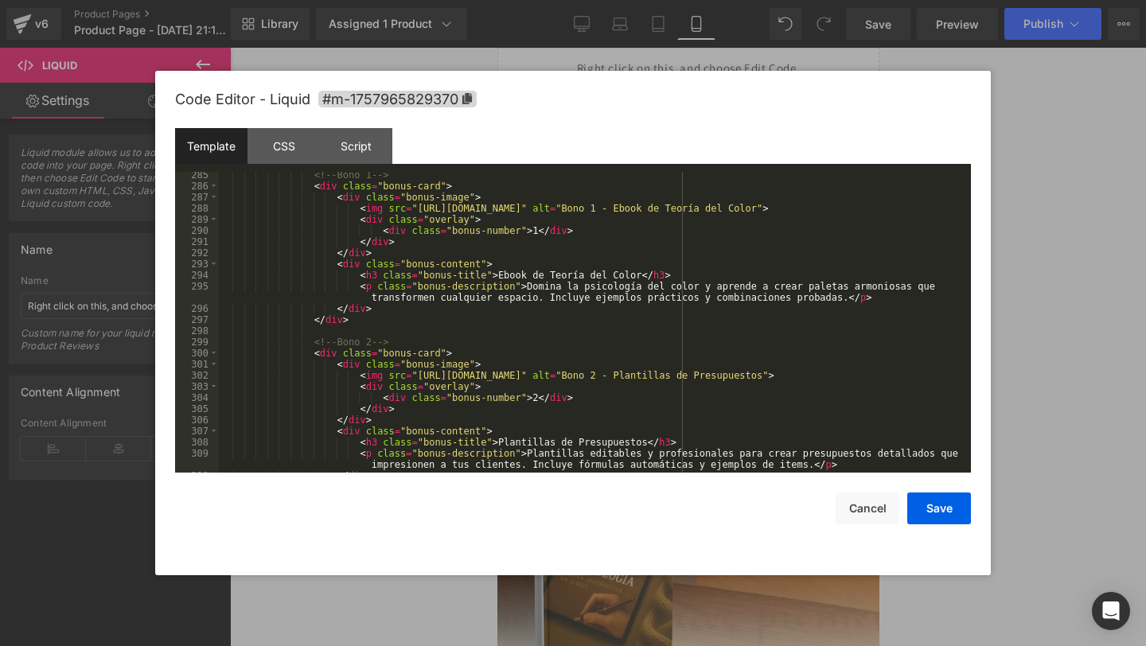
scroll to position [3233, 0]
drag, startPoint x: 616, startPoint y: 207, endPoint x: 418, endPoint y: 210, distance: 198.2
click at [418, 210] on div "<!-- Bono 1 --> < div class = "bonus-card" > < div class = "bonus-image" > < im…" at bounding box center [592, 331] width 746 height 323
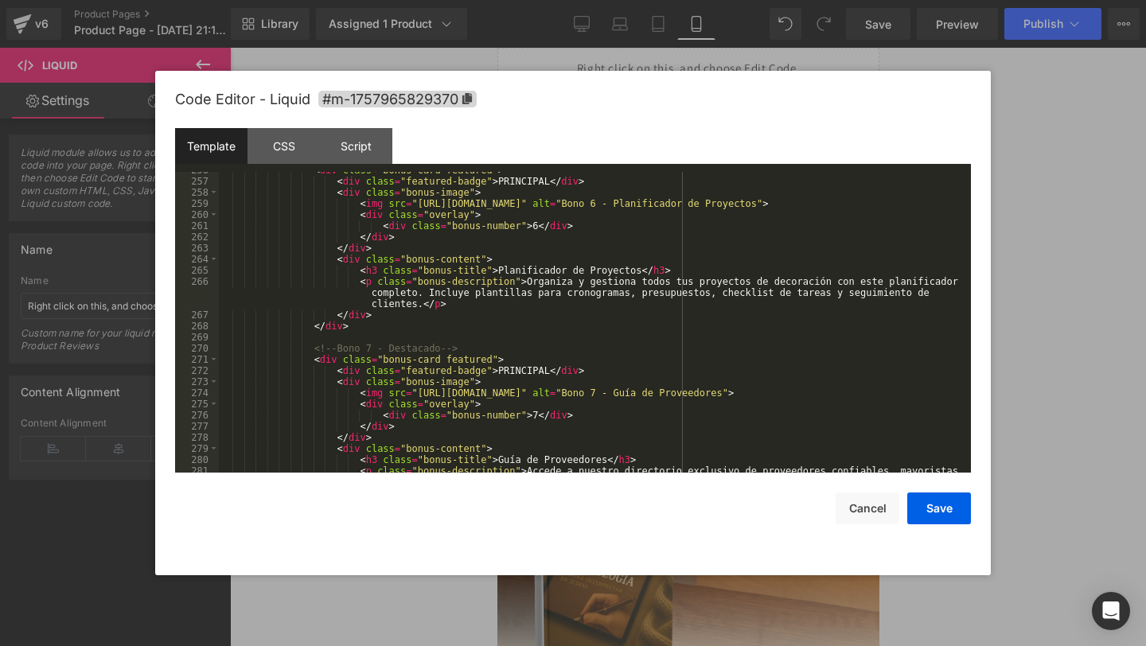
scroll to position [2872, 0]
drag, startPoint x: 620, startPoint y: 208, endPoint x: 418, endPoint y: 205, distance: 202.1
click at [418, 205] on div "< div class = "bonus-card featured" > < div class = "featured-badge" > PRINCIPA…" at bounding box center [592, 335] width 746 height 345
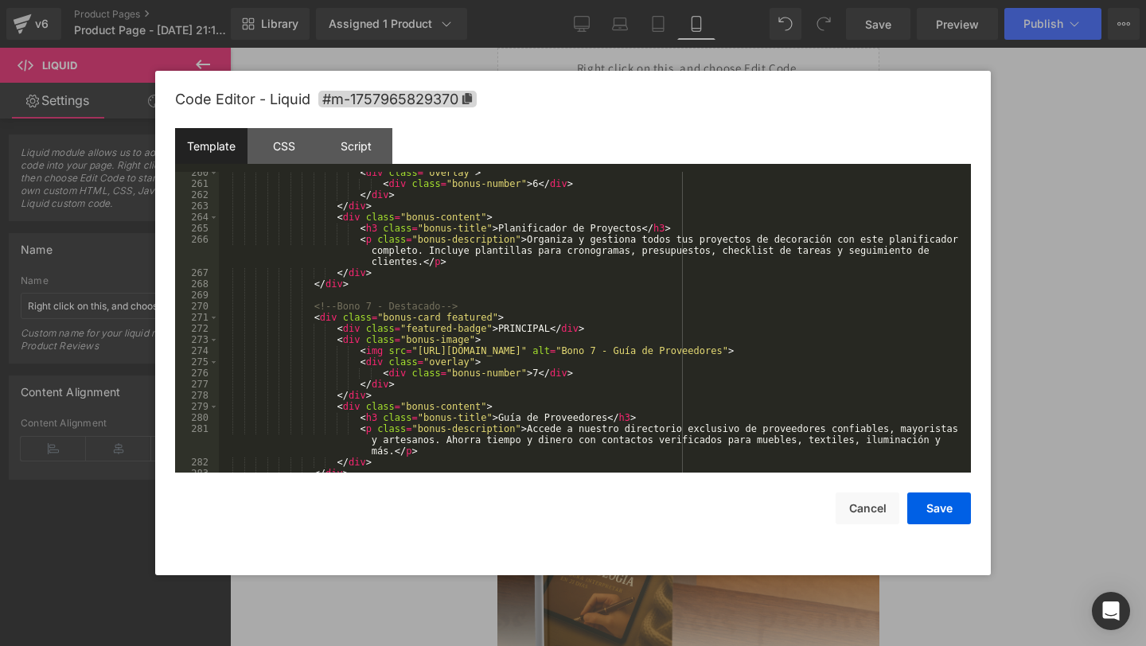
scroll to position [2913, 0]
drag, startPoint x: 619, startPoint y: 352, endPoint x: 418, endPoint y: 349, distance: 201.4
click at [418, 349] on div "< div class = "overlay" > < div class = "bonus-number" > 6 </ div > </ div > </…" at bounding box center [592, 328] width 746 height 323
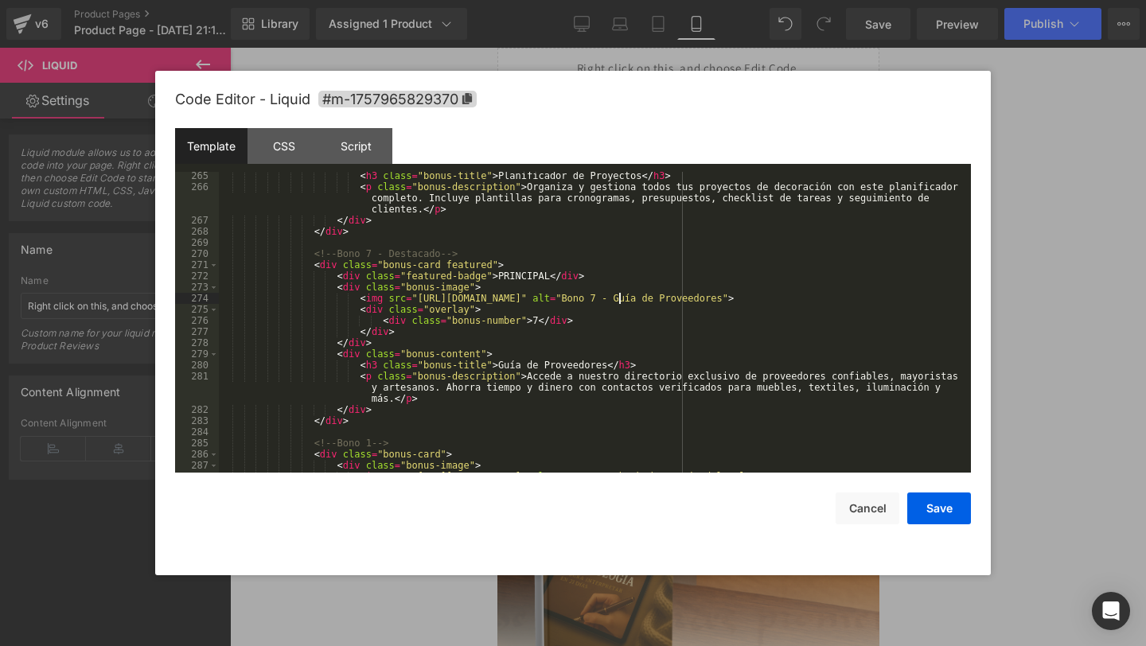
scroll to position [3138, 0]
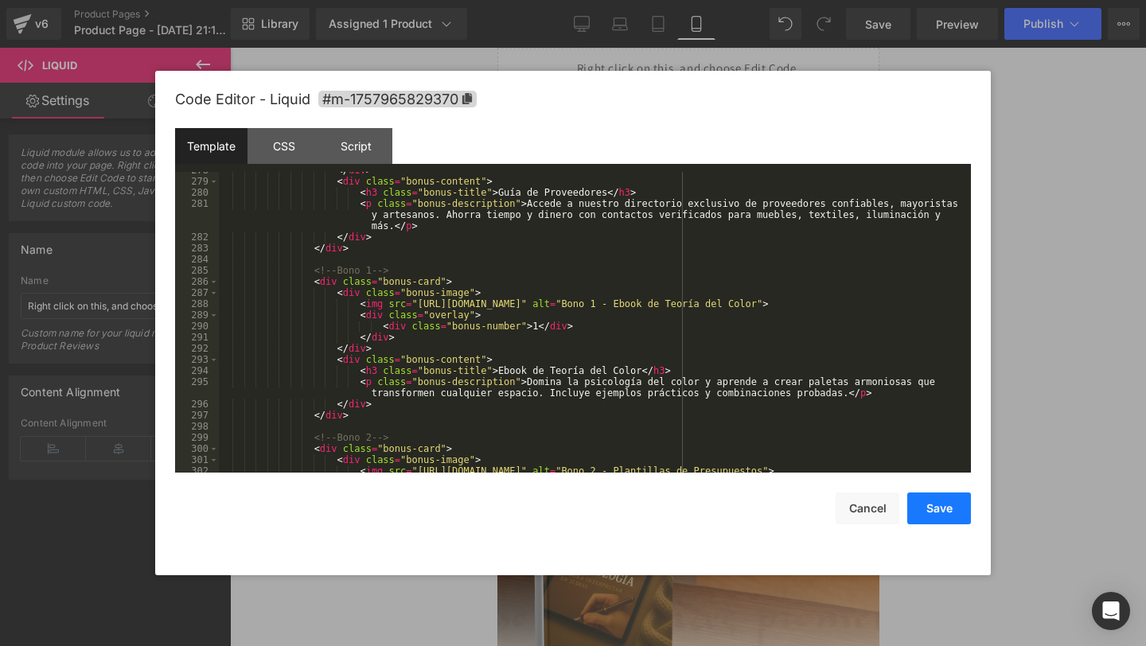
click at [918, 500] on button "Save" at bounding box center [939, 509] width 64 height 32
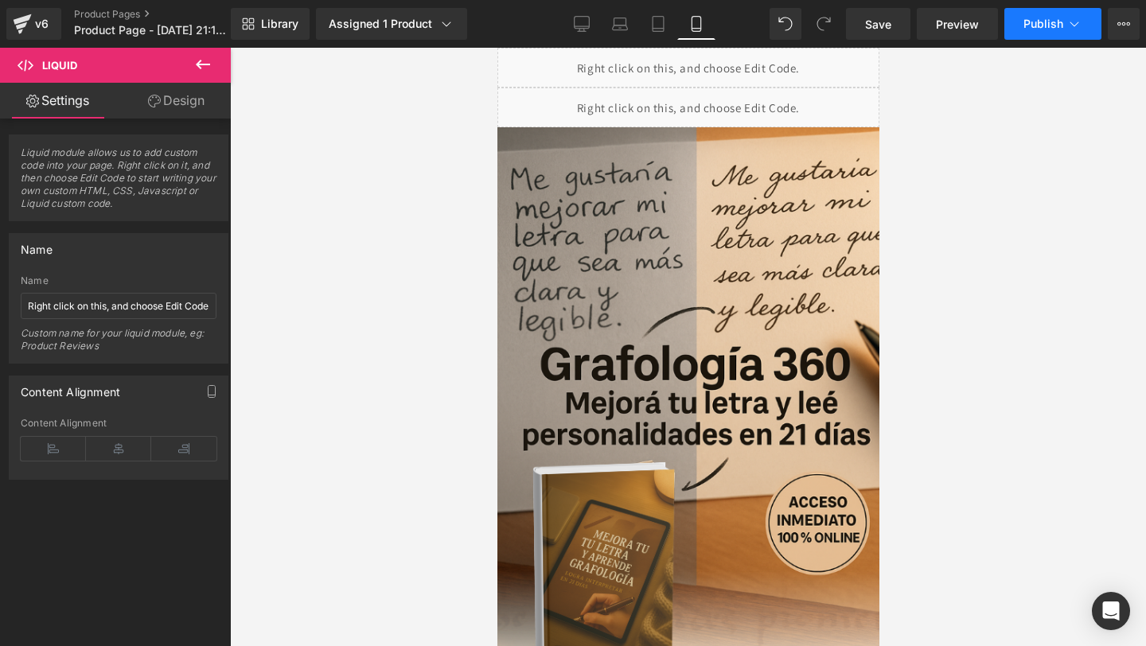
click at [1023, 32] on button "Publish" at bounding box center [1052, 24] width 97 height 32
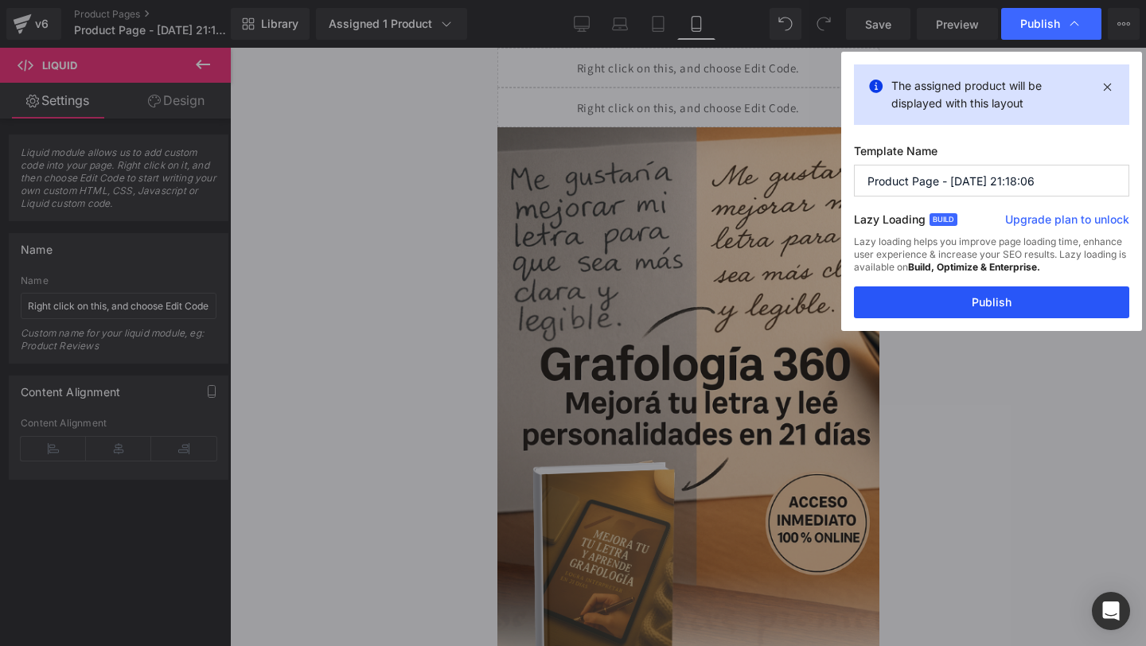
click at [866, 291] on button "Publish" at bounding box center [991, 302] width 275 height 32
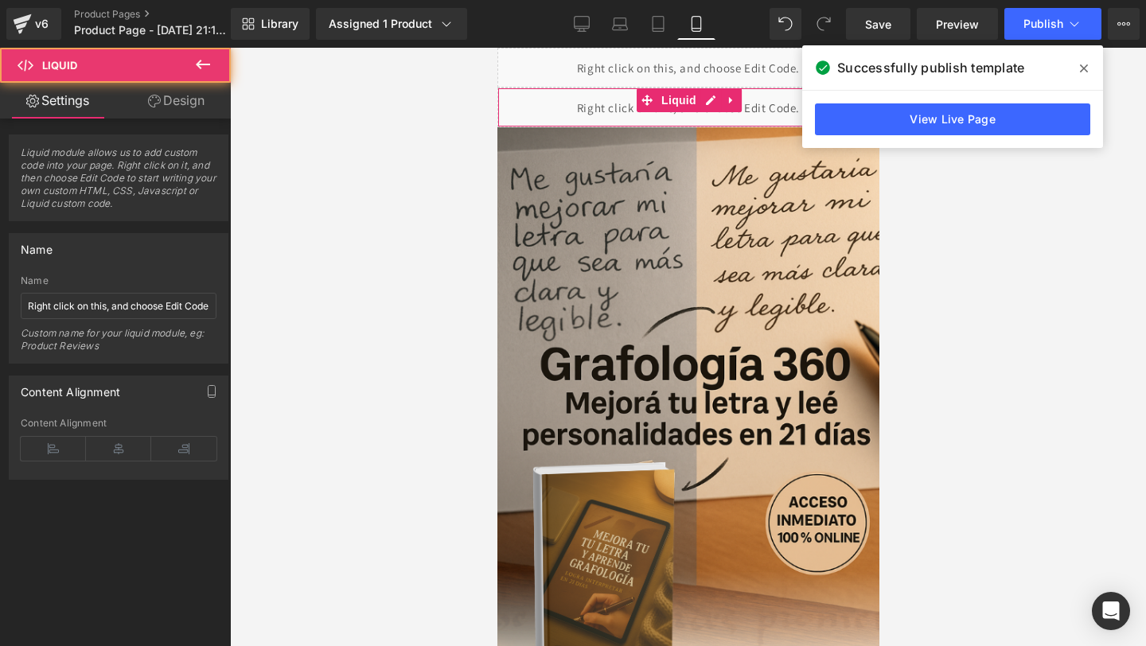
click at [549, 119] on div "Liquid" at bounding box center [688, 108] width 382 height 40
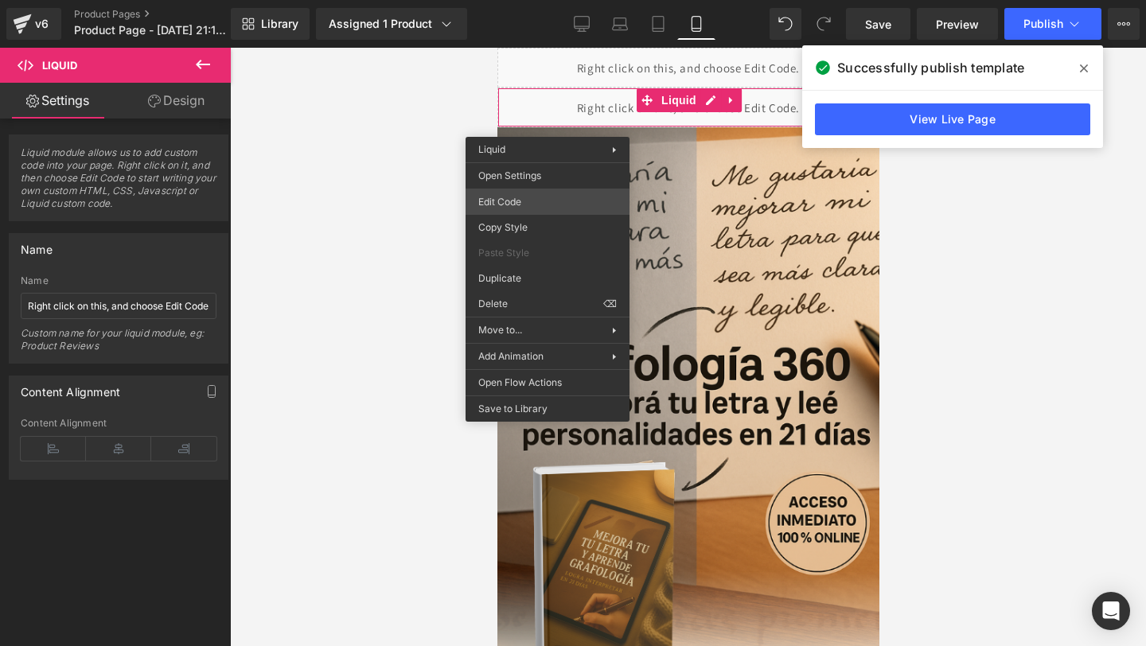
click at [504, 0] on div "Liquid You are previewing how the will restyle your page. You can not edit Elem…" at bounding box center [573, 0] width 1146 height 0
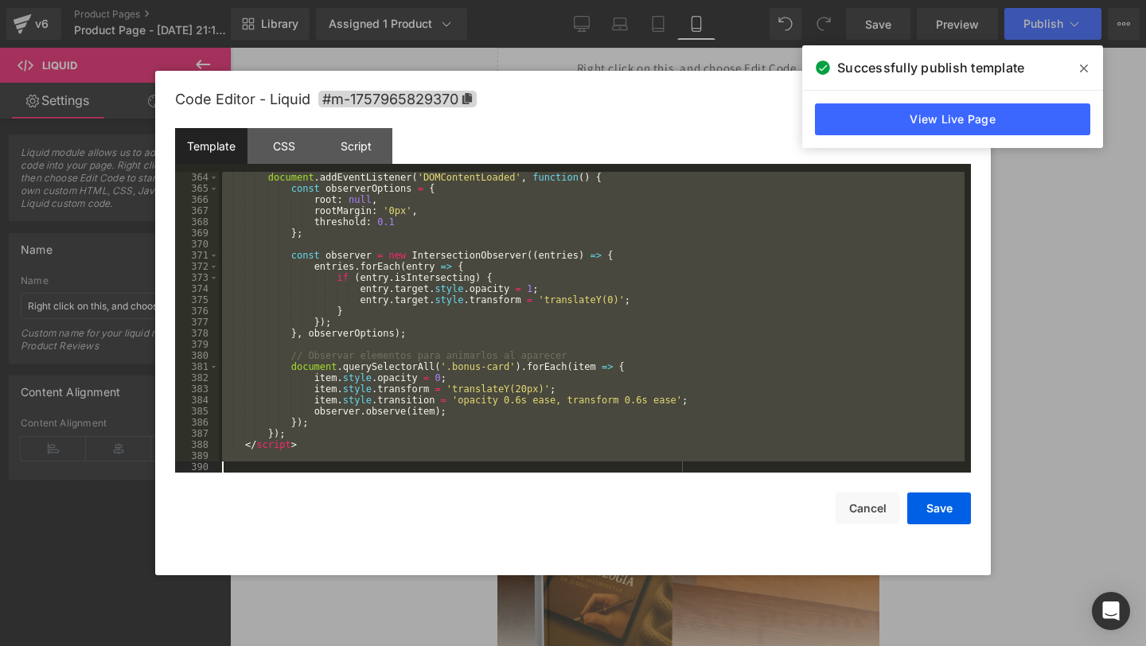
drag, startPoint x: 348, startPoint y: 193, endPoint x: 364, endPoint y: 645, distance: 452.3
click at [364, 645] on body "Liquid You are previewing how the will restyle your page. You can not edit Elem…" at bounding box center [573, 323] width 1146 height 646
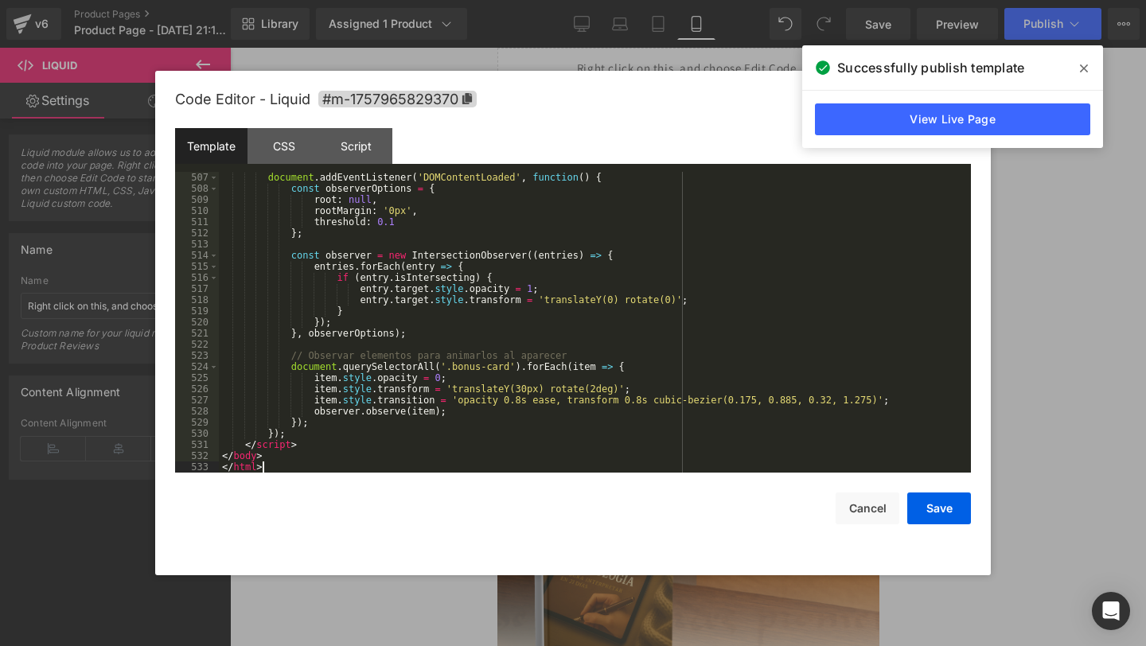
scroll to position [5640, 0]
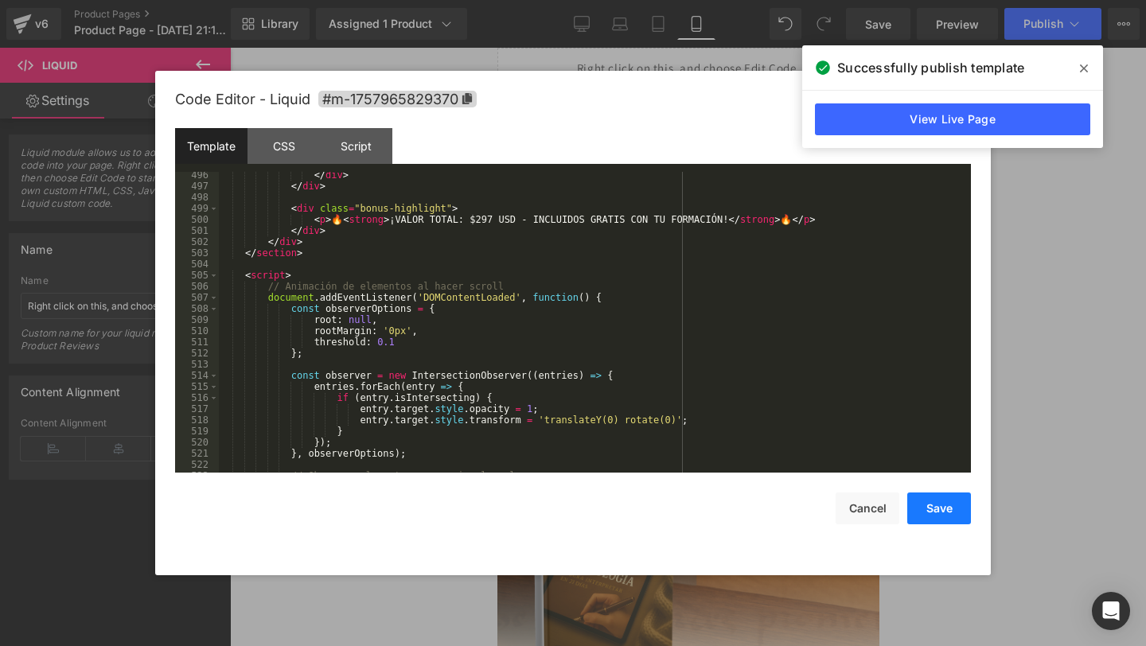
click at [934, 509] on button "Save" at bounding box center [939, 509] width 64 height 32
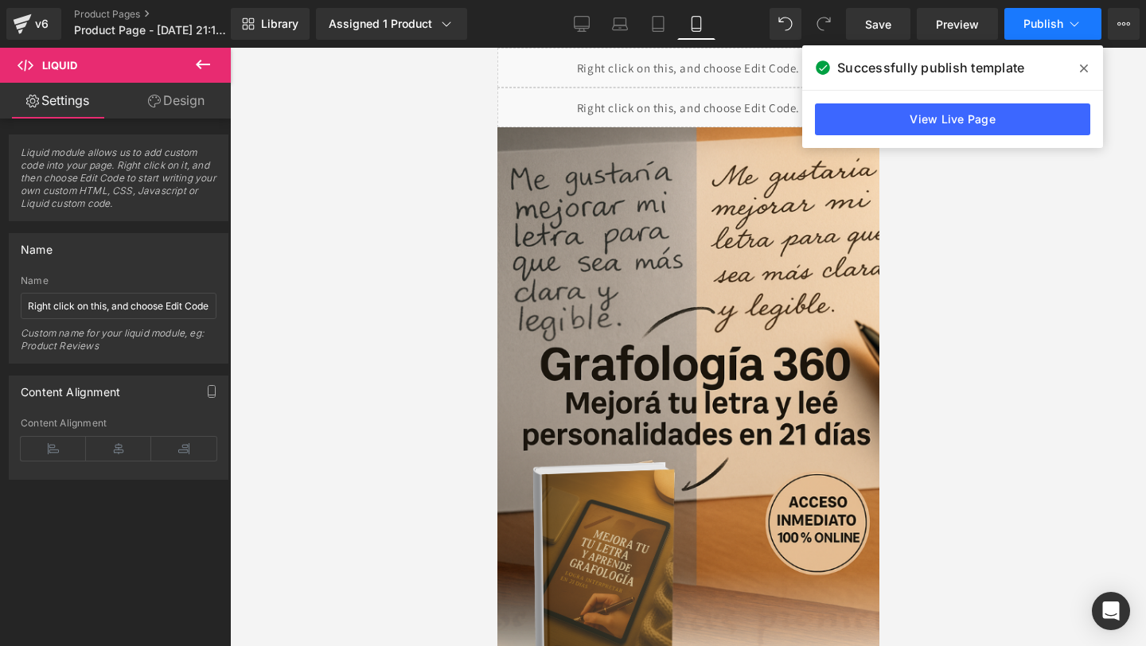
click at [1048, 13] on button "Publish" at bounding box center [1052, 24] width 97 height 32
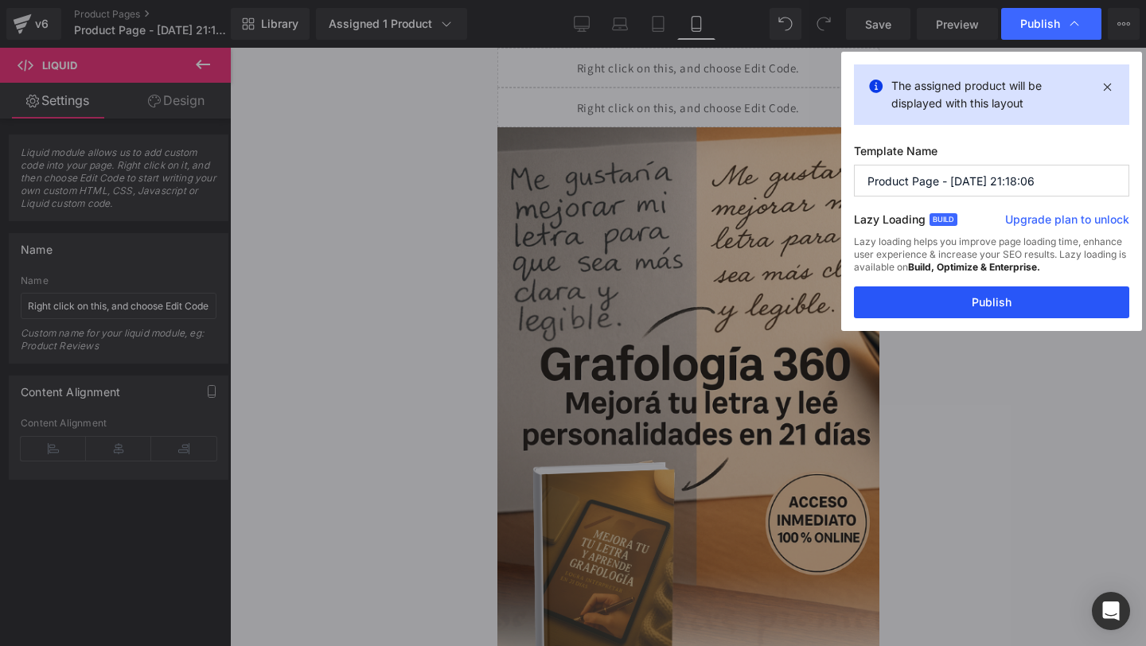
click at [873, 293] on button "Publish" at bounding box center [991, 302] width 275 height 32
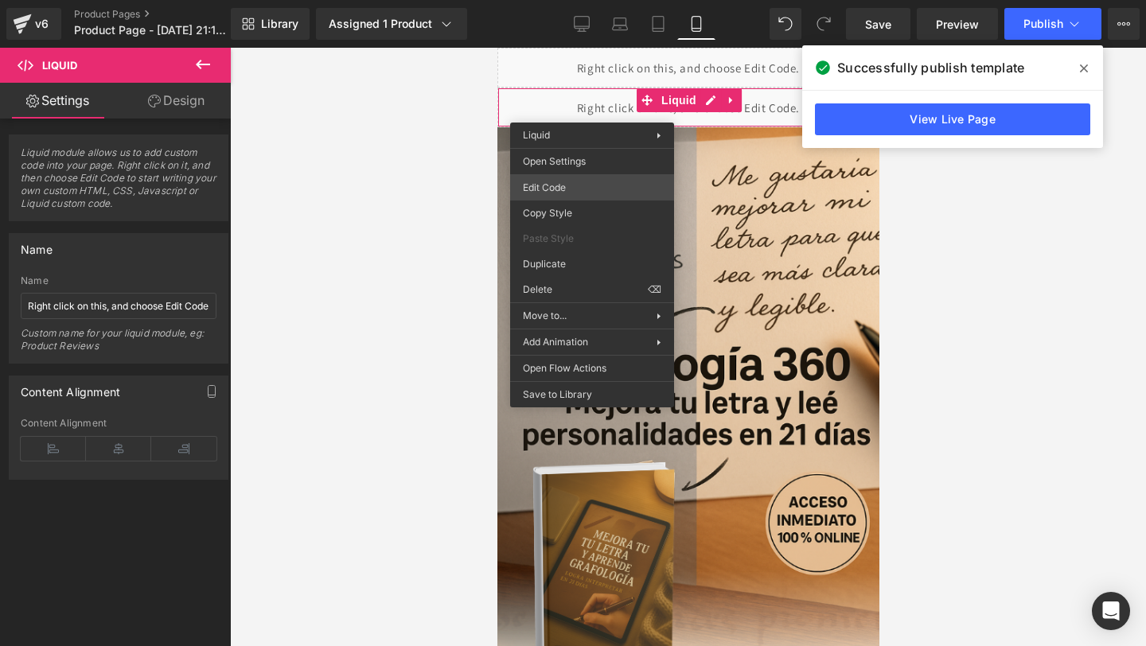
click at [551, 0] on div "Liquid You are previewing how the will restyle your page. You can not edit Elem…" at bounding box center [573, 0] width 1146 height 0
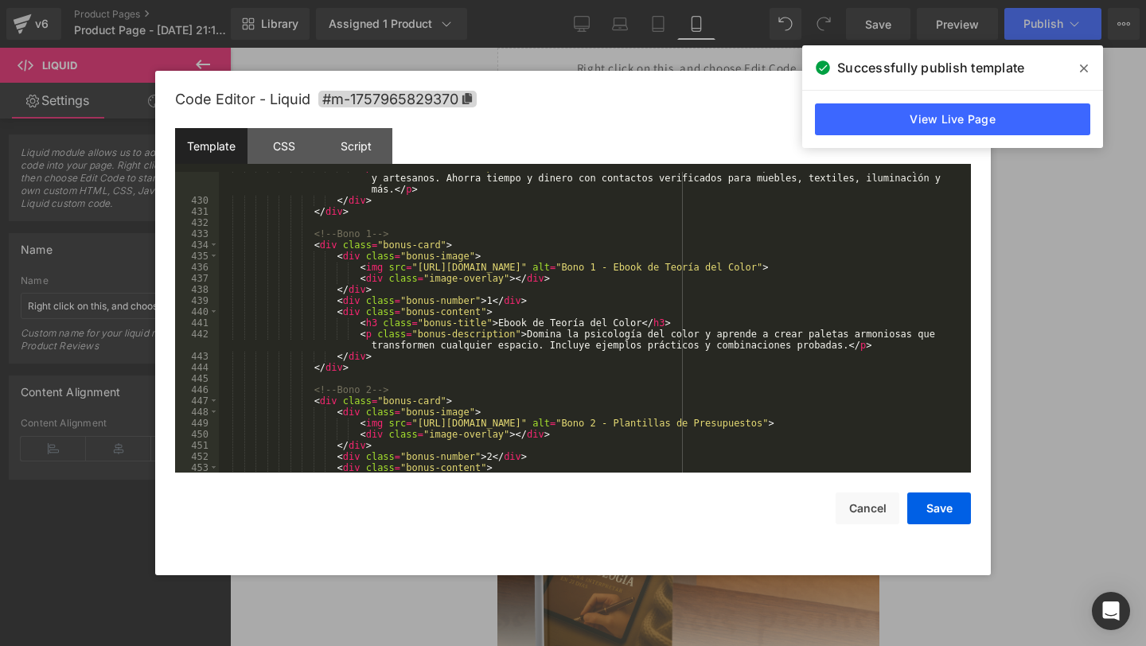
scroll to position [4821, 0]
drag, startPoint x: 551, startPoint y: 188, endPoint x: 450, endPoint y: 275, distance: 132.6
click at [419, 270] on div "< p class = "bonus-description" > Accede a nuestro directorio exclusivo de prov…" at bounding box center [592, 336] width 746 height 345
click at [423, 270] on div "< p class = "bonus-description" > Accede a nuestro directorio exclusivo de prov…" at bounding box center [592, 336] width 746 height 345
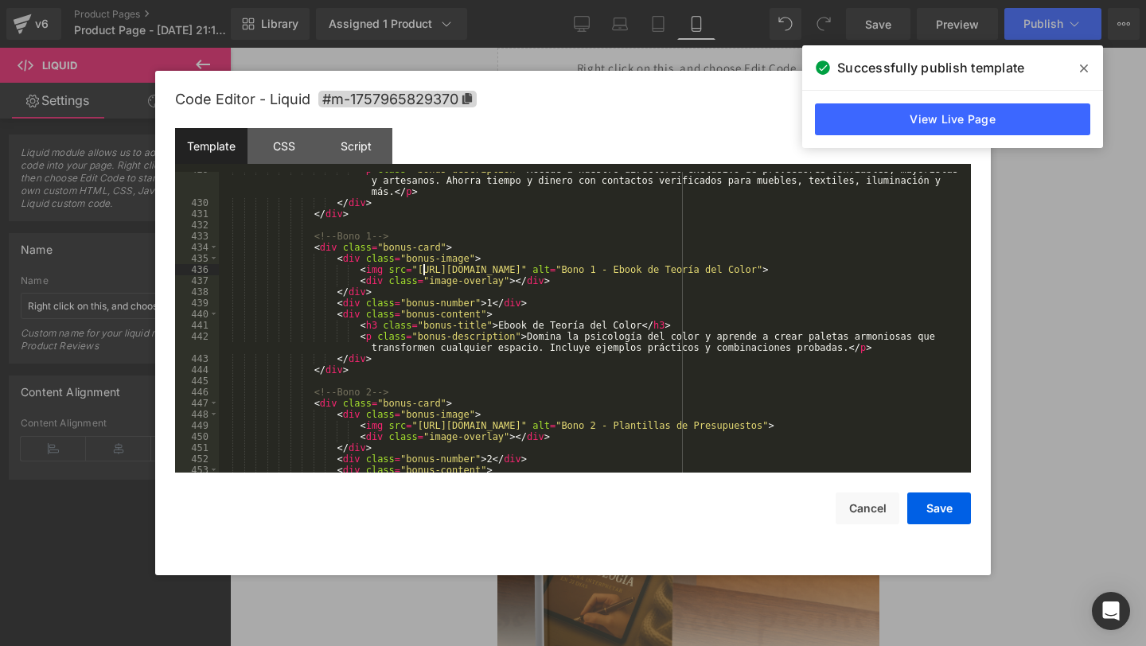
click at [423, 270] on div "< p class = "bonus-description" > Accede a nuestro directorio exclusivo de prov…" at bounding box center [592, 336] width 746 height 345
click at [425, 270] on div "< p class = "bonus-description" > Accede a nuestro directorio exclusivo de prov…" at bounding box center [592, 336] width 746 height 345
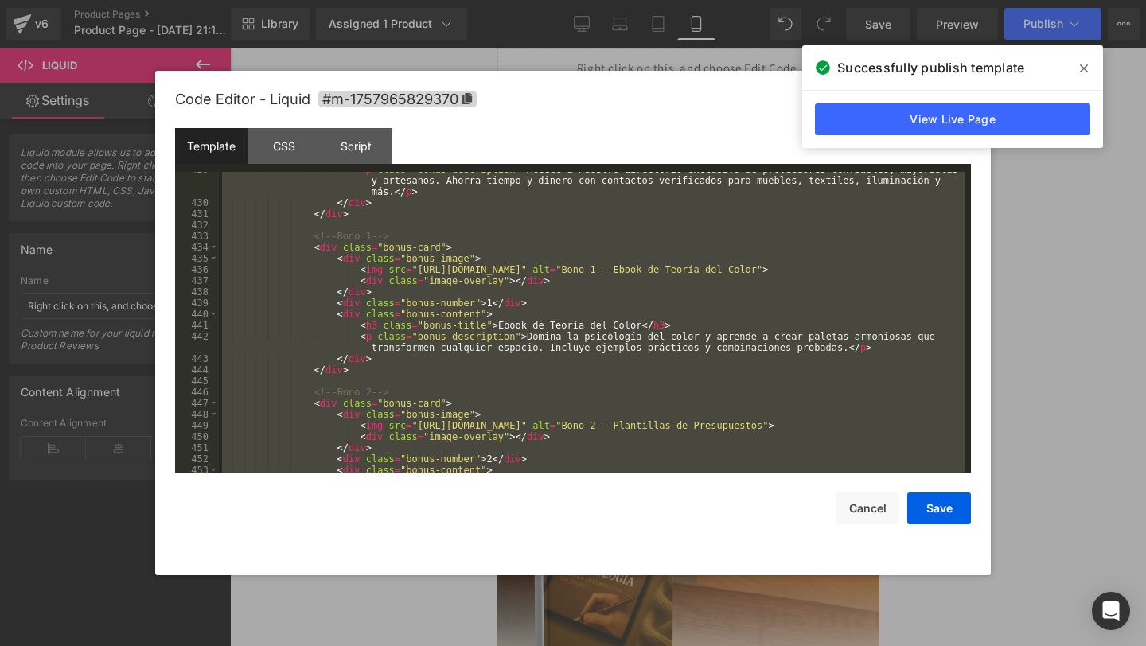
drag, startPoint x: 449, startPoint y: 270, endPoint x: 499, endPoint y: 270, distance: 50.1
click at [457, 270] on div "< p class = "bonus-description" > Accede a nuestro directorio exclusivo de prov…" at bounding box center [592, 336] width 746 height 345
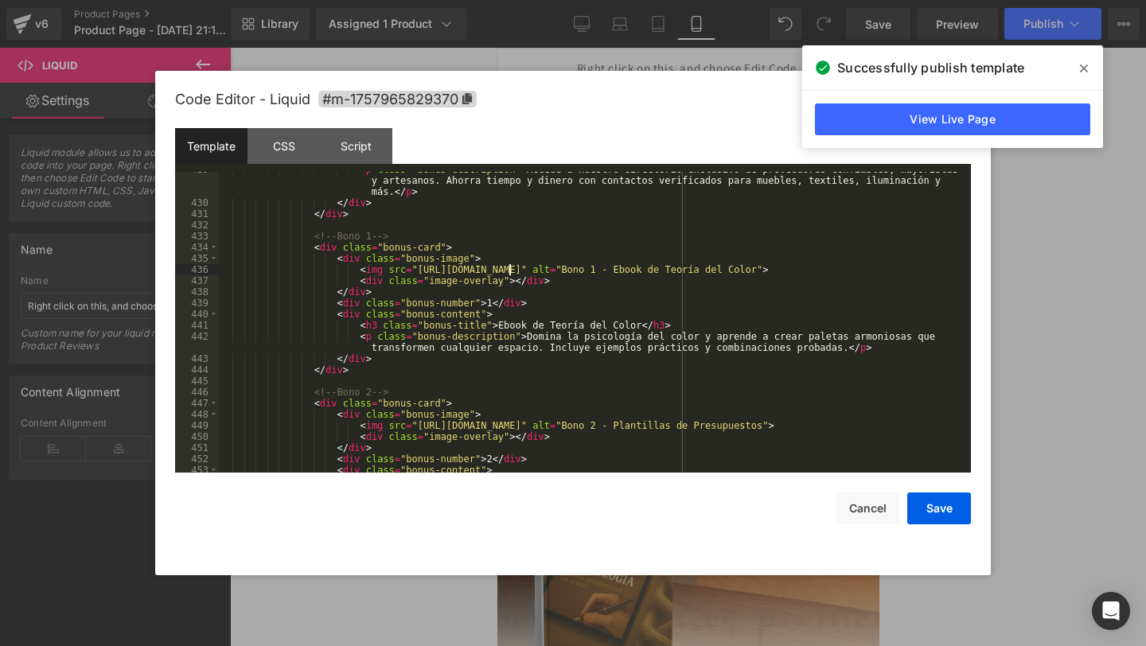
click at [509, 268] on div "< p class = "bonus-description" > Accede a nuestro directorio exclusivo de prov…" at bounding box center [592, 336] width 746 height 345
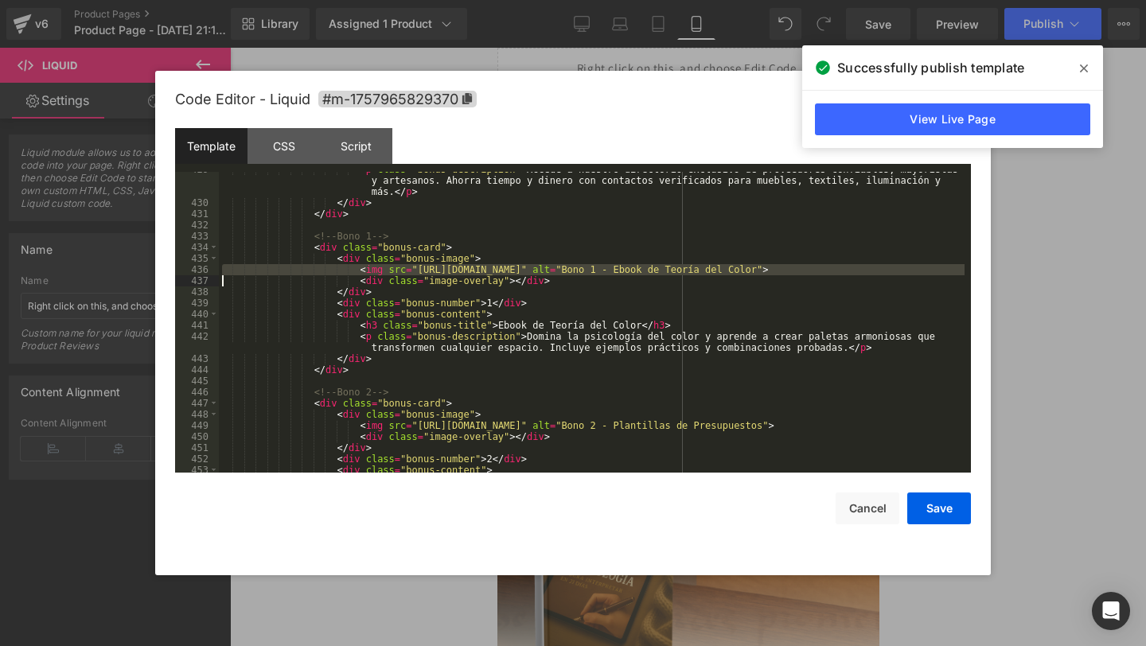
click at [509, 268] on div "< p class = "bonus-description" > Accede a nuestro directorio exclusivo de prov…" at bounding box center [592, 336] width 746 height 345
drag, startPoint x: 418, startPoint y: 266, endPoint x: 618, endPoint y: 272, distance: 199.8
click at [618, 272] on div "< p class = "bonus-description" > Accede a nuestro directorio exclusivo de prov…" at bounding box center [592, 336] width 746 height 345
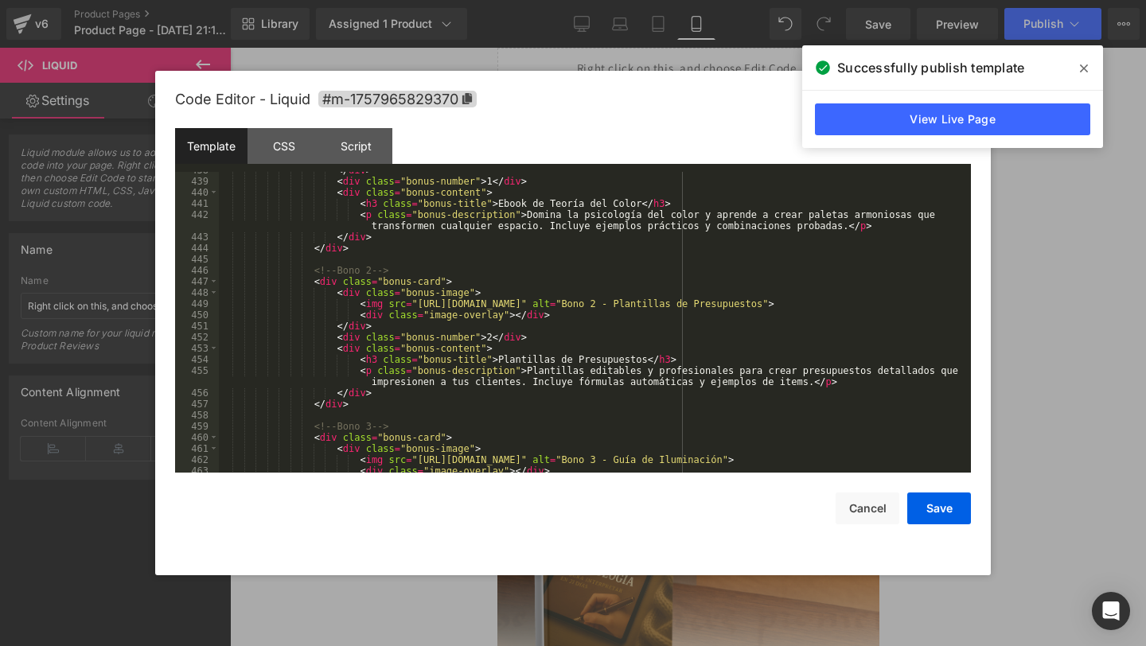
scroll to position [4944, 0]
drag, startPoint x: 618, startPoint y: 304, endPoint x: 420, endPoint y: 305, distance: 198.2
click at [420, 305] on div "</ div > < div class = "bonus-number" > 1 </ div > < div class = "bonus-content…" at bounding box center [592, 324] width 746 height 323
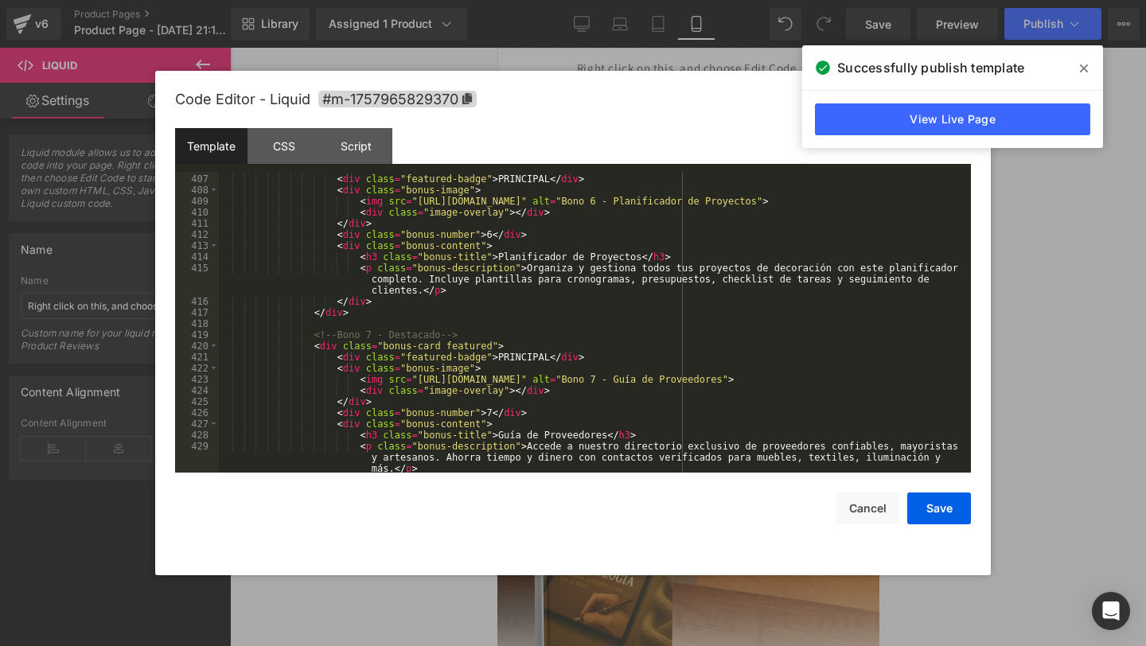
scroll to position [4544, 0]
drag, startPoint x: 617, startPoint y: 384, endPoint x: 418, endPoint y: 382, distance: 199.0
click at [418, 382] on div "< div class = "bonus-card featured" > < div class = "featured-badge" > PRINCIPA…" at bounding box center [592, 334] width 746 height 345
click at [520, 386] on div "< div class = "bonus-card featured" > < div class = "featured-badge" > PRINCIPA…" at bounding box center [592, 334] width 746 height 345
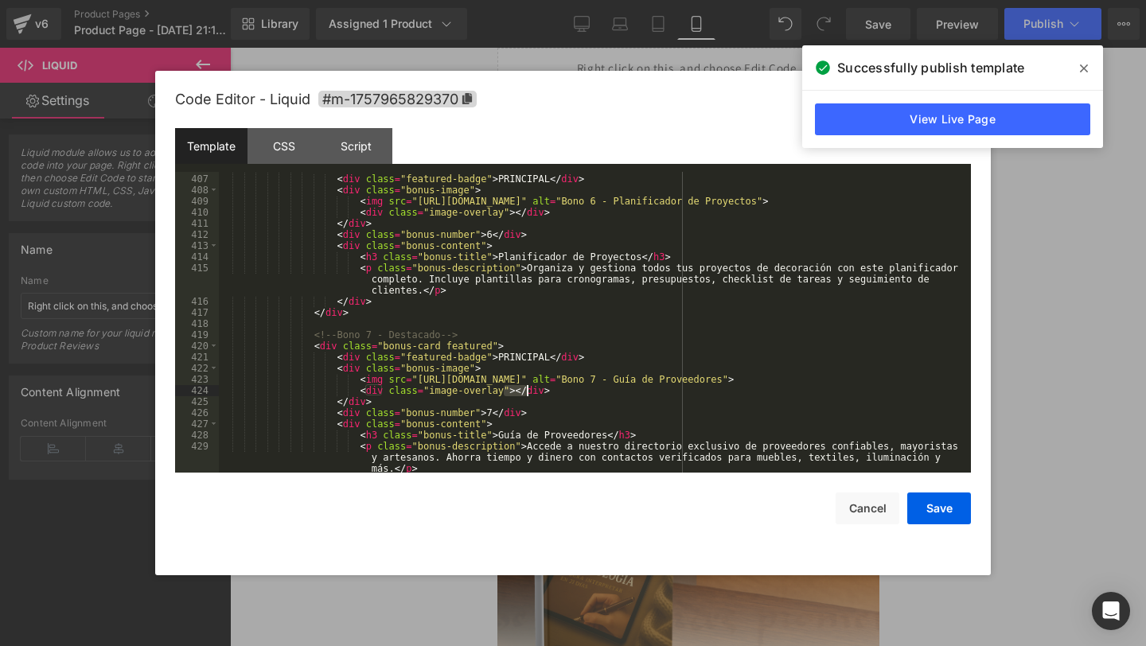
click at [520, 386] on div "< div class = "bonus-card featured" > < div class = "featured-badge" > PRINCIPA…" at bounding box center [592, 334] width 746 height 345
click at [619, 384] on div "< div class = "bonus-card featured" > < div class = "featured-badge" > PRINCIPA…" at bounding box center [592, 334] width 746 height 345
drag, startPoint x: 619, startPoint y: 384, endPoint x: 418, endPoint y: 381, distance: 201.4
click at [418, 381] on div "< div class = "bonus-card featured" > < div class = "featured-badge" > PRINCIPA…" at bounding box center [592, 334] width 746 height 345
drag, startPoint x: 618, startPoint y: 204, endPoint x: 422, endPoint y: 203, distance: 195.8
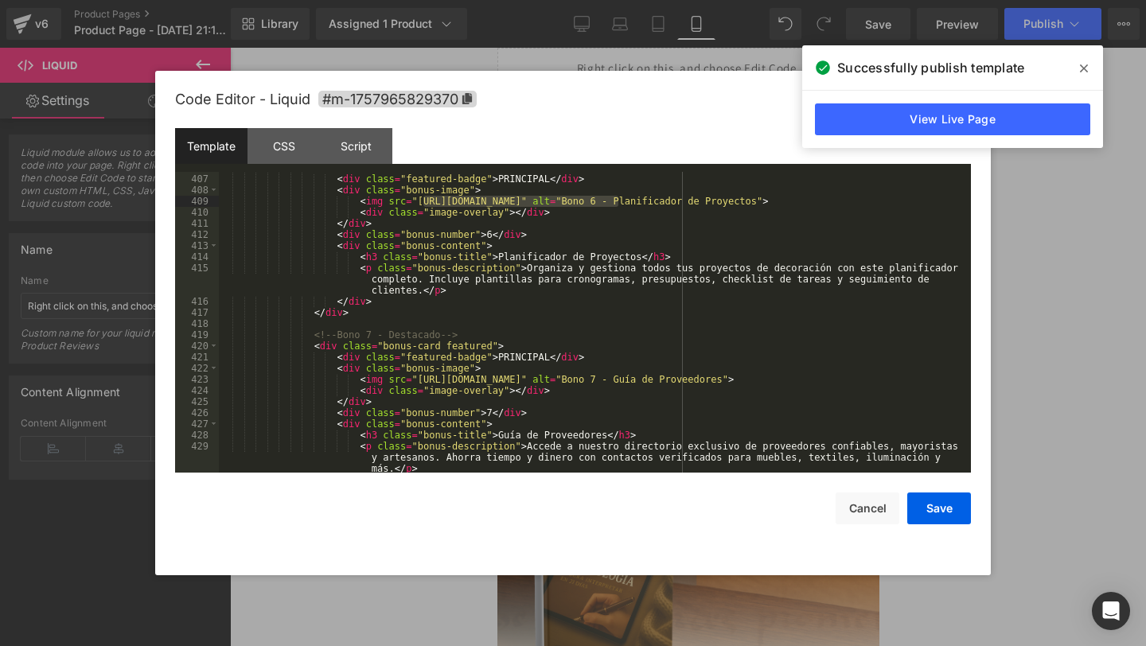
click at [422, 203] on div "< div class = "bonus-card featured" > < div class = "featured-badge" > PRINCIPA…" at bounding box center [592, 334] width 746 height 345
click at [492, 236] on div "< div class = "bonus-card featured" > < div class = "featured-badge" > PRINCIPA…" at bounding box center [592, 334] width 746 height 345
click at [493, 415] on div "< div class = "bonus-card featured" > < div class = "featured-badge" > PRINCIPA…" at bounding box center [592, 334] width 746 height 345
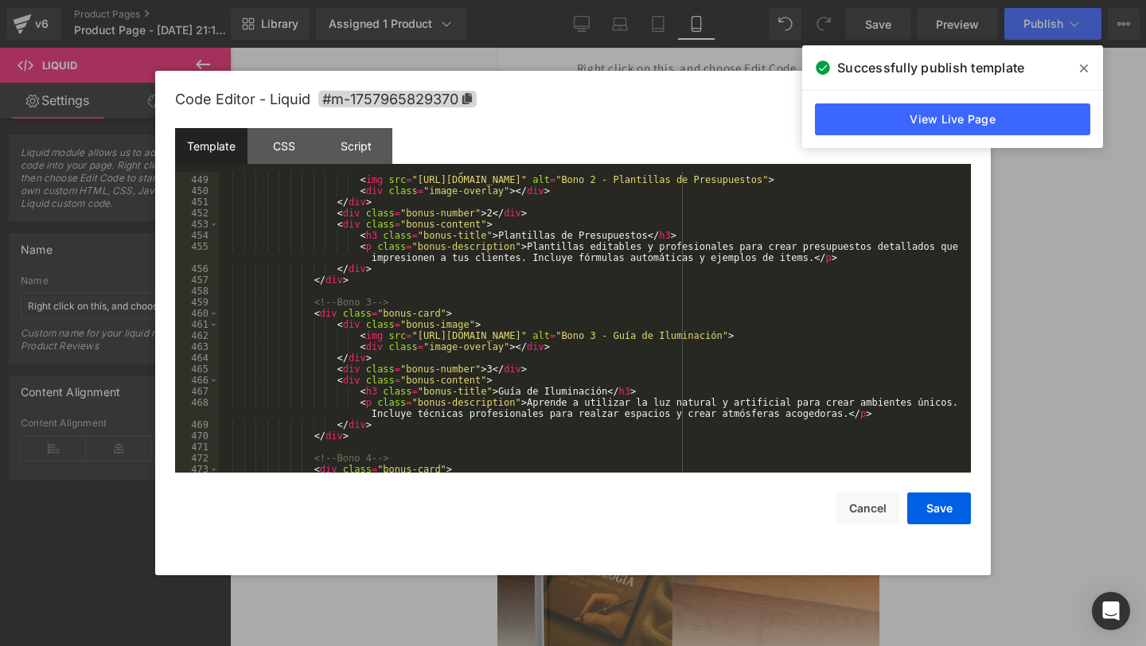
scroll to position [5067, 0]
drag, startPoint x: 618, startPoint y: 337, endPoint x: 419, endPoint y: 336, distance: 199.7
click at [419, 336] on div "< div class = "bonus-image" > < img src = "[URL][DOMAIN_NAME]" alt = "Bono 2 - …" at bounding box center [592, 324] width 746 height 323
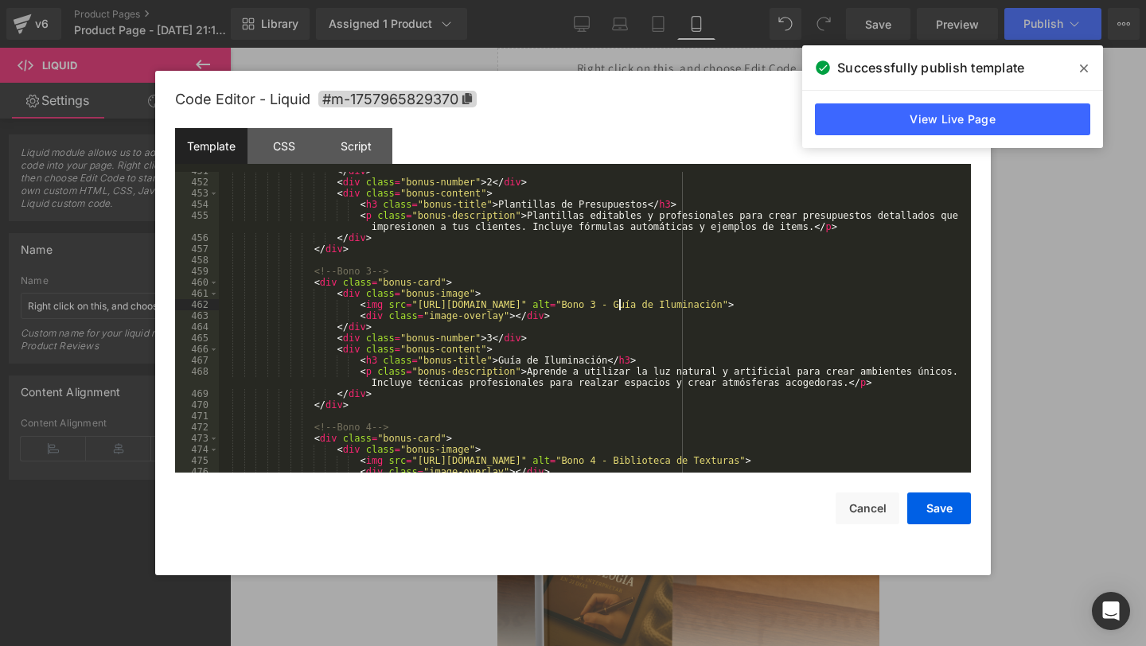
scroll to position [5099, 0]
drag, startPoint x: 475, startPoint y: 338, endPoint x: 409, endPoint y: 339, distance: 66.1
click at [409, 339] on div "</ div > < div class = "bonus-number" > 2 </ div > < div class = "bonus-content…" at bounding box center [592, 326] width 746 height 323
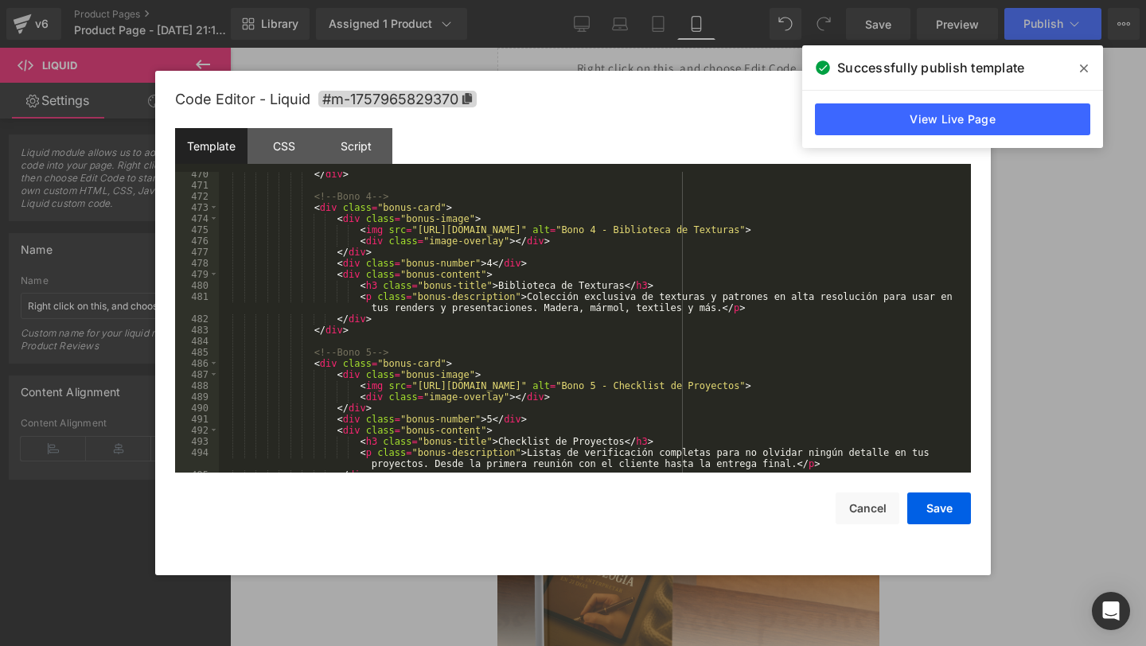
scroll to position [5326, 0]
drag, startPoint x: 618, startPoint y: 235, endPoint x: 419, endPoint y: 232, distance: 199.0
click at [419, 232] on div "</ div > <!-- Bono 4 --> < div class = "bonus-card" > < div class = "bonus-imag…" at bounding box center [592, 332] width 746 height 323
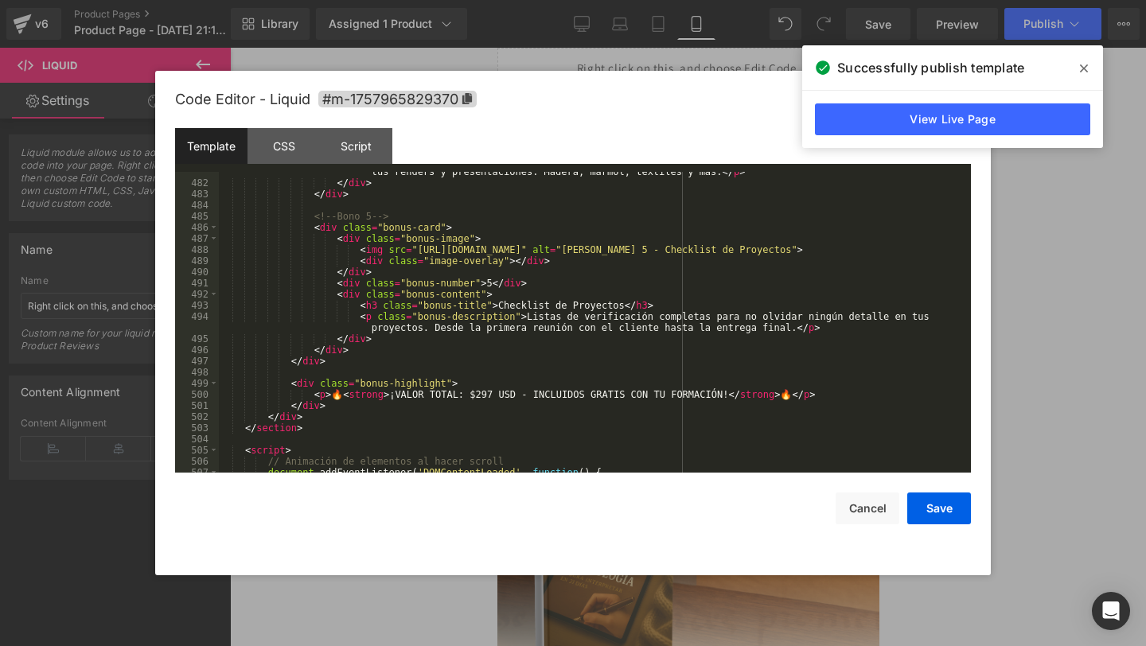
scroll to position [5465, 0]
drag, startPoint x: 619, startPoint y: 251, endPoint x: 419, endPoint y: 251, distance: 199.7
click at [419, 251] on div "< p class = "bonus-description" > Colección exclusiva de texturas y patrones en…" at bounding box center [592, 322] width 746 height 334
click at [1023, 27] on div at bounding box center [573, 323] width 1146 height 646
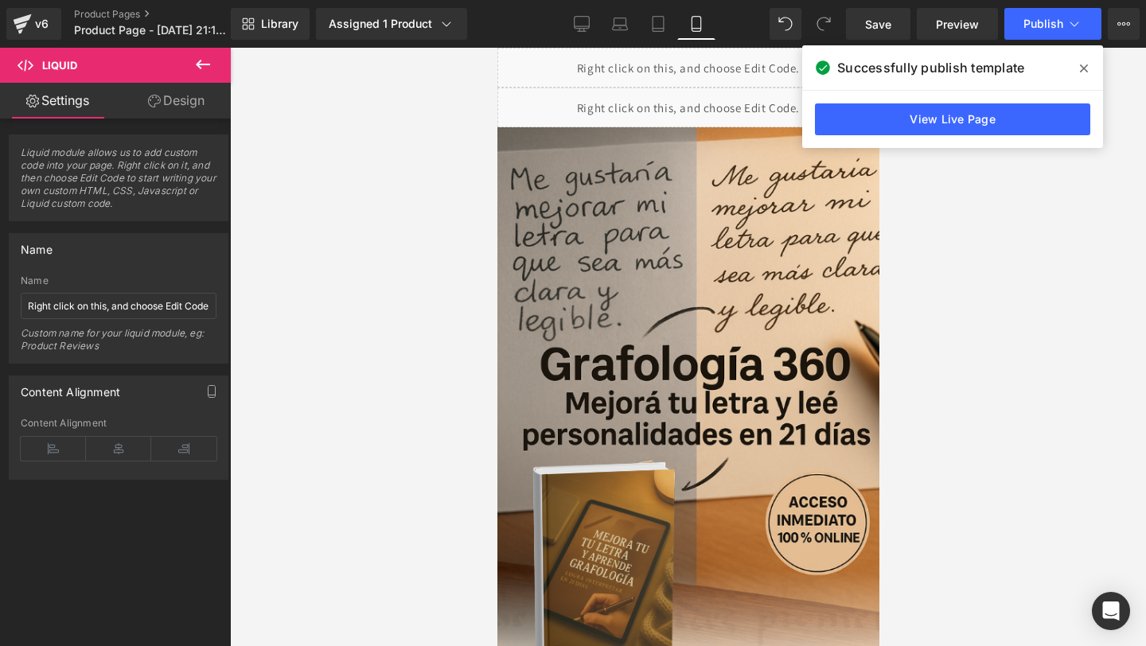
click at [1084, 69] on icon at bounding box center [1084, 68] width 8 height 8
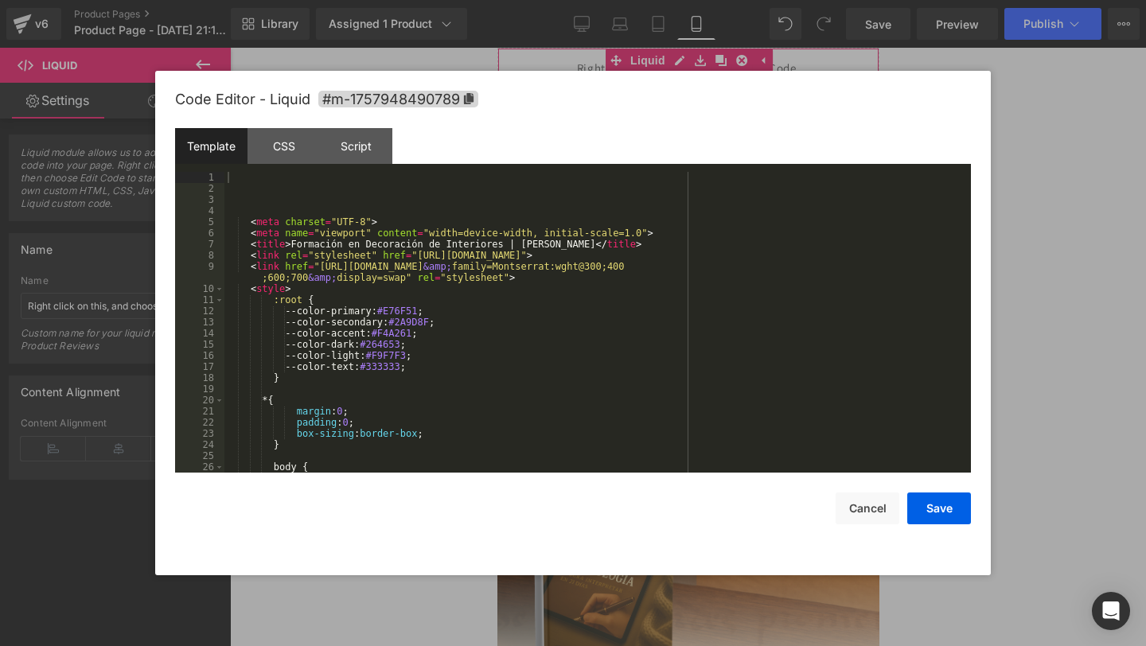
click at [530, 0] on div "Liquid You are previewing how the will restyle your page. You can not edit Elem…" at bounding box center [573, 0] width 1146 height 0
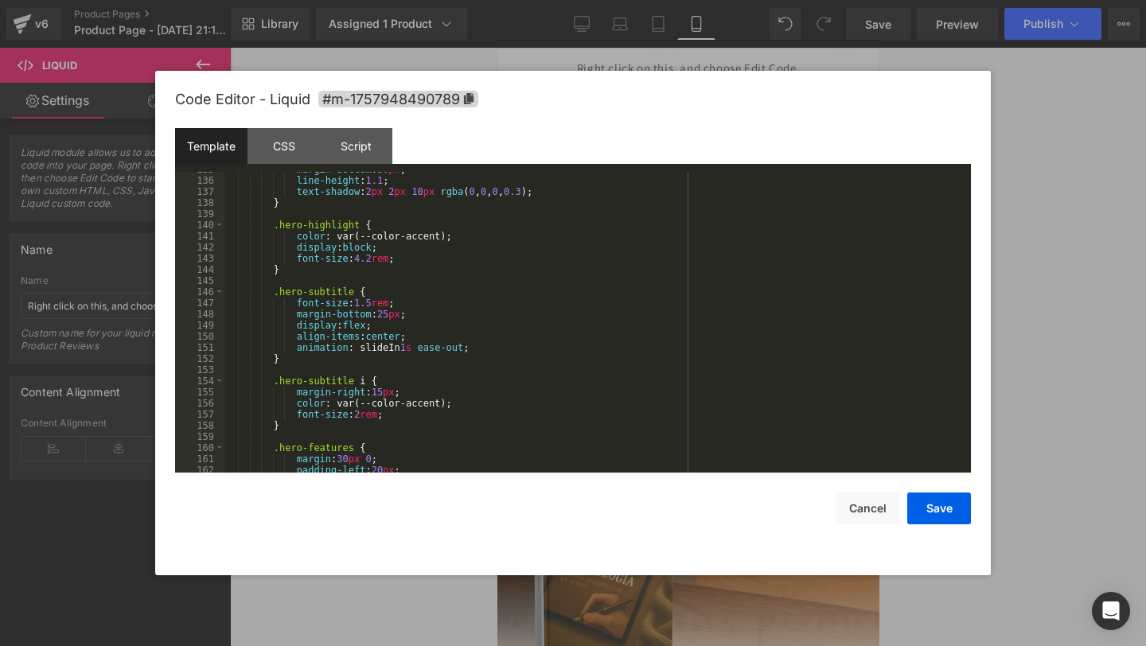
scroll to position [0, 0]
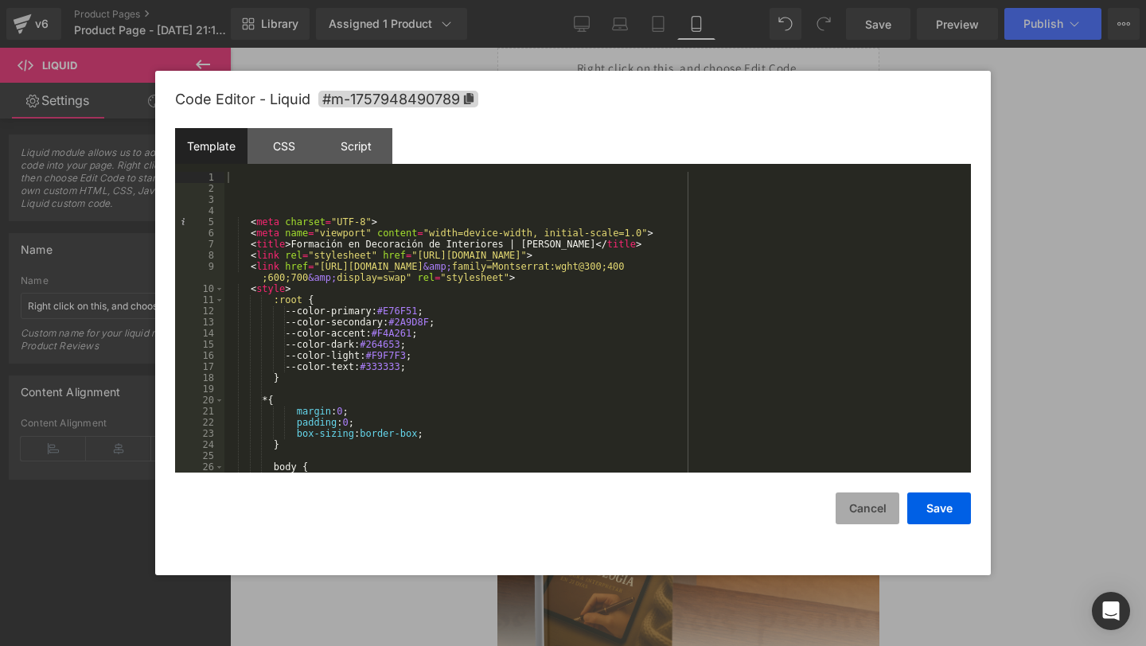
click at [855, 515] on button "Cancel" at bounding box center [868, 509] width 64 height 32
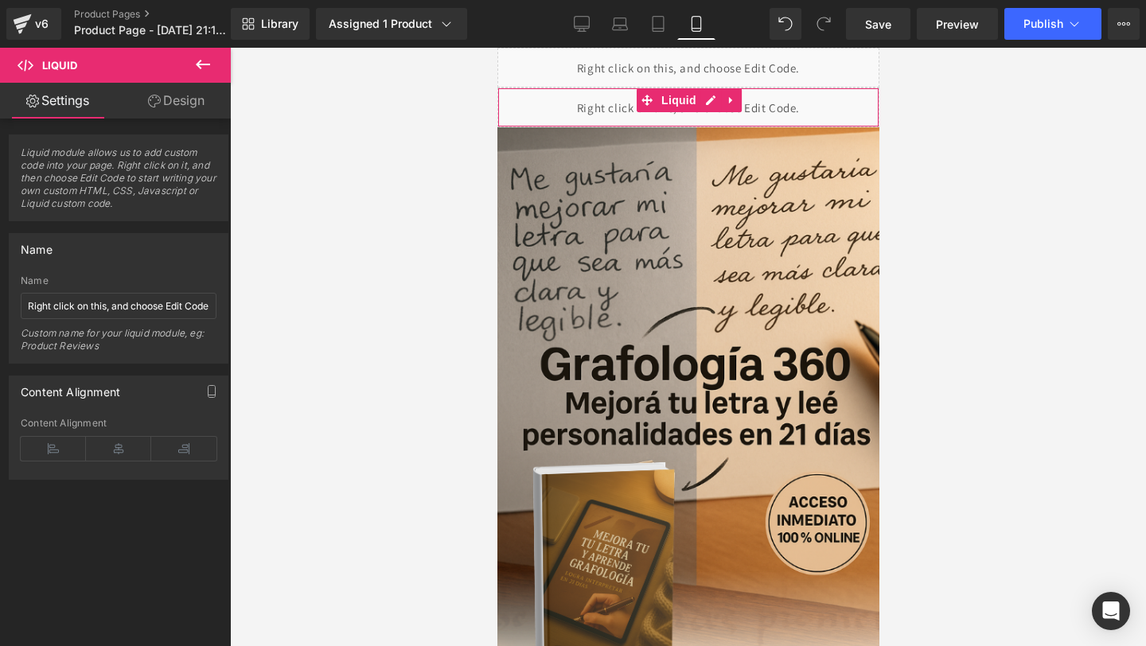
click at [538, 115] on div "Liquid" at bounding box center [688, 108] width 382 height 40
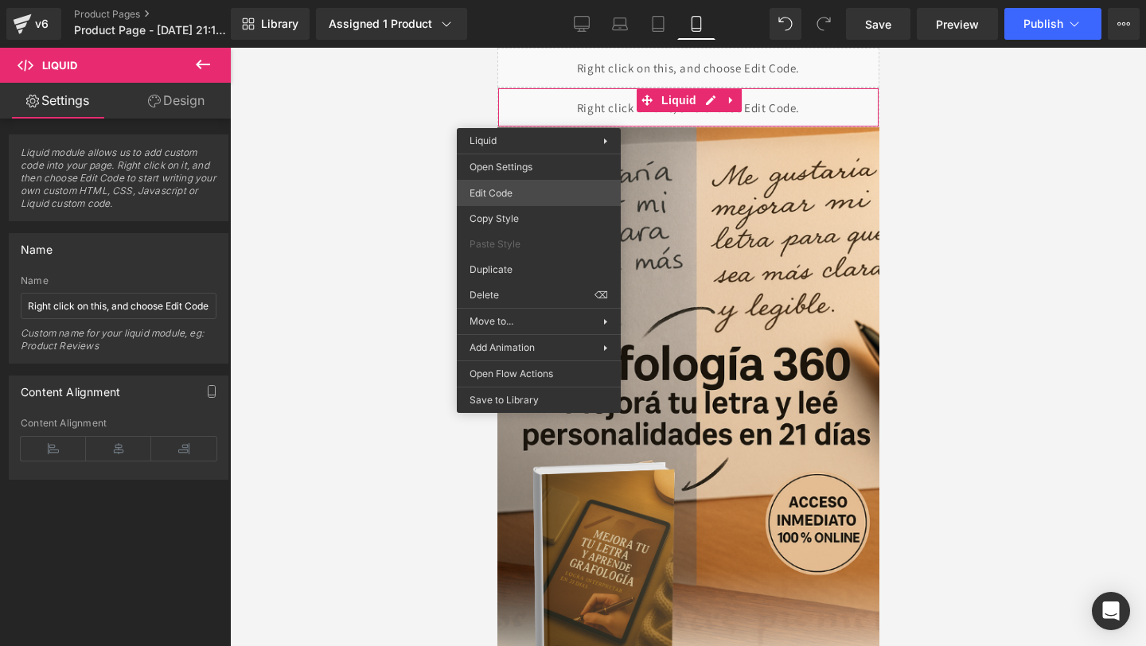
click at [515, 0] on div "Liquid You are previewing how the will restyle your page. You can not edit Elem…" at bounding box center [573, 0] width 1146 height 0
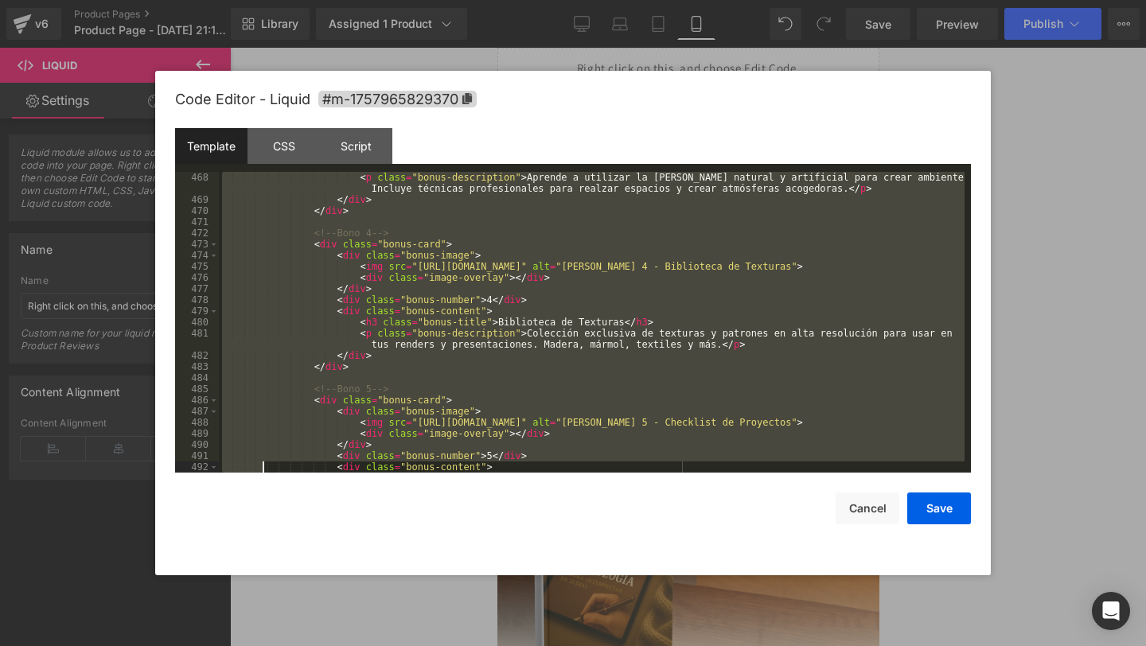
scroll to position [5760, 0]
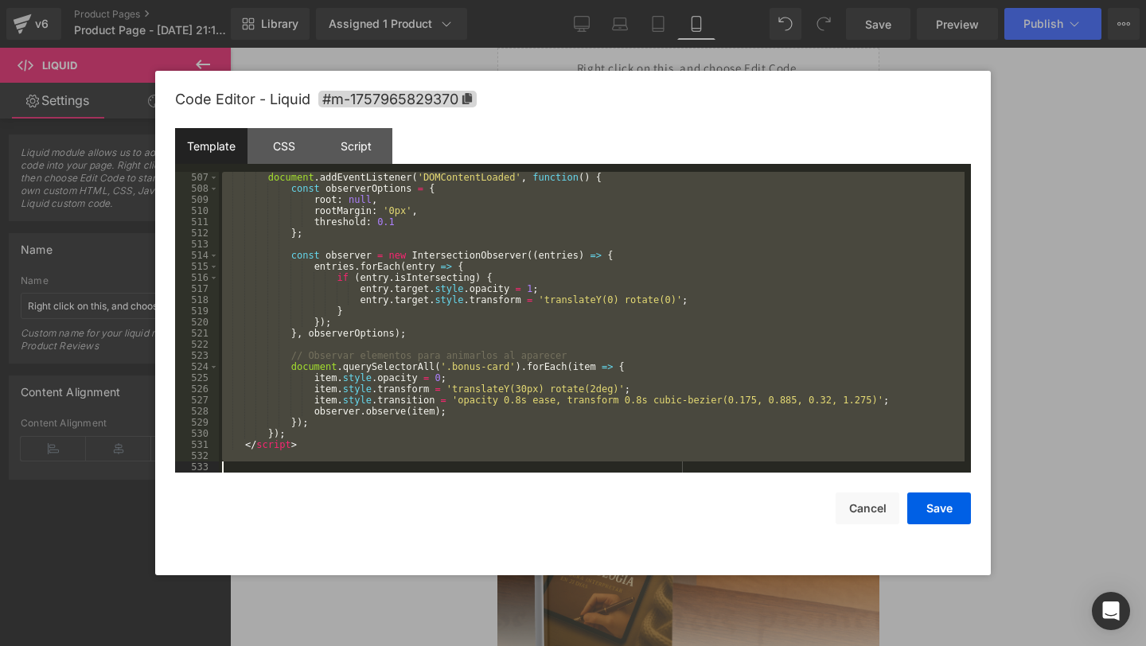
drag, startPoint x: 267, startPoint y: 177, endPoint x: 260, endPoint y: 645, distance: 468.8
click at [260, 645] on body "Liquid You are previewing how the will restyle your page. You can not edit Elem…" at bounding box center [573, 323] width 1146 height 646
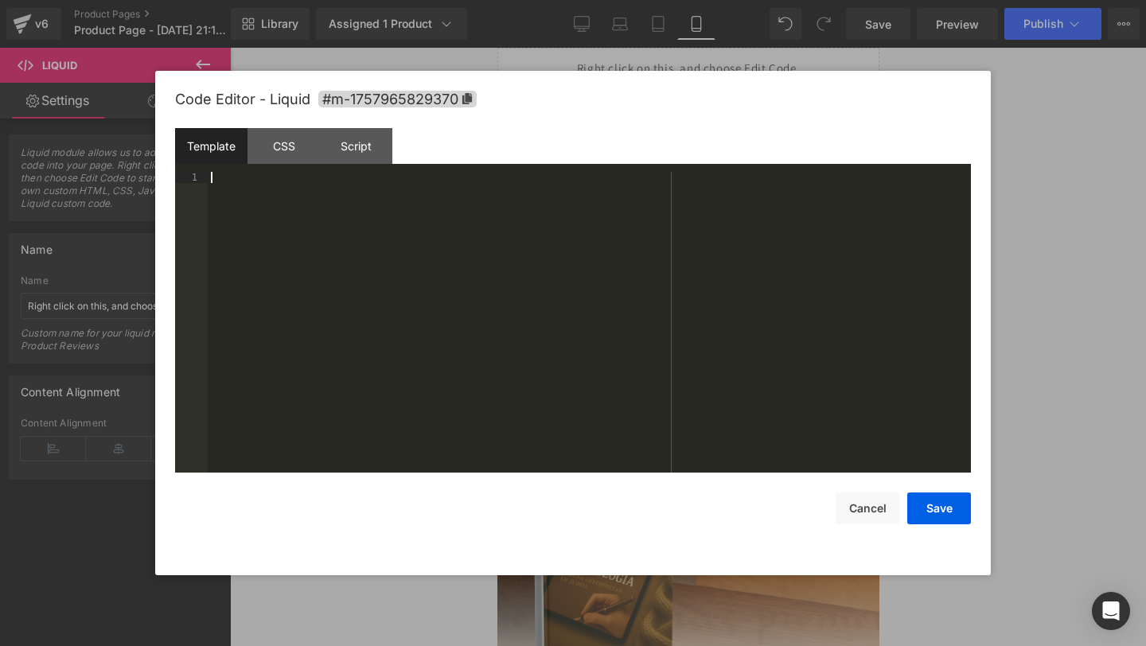
paste textarea
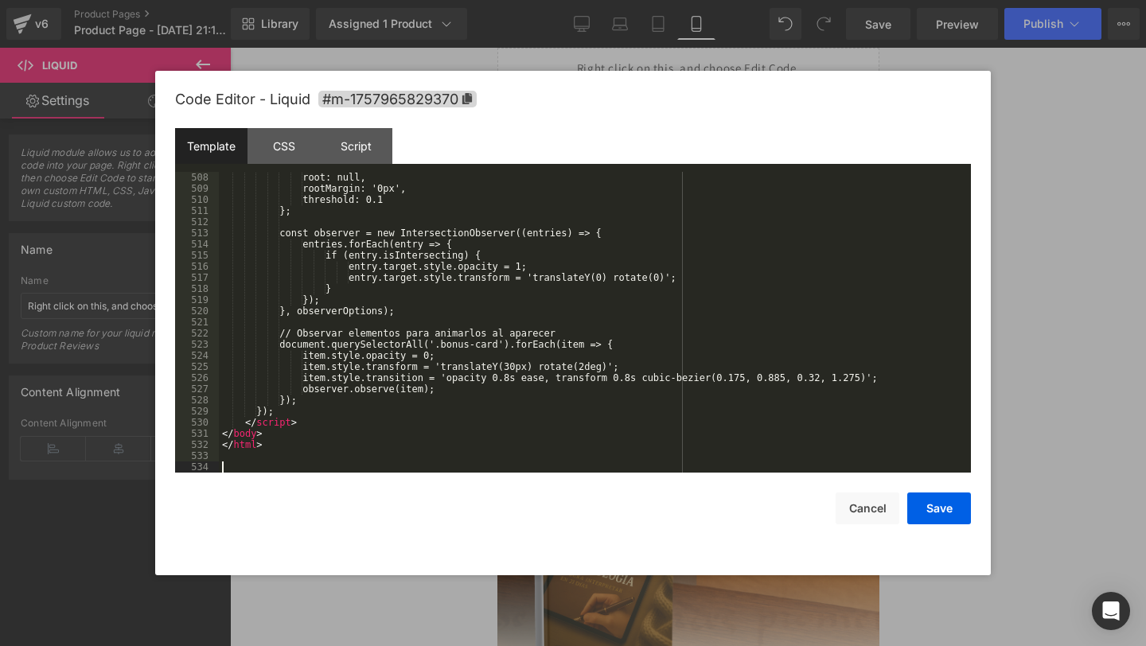
scroll to position [5771, 0]
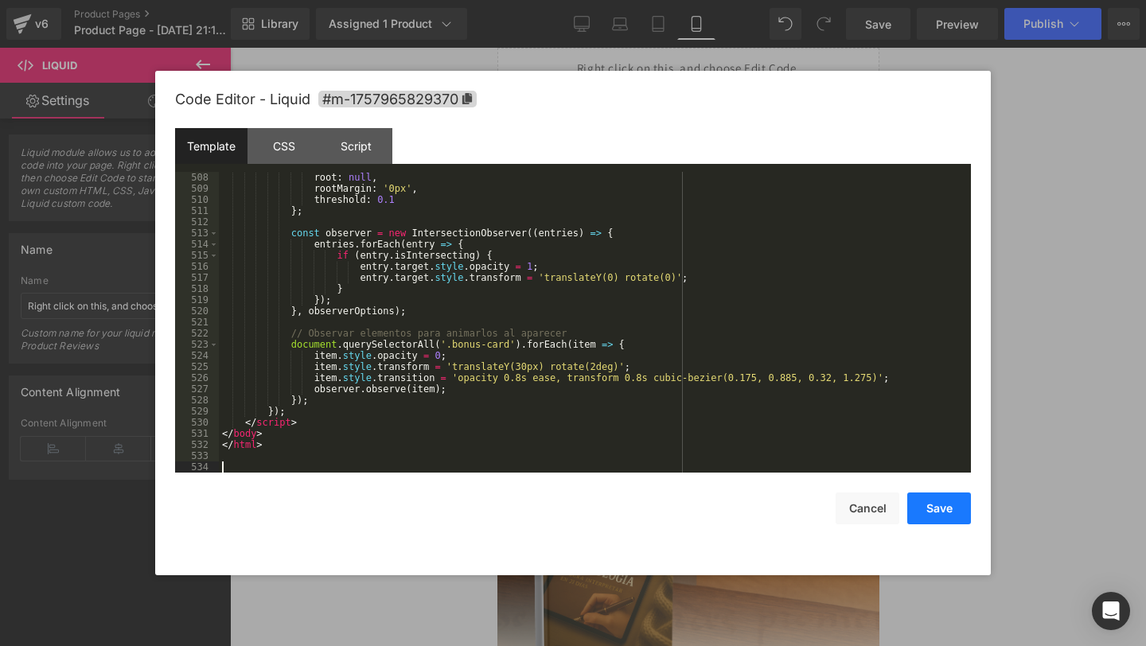
click at [953, 513] on button "Save" at bounding box center [939, 509] width 64 height 32
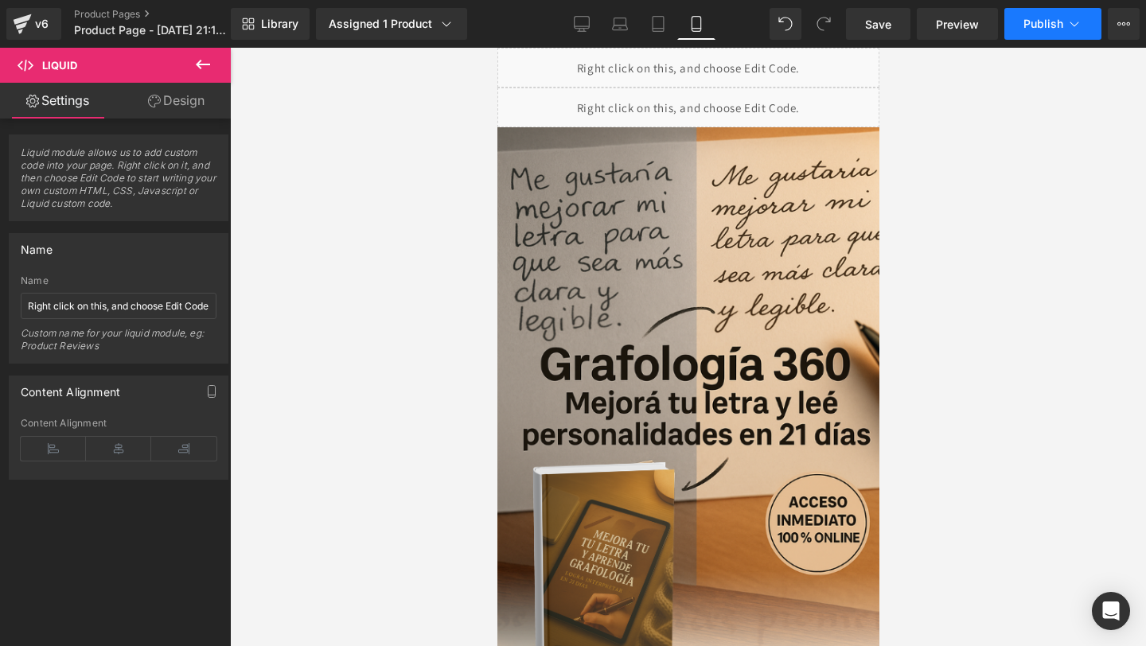
click at [1019, 28] on button "Publish" at bounding box center [1052, 24] width 97 height 32
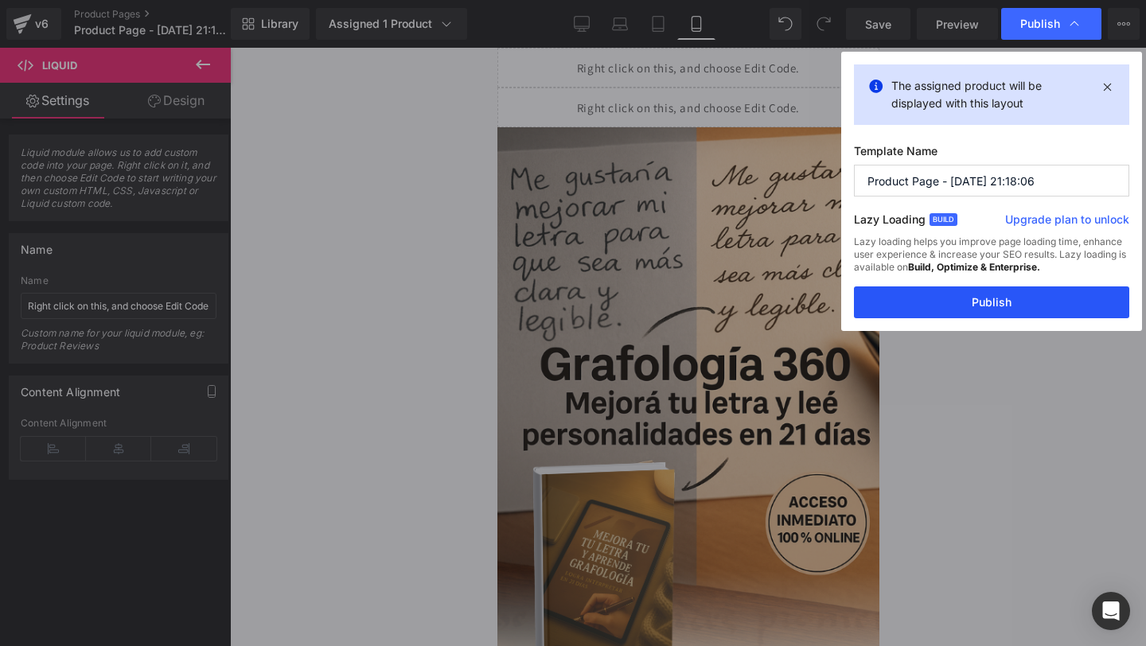
click at [943, 307] on button "Publish" at bounding box center [991, 302] width 275 height 32
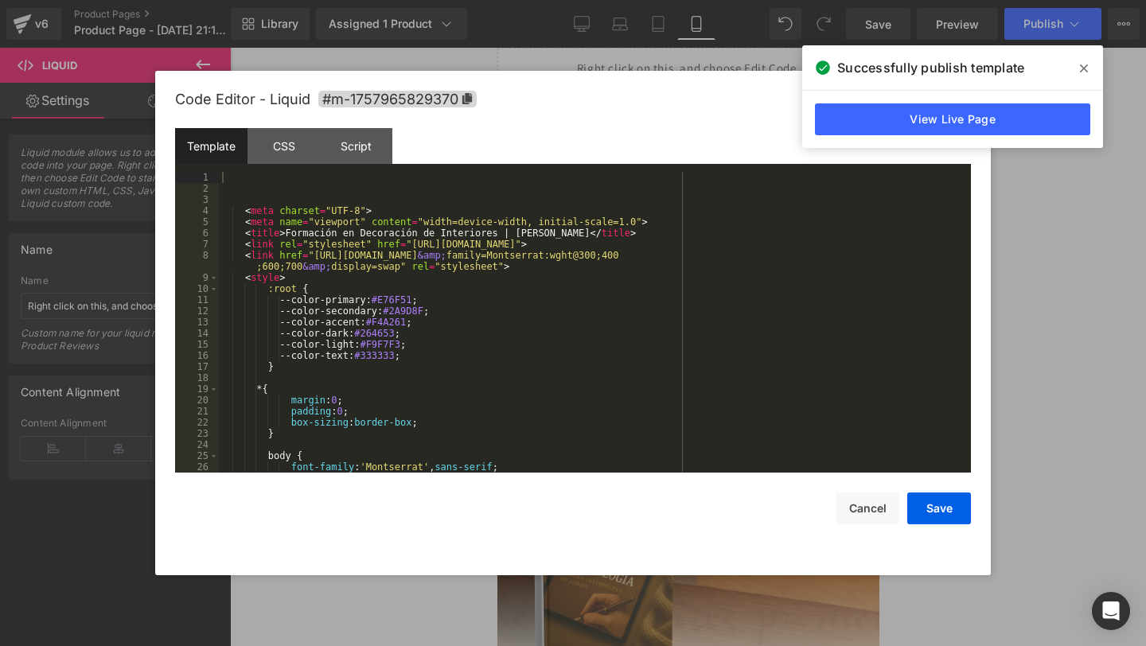
click at [579, 0] on div "Liquid You are previewing how the will restyle your page. You can not edit Elem…" at bounding box center [573, 0] width 1146 height 0
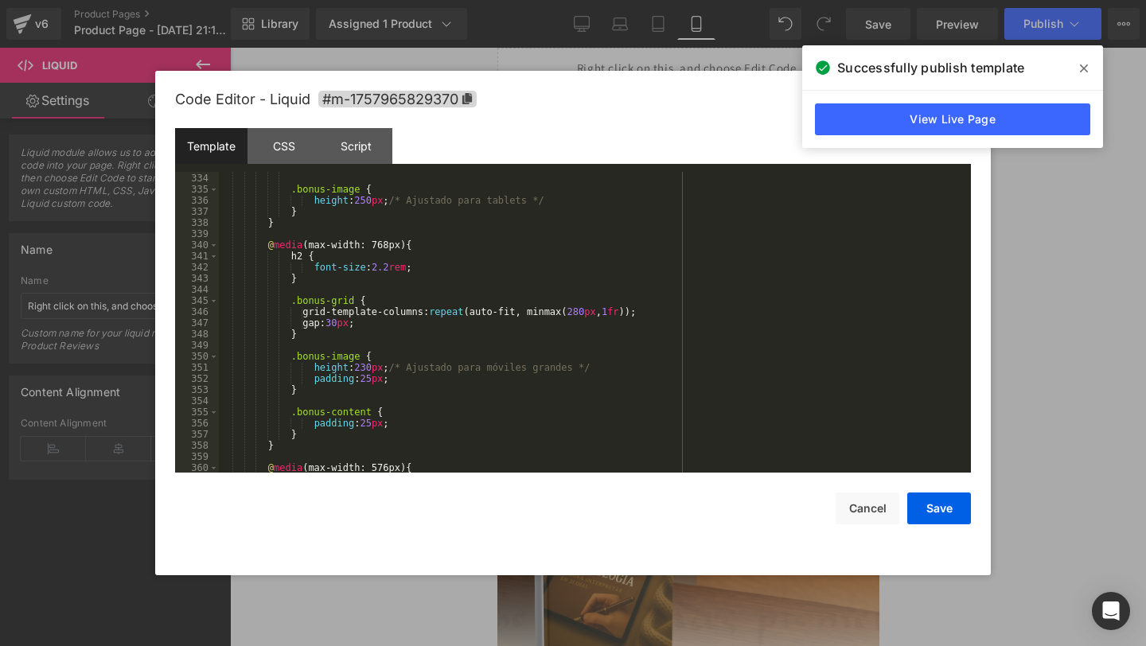
scroll to position [3720, 0]
click at [365, 370] on div "} .bonus-image { height : 250 px ; /* Ajustado para tablets */ } } @ media (max…" at bounding box center [592, 323] width 746 height 323
click at [368, 370] on div "} .bonus-image { height : 250 px ; /* Ajustado para tablets */ } } @ media (max…" at bounding box center [592, 323] width 746 height 323
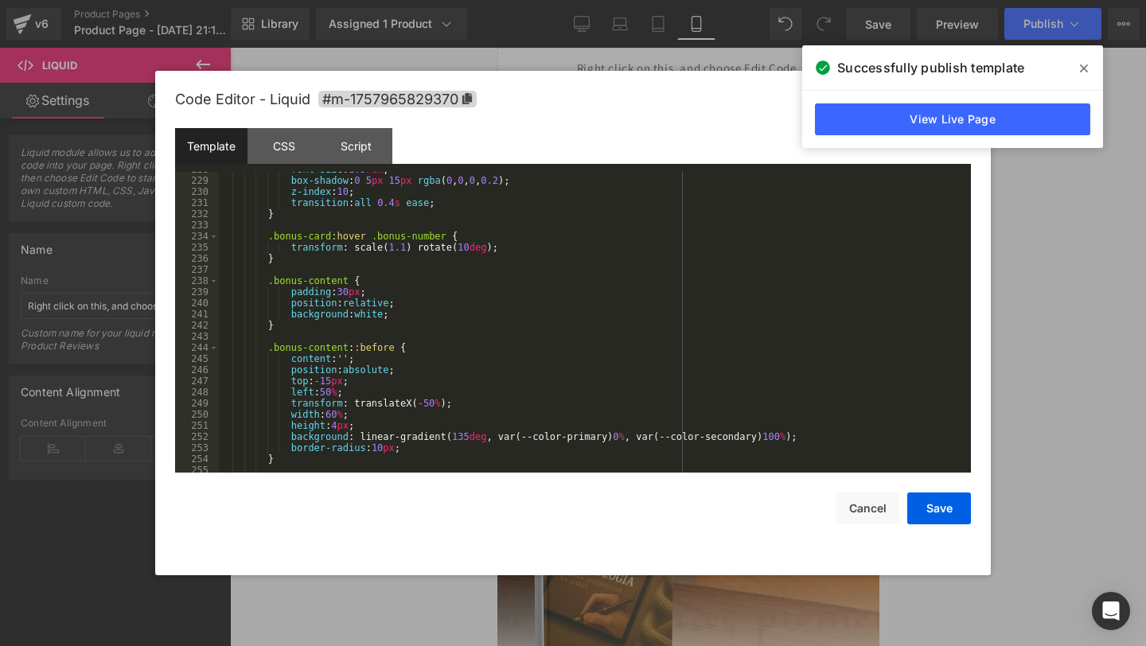
scroll to position [2548, 0]
click at [327, 384] on div "font-size : 1.3 rem ; box-shadow : 0 5 px 15 px rgba ( 0 , 0 , 0 , 0.2 ); z-ind…" at bounding box center [592, 325] width 746 height 323
click at [334, 394] on div "font-size : 1.3 rem ; box-shadow : 0 5 px 15 px rgba ( 0 , 0 , 0 , 0.2 ); z-ind…" at bounding box center [592, 325] width 746 height 323
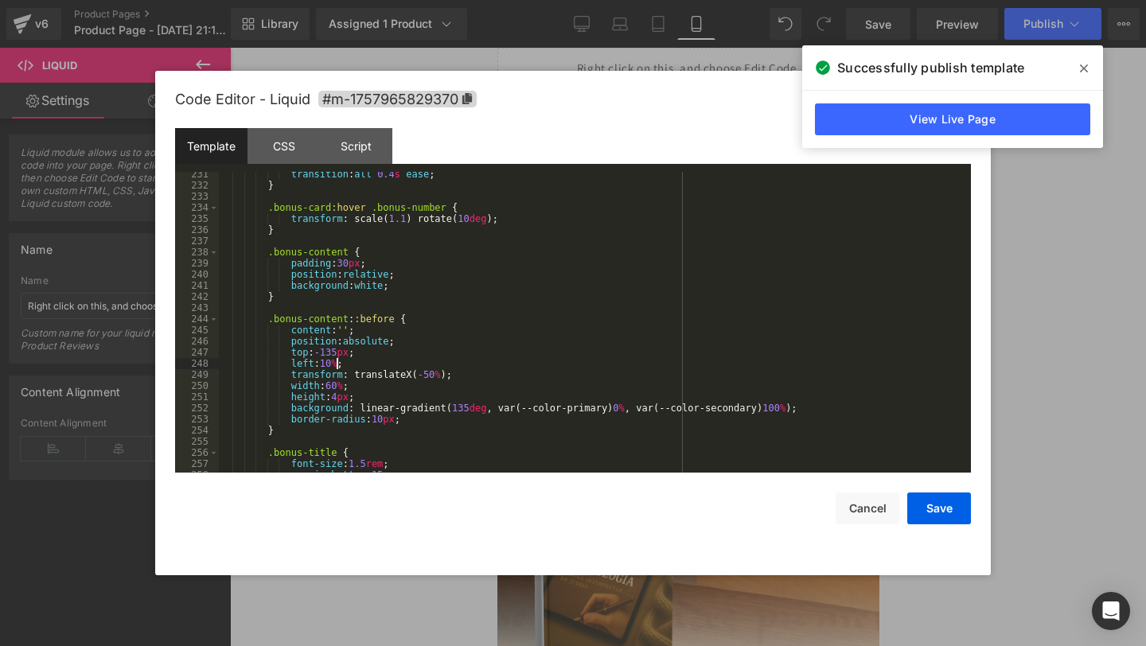
scroll to position [2580, 0]
click at [341, 383] on div "transition : all 0.4 s ease ; } .bonus-card :hover .bonus-number { transform : …" at bounding box center [592, 327] width 746 height 323
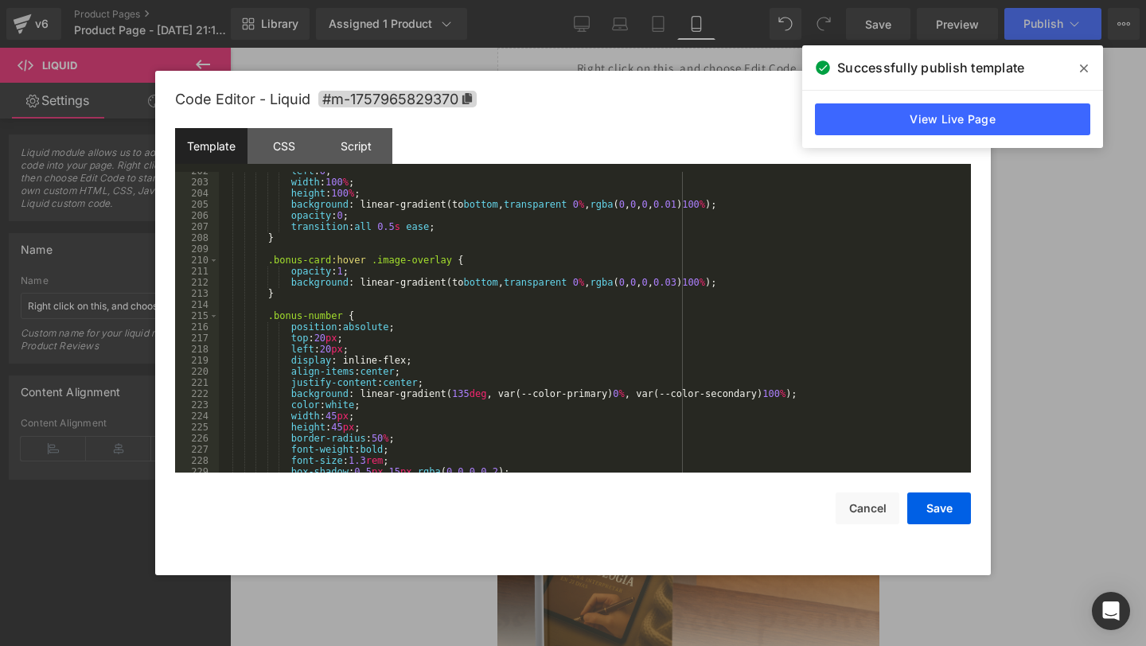
click at [343, 404] on div "left : 0 ; width : 100 % ; height : 100 % ; background : linear-gradient(to bot…" at bounding box center [592, 327] width 746 height 323
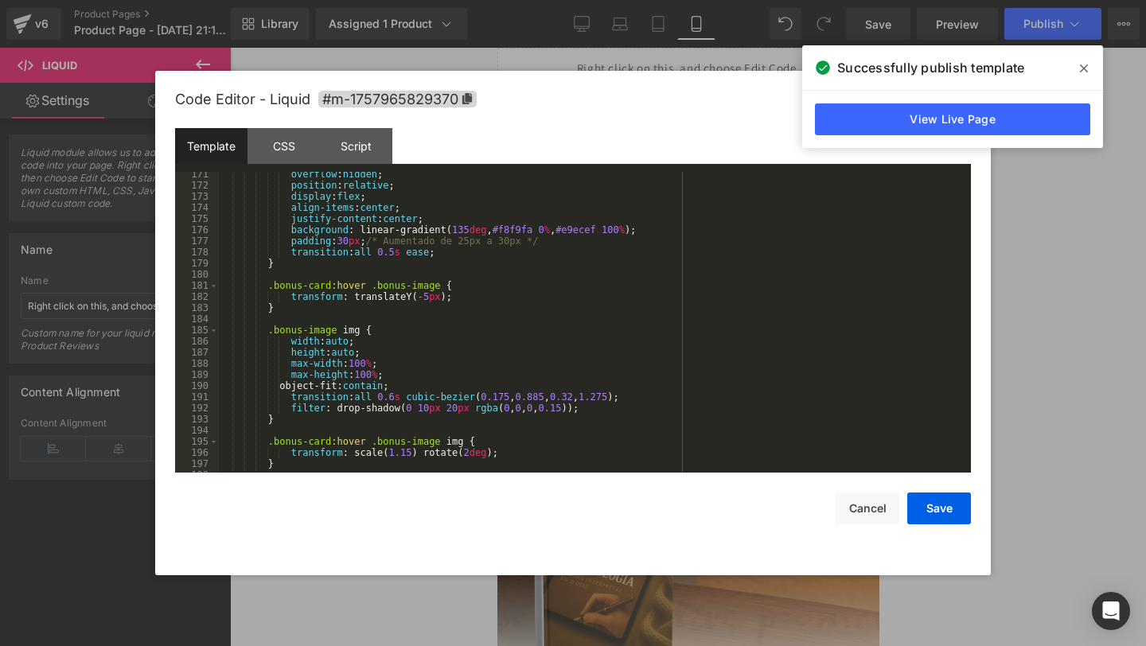
scroll to position [1908, 0]
click at [350, 343] on div "overflow : hidden ; position : relative ; display : flex ; align-items : center…" at bounding box center [592, 330] width 746 height 323
drag, startPoint x: 353, startPoint y: 343, endPoint x: 335, endPoint y: 346, distance: 18.6
click at [335, 346] on div "overflow : hidden ; position : relative ; display : flex ; align-items : center…" at bounding box center [592, 330] width 746 height 323
click at [357, 351] on div "overflow : hidden ; position : relative ; display : flex ; align-items : center…" at bounding box center [592, 330] width 746 height 323
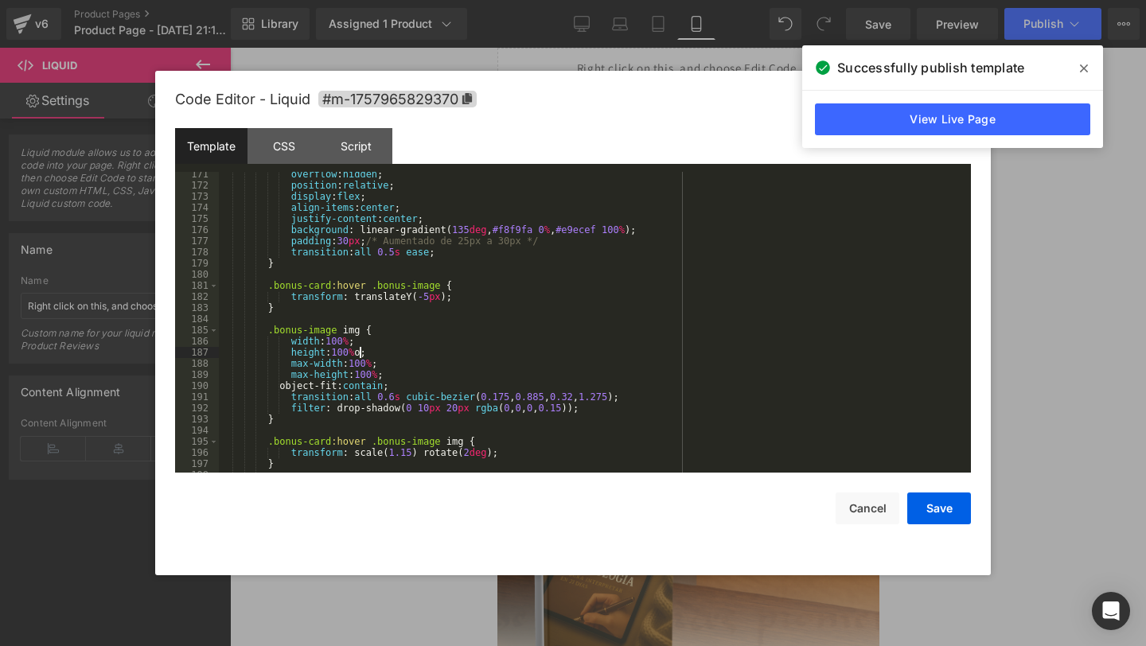
click at [393, 387] on div "overflow : hidden ; position : relative ; display : flex ; align-items : center…" at bounding box center [592, 330] width 746 height 323
drag, startPoint x: 399, startPoint y: 388, endPoint x: 366, endPoint y: 388, distance: 33.4
click at [366, 388] on div "overflow : hidden ; position : relative ; display : flex ; align-items : center…" at bounding box center [592, 330] width 746 height 323
click at [457, 403] on div "overflow : hidden ; position : relative ; display : flex ; align-items : center…" at bounding box center [592, 330] width 746 height 323
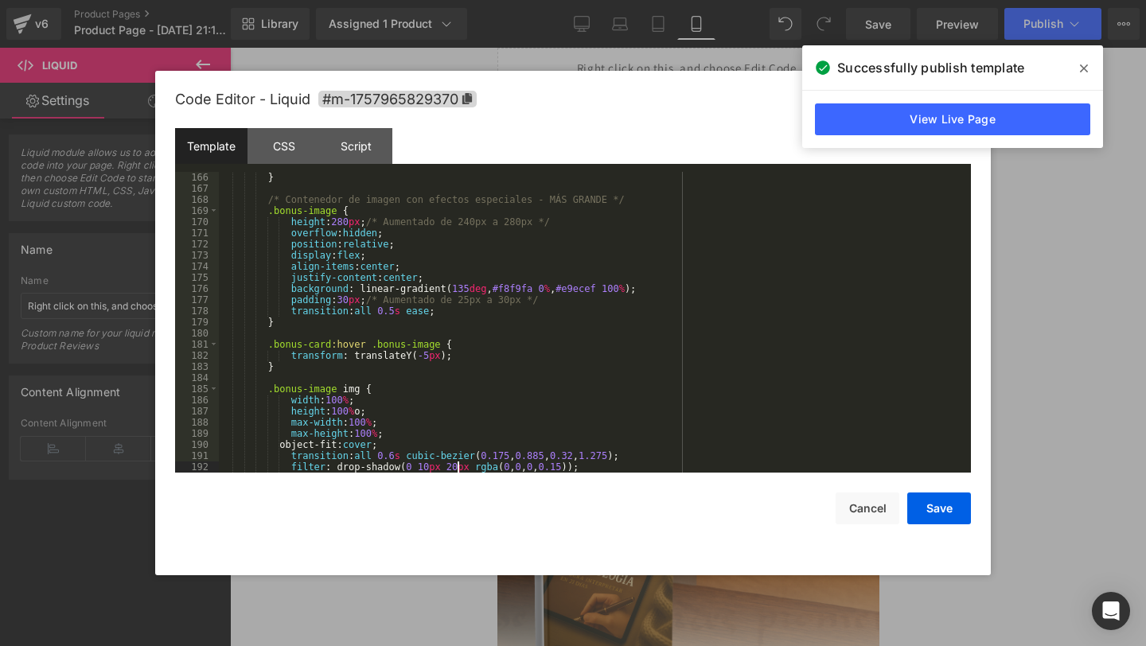
scroll to position [1849, 0]
click at [345, 224] on div "} /* Contenedor de imagen con efectos especiales - MÁS GRANDE */ .bonus-image {…" at bounding box center [592, 333] width 746 height 323
click at [349, 224] on div "} /* Contenedor de imagen con efectos especiales - MÁS GRANDE */ .bonus-image {…" at bounding box center [592, 333] width 746 height 323
click at [958, 498] on button "Save" at bounding box center [939, 509] width 64 height 32
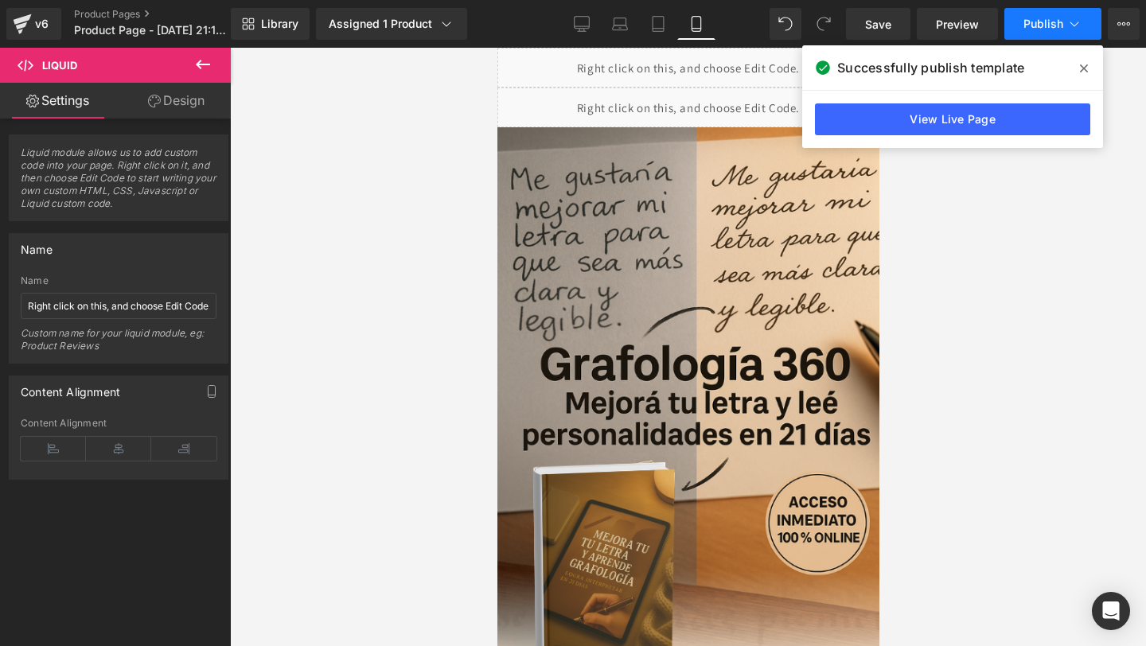
click at [1042, 27] on span "Publish" at bounding box center [1043, 24] width 40 height 13
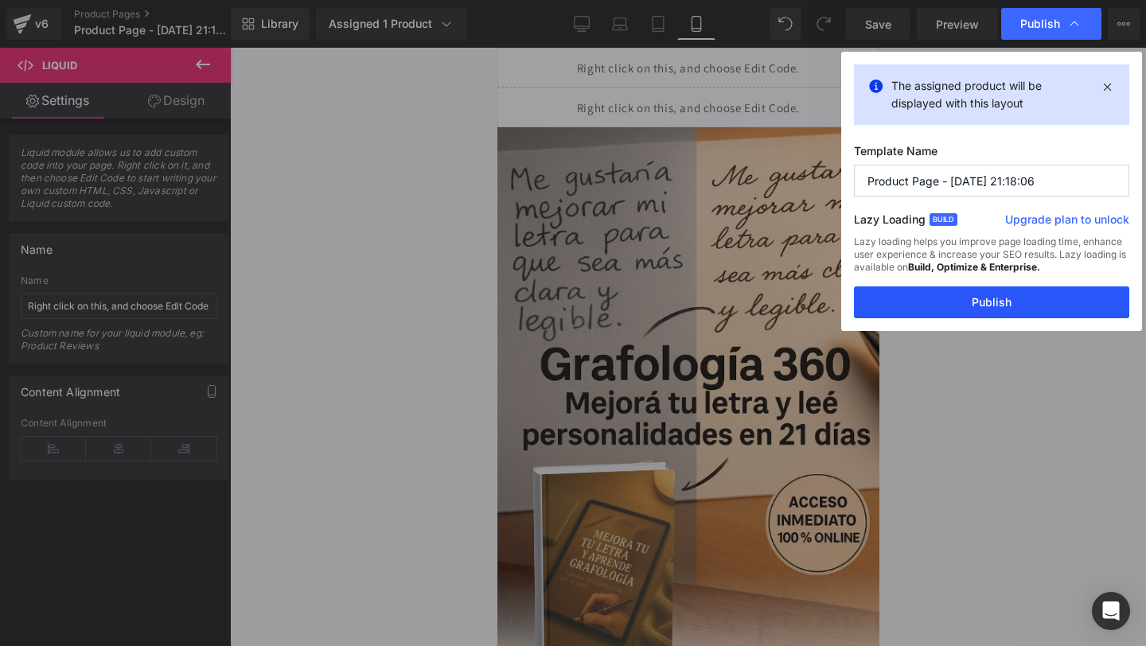
click at [885, 301] on button "Publish" at bounding box center [991, 302] width 275 height 32
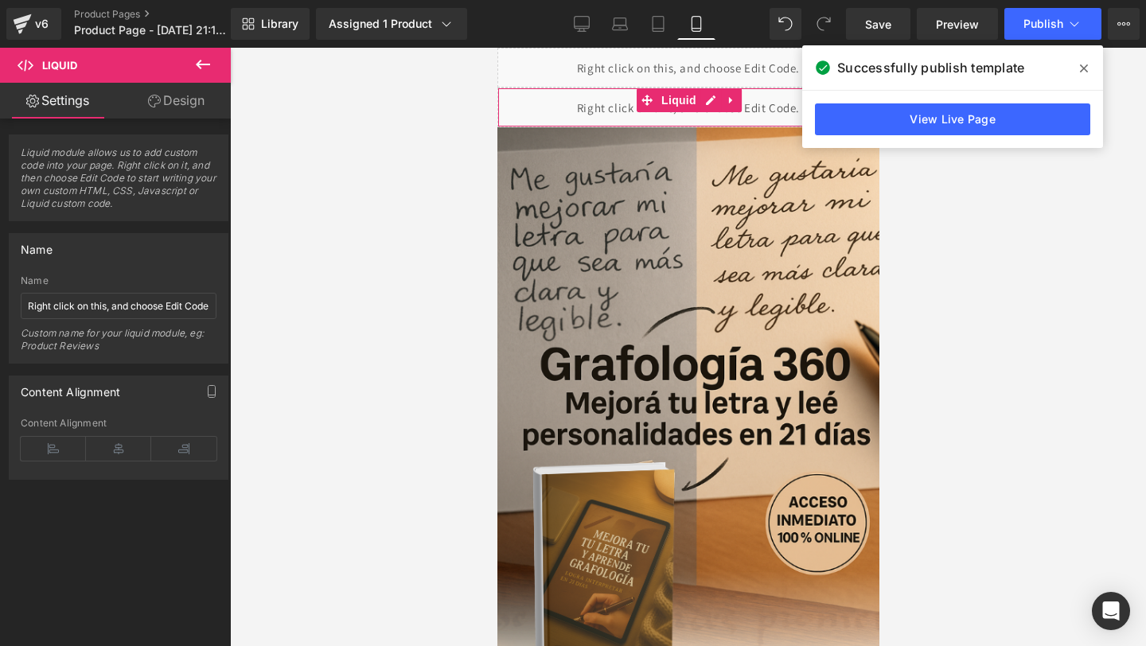
click at [532, 97] on div "Liquid" at bounding box center [688, 108] width 382 height 40
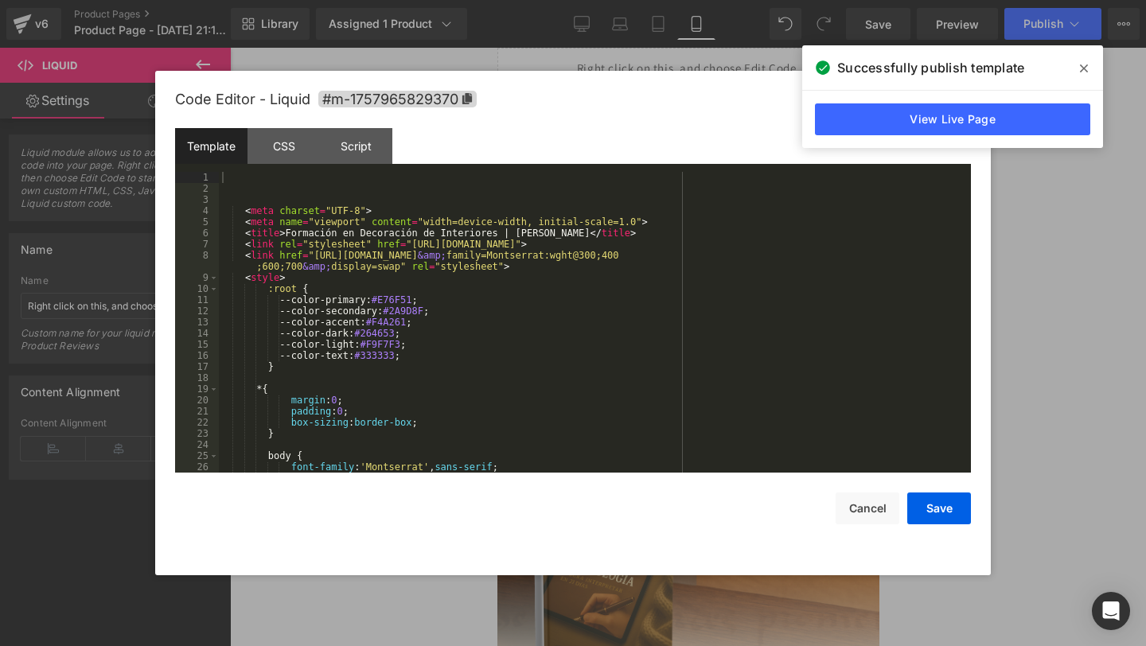
click at [510, 0] on div "Liquid You are previewing how the will restyle your page. You can not edit Elem…" at bounding box center [573, 0] width 1146 height 0
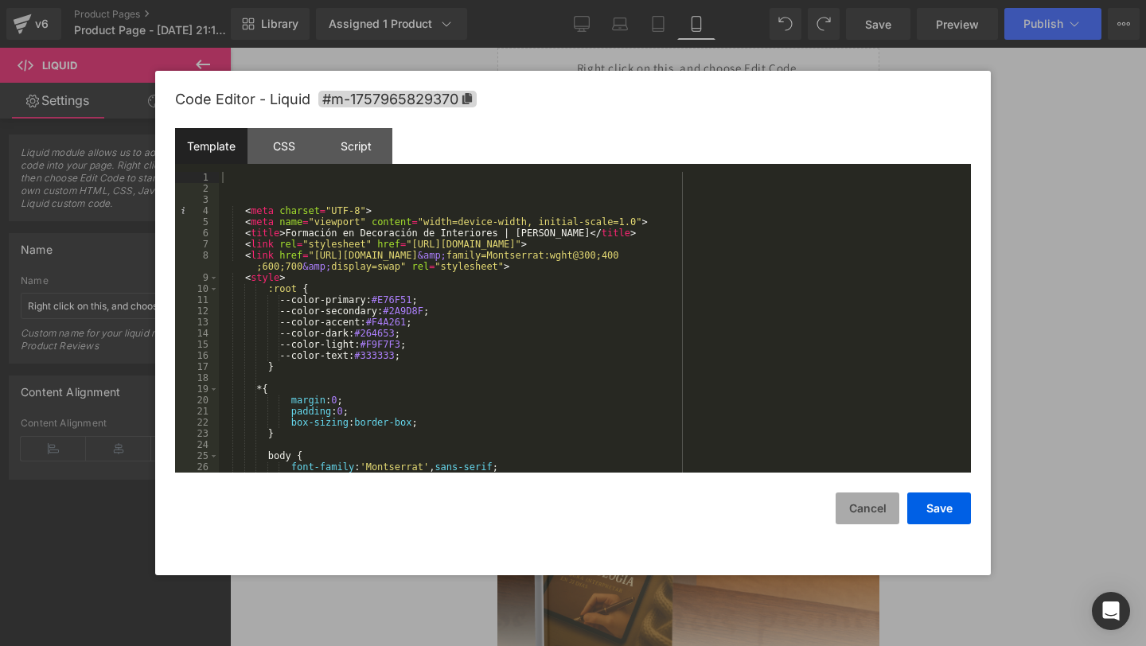
click at [856, 510] on button "Cancel" at bounding box center [868, 509] width 64 height 32
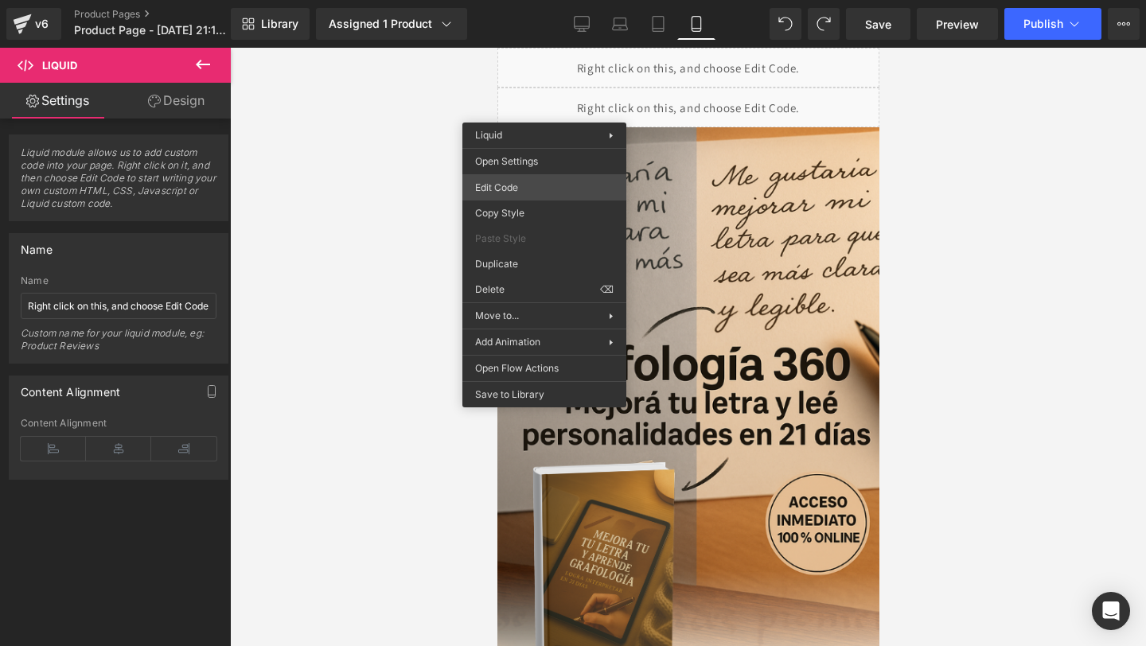
click at [513, 0] on div "Liquid You are previewing how the will restyle your page. You can not edit Elem…" at bounding box center [573, 0] width 1146 height 0
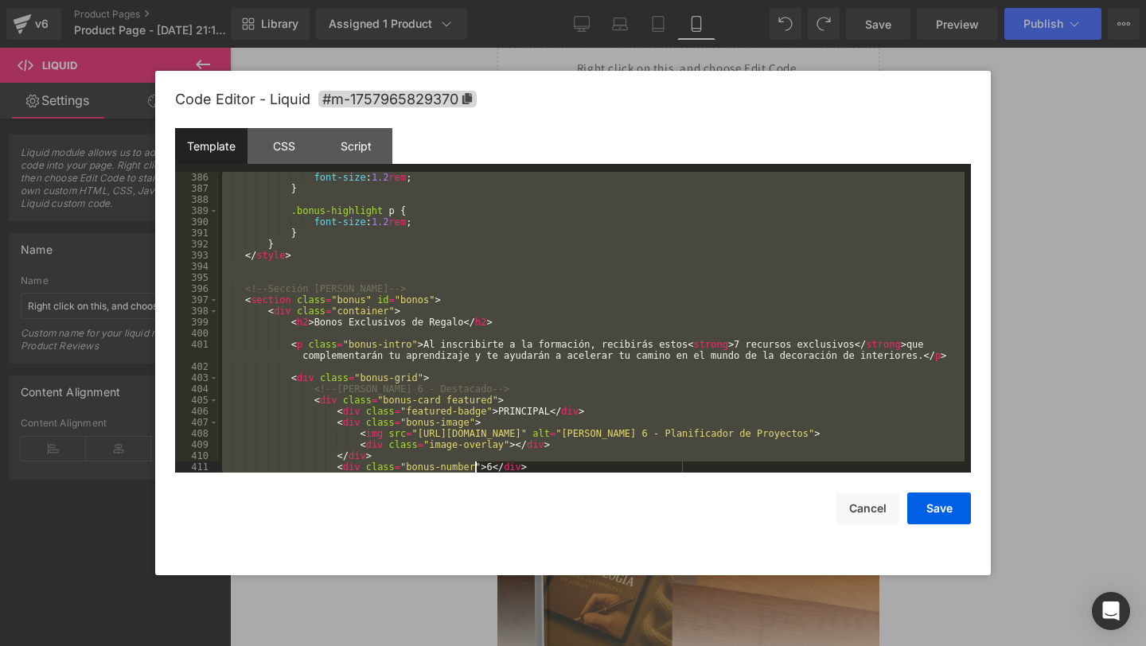
scroll to position [5782, 0]
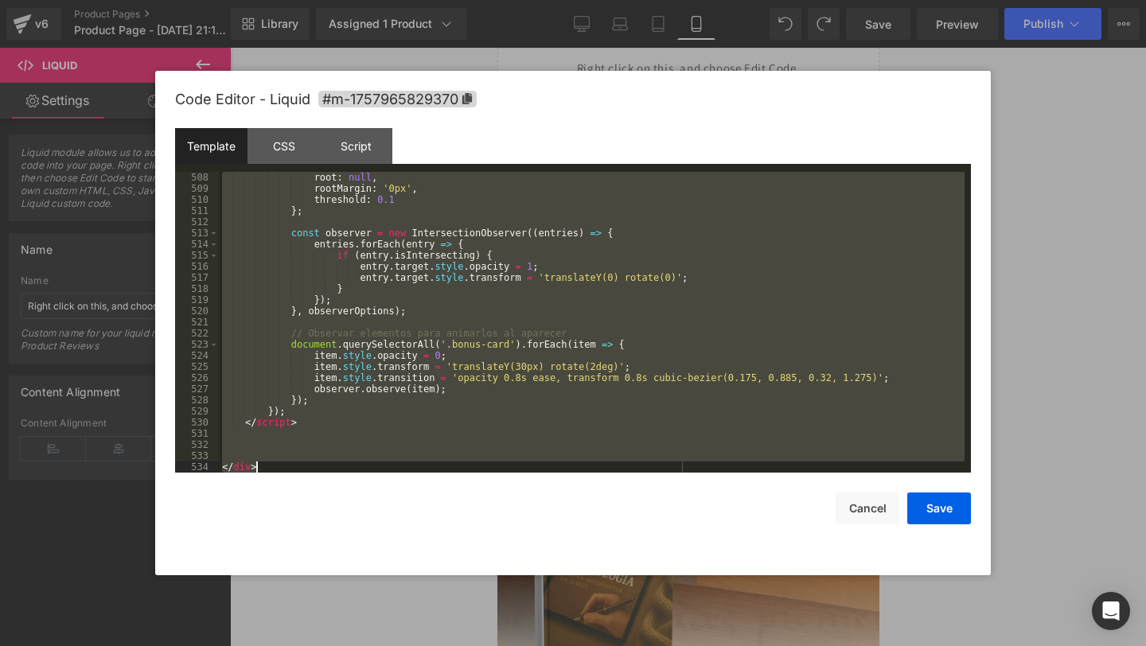
drag, startPoint x: 224, startPoint y: 181, endPoint x: 474, endPoint y: 643, distance: 524.5
click at [474, 643] on body "Liquid You are previewing how the will restyle your page. You can not edit Elem…" at bounding box center [573, 323] width 1146 height 646
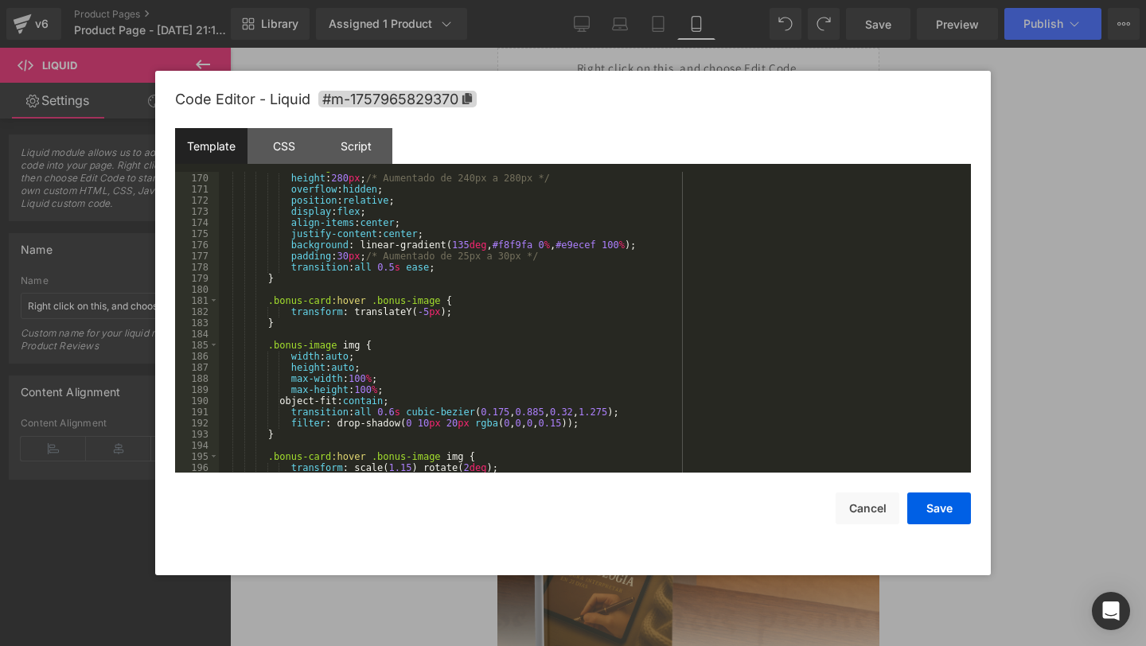
scroll to position [1805, 0]
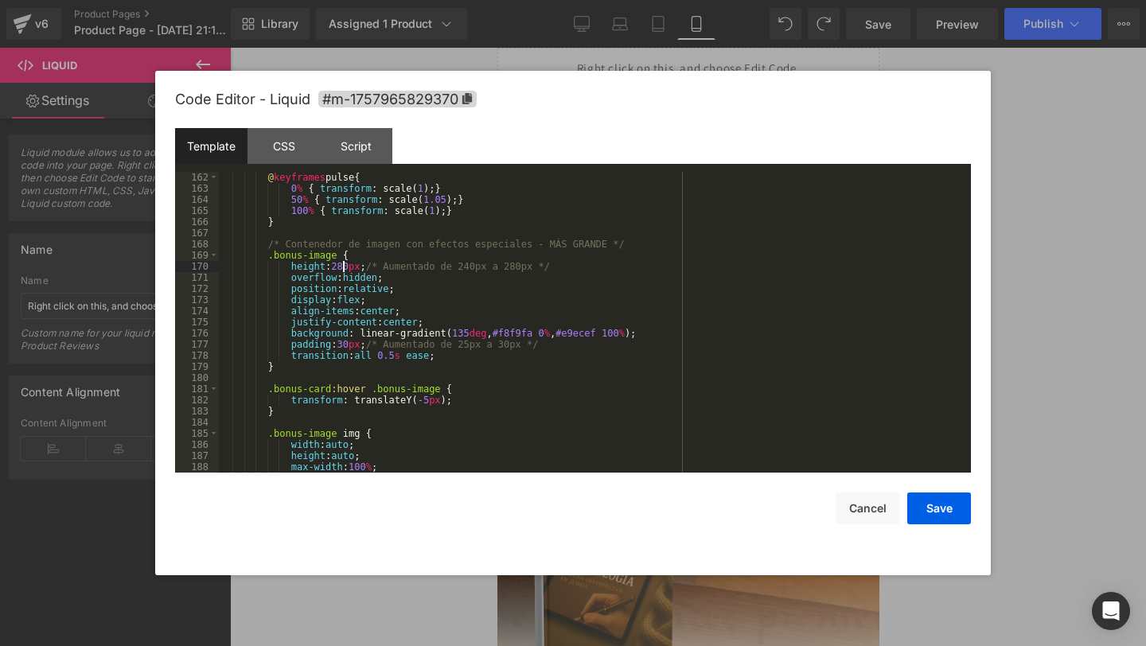
click at [344, 265] on div "@ keyframes pulse { 0 % { transform : scale( 1 ); } 50 % { transform : scale( 1…" at bounding box center [592, 333] width 746 height 323
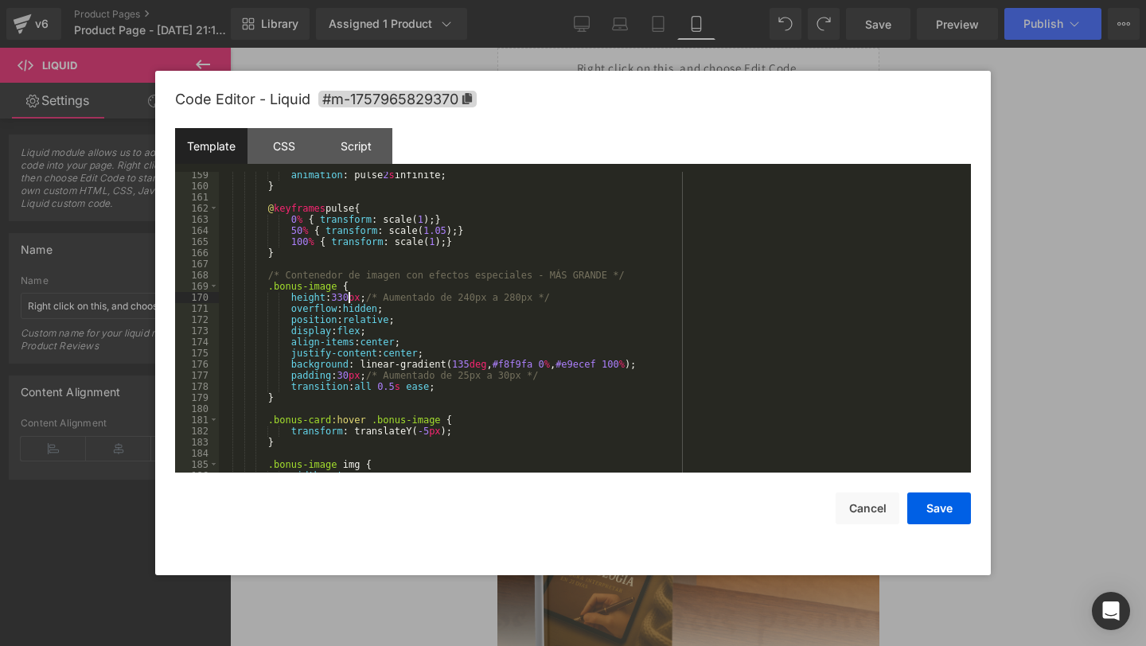
scroll to position [1803, 0]
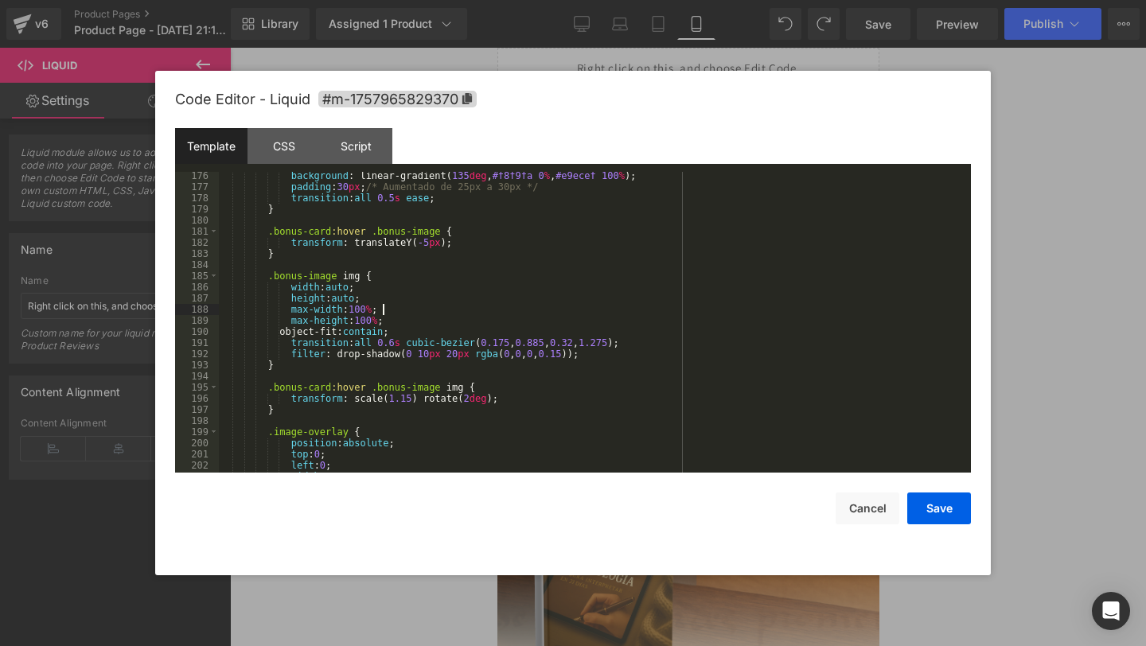
click at [519, 308] on div "background : linear-gradient( 135 deg , #f8f9fa 0 % , #e9ecef 100 % ); padding …" at bounding box center [592, 331] width 746 height 323
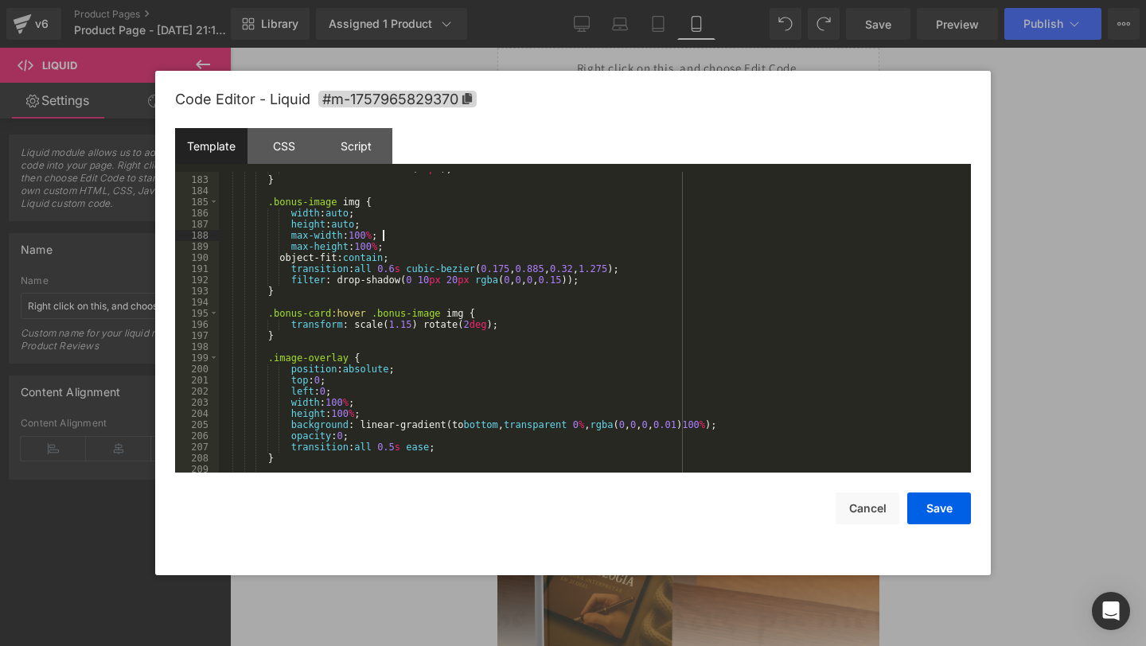
scroll to position [2036, 0]
click at [365, 236] on div "transform : translateY( -5 px ); } .bonus-image img { width : auto ; height : a…" at bounding box center [592, 324] width 746 height 323
click at [374, 260] on div "transform : translateY( -5 px ); } .bonus-image img { width : auto ; height : a…" at bounding box center [592, 324] width 746 height 323
click at [939, 506] on button "Save" at bounding box center [939, 509] width 64 height 32
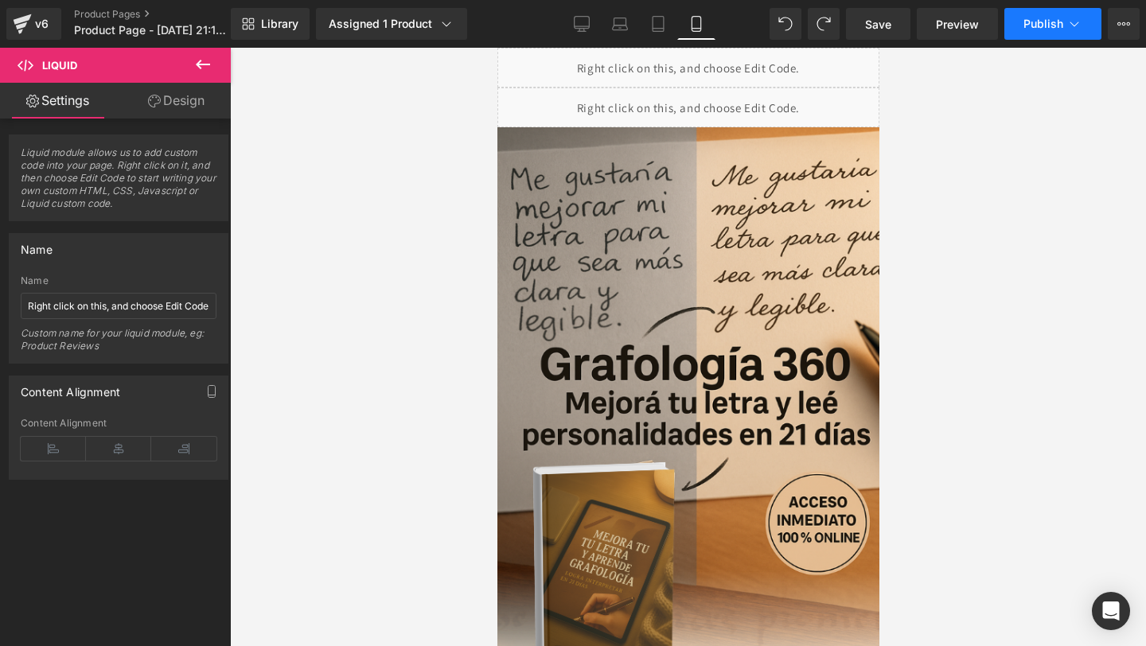
click at [1038, 26] on span "Publish" at bounding box center [1043, 24] width 40 height 13
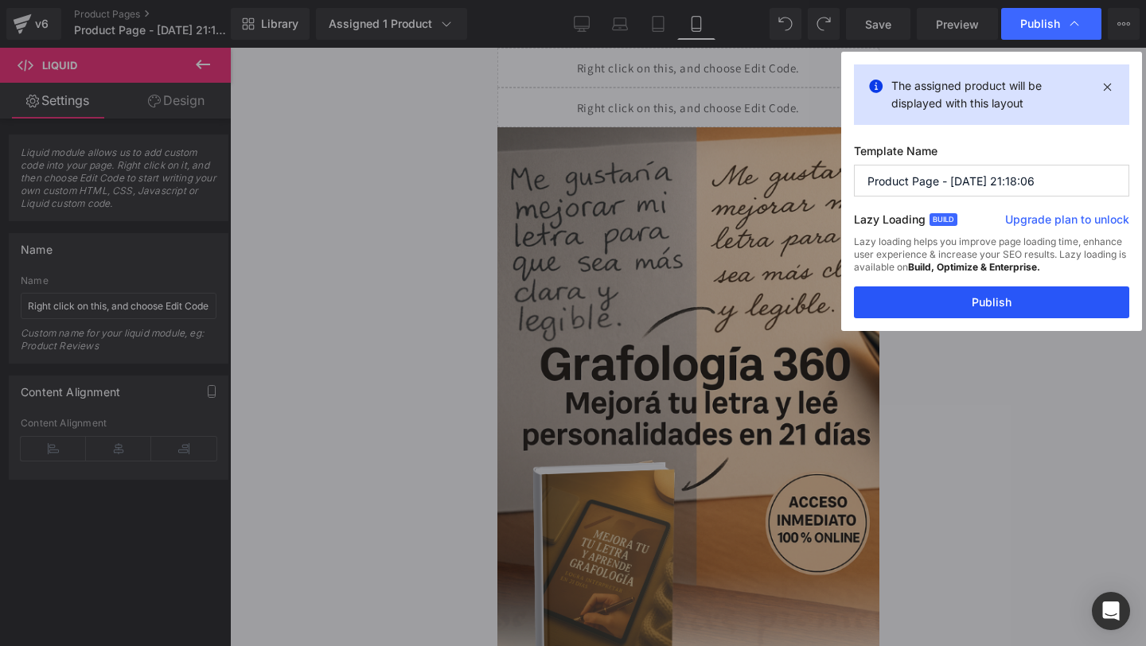
click at [886, 304] on button "Publish" at bounding box center [991, 302] width 275 height 32
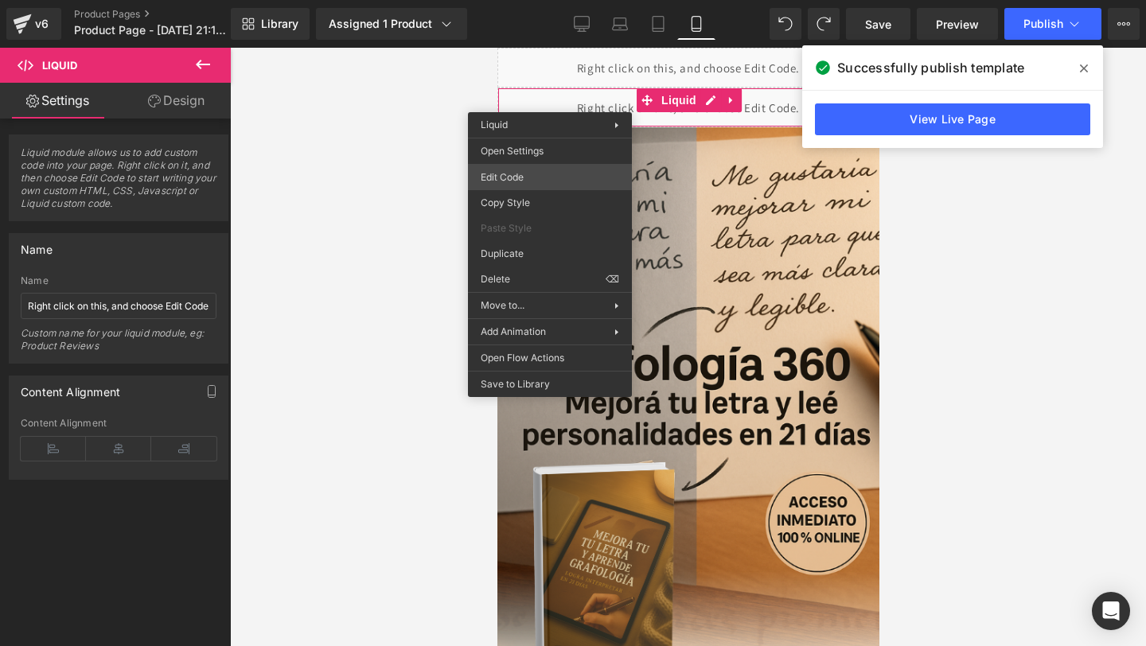
click at [538, 0] on div "Liquid You are previewing how the will restyle your page. You can not edit Elem…" at bounding box center [573, 0] width 1146 height 0
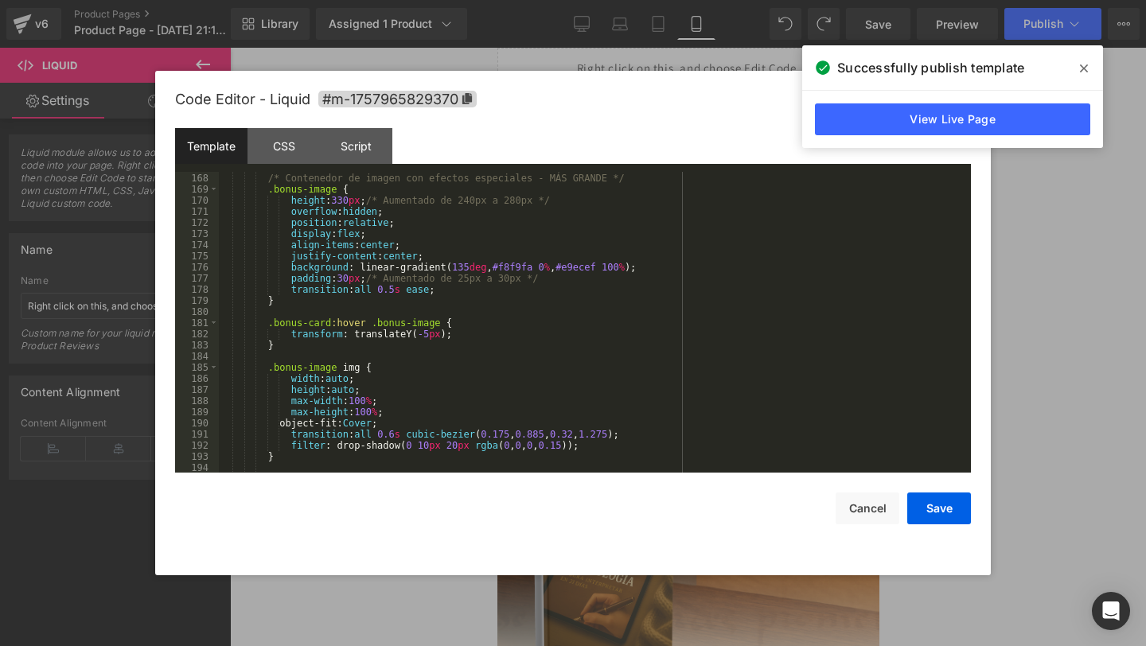
scroll to position [1871, 0]
click at [349, 201] on div "/* Contenedor de imagen con efectos especiales - MÁS GRANDE */ .bonus-image { h…" at bounding box center [592, 323] width 746 height 323
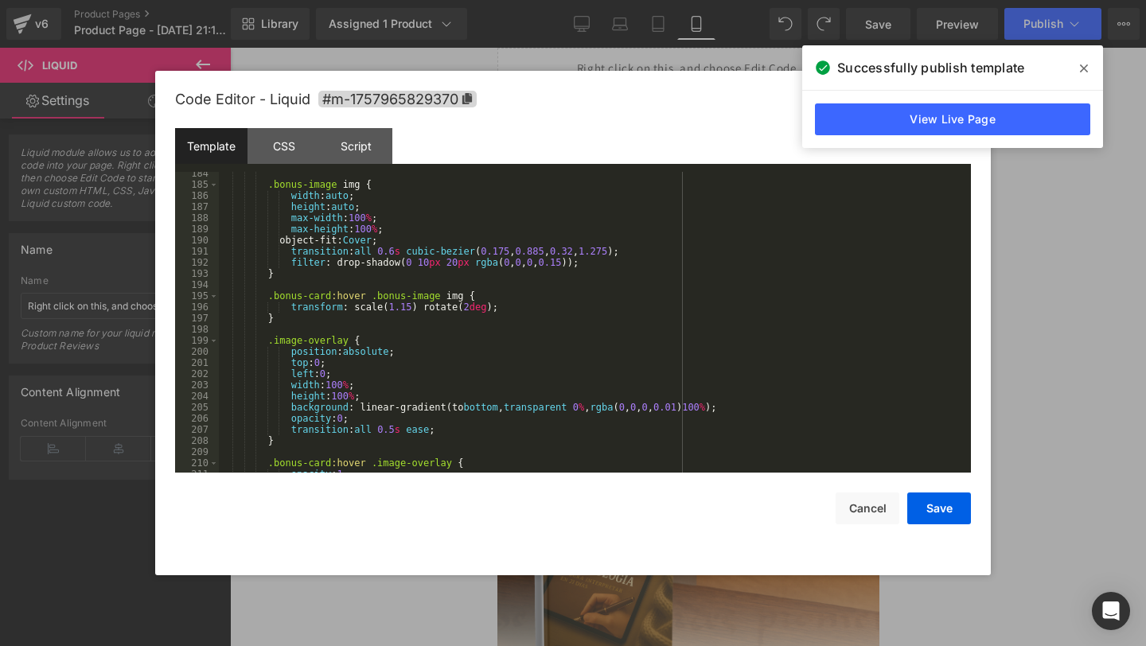
scroll to position [2056, 0]
click at [366, 214] on div ".bonus-image img { width : auto ; height : auto ; max-width : 100 % ; max-heigh…" at bounding box center [592, 327] width 746 height 323
click at [369, 227] on div ".bonus-image img { width : auto ; height : auto ; max-width : 110 % ; max-heigh…" at bounding box center [592, 327] width 746 height 323
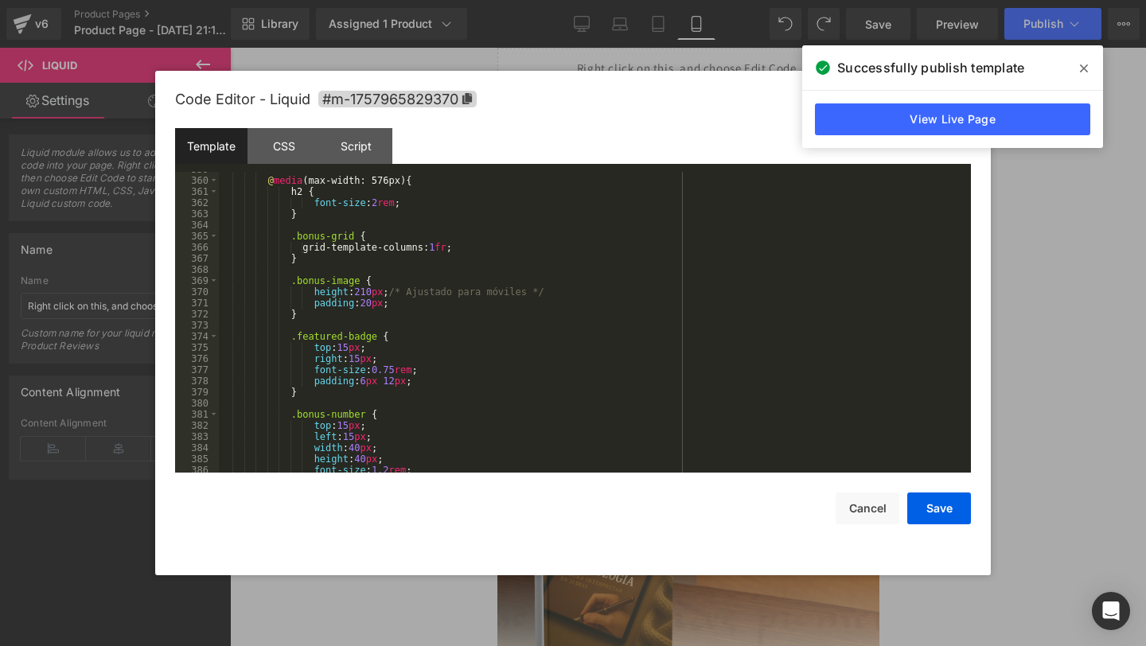
scroll to position [4012, 0]
click at [372, 290] on div "@ media (max-width: 576px) { h2 { font-size : 2 rem ; } .bonus-grid { grid-temp…" at bounding box center [592, 332] width 746 height 323
click at [369, 302] on div "@ media (max-width: 576px) { h2 { font-size : 2 rem ; } .bonus-grid { grid-temp…" at bounding box center [592, 332] width 746 height 323
click at [930, 499] on button "Save" at bounding box center [939, 509] width 64 height 32
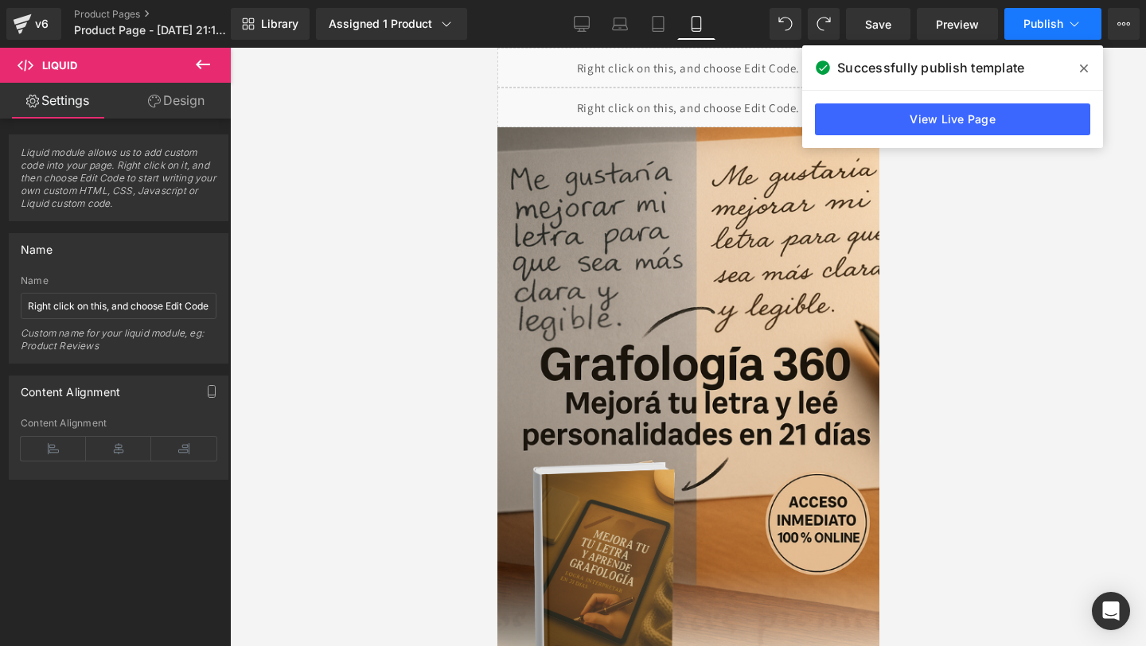
click at [1036, 20] on span "Publish" at bounding box center [1043, 24] width 40 height 13
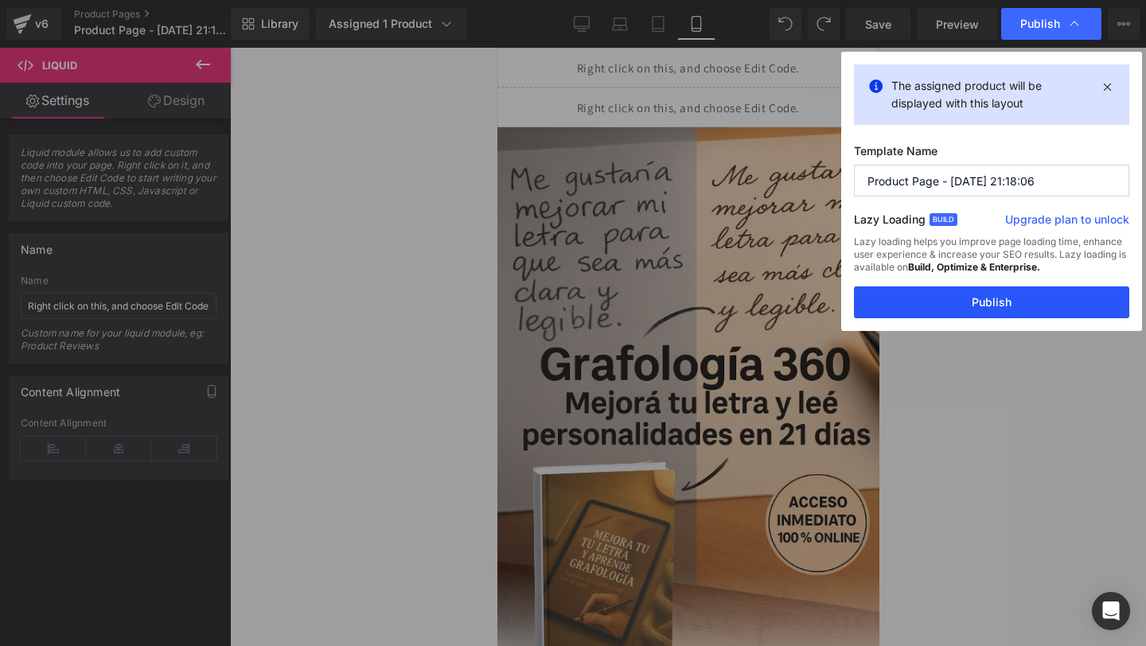
click at [879, 302] on button "Publish" at bounding box center [991, 302] width 275 height 32
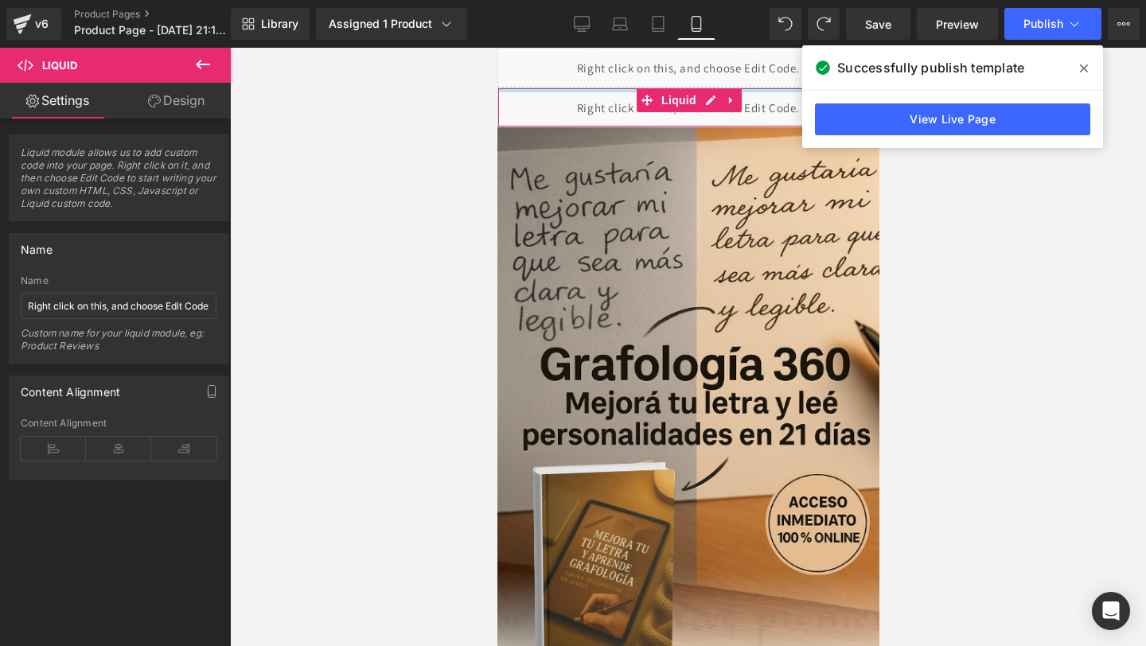
click at [588, 91] on div at bounding box center [687, 90] width 380 height 4
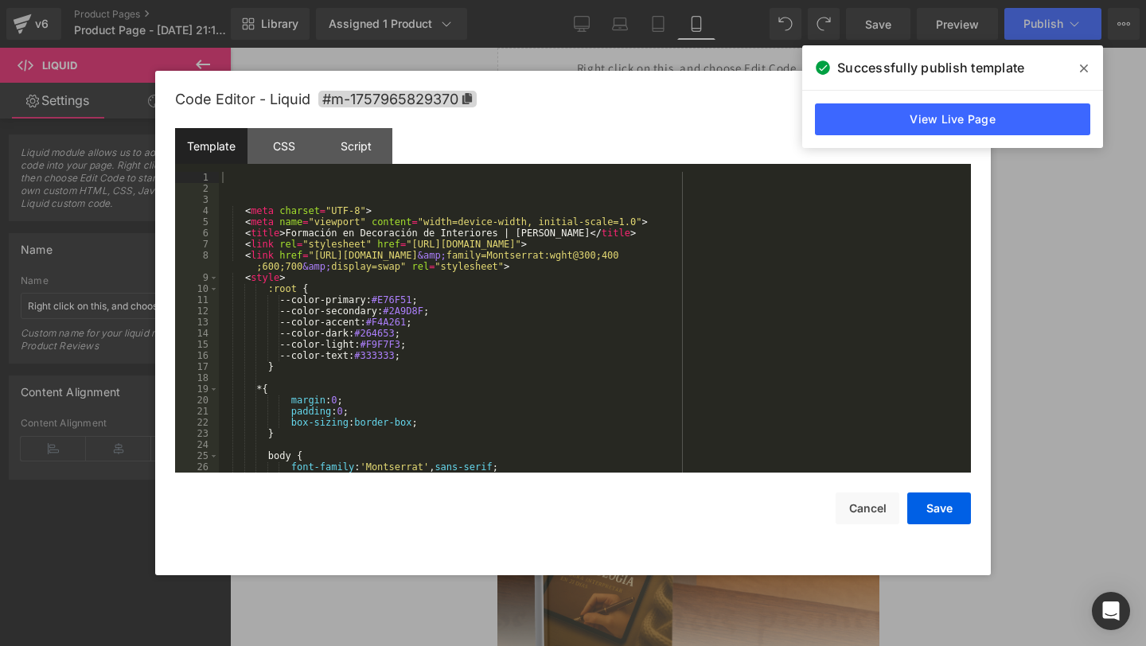
click at [563, 0] on div "Liquid You are previewing how the will restyle your page. You can not edit Elem…" at bounding box center [573, 0] width 1146 height 0
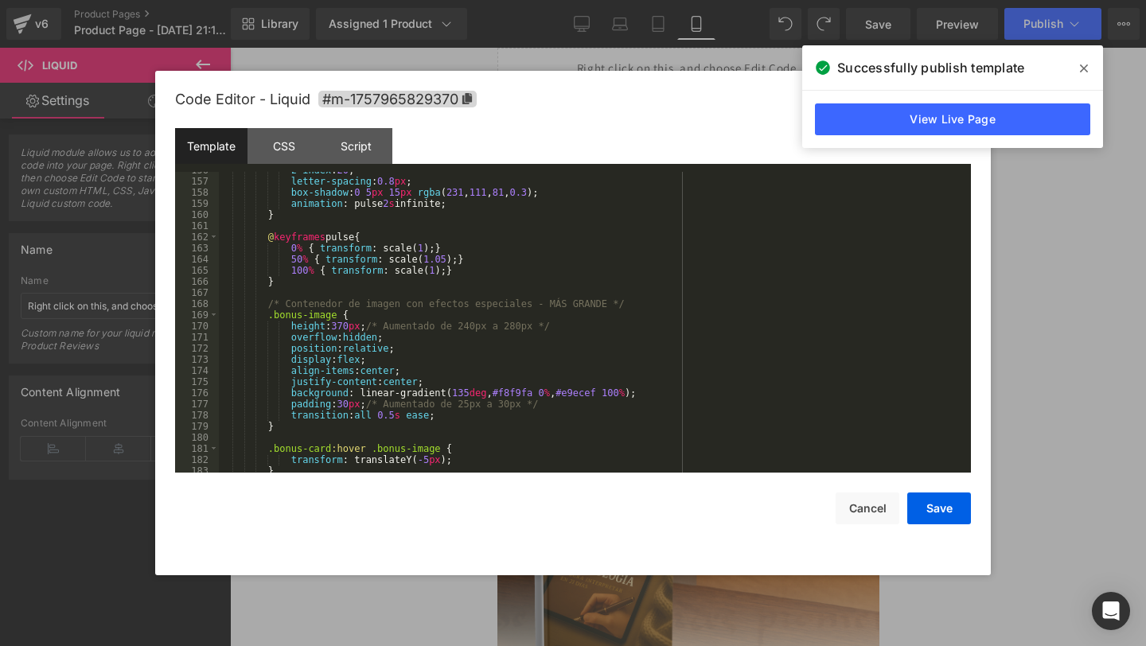
scroll to position [1740, 0]
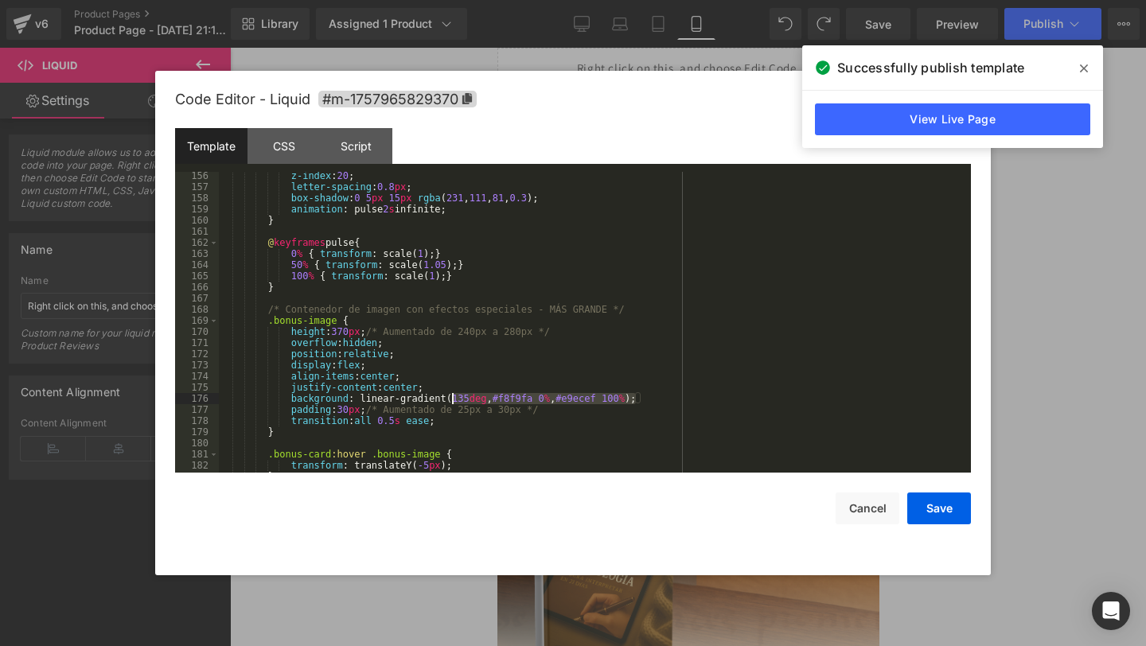
drag, startPoint x: 637, startPoint y: 400, endPoint x: 450, endPoint y: 398, distance: 187.0
click at [450, 398] on div "z-index : 20 ; letter-spacing : 0.8 px ; box-shadow : 0 5 px 15 px rgba ( 231 ,…" at bounding box center [592, 331] width 746 height 323
click at [957, 510] on button "Save" at bounding box center [939, 509] width 64 height 32
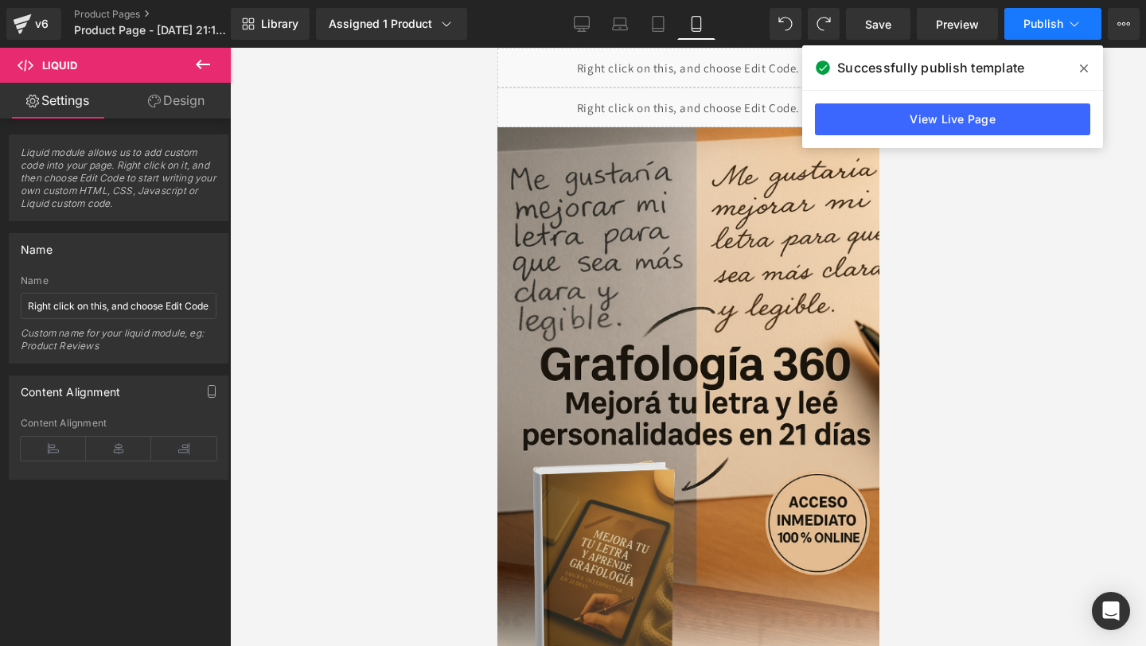
click at [1031, 14] on button "Publish" at bounding box center [1052, 24] width 97 height 32
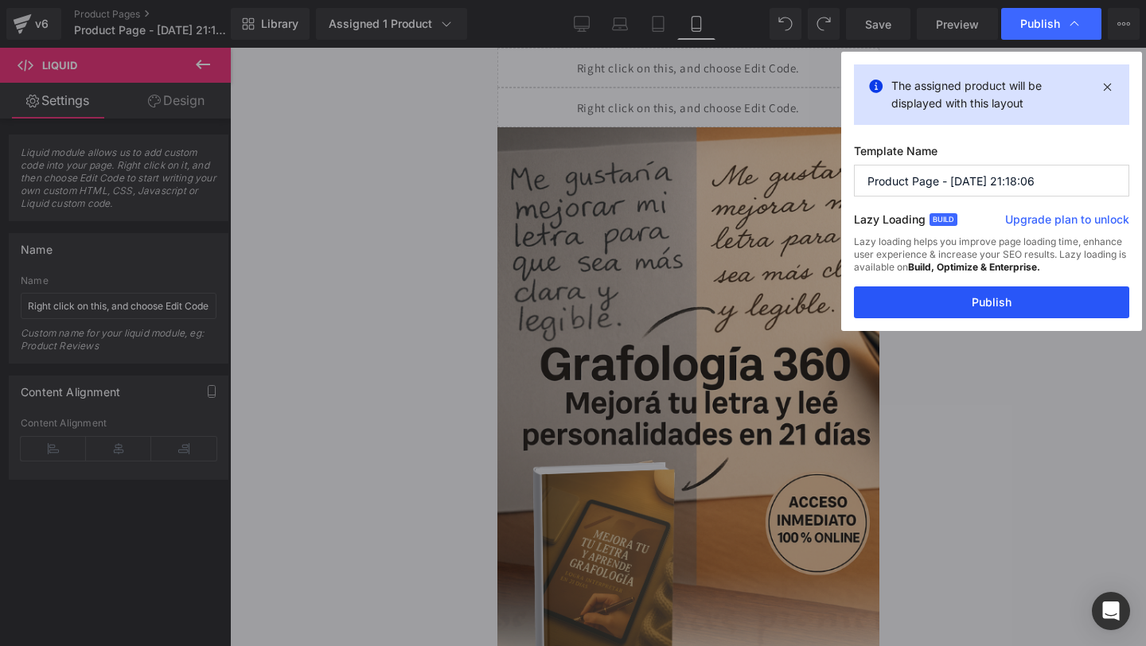
click at [863, 311] on button "Publish" at bounding box center [991, 302] width 275 height 32
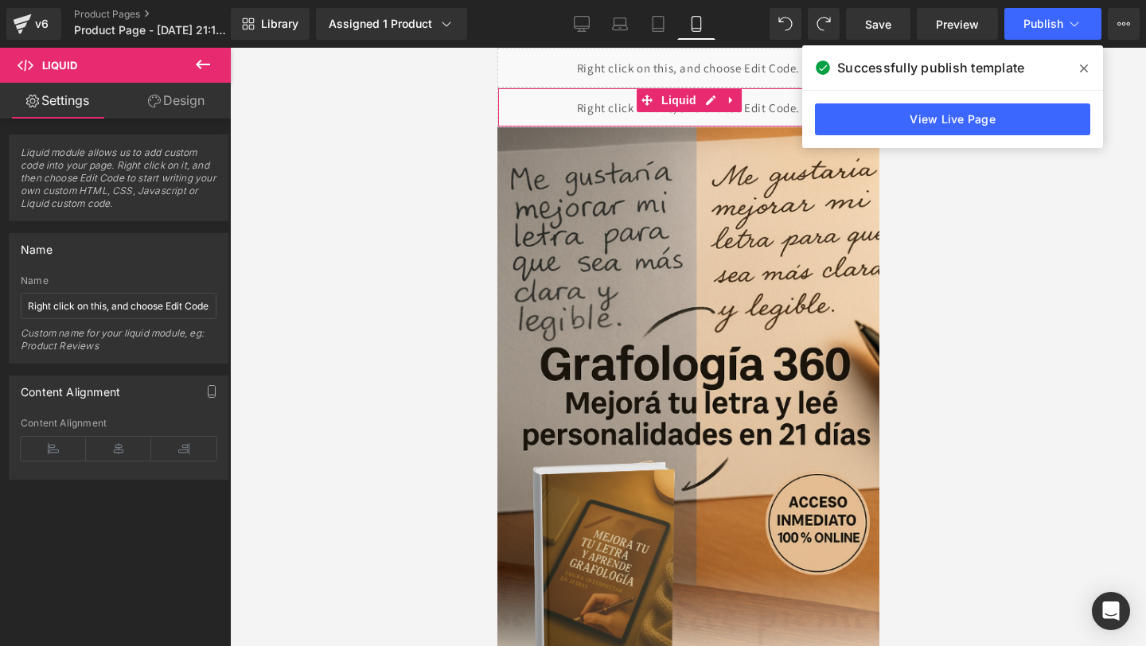
click at [574, 107] on div "Liquid" at bounding box center [688, 108] width 382 height 40
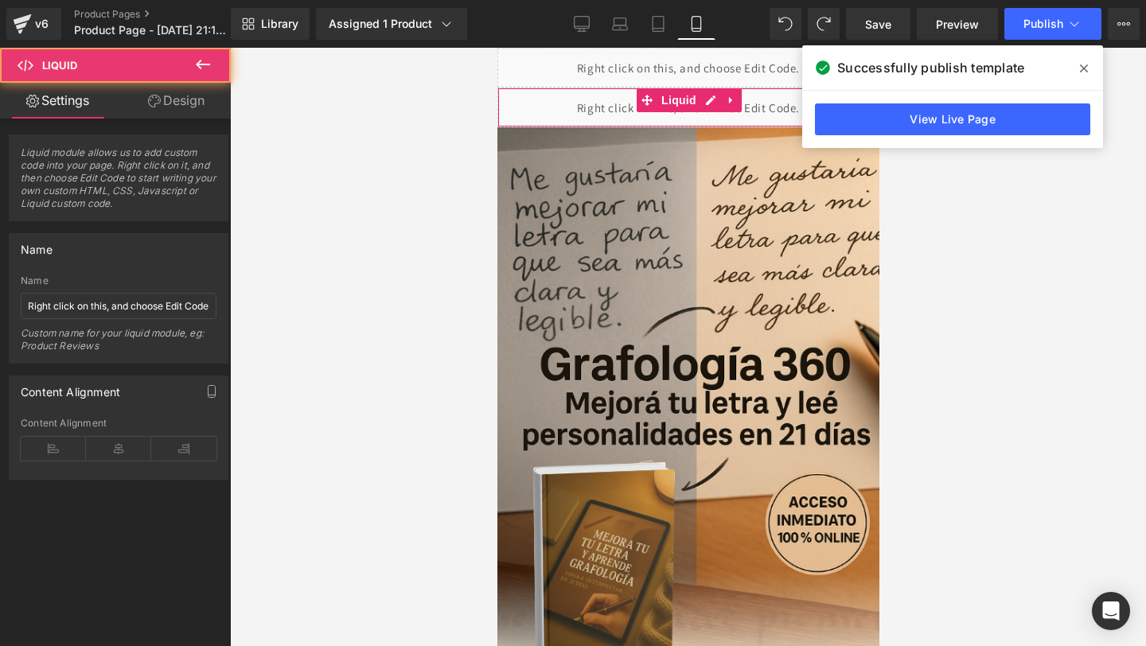
click at [574, 107] on div "Liquid" at bounding box center [688, 108] width 382 height 40
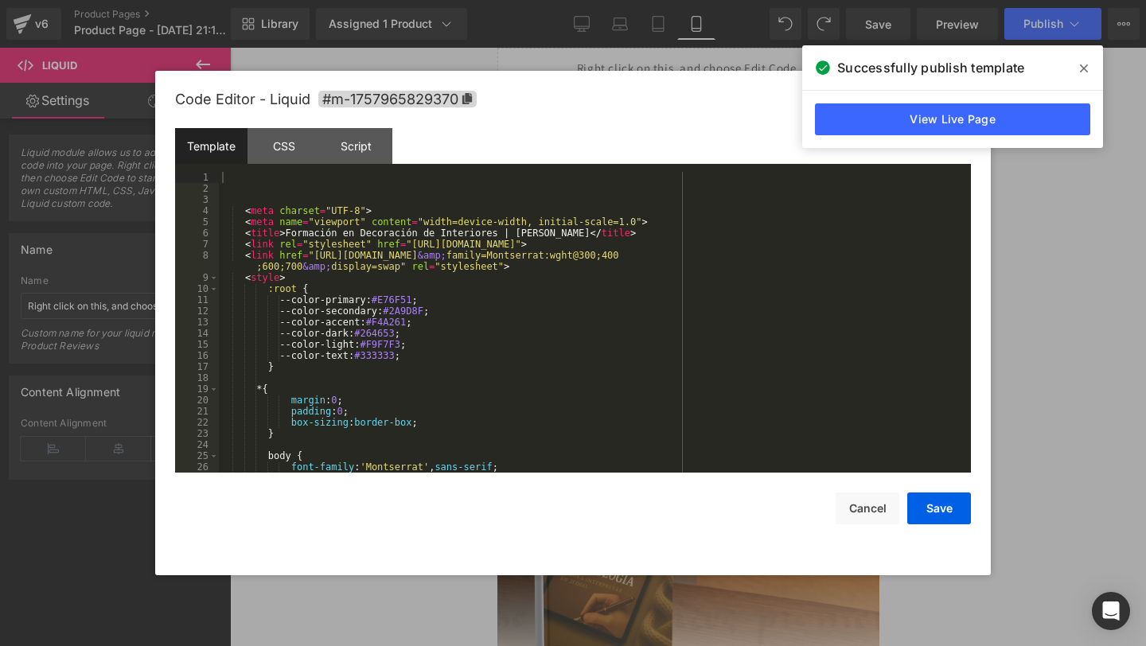
click at [548, 0] on div "Liquid You are previewing how the will restyle your page. You can not edit Elem…" at bounding box center [573, 0] width 1146 height 0
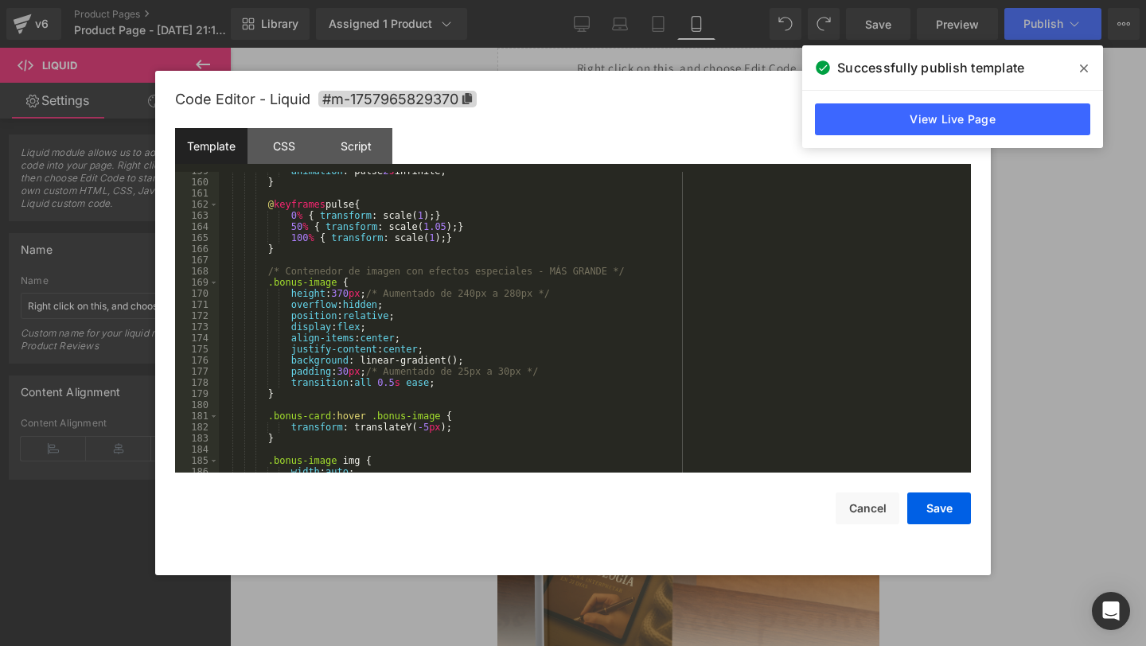
scroll to position [1786, 0]
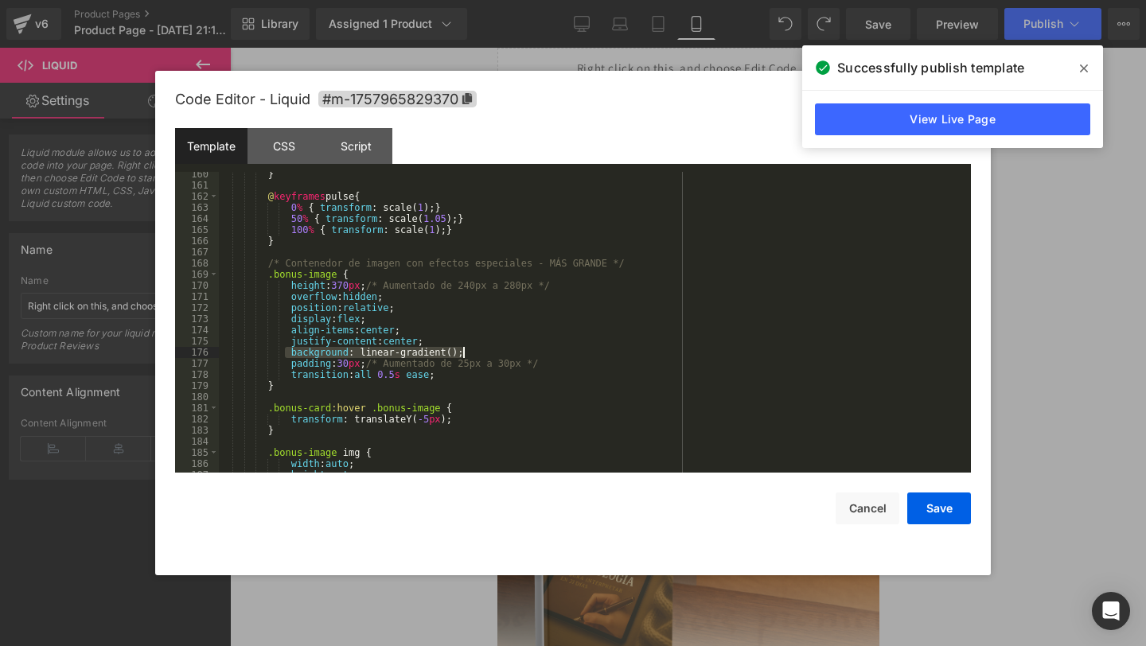
drag, startPoint x: 287, startPoint y: 352, endPoint x: 499, endPoint y: 356, distance: 211.7
click at [499, 356] on div "} @ keyframes pulse { 0 % { transform : scale( 1 ); } 50 % { transform : scale(…" at bounding box center [592, 330] width 746 height 323
click at [937, 513] on button "Save" at bounding box center [939, 509] width 64 height 32
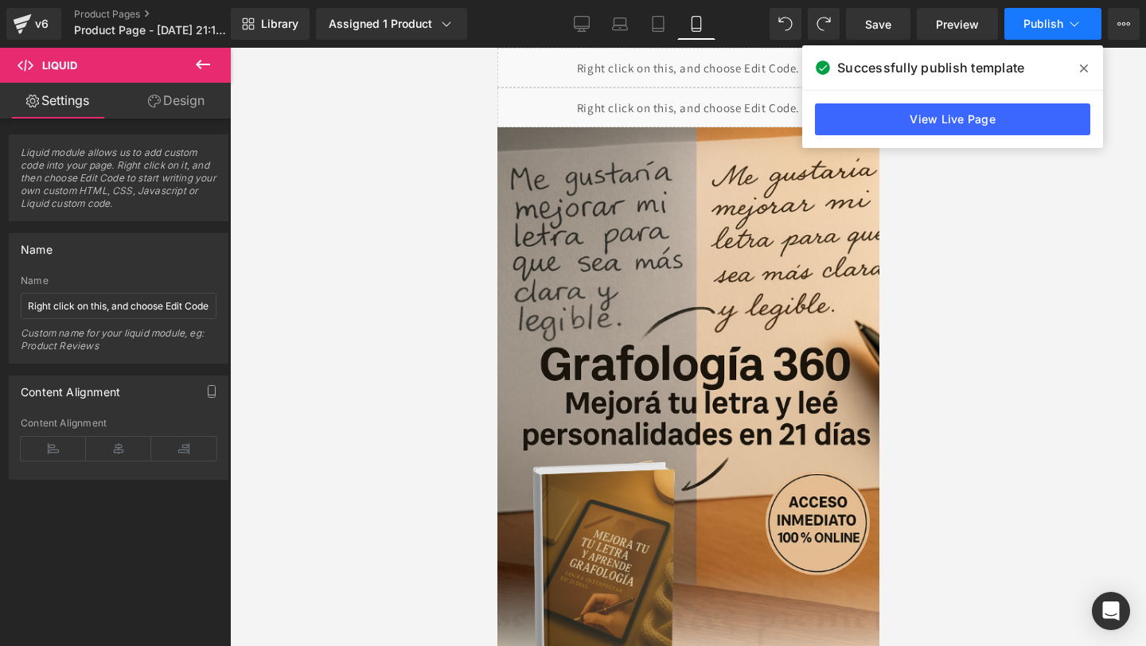
click at [1034, 32] on button "Publish" at bounding box center [1052, 24] width 97 height 32
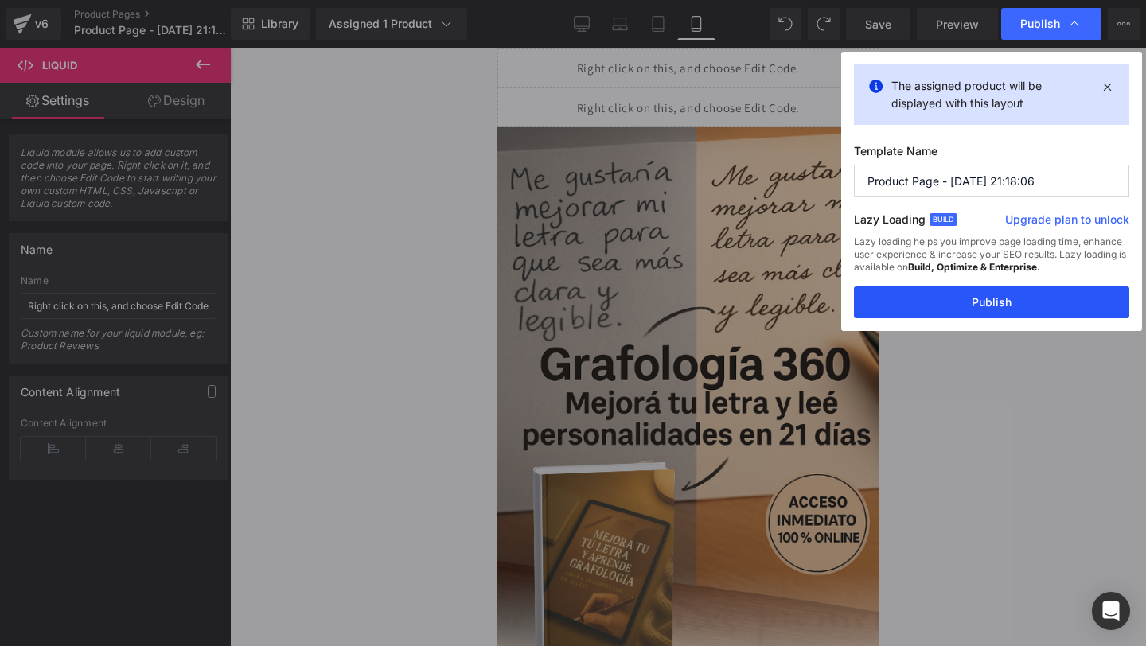
click at [909, 301] on button "Publish" at bounding box center [991, 302] width 275 height 32
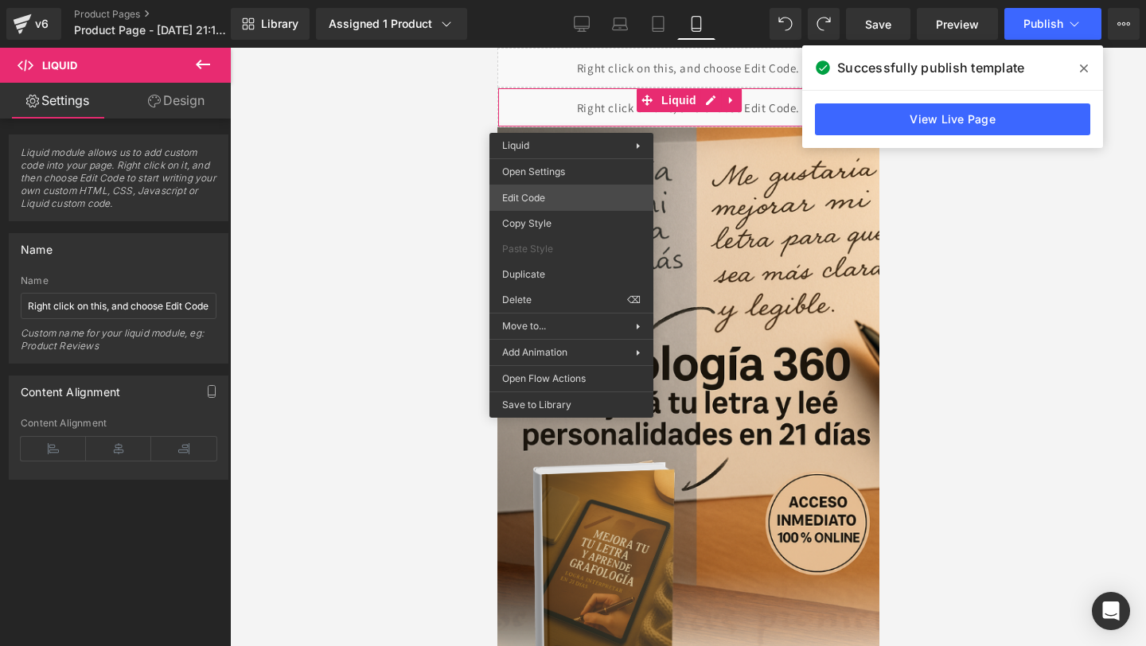
click at [554, 0] on div "Liquid You are previewing how the will restyle your page. You can not edit Elem…" at bounding box center [573, 0] width 1146 height 0
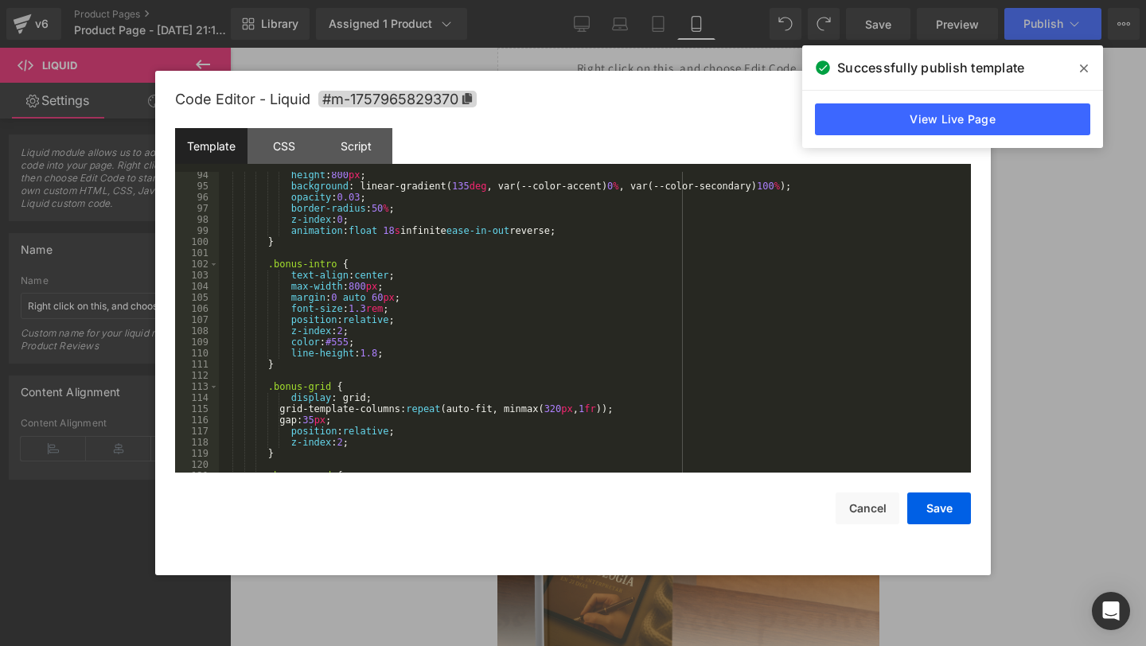
scroll to position [1852, 0]
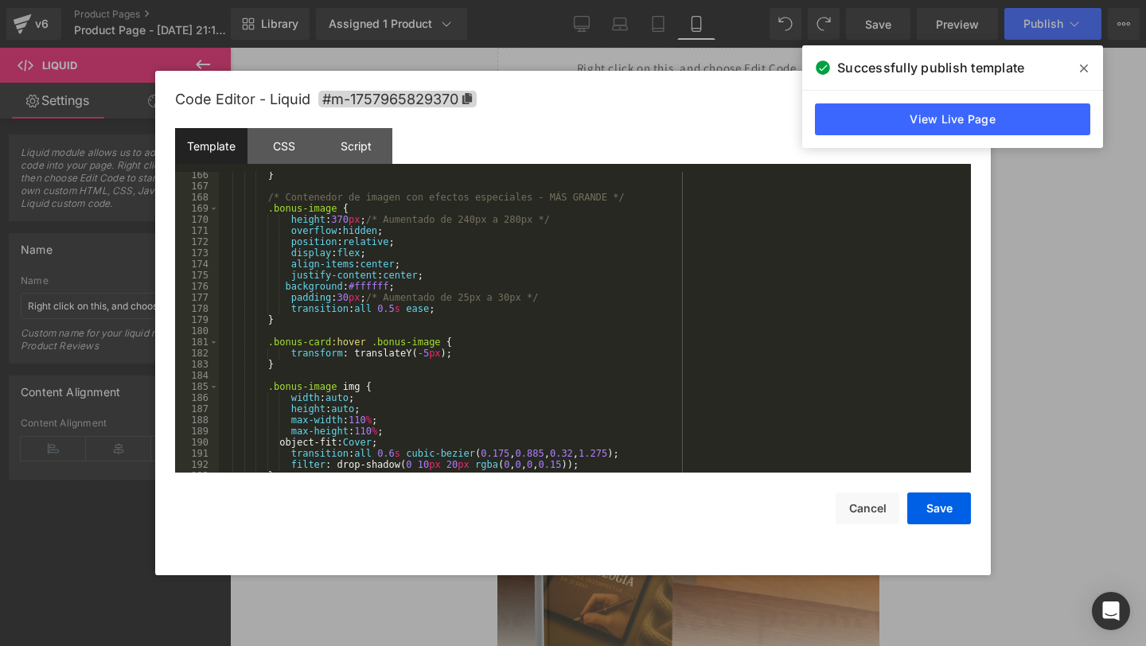
click at [282, 287] on div "} /* Contenedor de imagen con efectos especiales - MÁS GRANDE */ .bonus-image {…" at bounding box center [592, 331] width 746 height 323
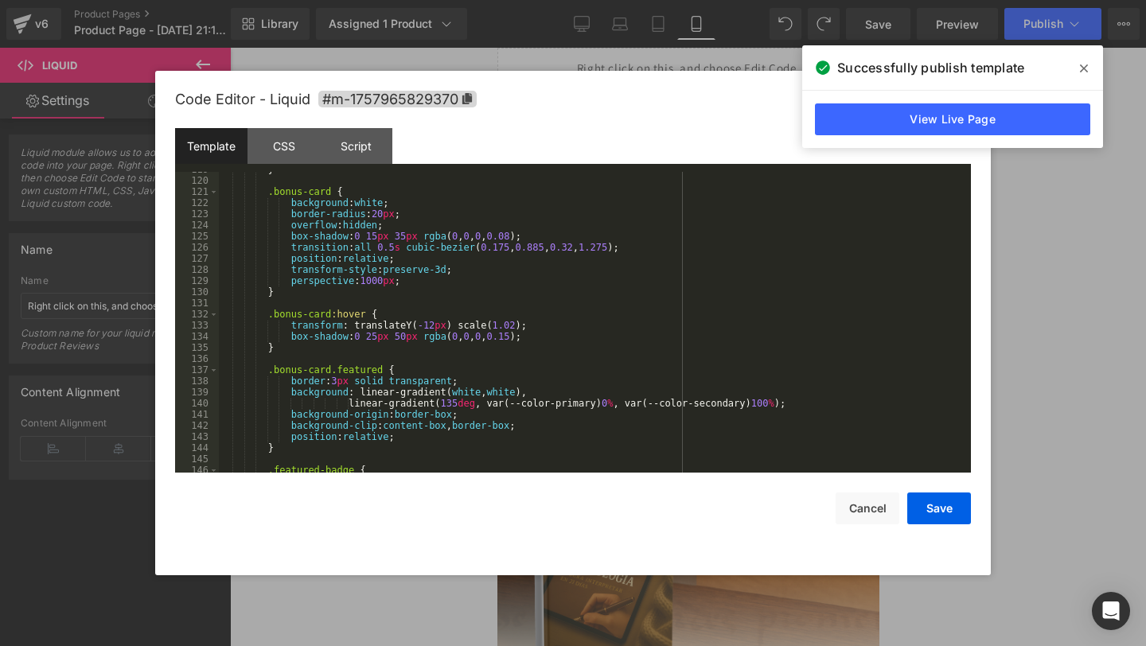
scroll to position [1332, 0]
drag, startPoint x: 283, startPoint y: 396, endPoint x: 720, endPoint y: 390, distance: 436.9
click at [720, 390] on div "} .bonus-card { background : white ; border-radius : 20 px ; overflow : hidden …" at bounding box center [592, 327] width 746 height 323
paste textarea
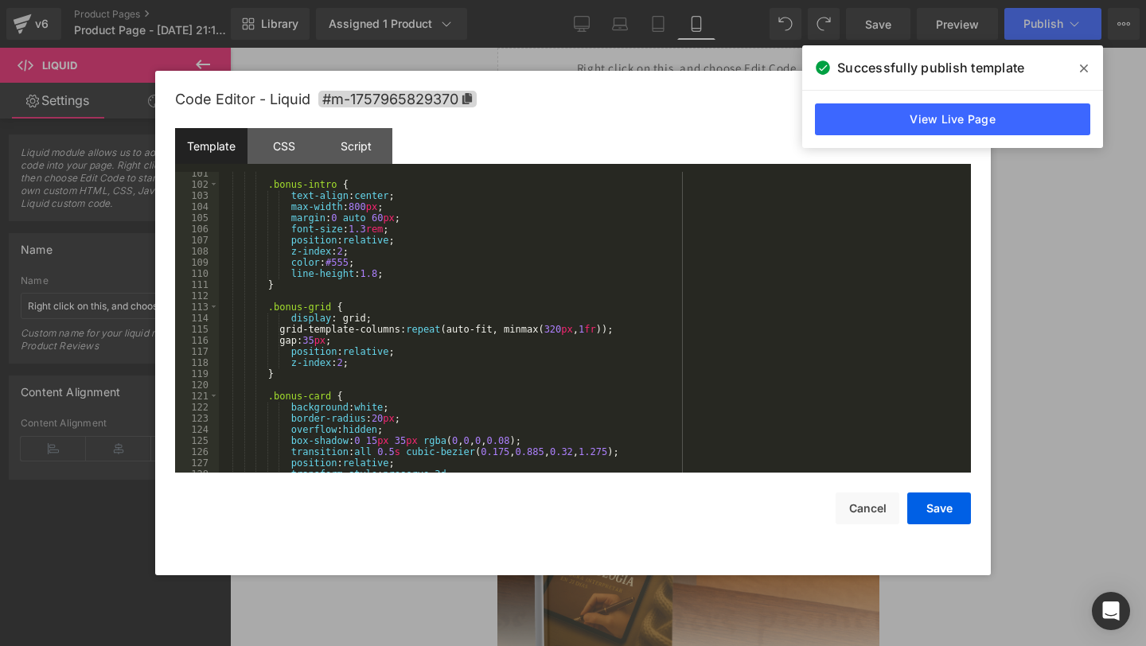
scroll to position [1117, 0]
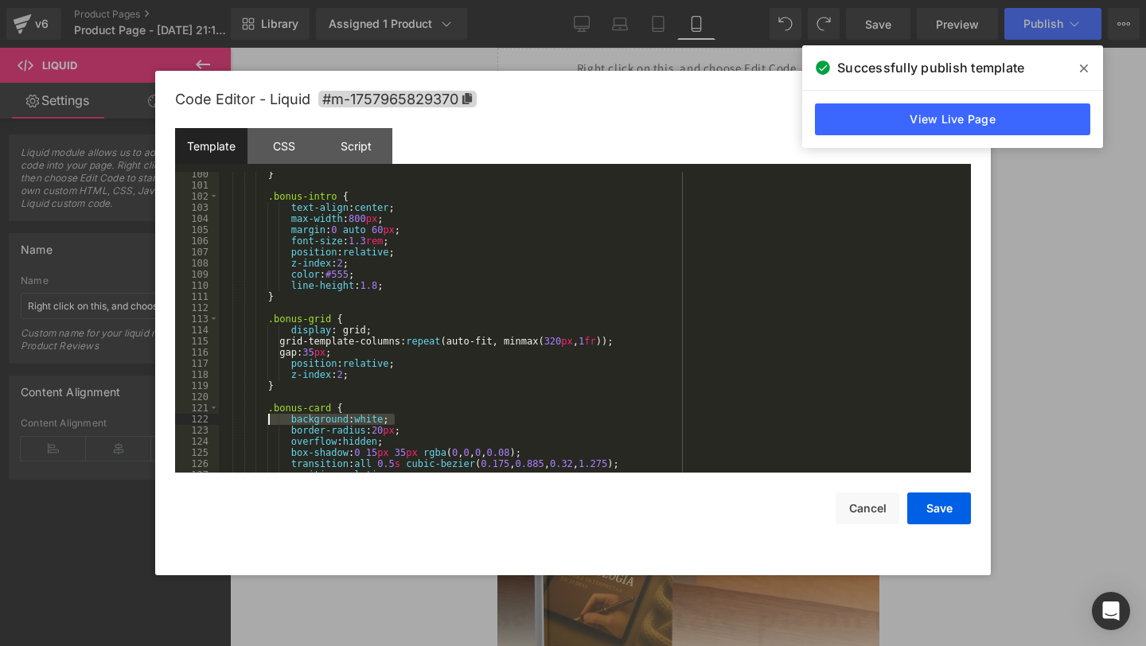
drag, startPoint x: 394, startPoint y: 420, endPoint x: 269, endPoint y: 421, distance: 124.9
click at [268, 421] on div "} .bonus-intro { text-align : center ; max-width : 800 px ; margin : 0 auto 60 …" at bounding box center [592, 330] width 746 height 323
paste textarea
click at [268, 421] on div "} .bonus-intro { text-align : center ; max-width : 800 px ; margin : 0 auto 60 …" at bounding box center [592, 330] width 746 height 323
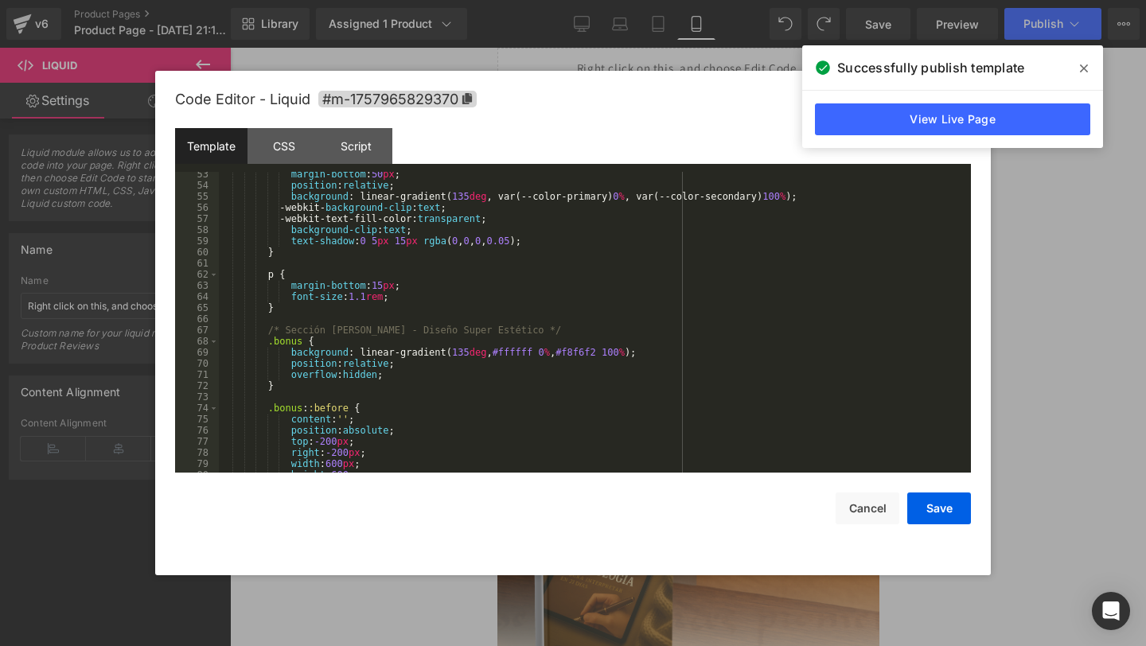
scroll to position [594, 0]
drag, startPoint x: 292, startPoint y: 357, endPoint x: 676, endPoint y: 351, distance: 384.4
click at [676, 351] on div "margin-bottom : 50 px ; position : relative ; background : linear-gradient( 135…" at bounding box center [592, 330] width 746 height 323
click at [931, 516] on button "Save" at bounding box center [939, 509] width 64 height 32
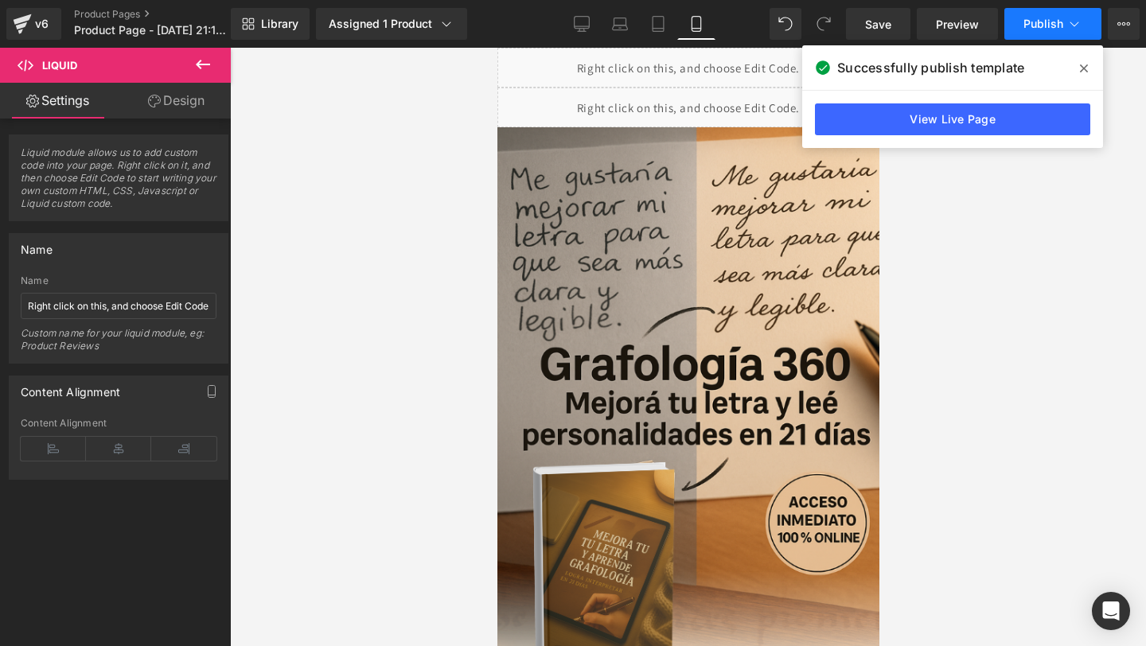
click at [1026, 30] on button "Publish" at bounding box center [1052, 24] width 97 height 32
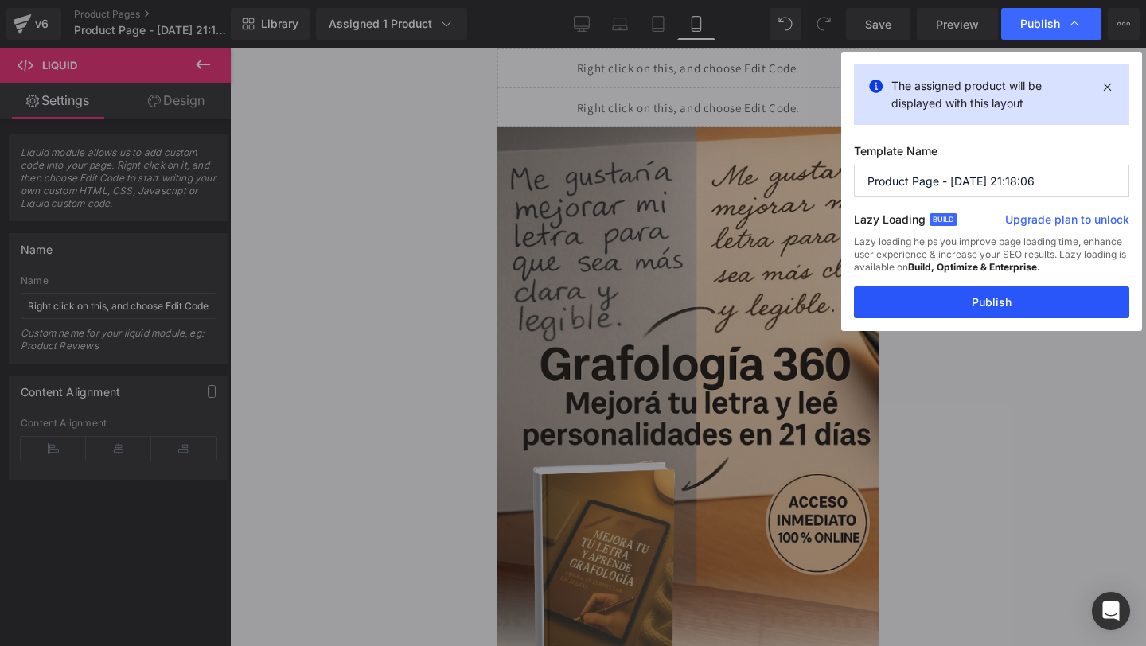
click at [913, 301] on button "Publish" at bounding box center [991, 302] width 275 height 32
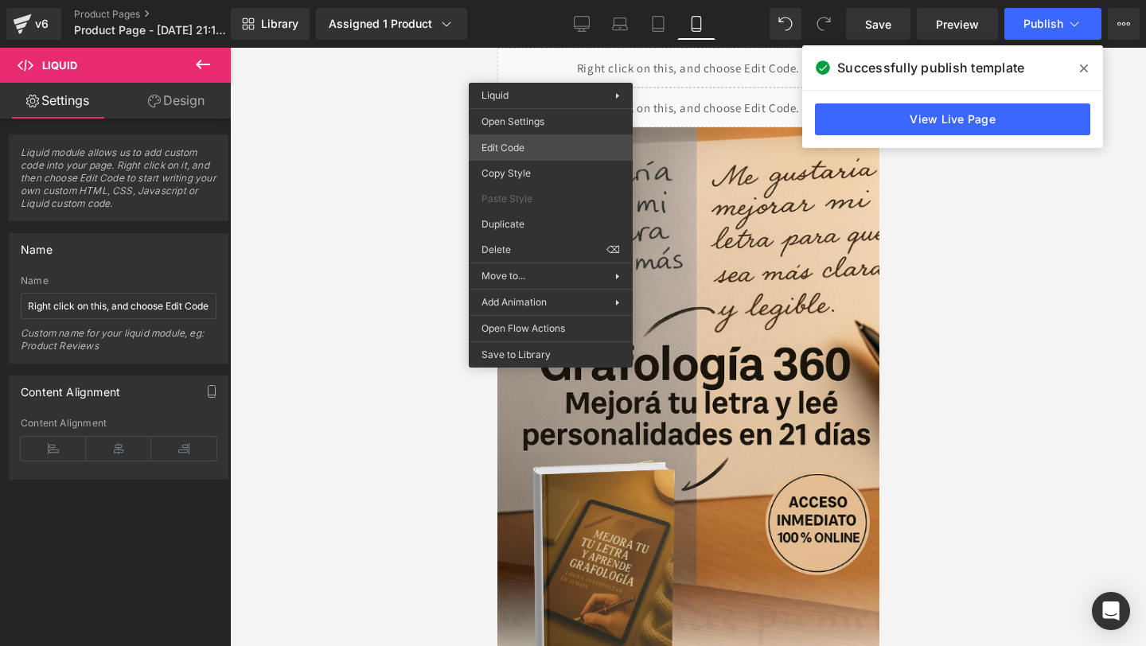
click at [520, 0] on div "Liquid You are previewing how the will restyle your page. You can not edit Elem…" at bounding box center [573, 0] width 1146 height 0
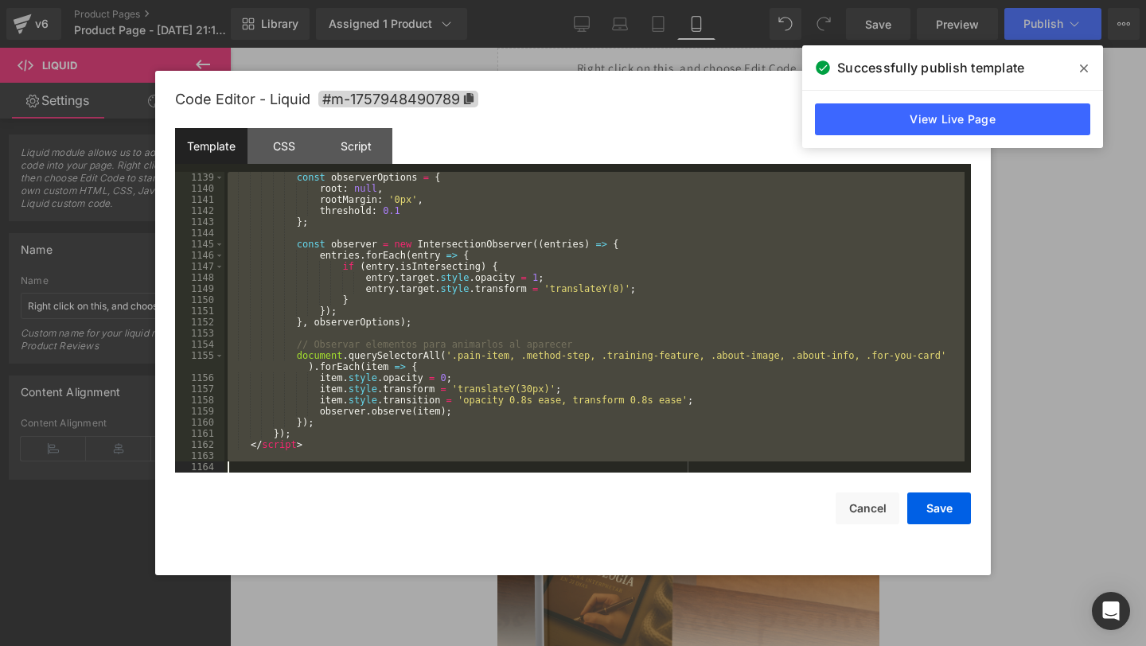
scroll to position [12890, 0]
drag, startPoint x: 267, startPoint y: 189, endPoint x: 341, endPoint y: 645, distance: 462.1
click at [341, 645] on body "Liquid You are previewing how the will restyle your page. You can not edit Elem…" at bounding box center [573, 323] width 1146 height 646
click at [863, 516] on button "Cancel" at bounding box center [868, 509] width 64 height 32
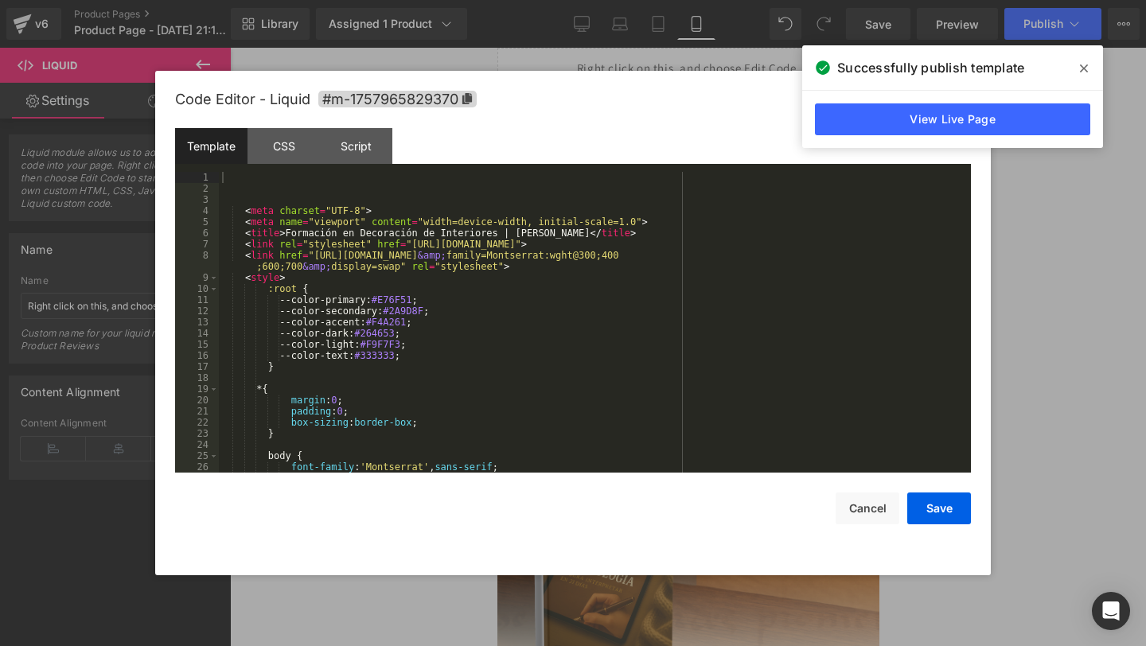
click at [557, 0] on div "Liquid You are previewing how the will restyle your page. You can not edit Elem…" at bounding box center [573, 0] width 1146 height 0
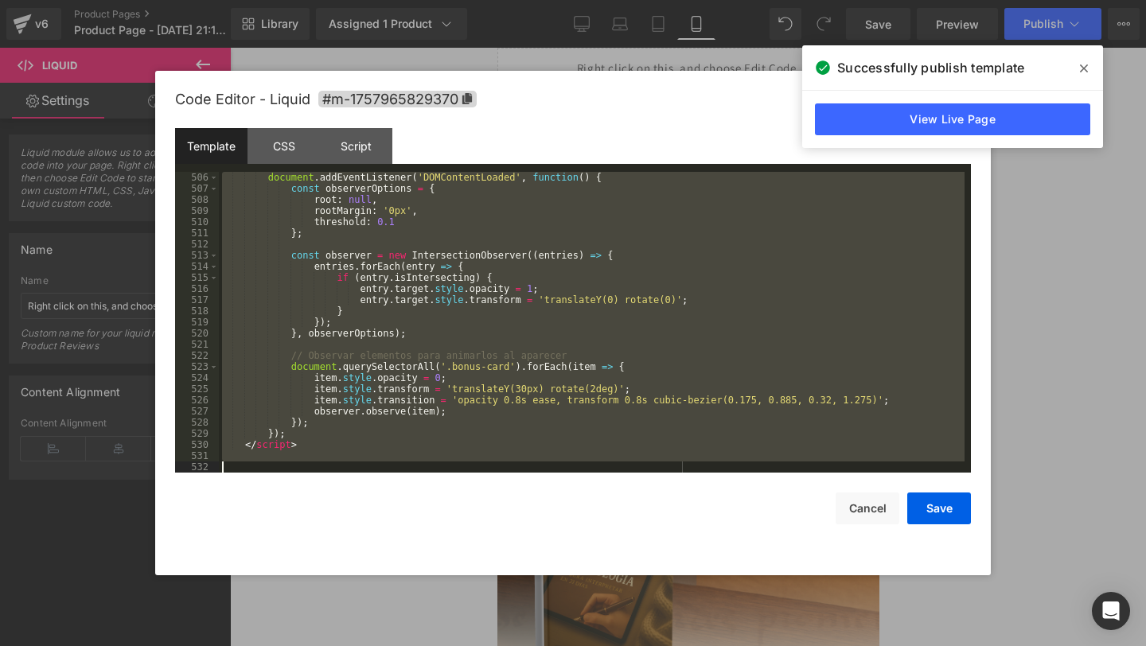
scroll to position [5749, 0]
drag, startPoint x: 361, startPoint y: 189, endPoint x: 468, endPoint y: 645, distance: 469.1
click at [468, 645] on body "Liquid You are previewing how the will restyle your page. You can not edit Elem…" at bounding box center [573, 323] width 1146 height 646
click at [725, 391] on div "document . addEventListener ( 'DOMContentLoaded' , function ( ) { const observe…" at bounding box center [592, 333] width 746 height 323
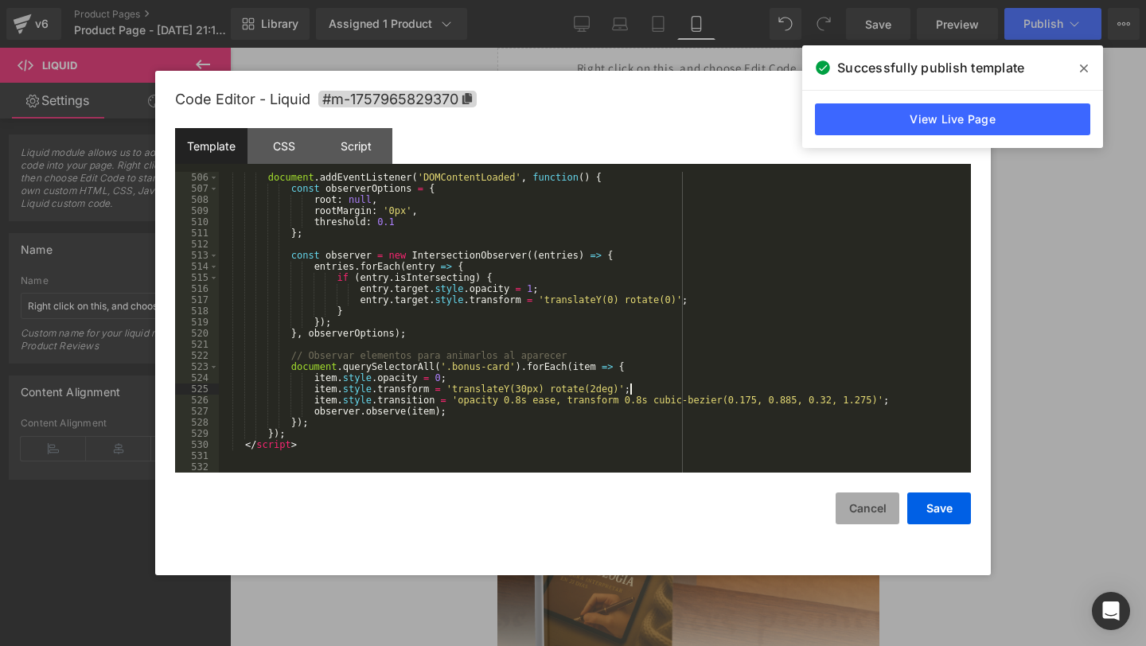
click at [852, 501] on button "Cancel" at bounding box center [868, 509] width 64 height 32
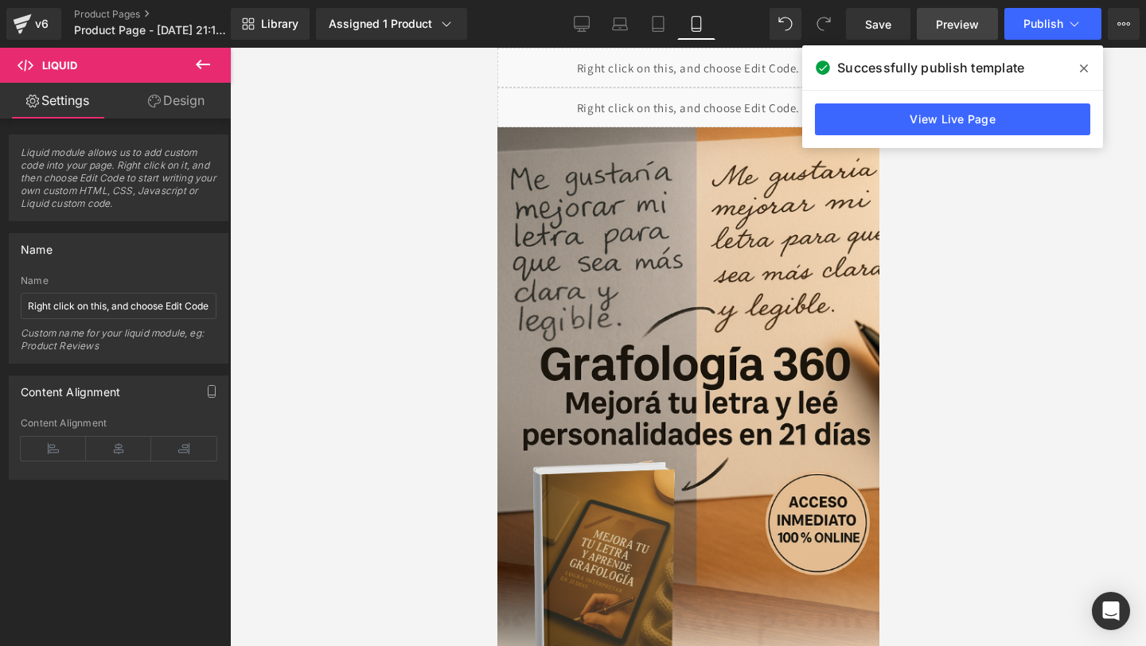
click at [961, 8] on link "Preview" at bounding box center [957, 24] width 81 height 32
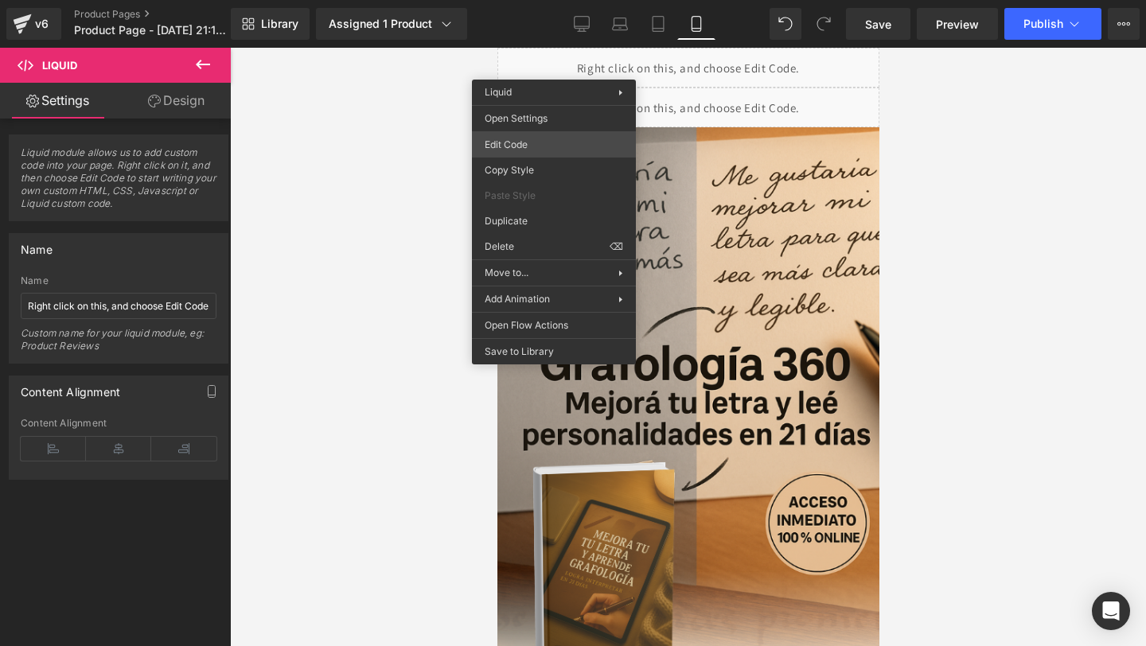
click at [519, 0] on div "Liquid You are previewing how the will restyle your page. You can not edit Elem…" at bounding box center [573, 0] width 1146 height 0
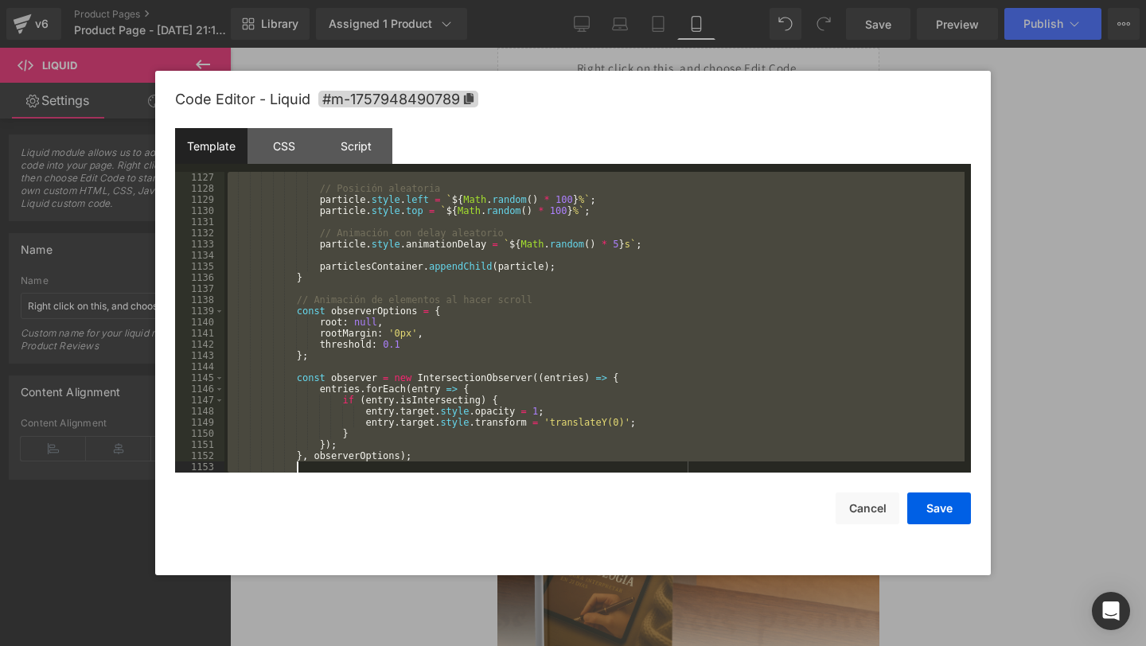
scroll to position [12890, 0]
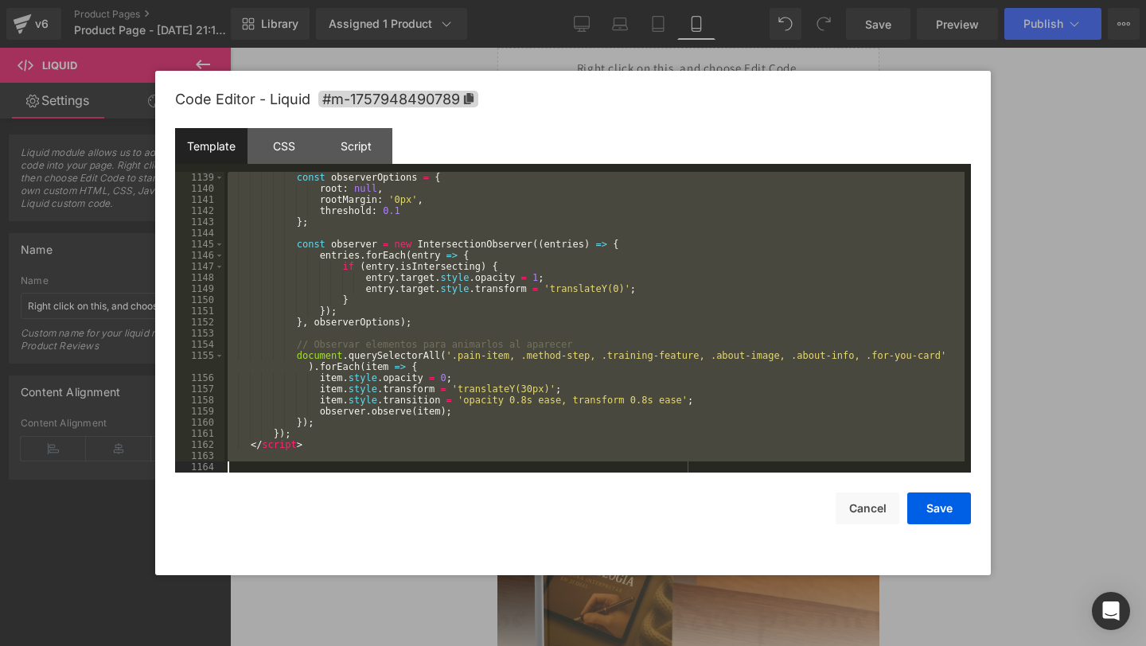
drag, startPoint x: 259, startPoint y: 202, endPoint x: 338, endPoint y: 645, distance: 450.2
click at [338, 645] on body "Liquid You are previewing how the will restyle your page. You can not edit Elem…" at bounding box center [573, 323] width 1146 height 646
click at [857, 509] on button "Cancel" at bounding box center [868, 509] width 64 height 32
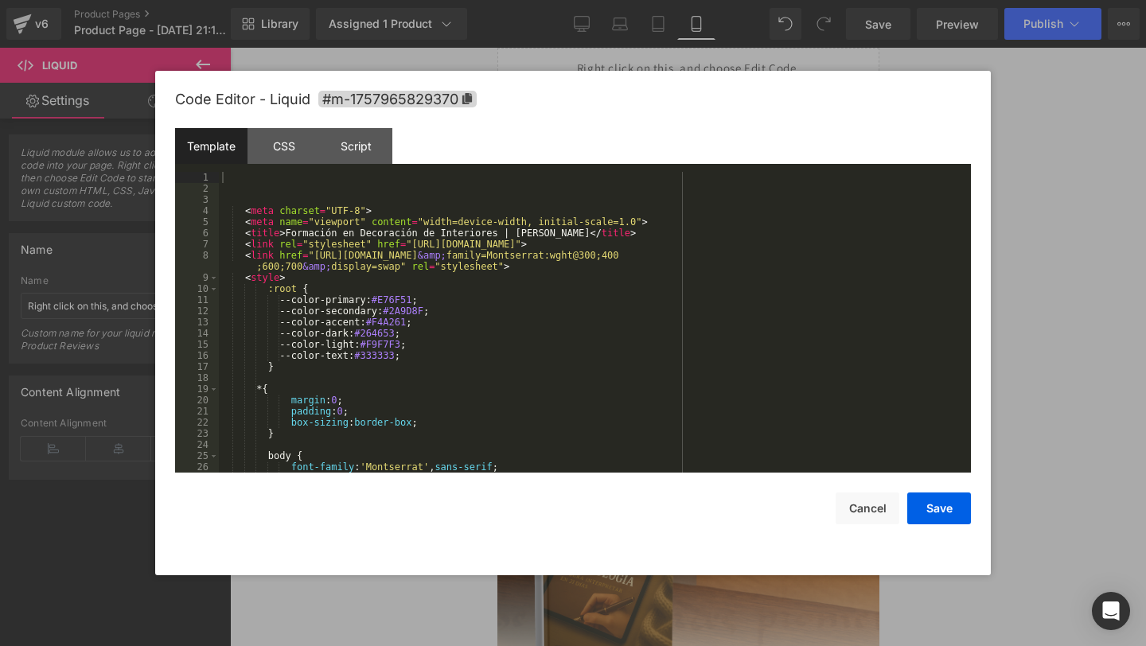
click at [589, 0] on div "Liquid You are previewing how the will restyle your page. You can not edit Elem…" at bounding box center [573, 0] width 1146 height 0
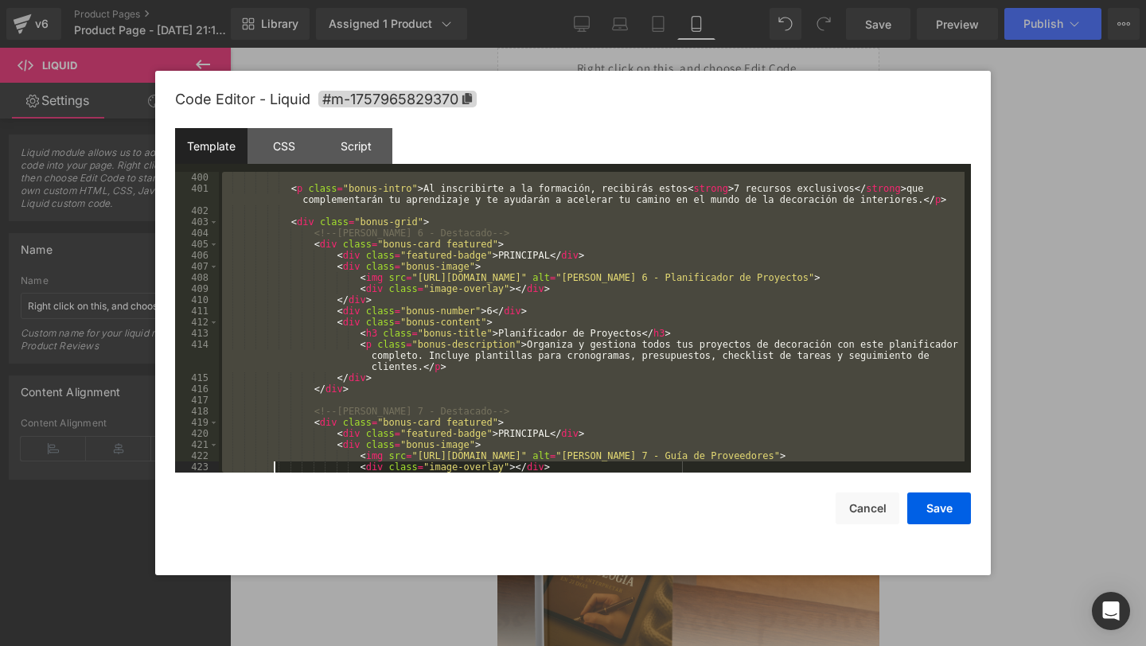
scroll to position [5749, 0]
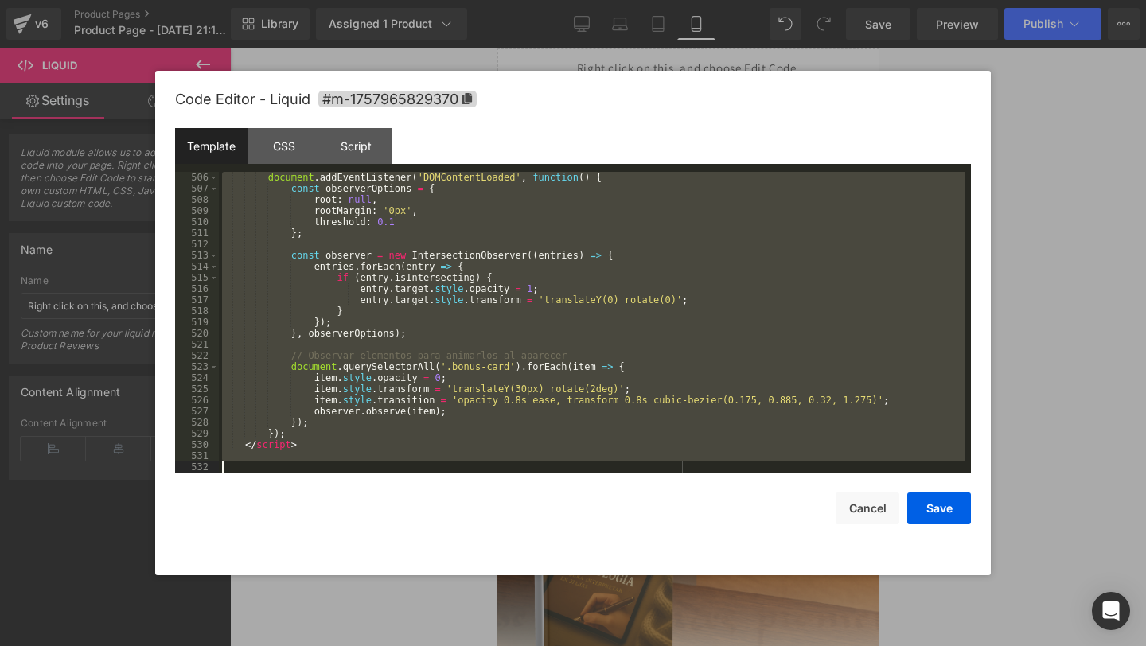
drag, startPoint x: 304, startPoint y: 190, endPoint x: 283, endPoint y: 645, distance: 455.7
click at [283, 645] on body "Liquid You are previewing how the will restyle your page. You can not edit Elem…" at bounding box center [573, 323] width 1146 height 646
click at [862, 522] on button "Cancel" at bounding box center [868, 509] width 64 height 32
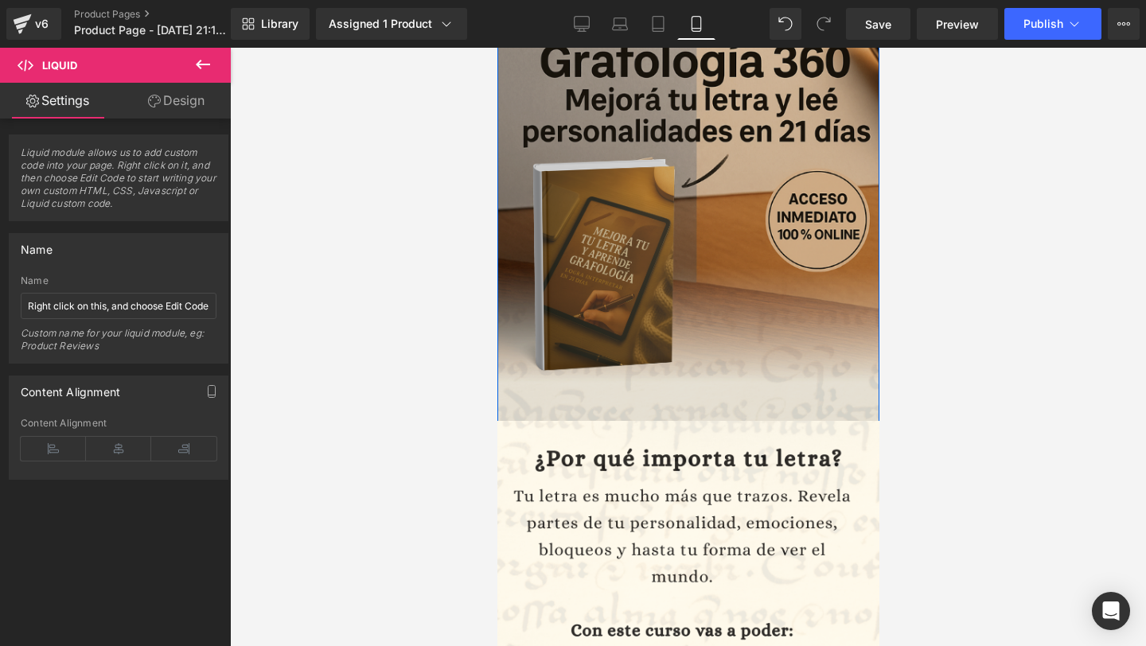
scroll to position [337, 0]
